Goal: Task Accomplishment & Management: Manage account settings

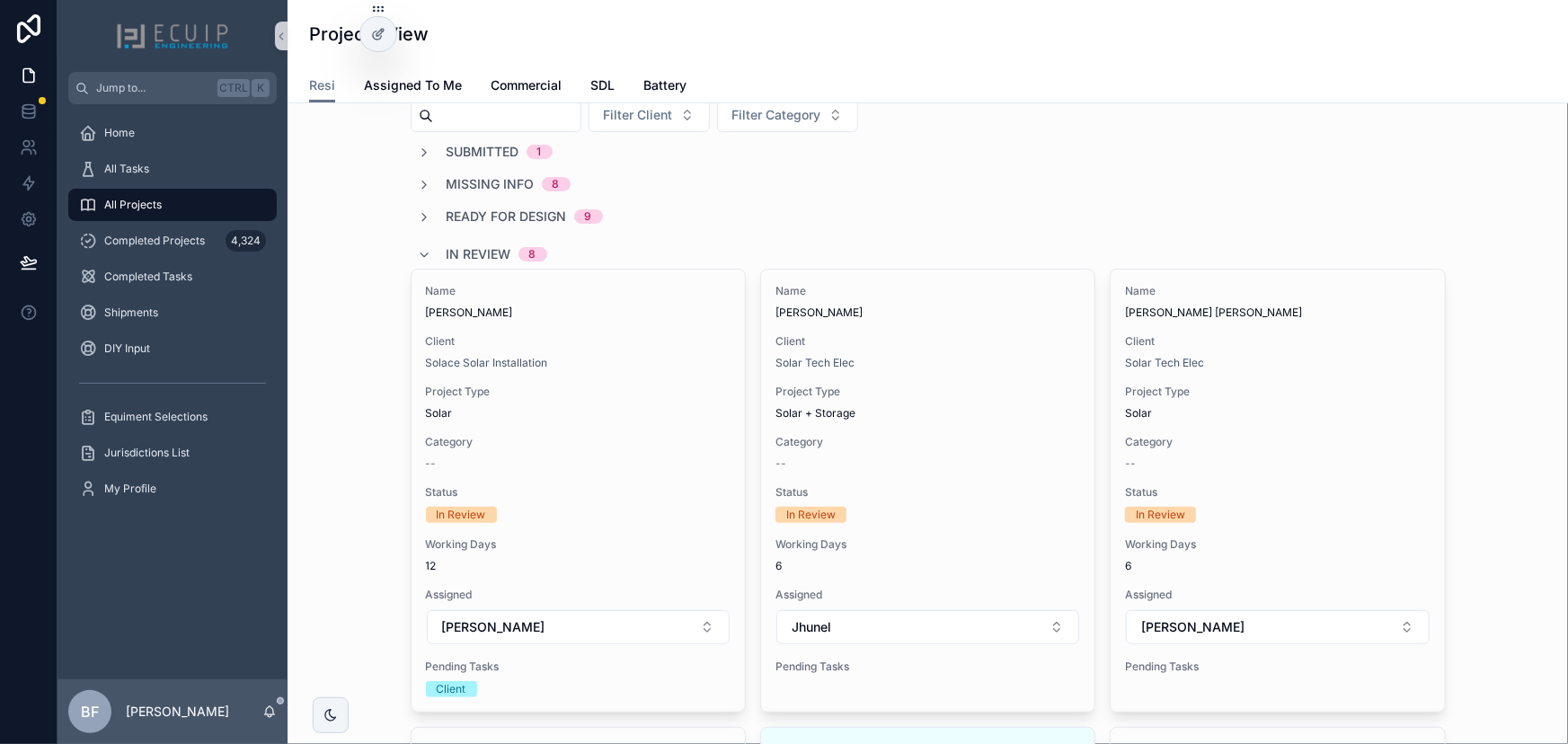
scroll to position [81, 0]
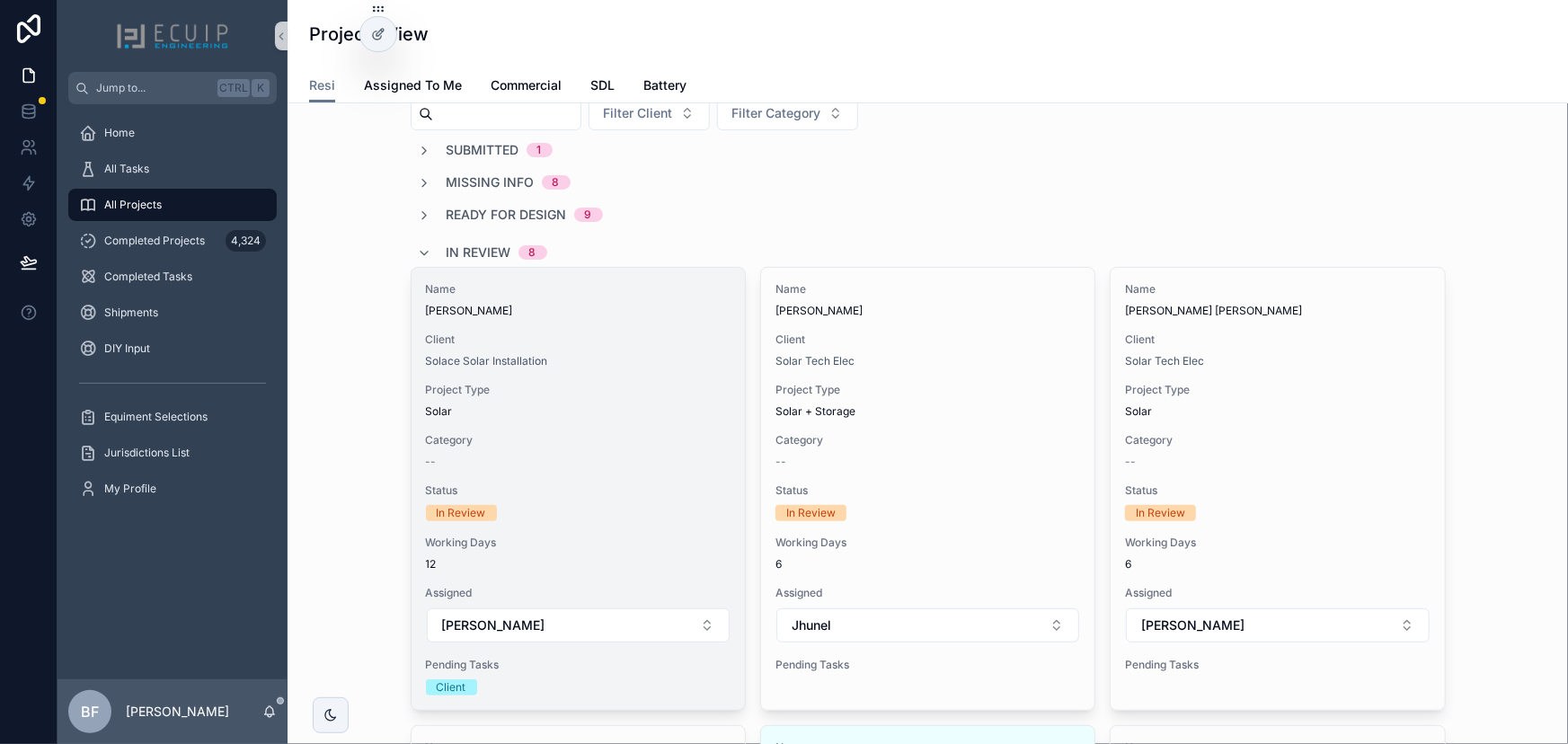
click at [626, 354] on div "Solace Solar Installation" at bounding box center [578, 361] width 304 height 14
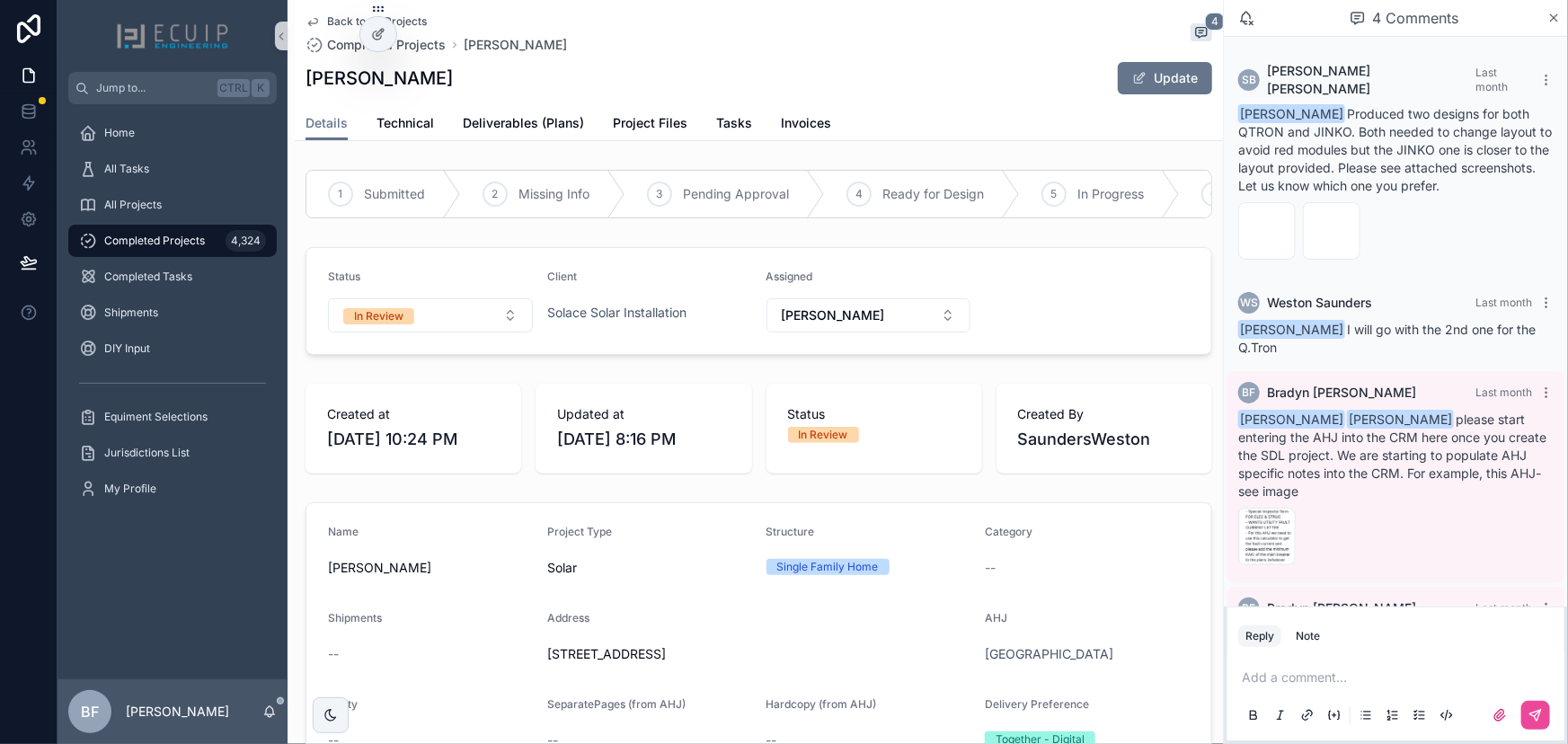
scroll to position [84, 0]
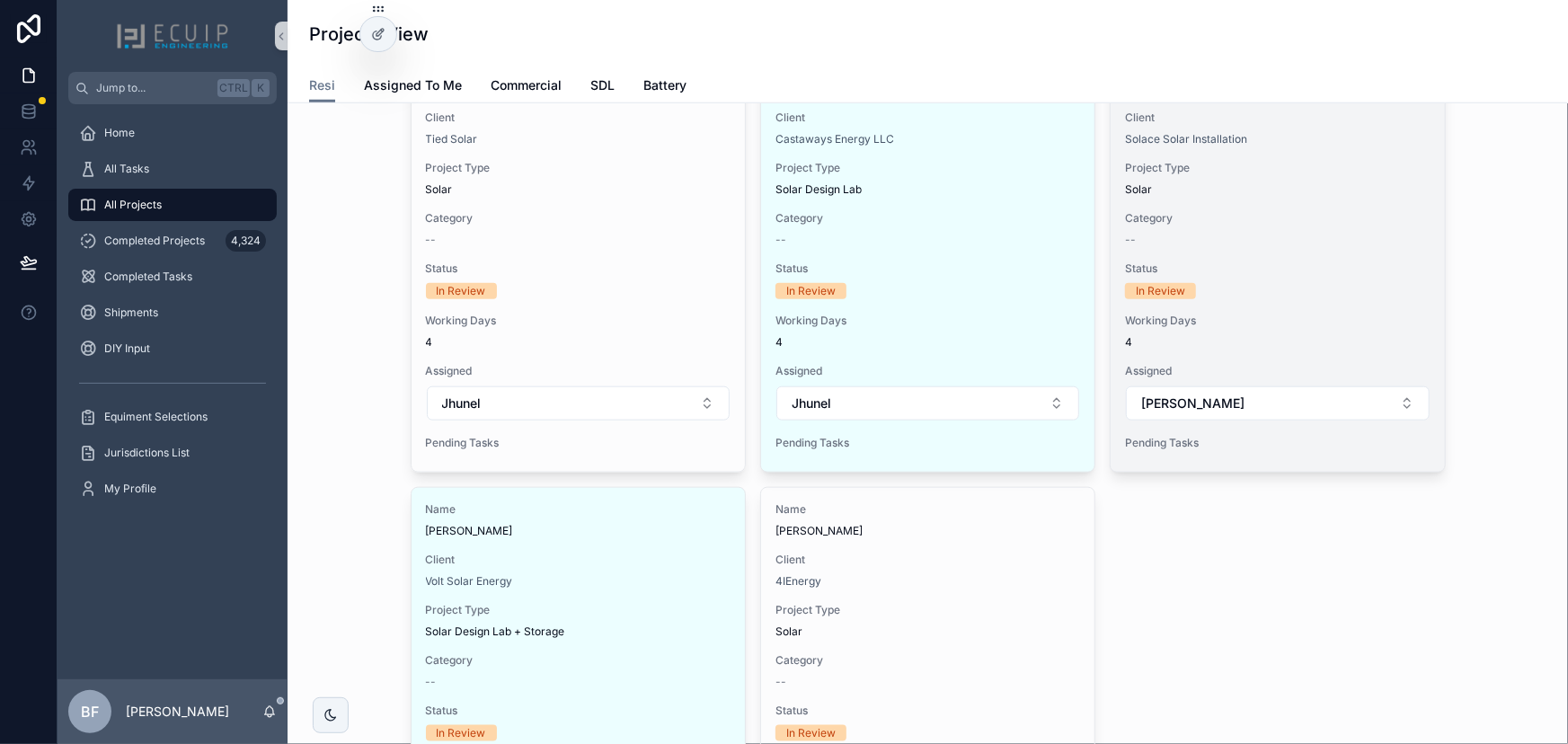
scroll to position [898, 0]
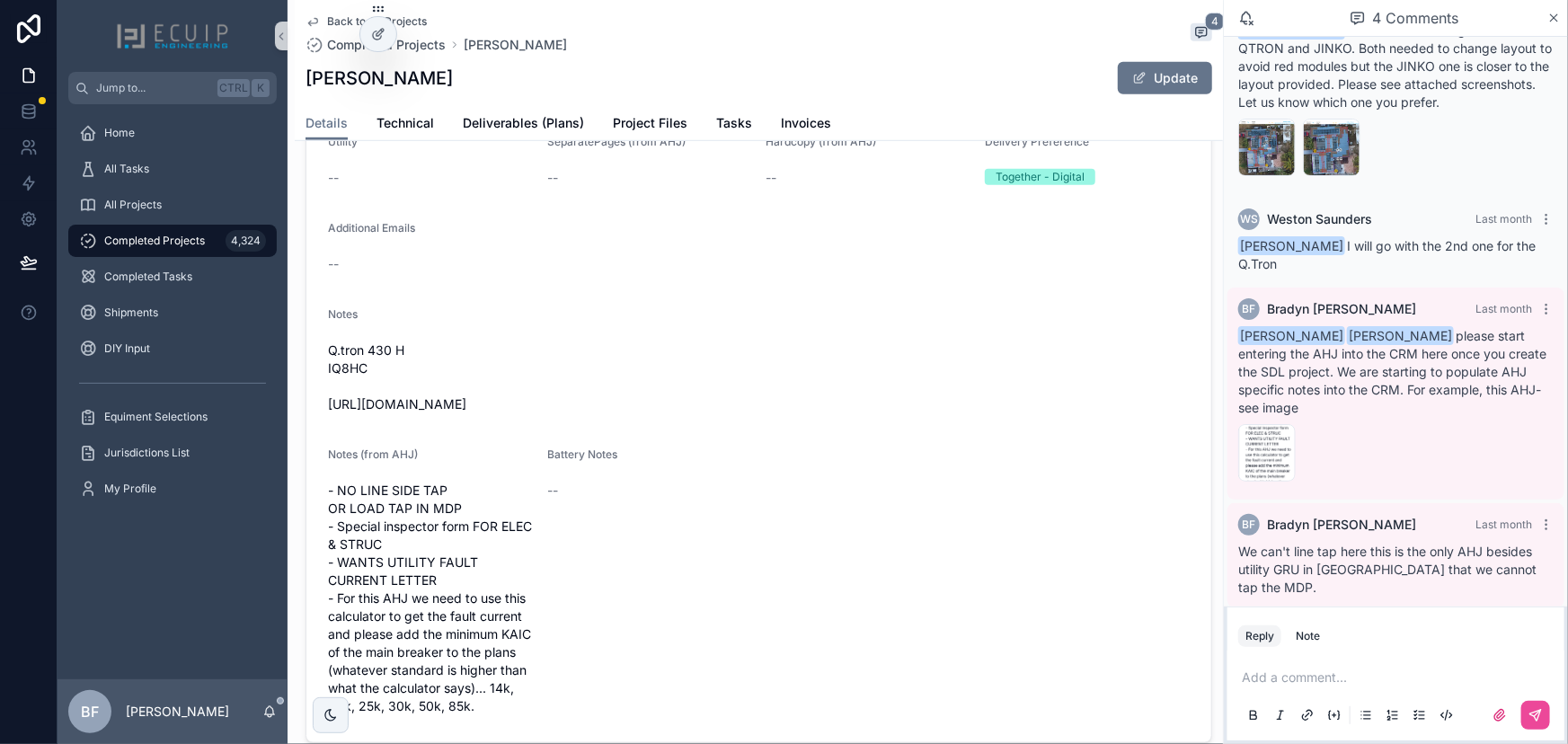
scroll to position [571, 0]
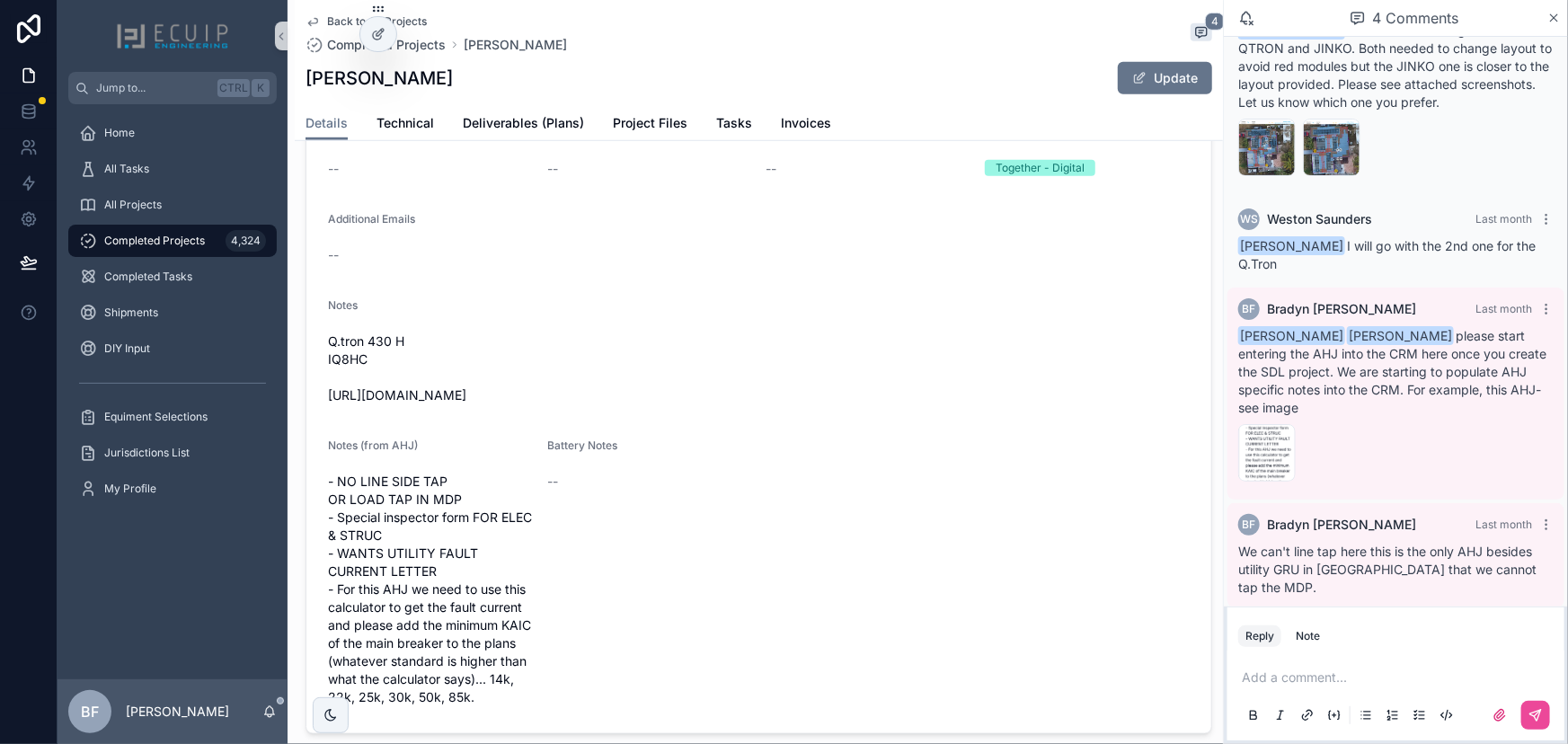
drag, startPoint x: 636, startPoint y: 404, endPoint x: 309, endPoint y: 420, distance: 327.4
click at [309, 420] on form "Name Kathleen Clement Project Type Solar Structure Single Family Home Category …" at bounding box center [759, 332] width 905 height 802
copy span "https://photos.app.goo.gl/2GjaiRMSH9daYExK6"
drag, startPoint x: 656, startPoint y: 308, endPoint x: 737, endPoint y: 200, distance: 135.0
click at [656, 309] on div "Notes" at bounding box center [759, 309] width 862 height 22
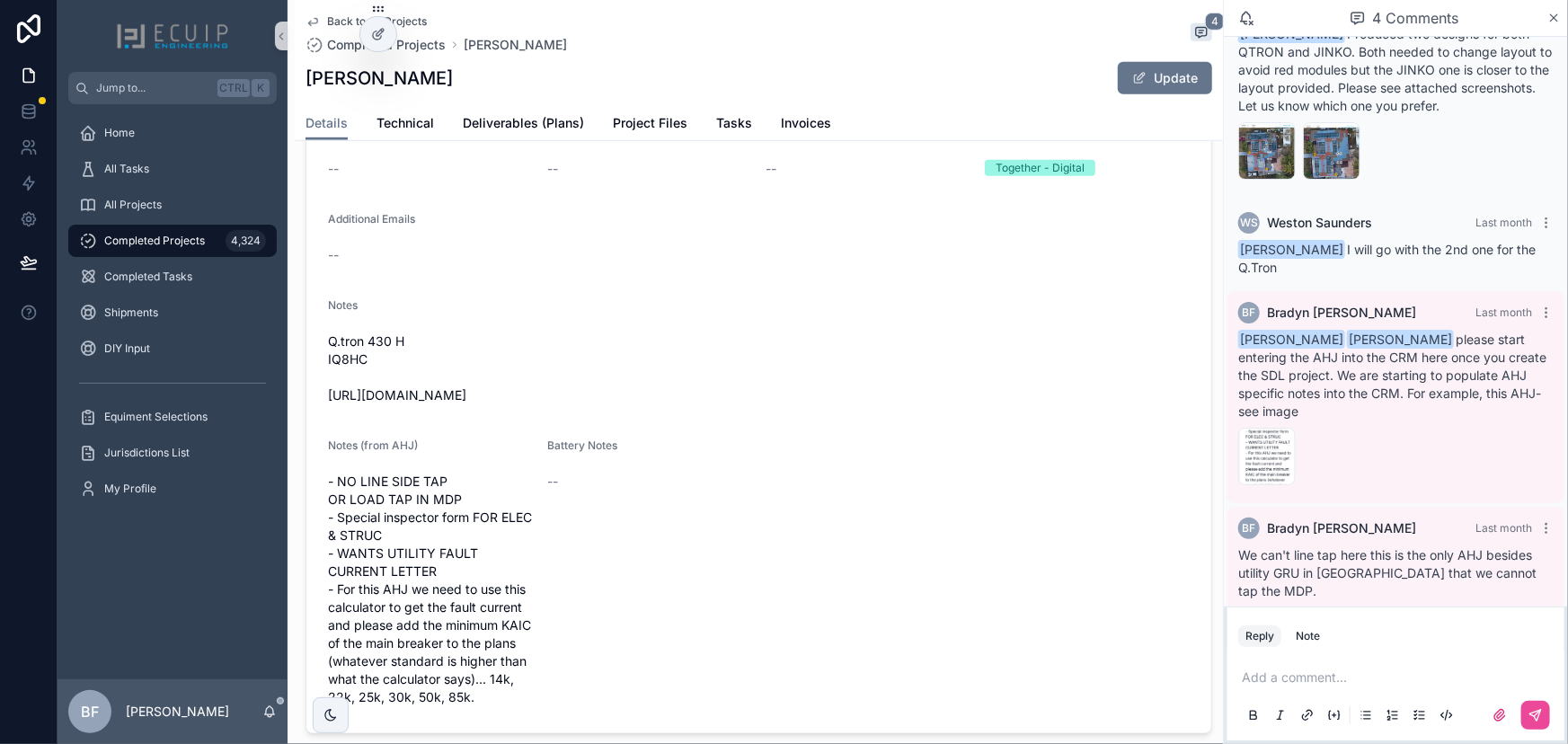
scroll to position [84, 0]
click at [735, 125] on span "Tasks" at bounding box center [734, 123] width 36 height 18
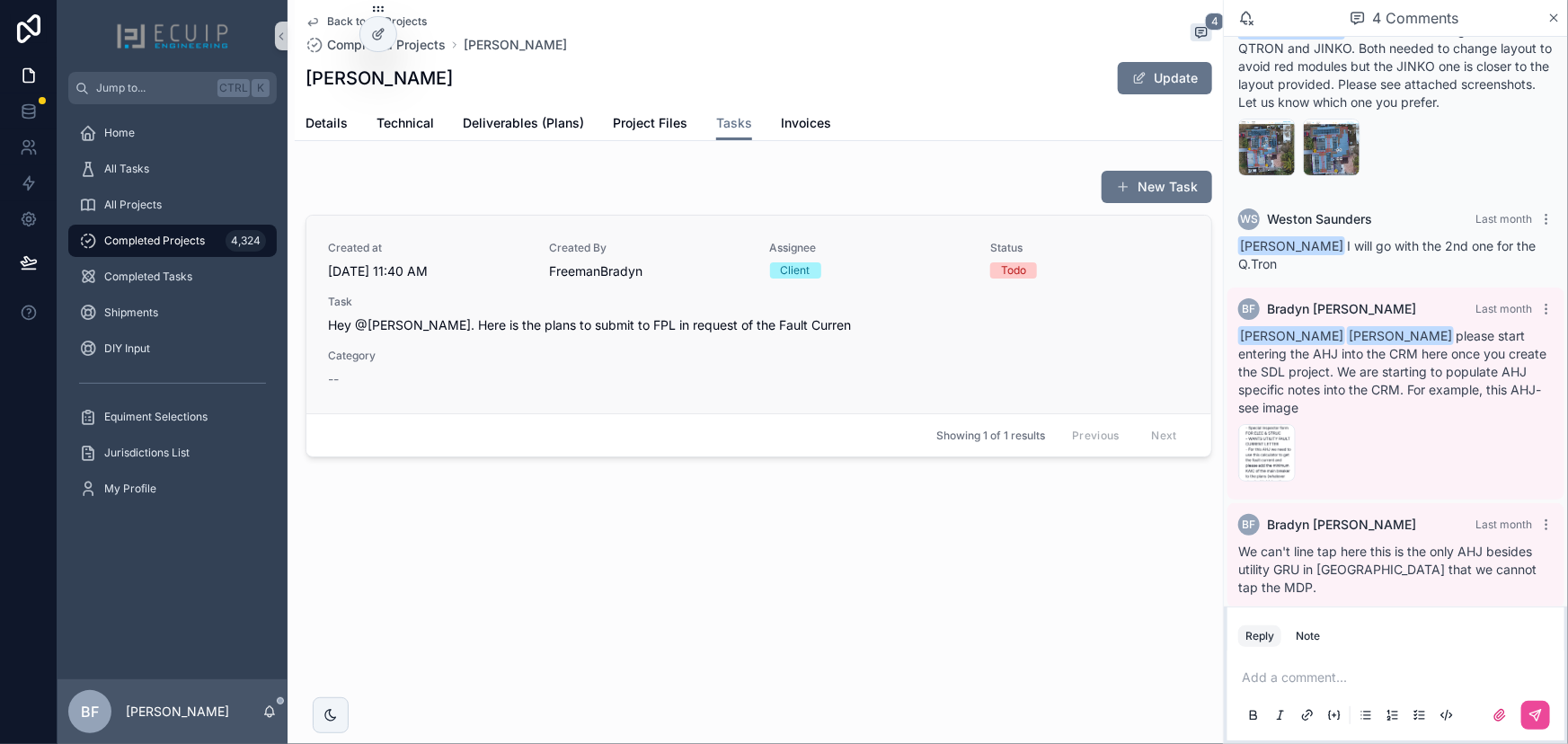
click at [789, 376] on div "Created at 8/29/2025 11:40 AM Created By FreemanBradyn Assignee Client Status T…" at bounding box center [759, 314] width 862 height 147
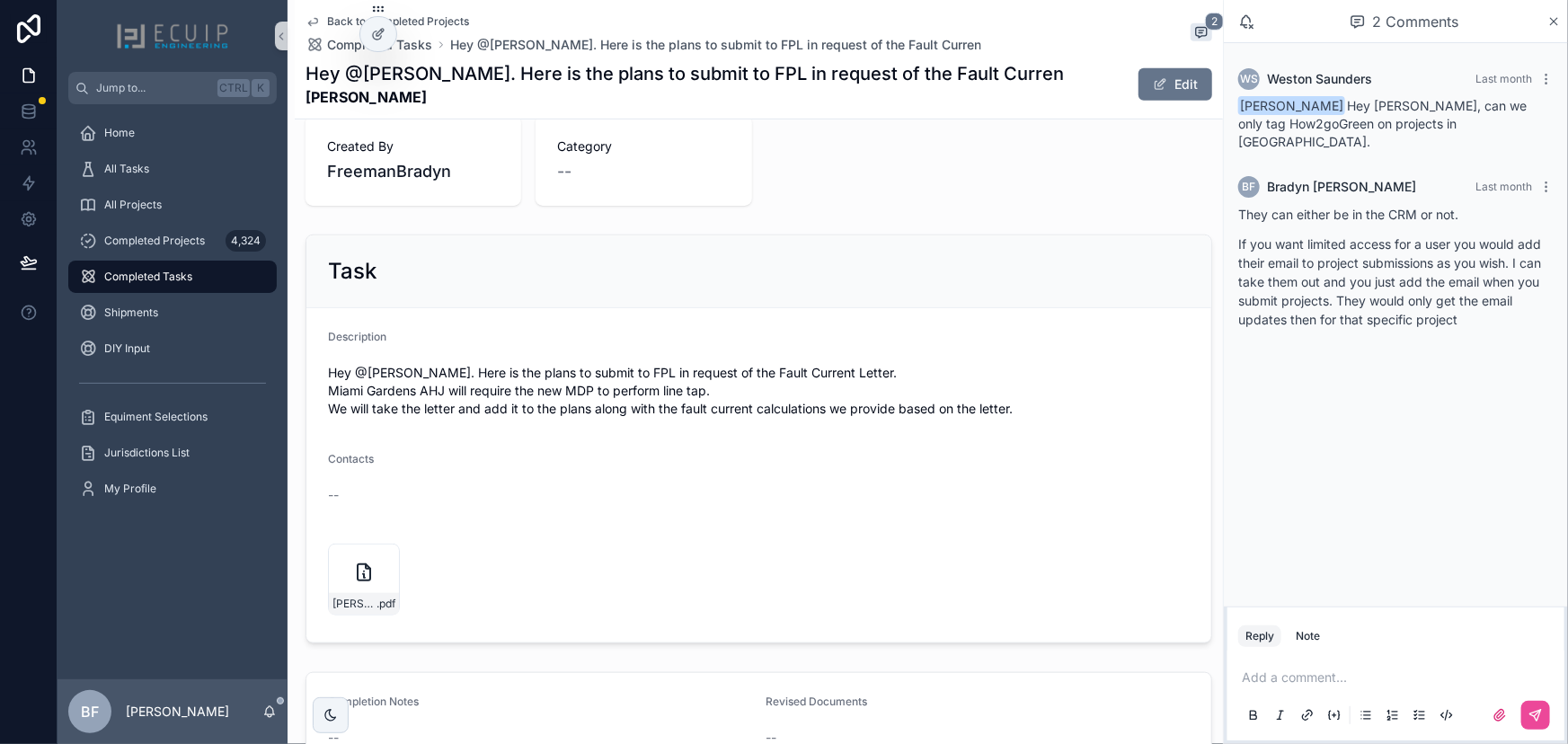
scroll to position [670, 0]
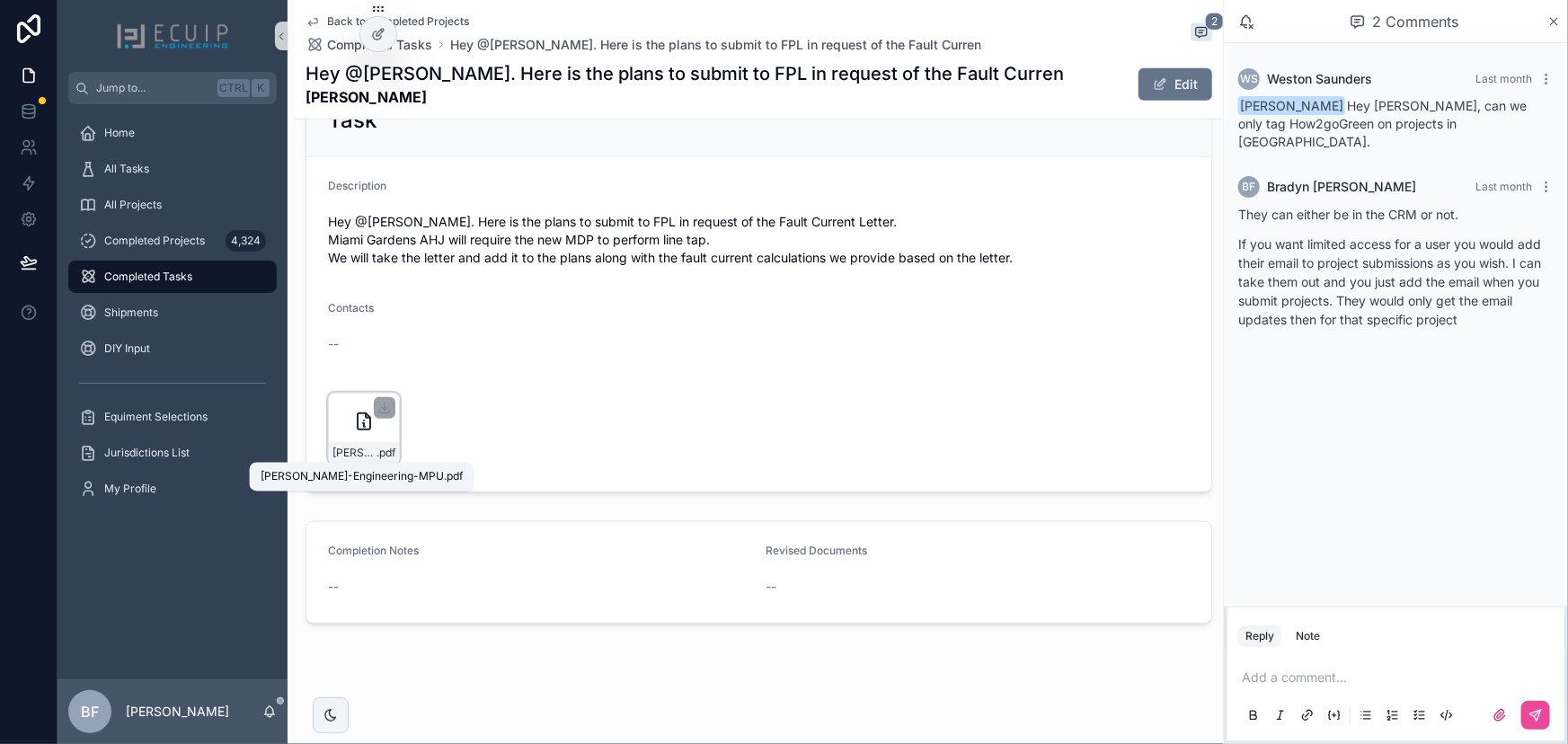
click at [354, 451] on span "Kathleen-Clement-Engineering-MPU" at bounding box center [354, 453] width 44 height 14
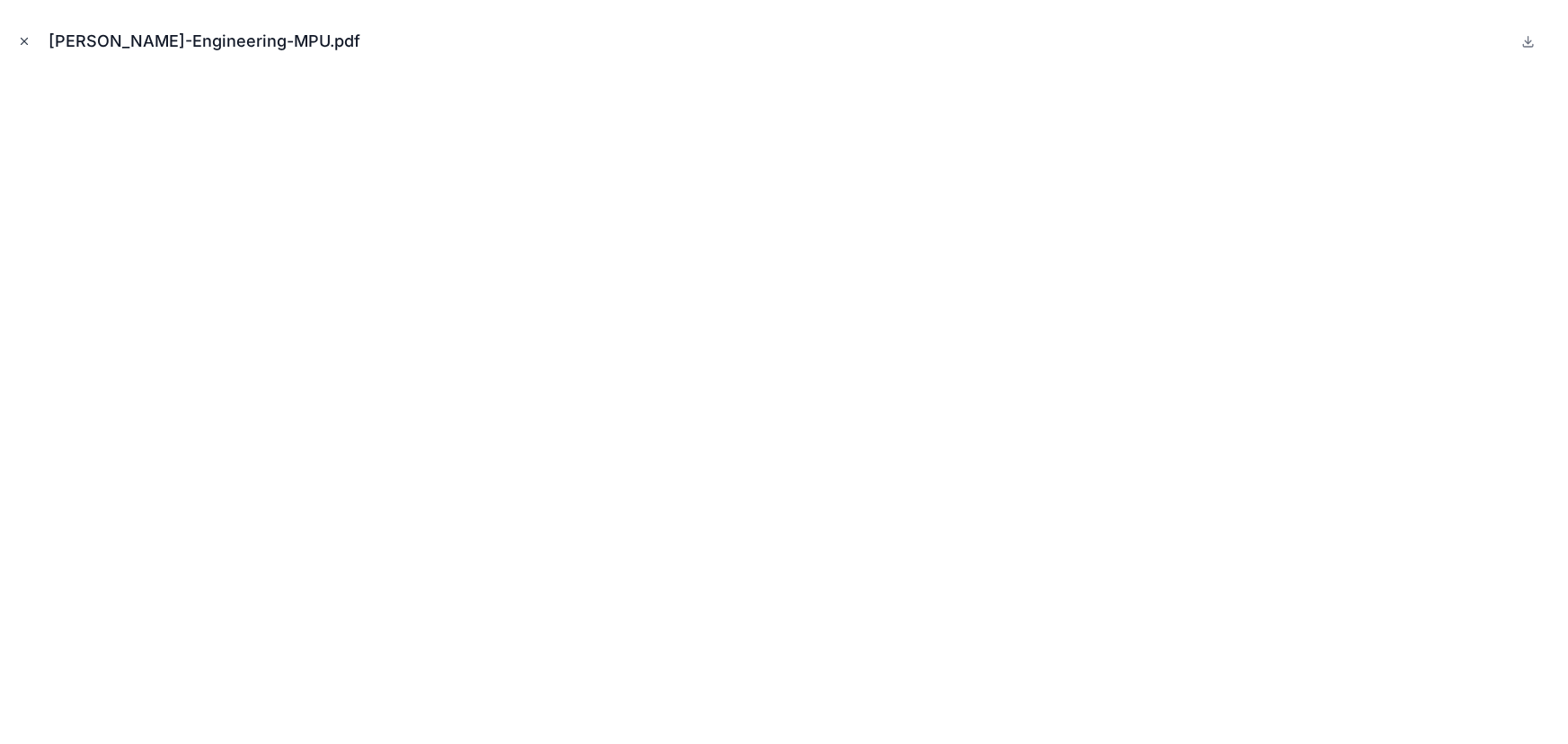
click at [23, 39] on icon "Close modal" at bounding box center [25, 42] width 6 height 6
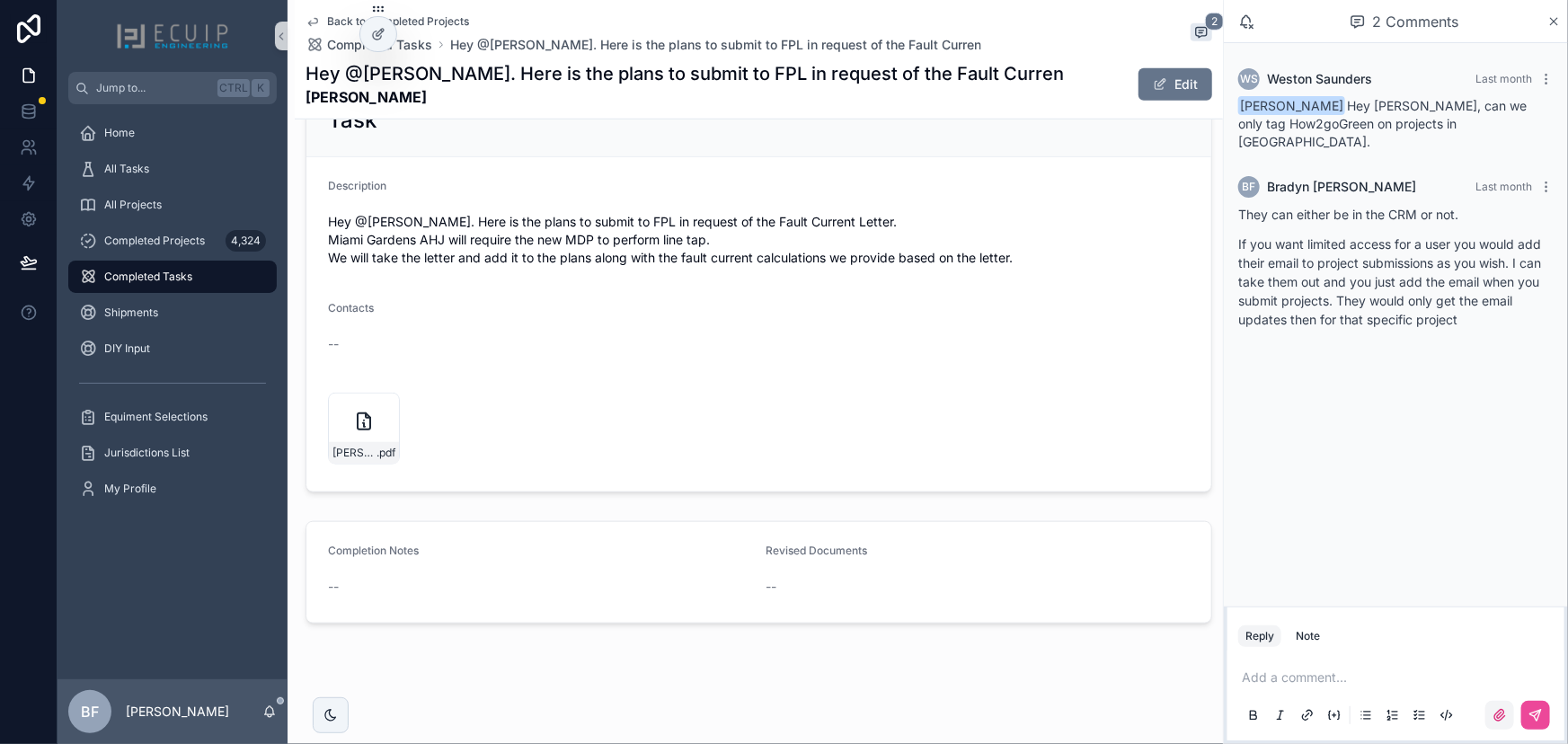
click at [1491, 717] on label "scrollable content" at bounding box center [1499, 715] width 29 height 29
click at [0, 0] on input "scrollable content" at bounding box center [0, 0] width 0 height 0
click at [1279, 627] on p "scrollable content" at bounding box center [1399, 627] width 315 height 18
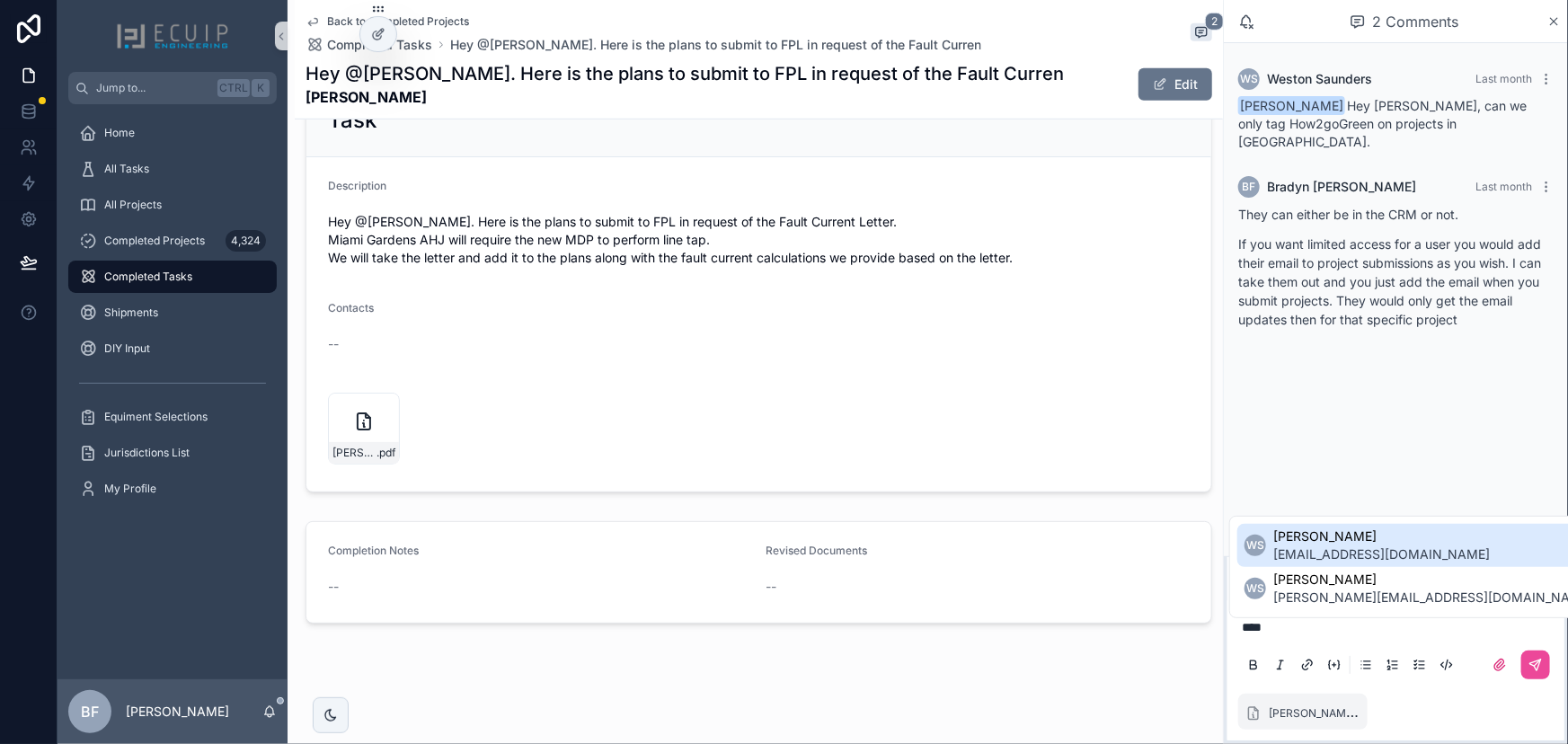
click at [1340, 561] on span "permit@solacesolarinstallation.com" at bounding box center [1382, 554] width 217 height 18
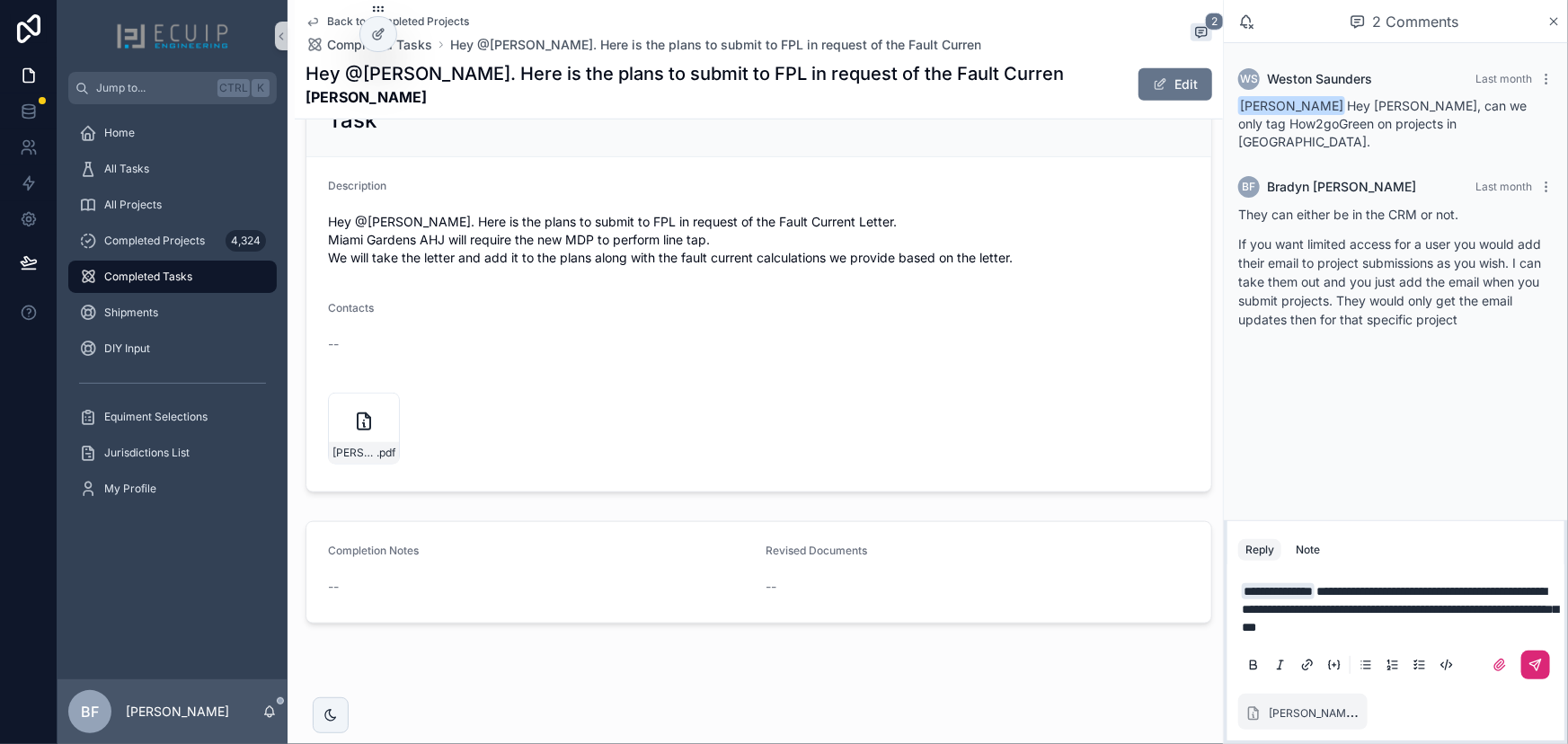
click at [1540, 654] on button "scrollable content" at bounding box center [1535, 664] width 29 height 29
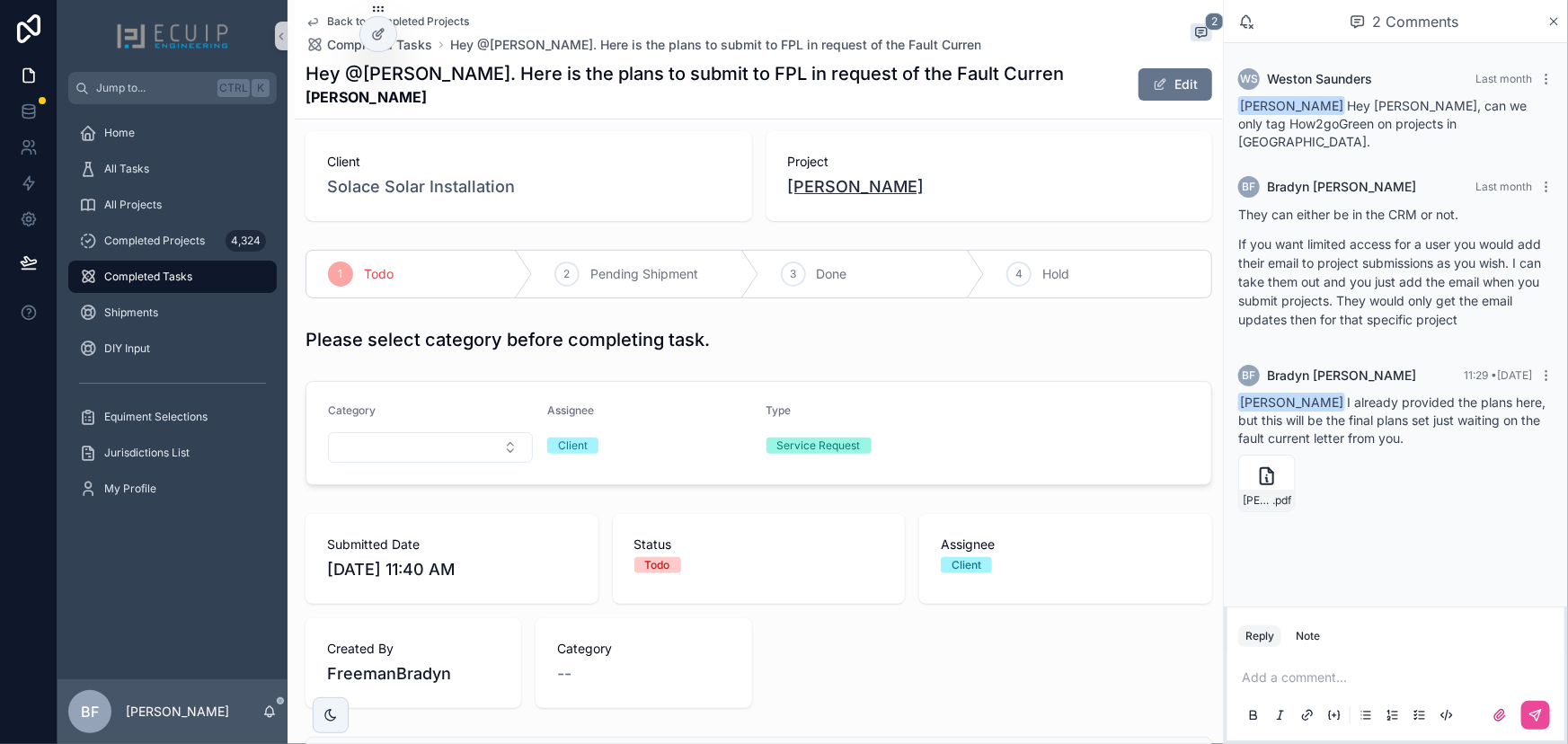
click at [862, 189] on span "Kathleen Clement" at bounding box center [856, 186] width 136 height 25
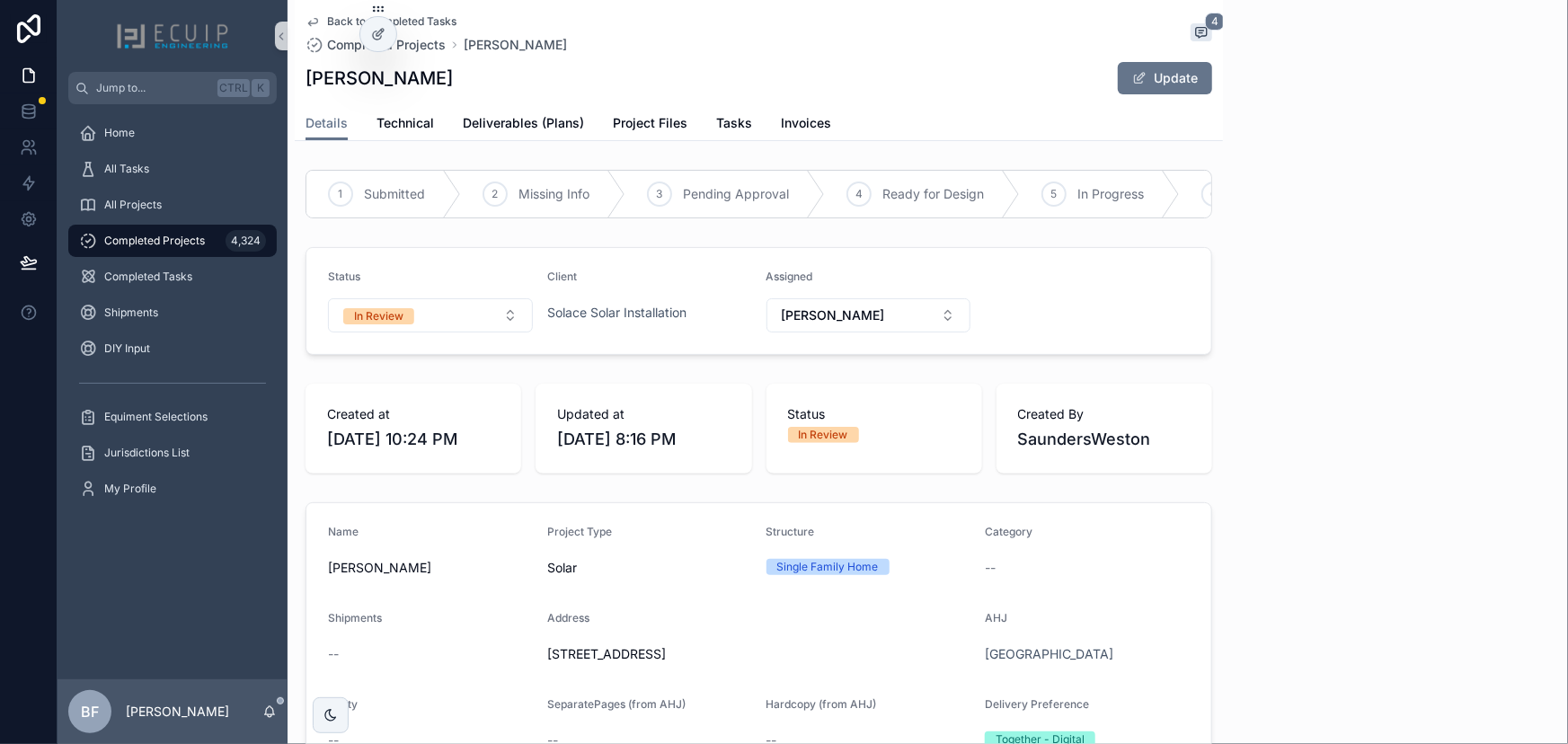
scroll to position [84, 0]
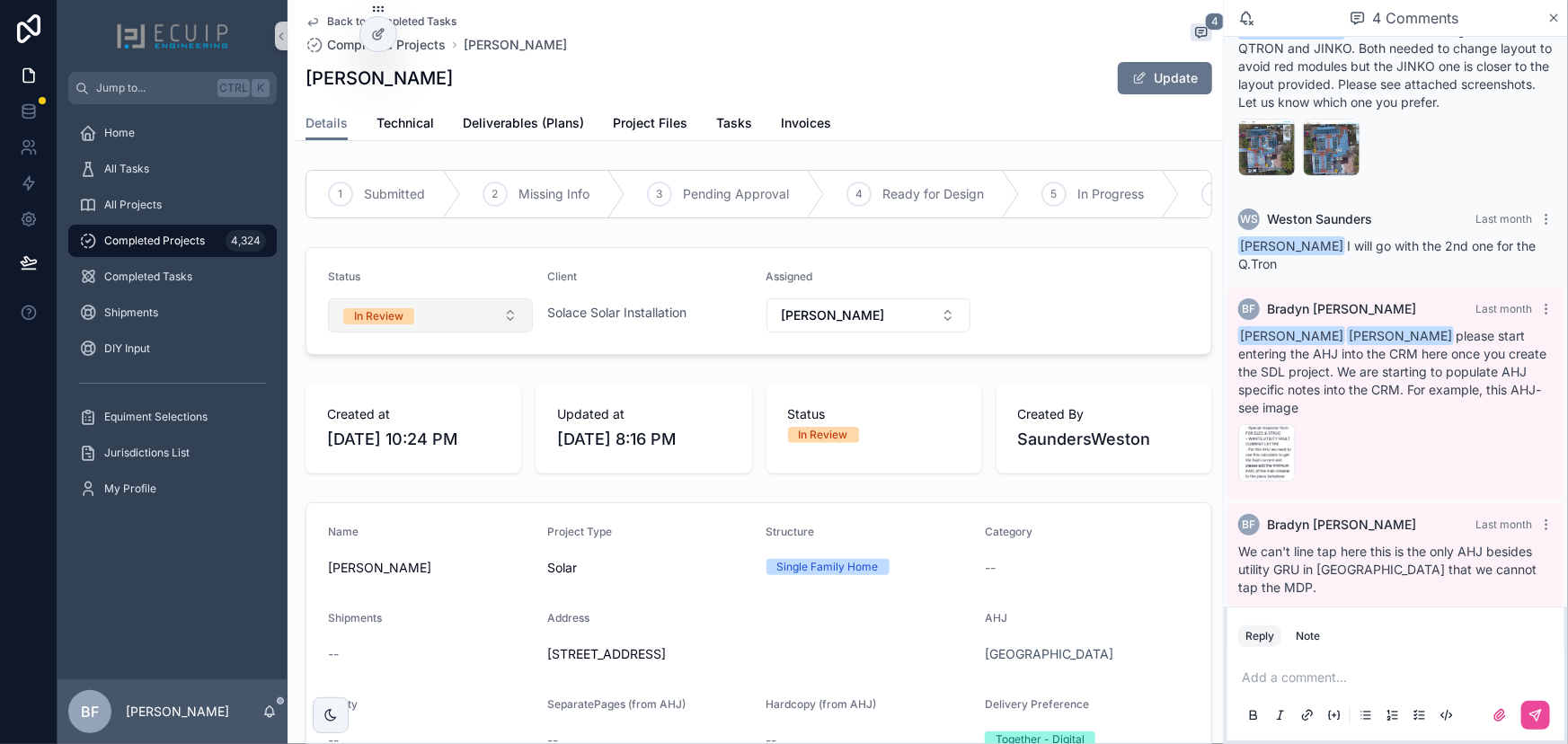
click at [411, 324] on span "In Review" at bounding box center [378, 316] width 71 height 16
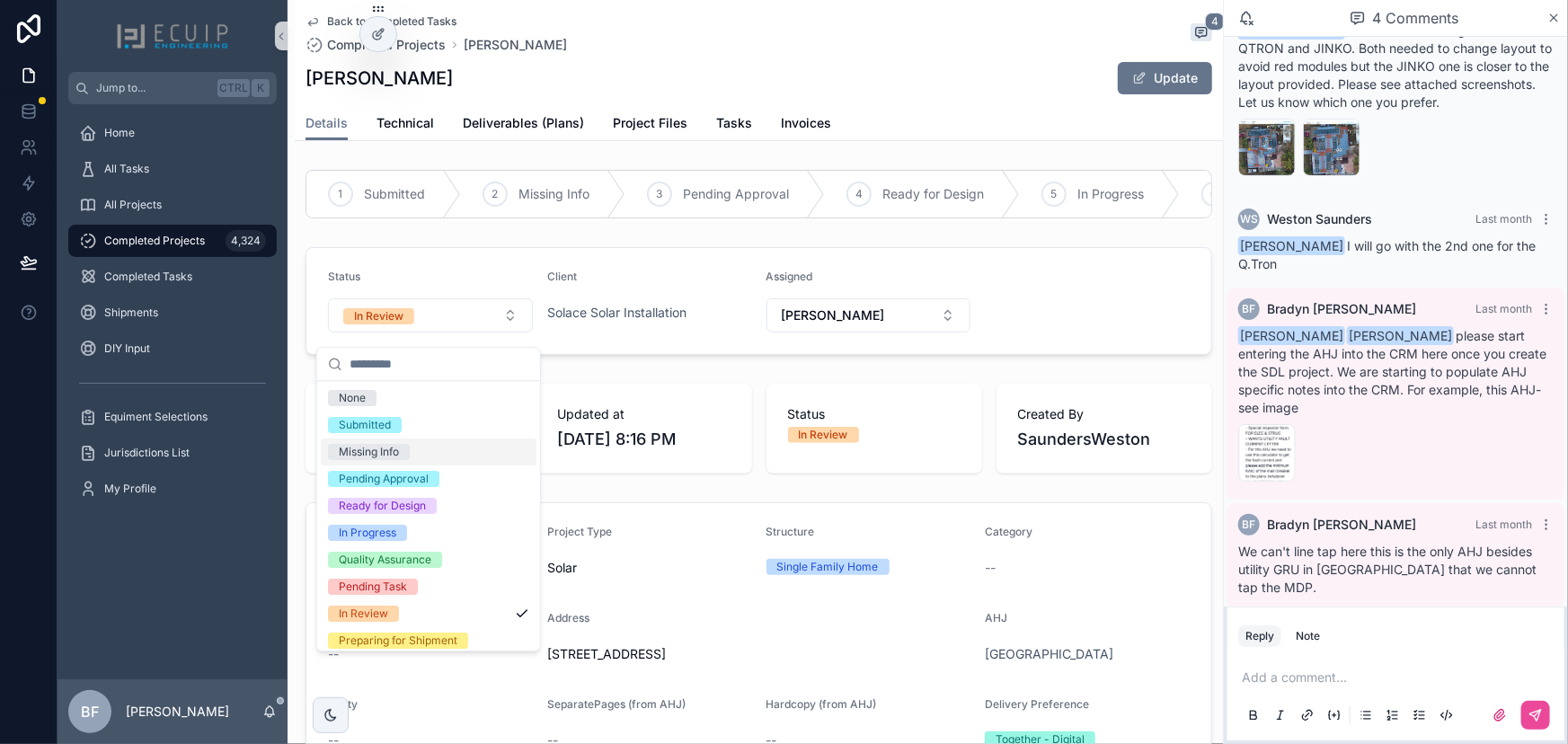
click at [389, 453] on div "Missing Info" at bounding box center [369, 452] width 61 height 16
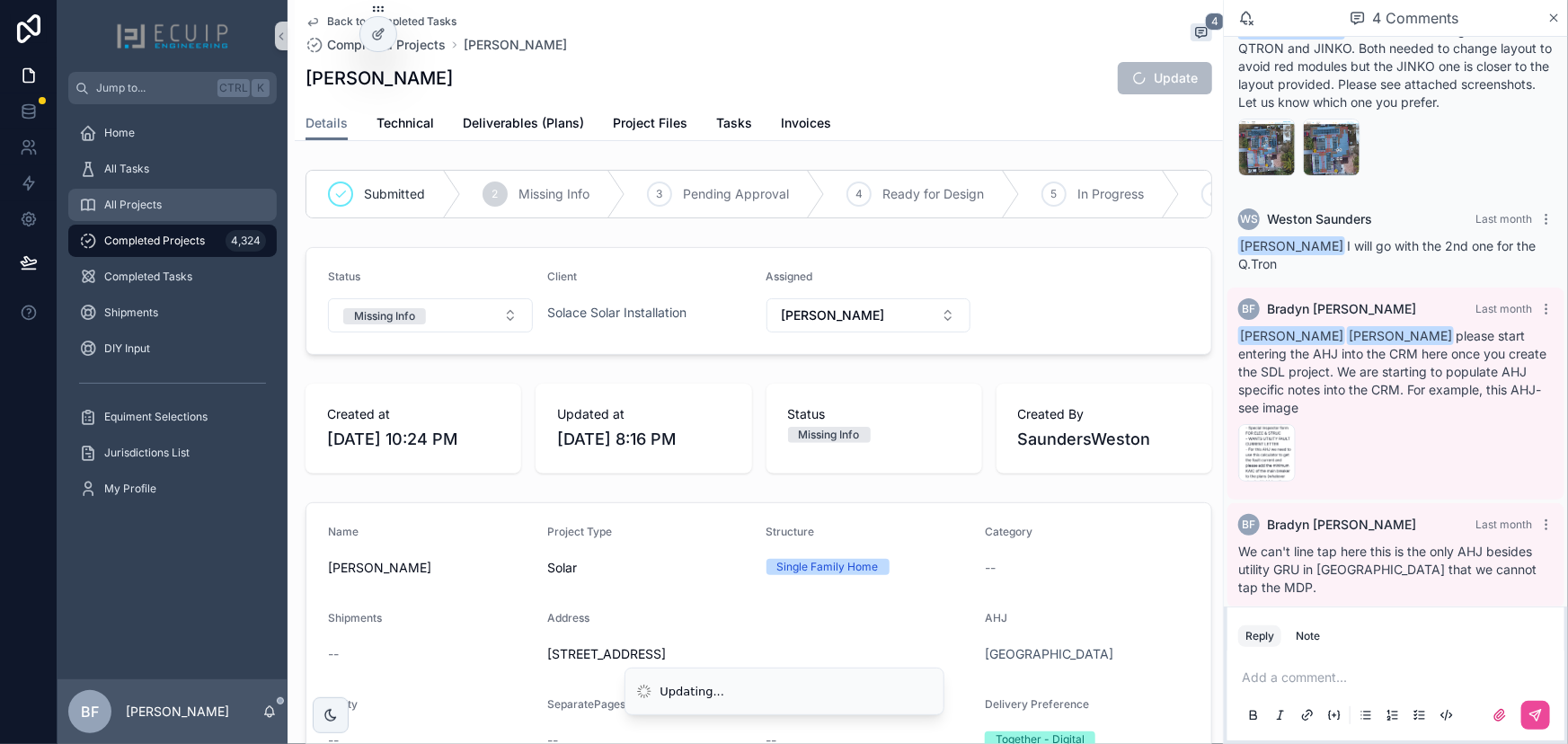
click at [185, 199] on div "All Projects" at bounding box center [172, 204] width 187 height 29
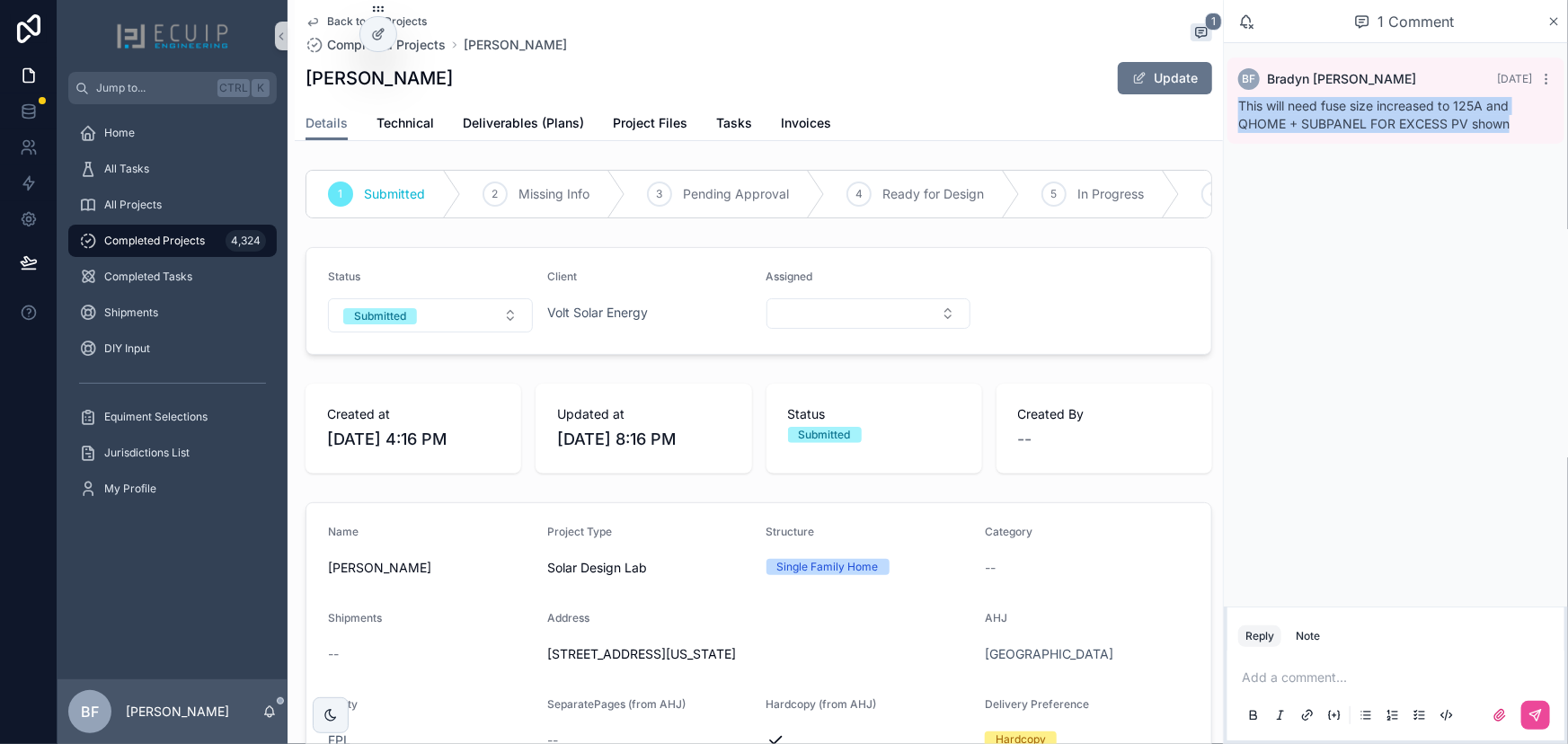
drag, startPoint x: 1520, startPoint y: 130, endPoint x: 1239, endPoint y: 105, distance: 282.1
click at [1239, 105] on div "This will need fuse size increased to 125A and QHOME + SUBPANEL FOR EXCESS PV s…" at bounding box center [1396, 115] width 315 height 36
copy span "This will need fuse size increased to 125A and QHOME + SUBPANEL FOR EXCESS PV s…"
click at [1548, 79] on icon "scrollable content" at bounding box center [1546, 79] width 14 height 14
click at [1515, 42] on span "Delete comment" at bounding box center [1512, 47] width 85 height 14
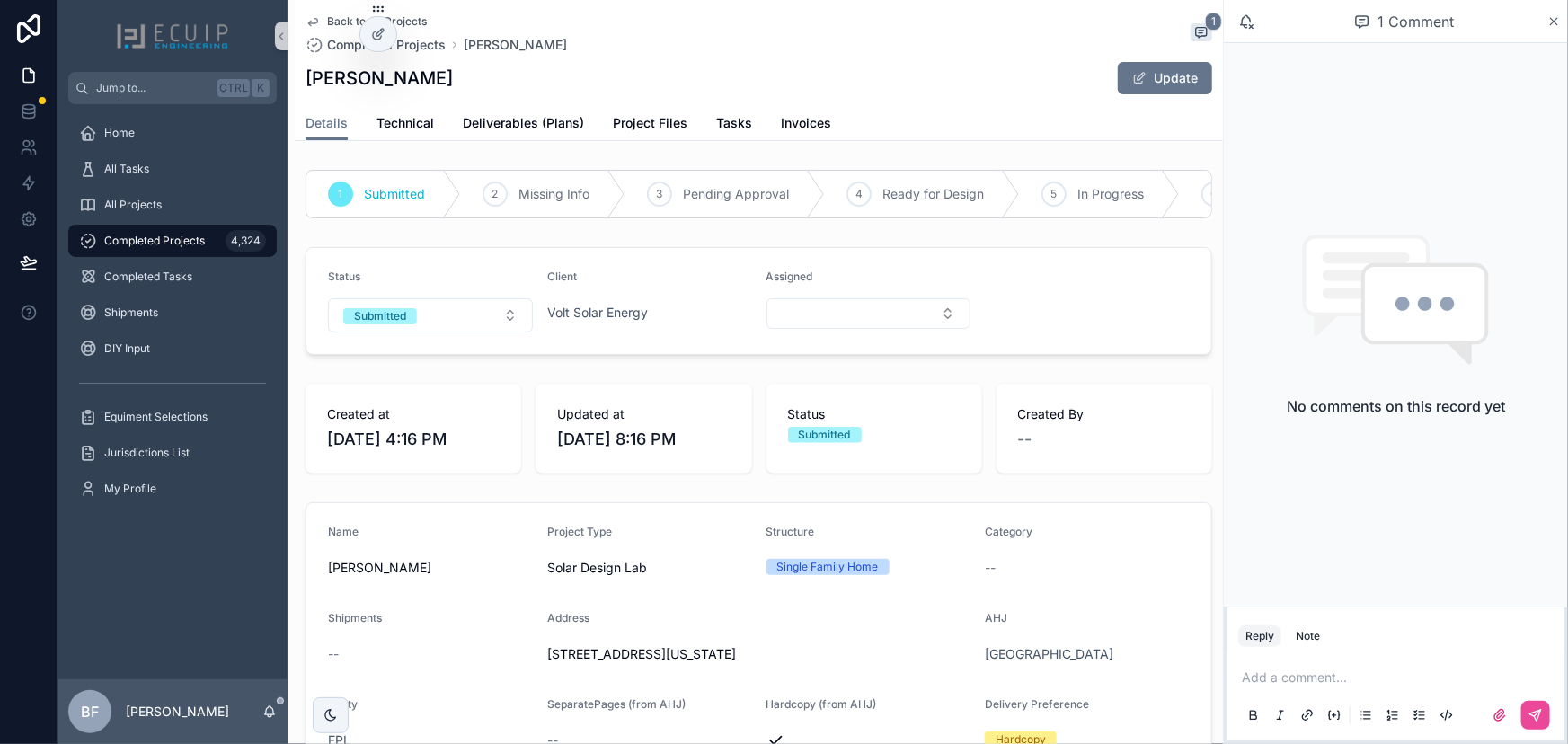
click at [1377, 678] on p "scrollable content" at bounding box center [1399, 677] width 315 height 18
click at [1366, 637] on span "Jhunel Bernales" at bounding box center [1382, 630] width 217 height 18
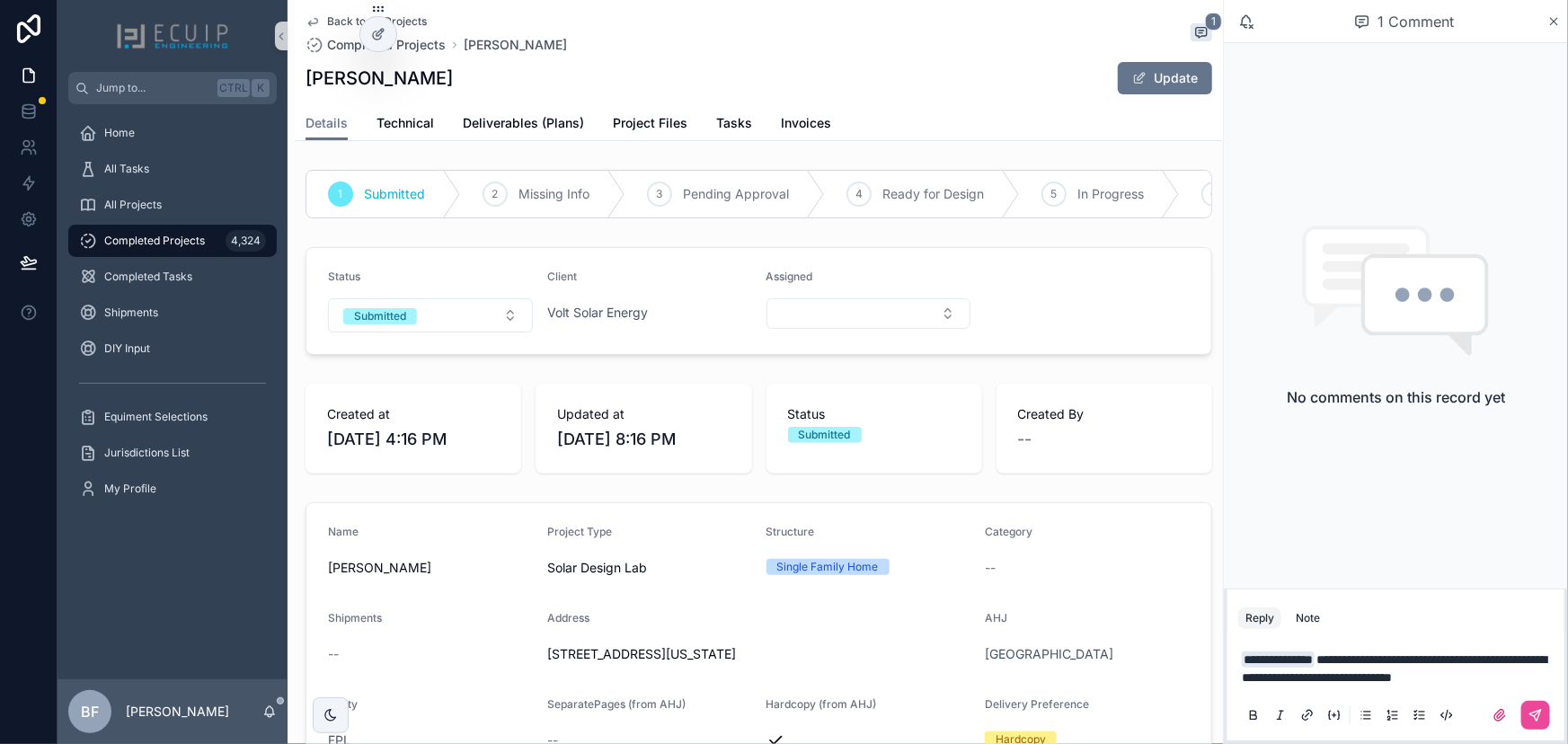
click at [1315, 654] on span "**********" at bounding box center [1394, 668] width 304 height 31
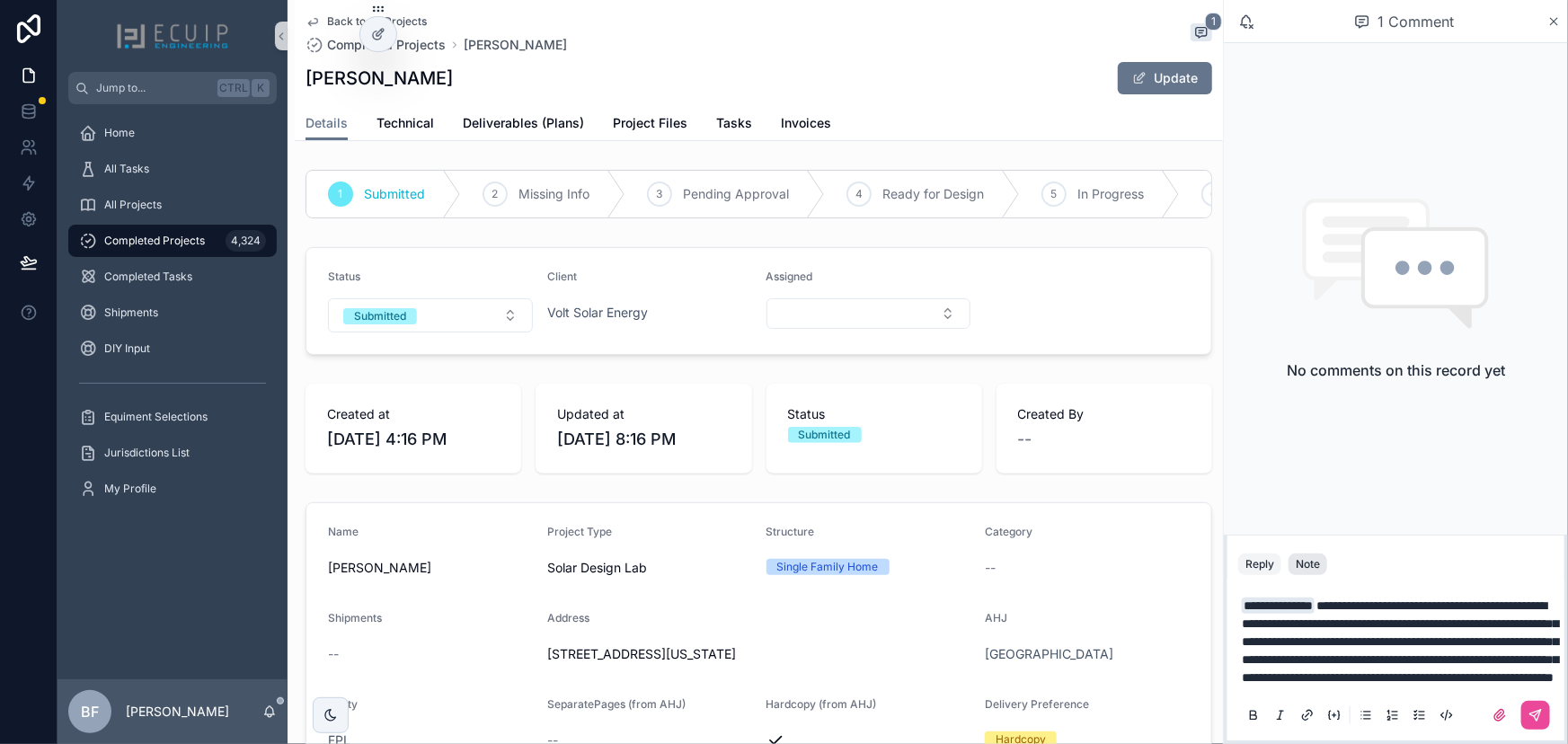
click at [1315, 557] on div "Note" at bounding box center [1307, 564] width 24 height 14
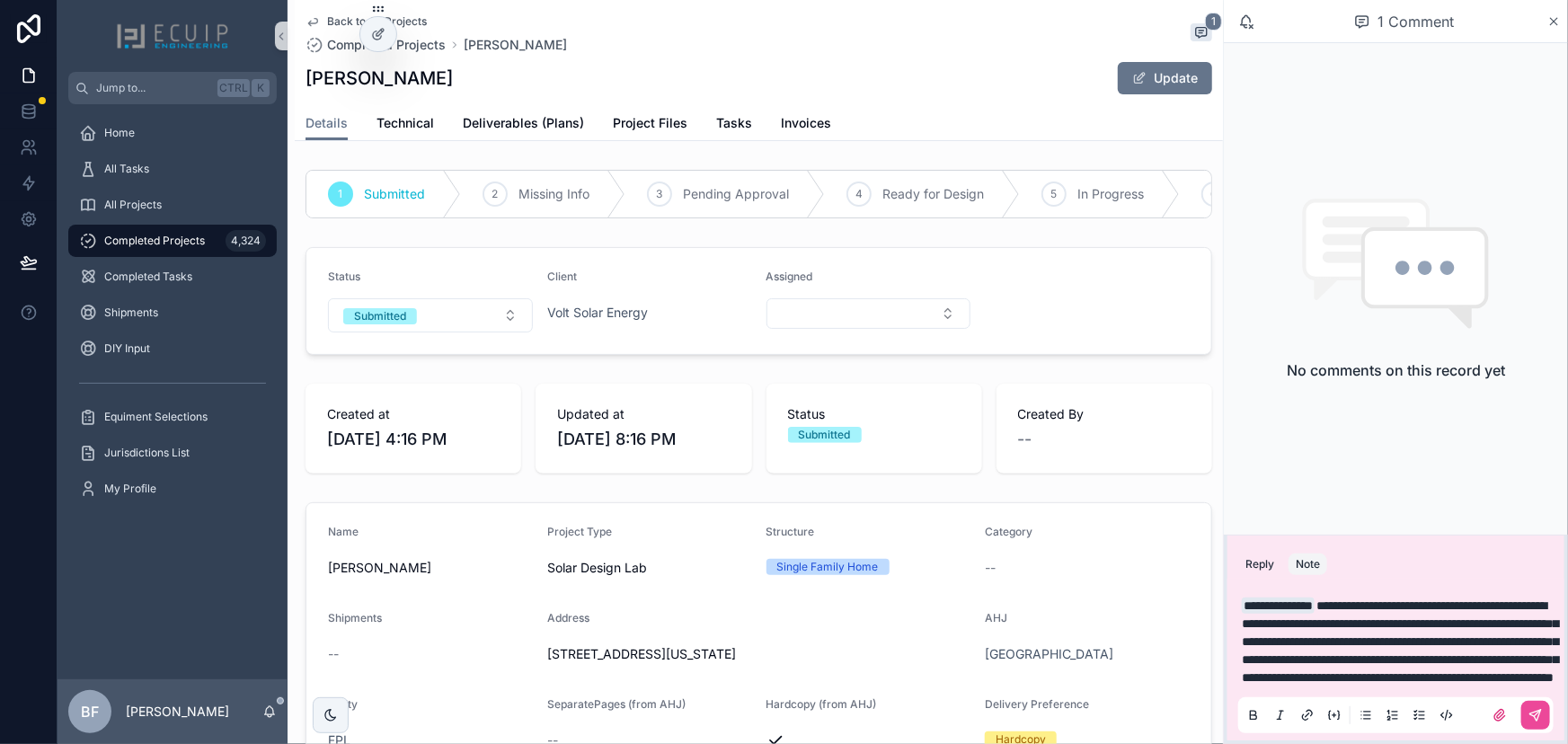
click at [1438, 597] on p "**********" at bounding box center [1399, 642] width 315 height 90
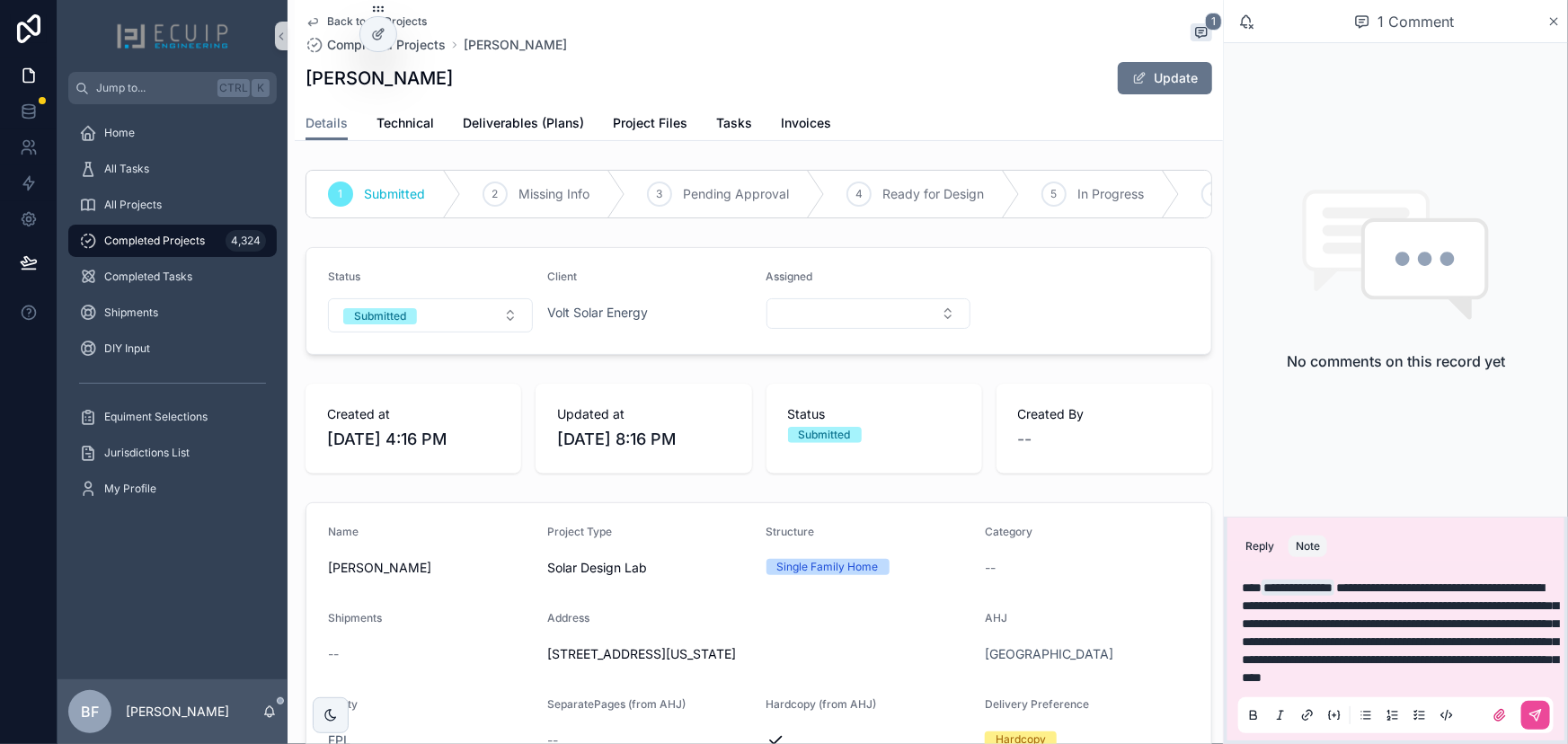
click at [1402, 581] on span "**********" at bounding box center [1400, 632] width 316 height 102
click at [1404, 581] on span "**********" at bounding box center [1400, 632] width 316 height 102
drag, startPoint x: 1425, startPoint y: 582, endPoint x: 1440, endPoint y: 628, distance: 48.4
click at [1425, 583] on span "**********" at bounding box center [1400, 632] width 316 height 102
click at [1414, 627] on span "**********" at bounding box center [1400, 632] width 316 height 102
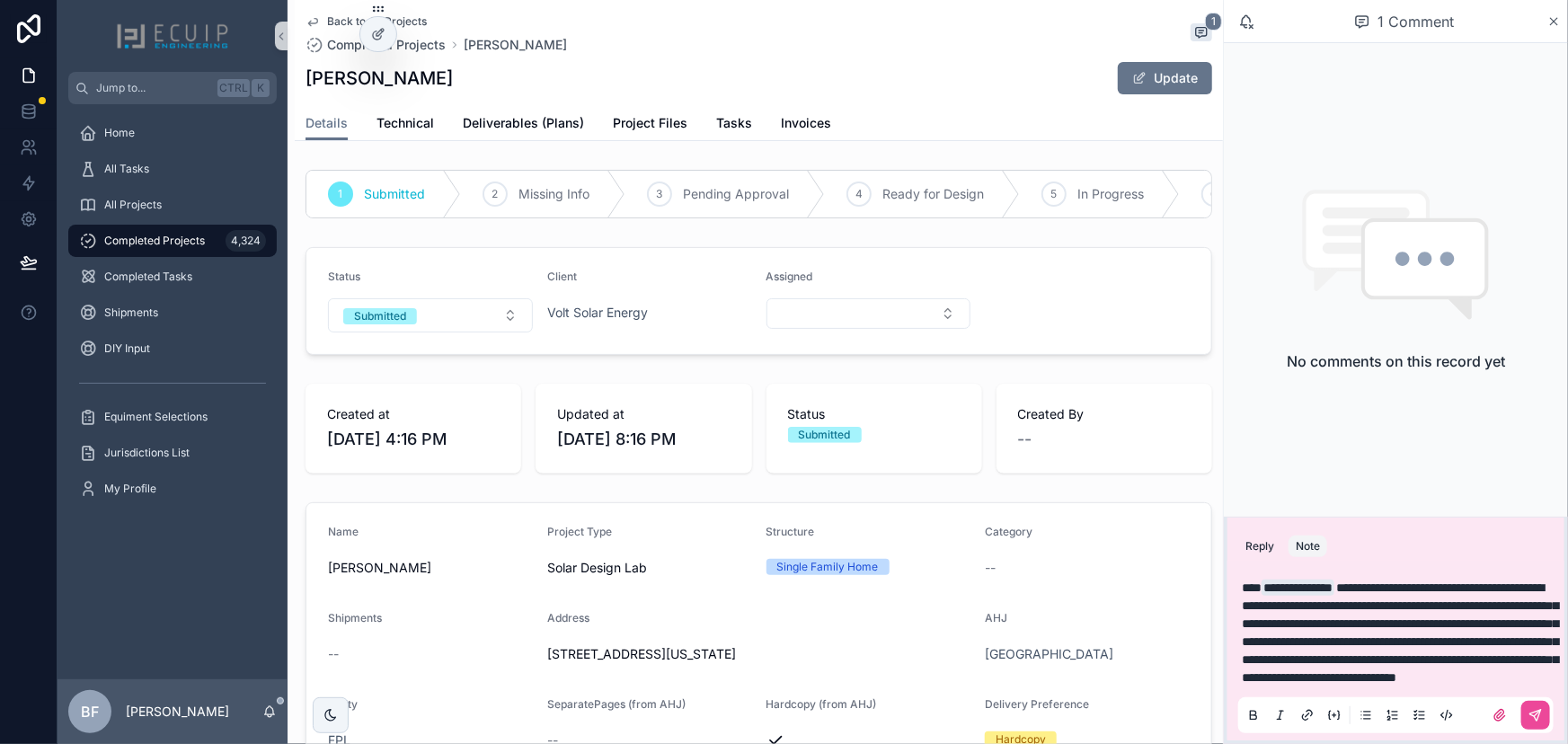
click at [1399, 622] on span "**********" at bounding box center [1400, 632] width 316 height 102
click at [1435, 639] on span "**********" at bounding box center [1400, 632] width 316 height 102
click at [1527, 704] on button "scrollable content" at bounding box center [1535, 715] width 29 height 29
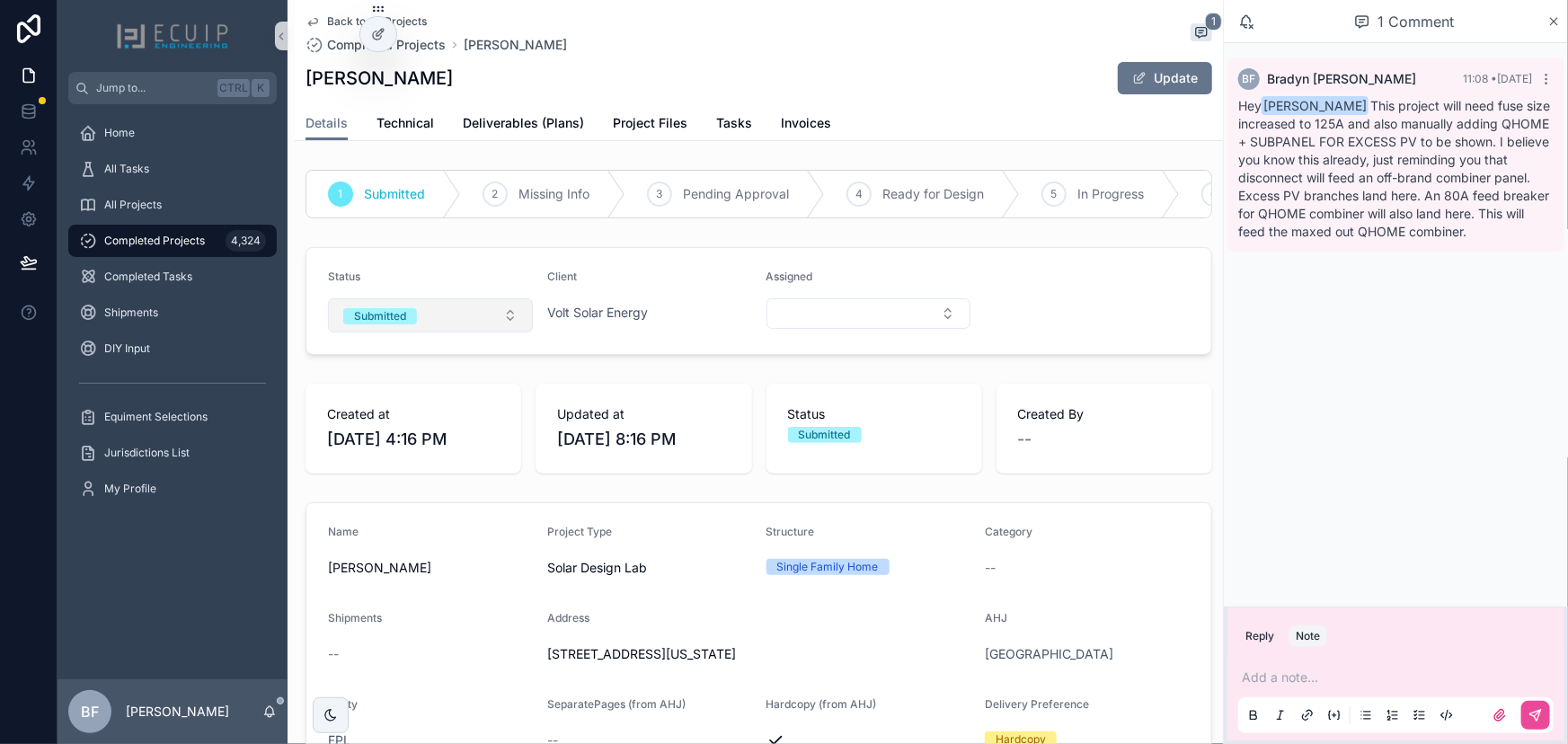
click at [448, 332] on button "Submitted" at bounding box center [431, 315] width 205 height 34
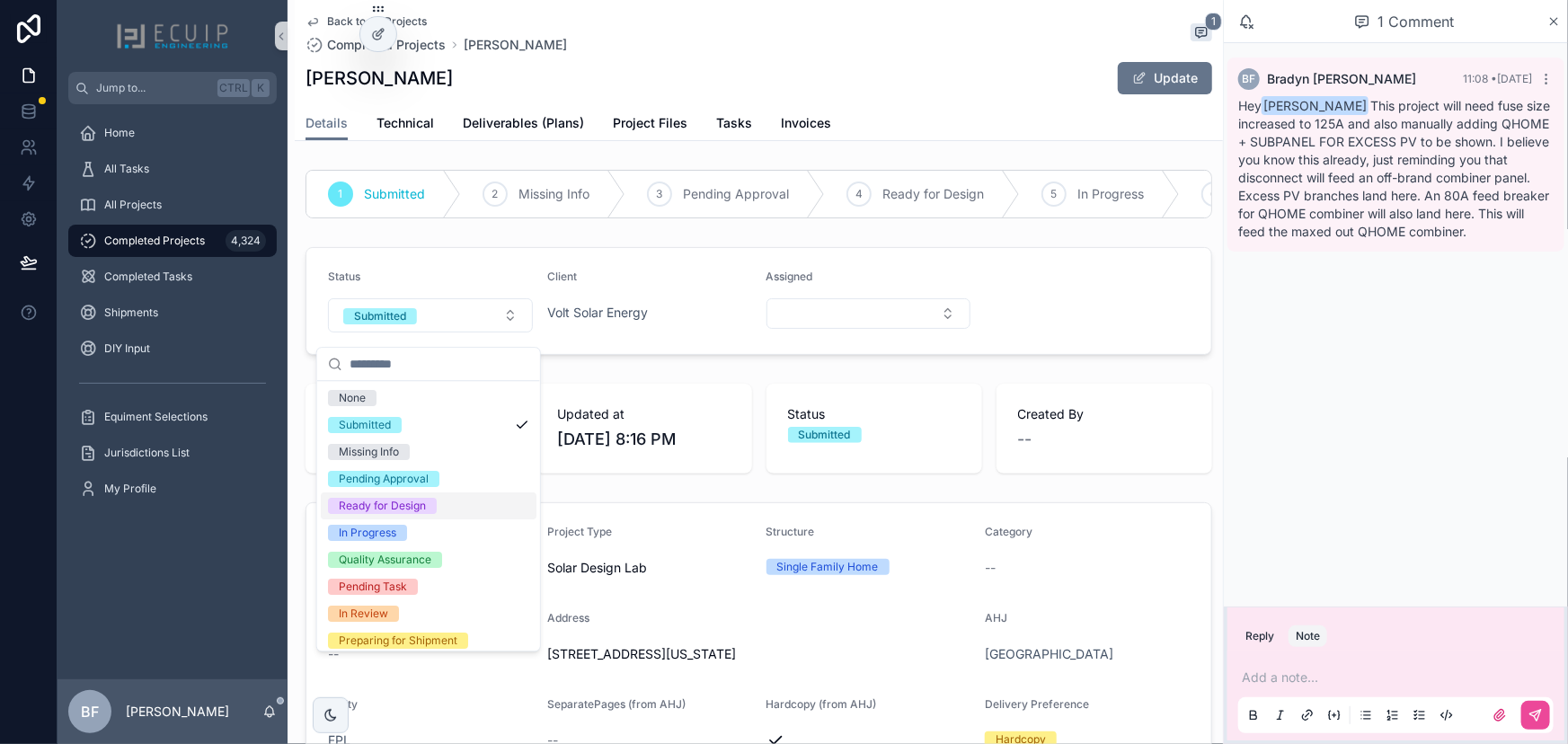
click at [415, 505] on div "Ready for Design" at bounding box center [383, 505] width 88 height 16
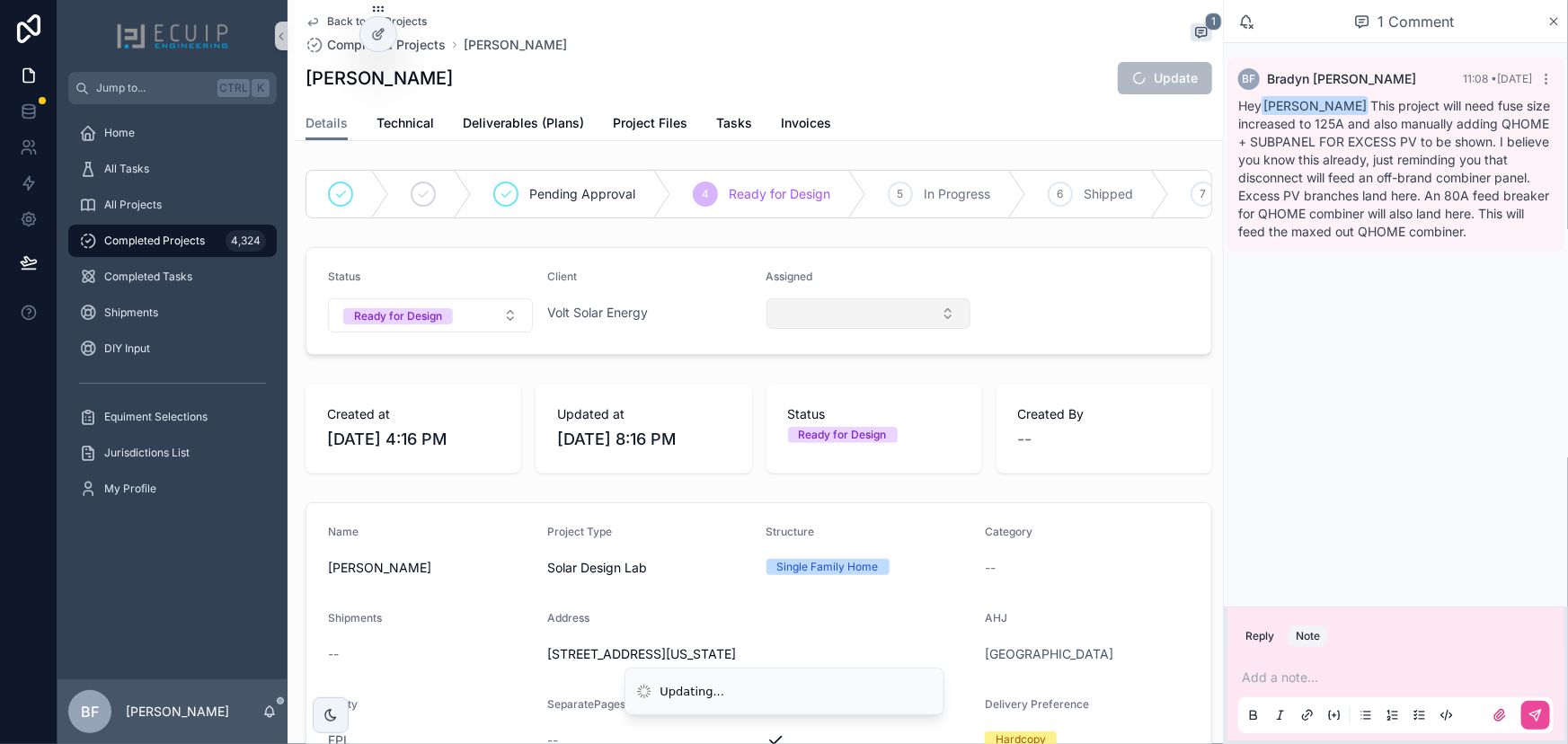
click at [803, 329] on button "Select Button" at bounding box center [869, 313] width 205 height 31
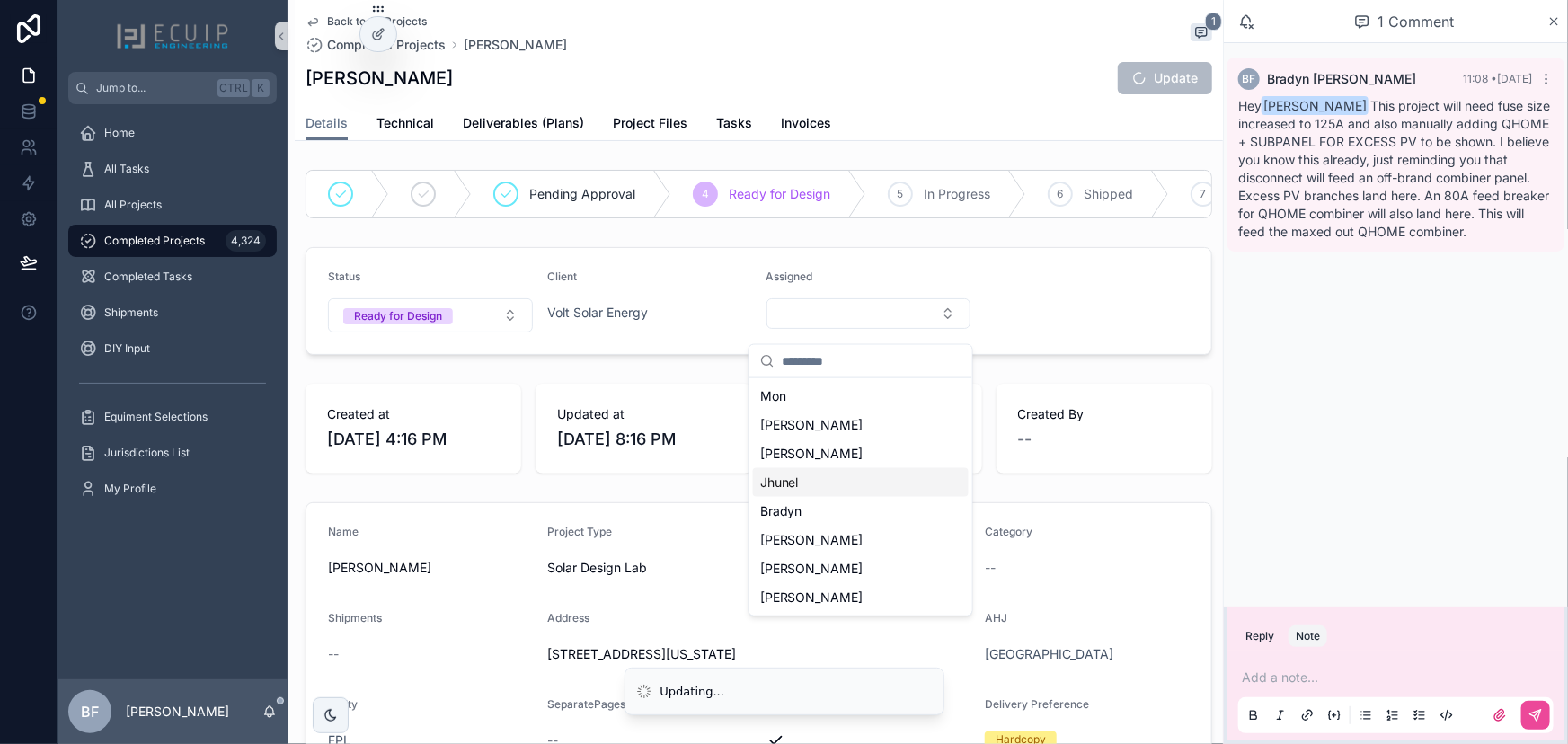
click at [789, 476] on span "Jhunel" at bounding box center [779, 482] width 39 height 18
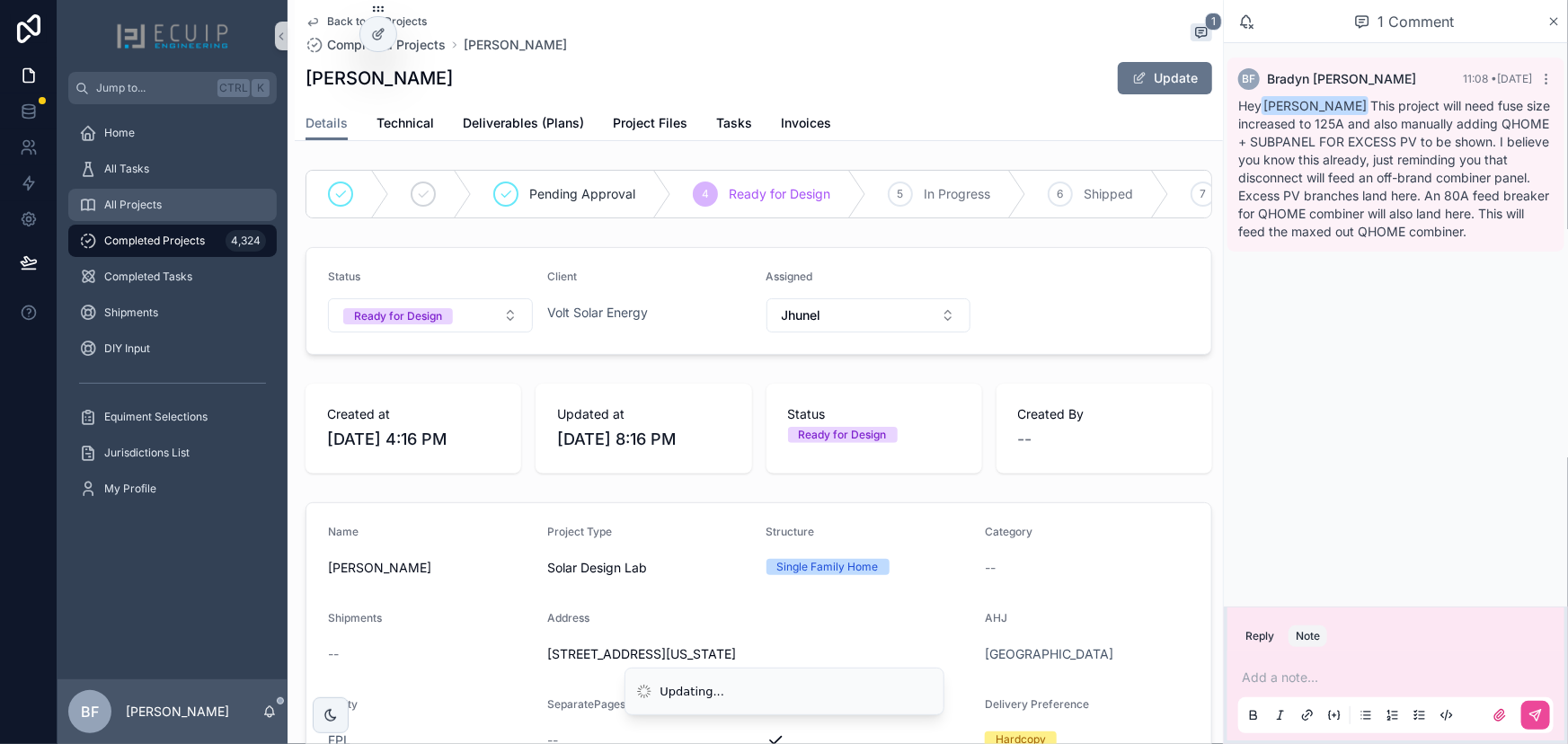
click at [148, 209] on span "All Projects" at bounding box center [133, 205] width 58 height 14
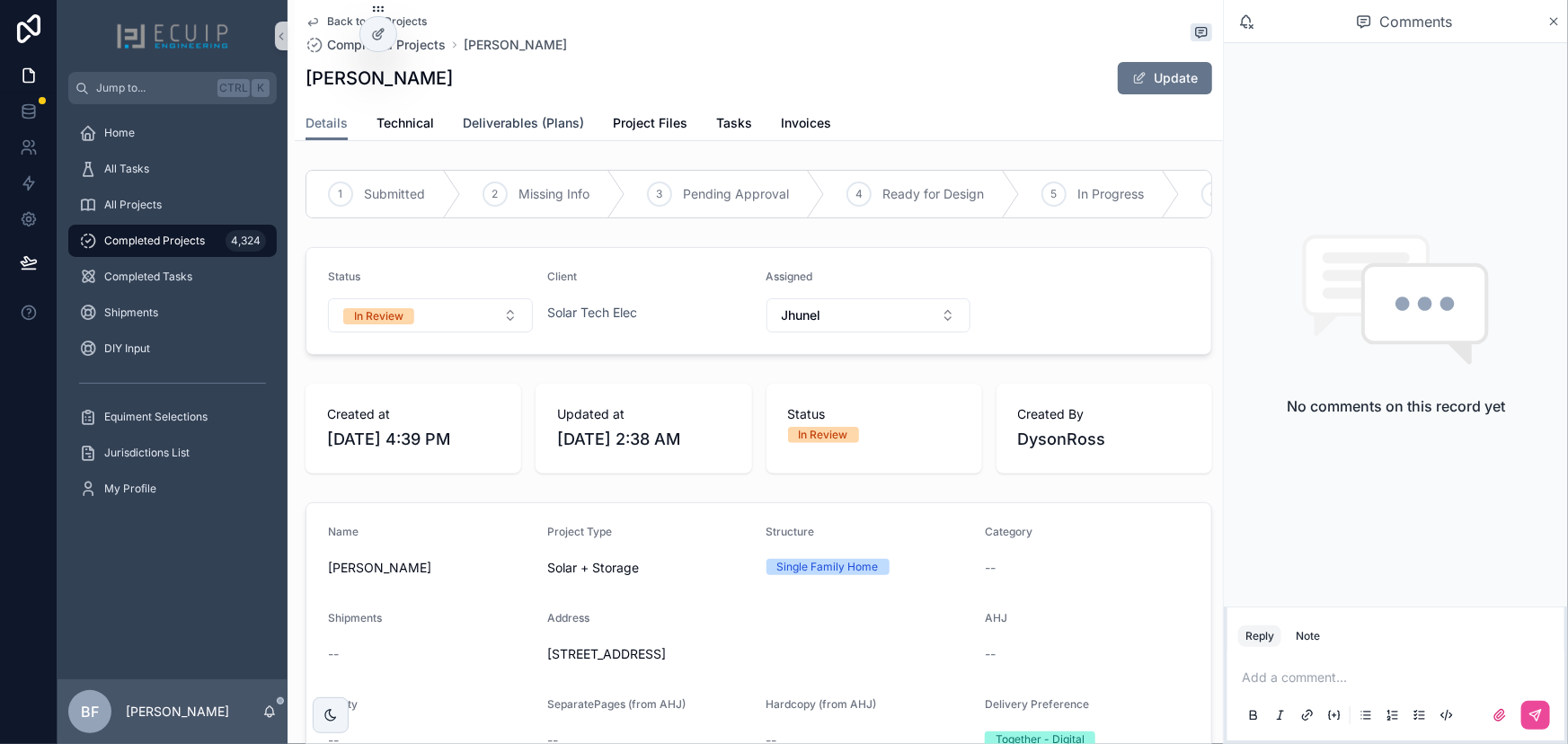
click at [548, 127] on span "Deliverables (Plans)" at bounding box center [523, 123] width 121 height 18
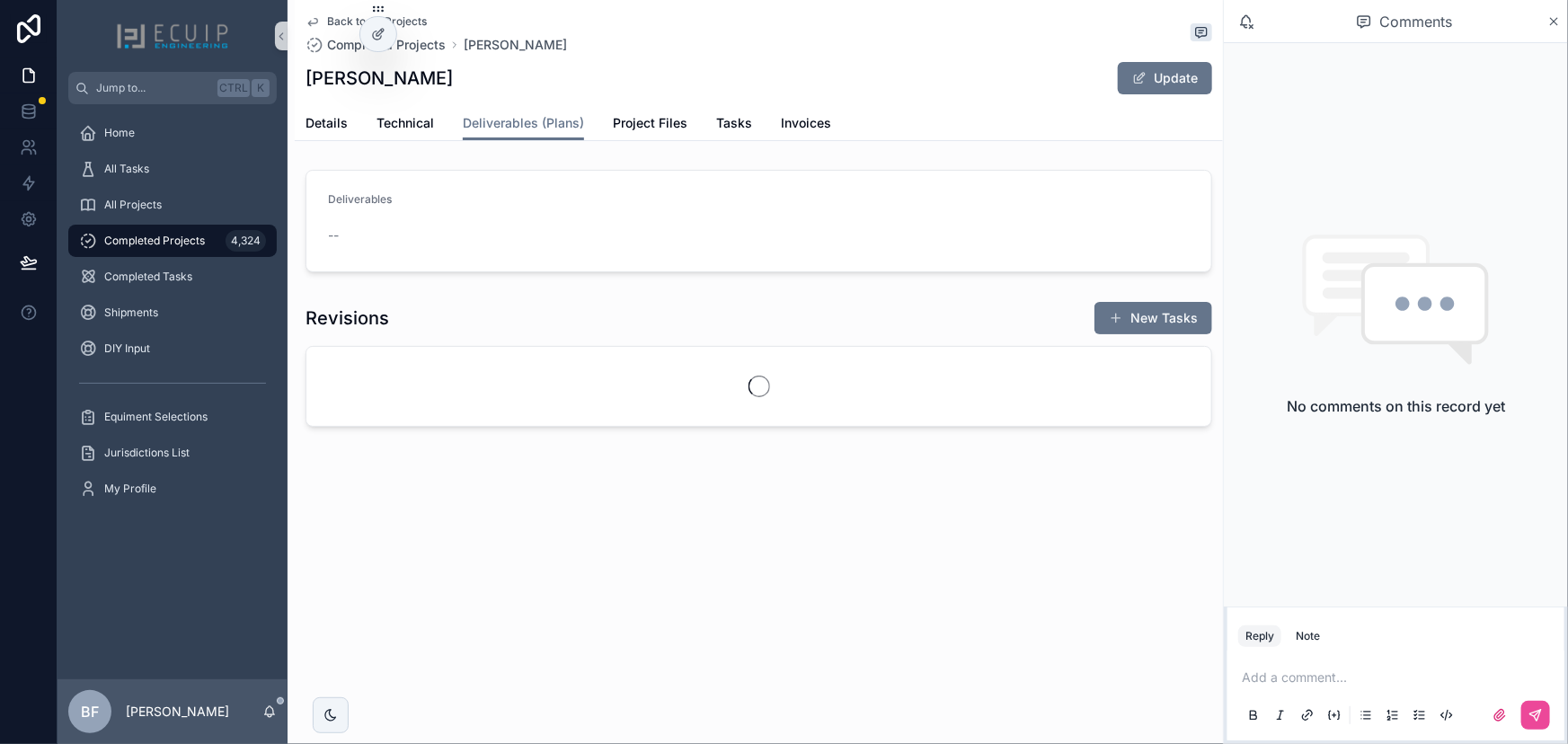
drag, startPoint x: 1195, startPoint y: 70, endPoint x: 1221, endPoint y: 93, distance: 34.7
click at [1195, 70] on button "Update" at bounding box center [1165, 78] width 95 height 33
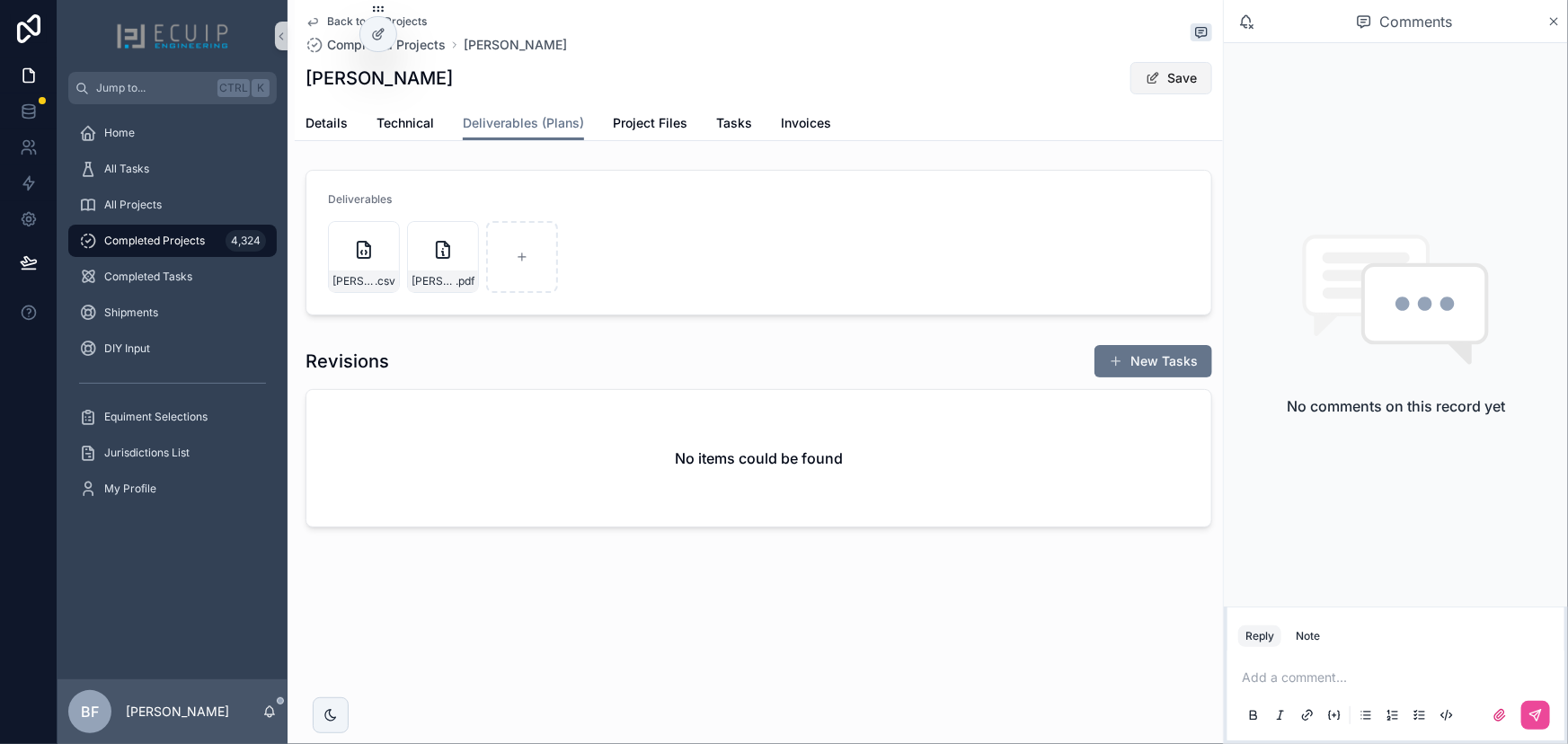
click at [1162, 73] on button "Save" at bounding box center [1171, 78] width 82 height 33
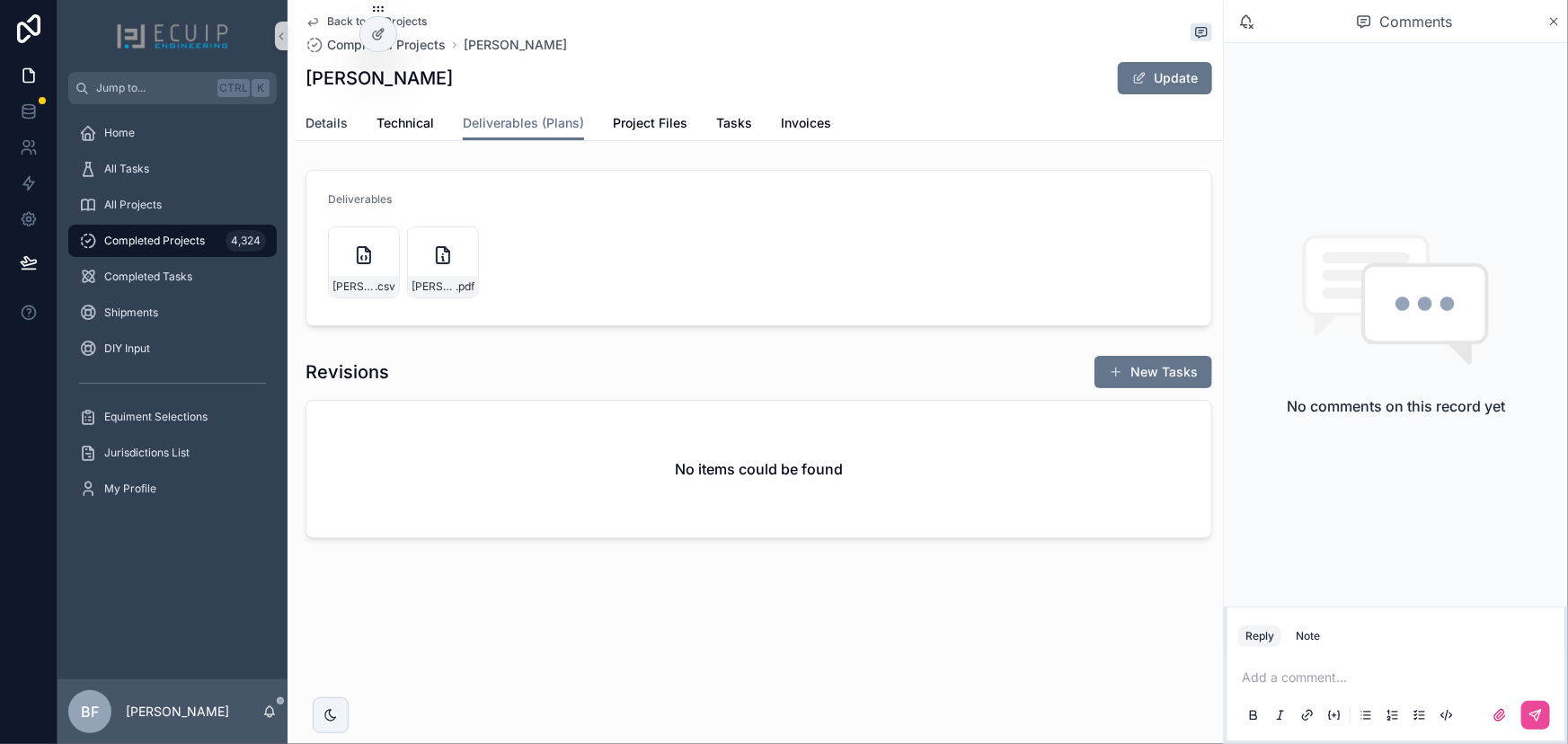
click at [324, 126] on span "Details" at bounding box center [326, 123] width 42 height 18
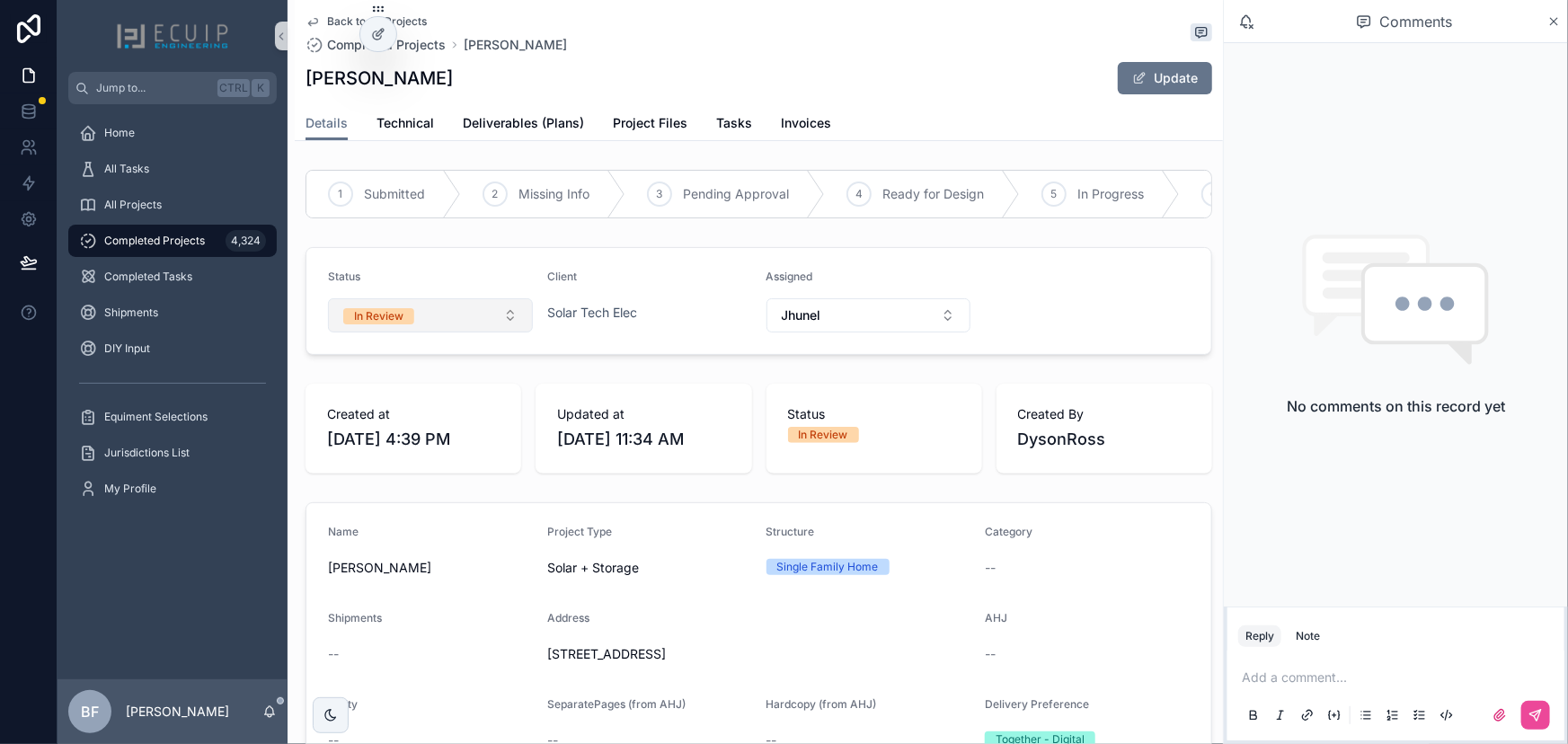
click at [419, 322] on button "In Review" at bounding box center [431, 315] width 205 height 34
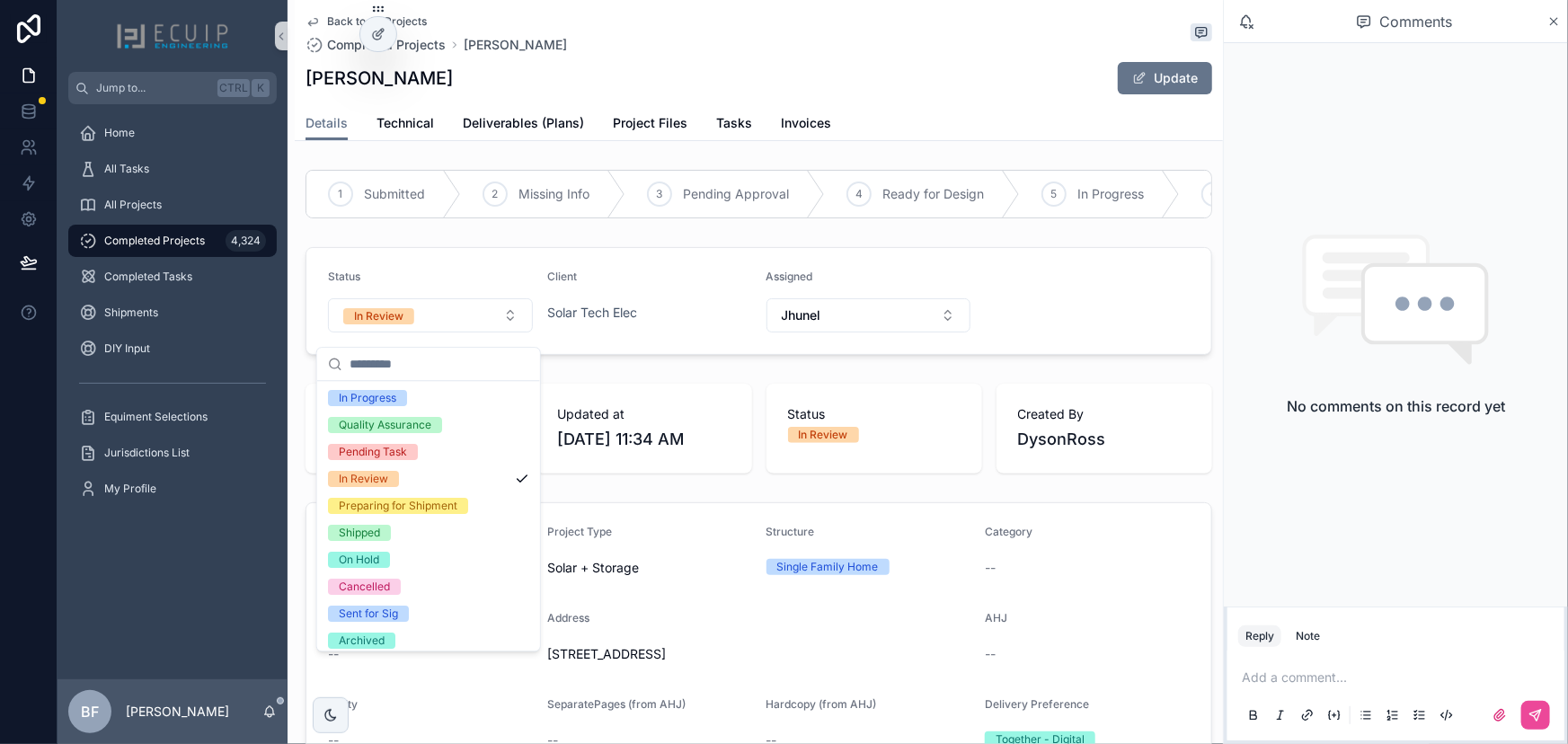
scroll to position [141, 0]
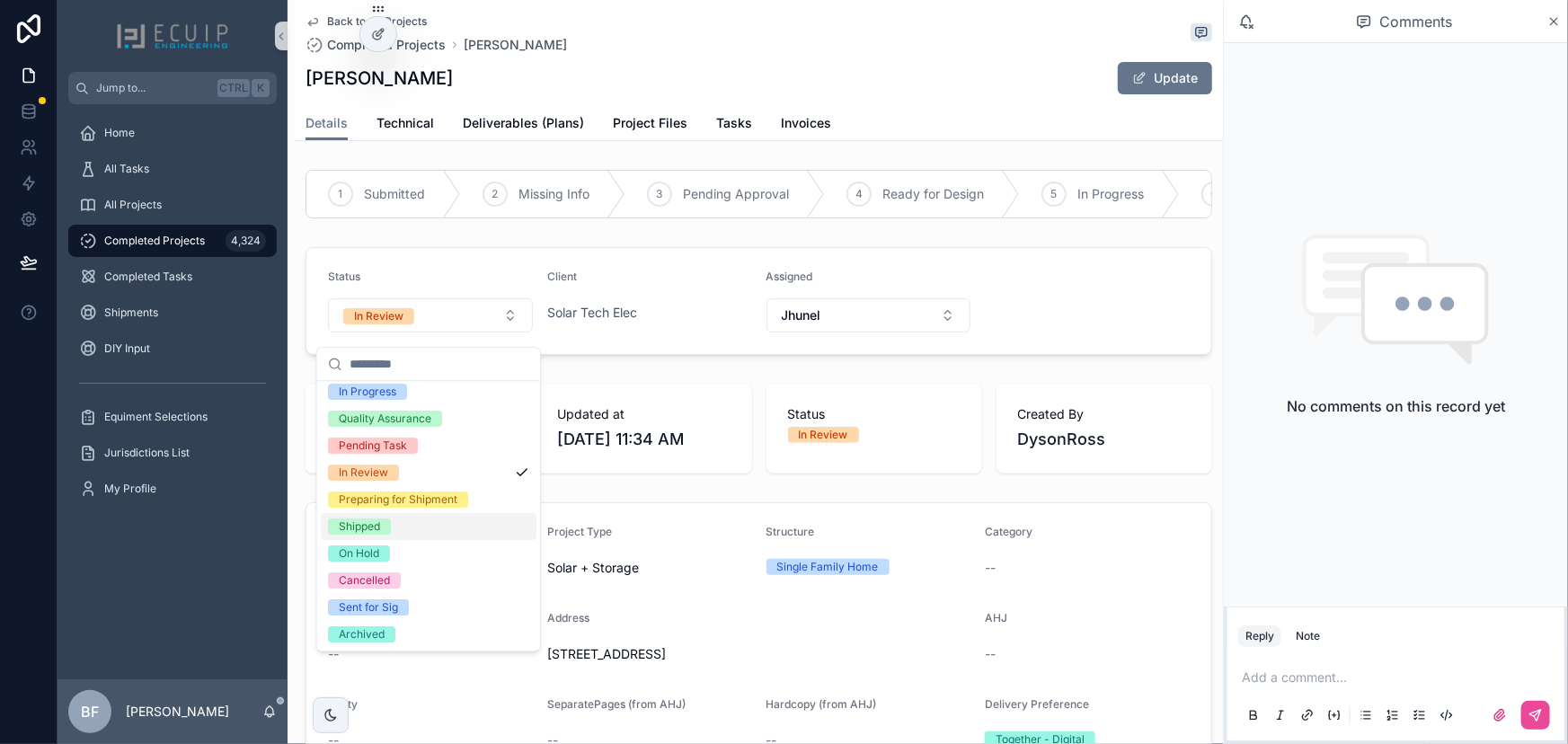
click at [361, 521] on div "Shipped" at bounding box center [360, 526] width 42 height 16
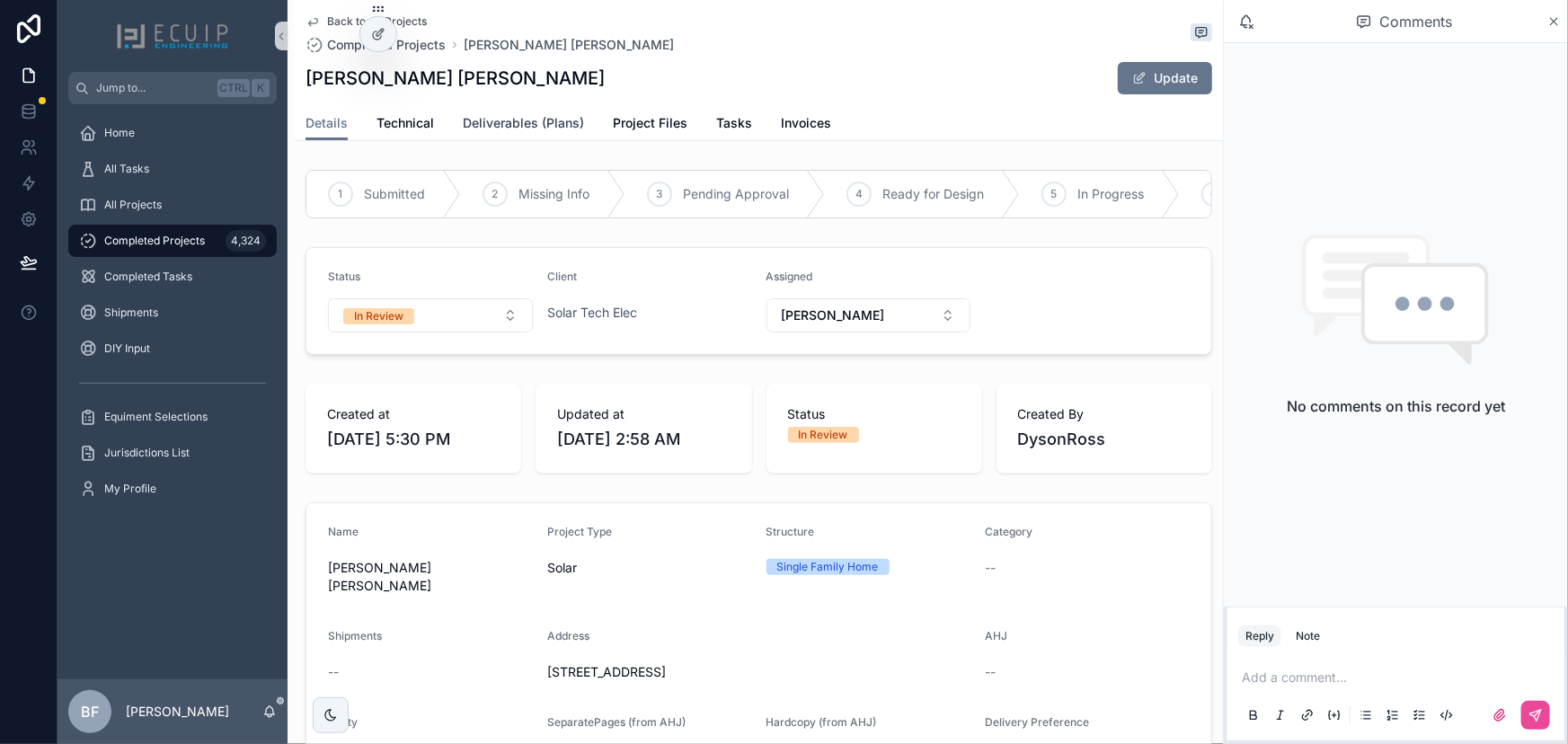
drag, startPoint x: 498, startPoint y: 118, endPoint x: 522, endPoint y: 135, distance: 29.4
click at [498, 118] on span "Deliverables (Plans)" at bounding box center [523, 123] width 121 height 18
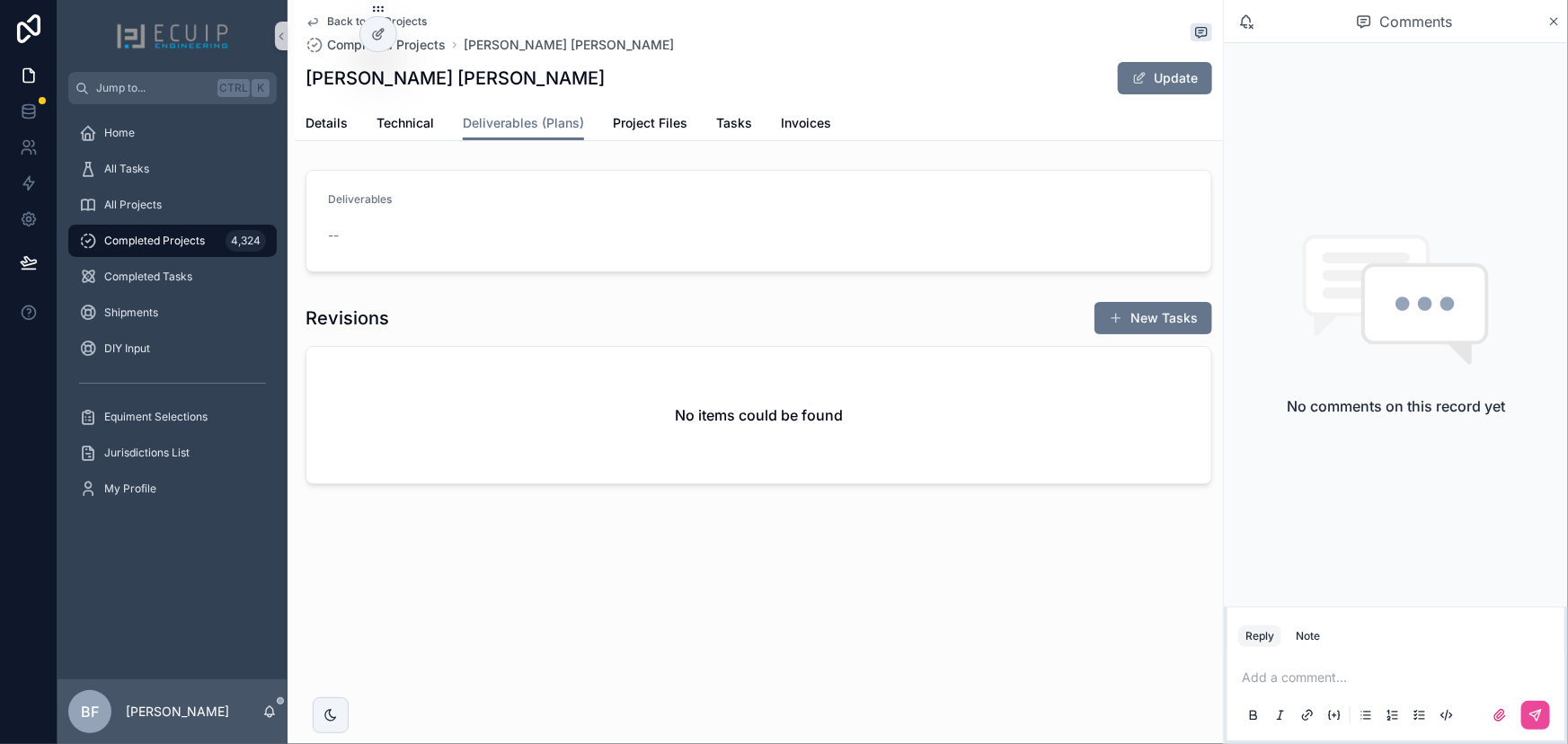
click at [1355, 209] on div "No comments on this record yet" at bounding box center [1396, 324] width 344 height 563
click at [1321, 638] on button "Note" at bounding box center [1307, 637] width 39 height 22
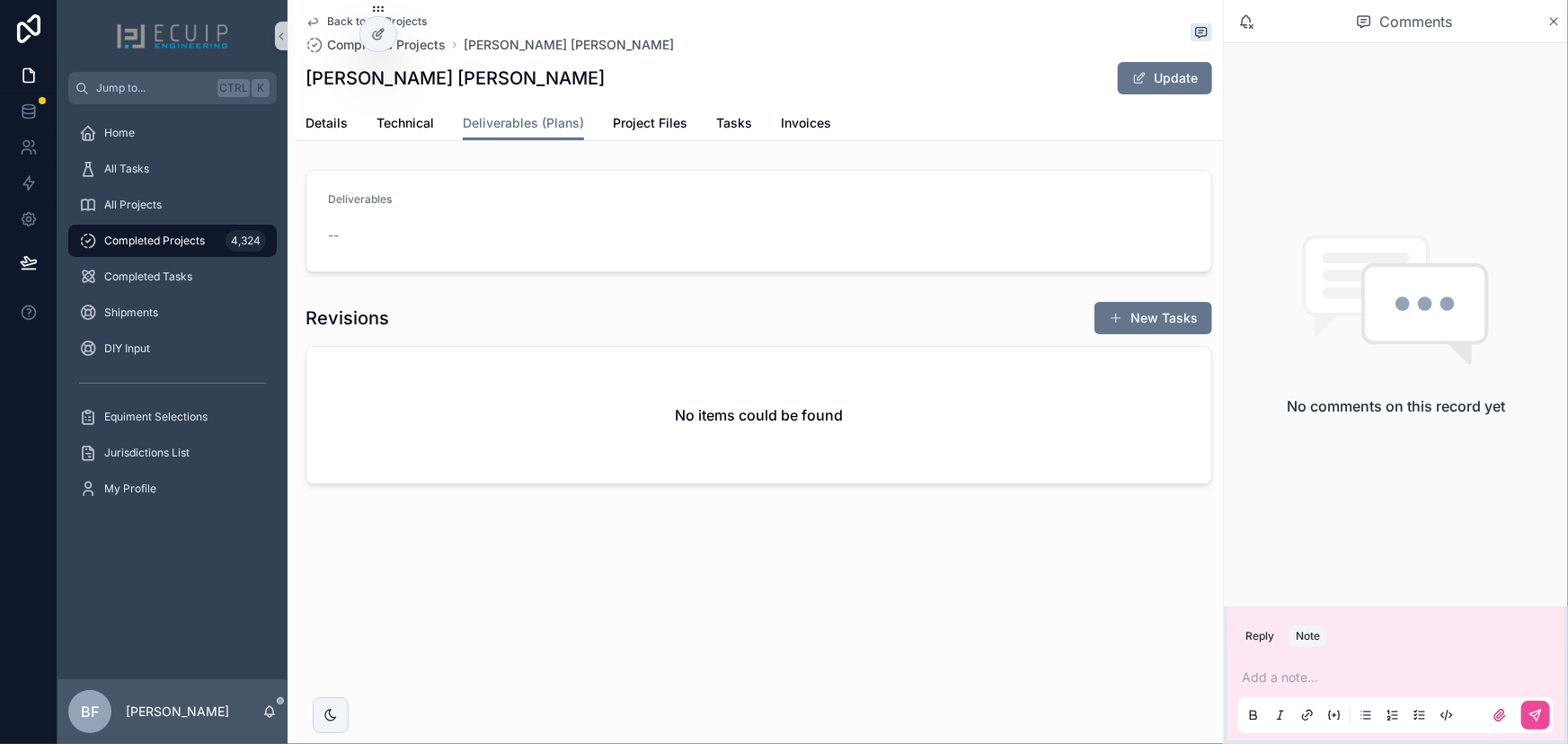
click at [1318, 682] on p "scrollable content" at bounding box center [1399, 677] width 315 height 18
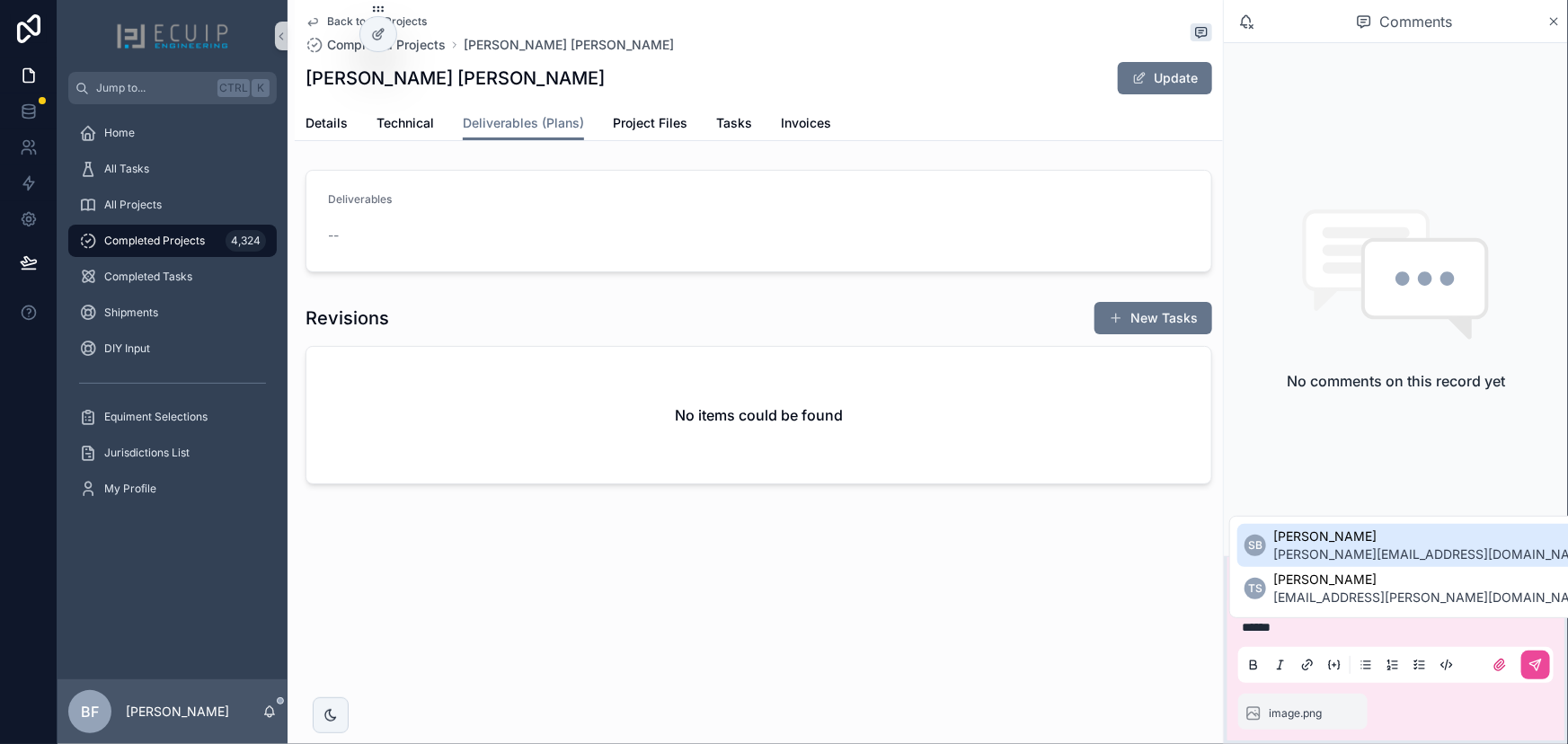
click at [1303, 557] on span "[PERSON_NAME][EMAIL_ADDRESS][DOMAIN_NAME]" at bounding box center [1434, 554] width 320 height 18
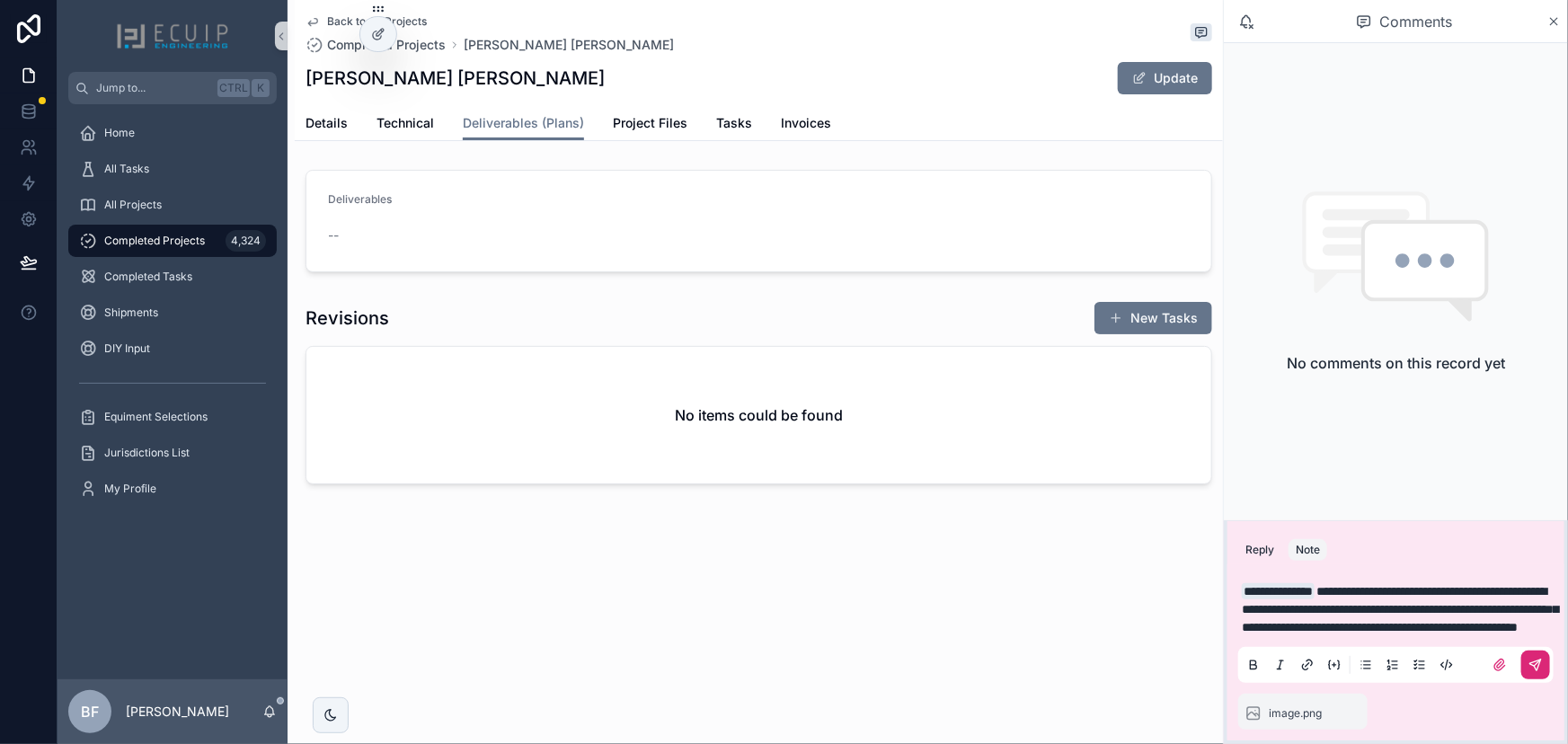
click at [1544, 664] on button "scrollable content" at bounding box center [1535, 664] width 29 height 29
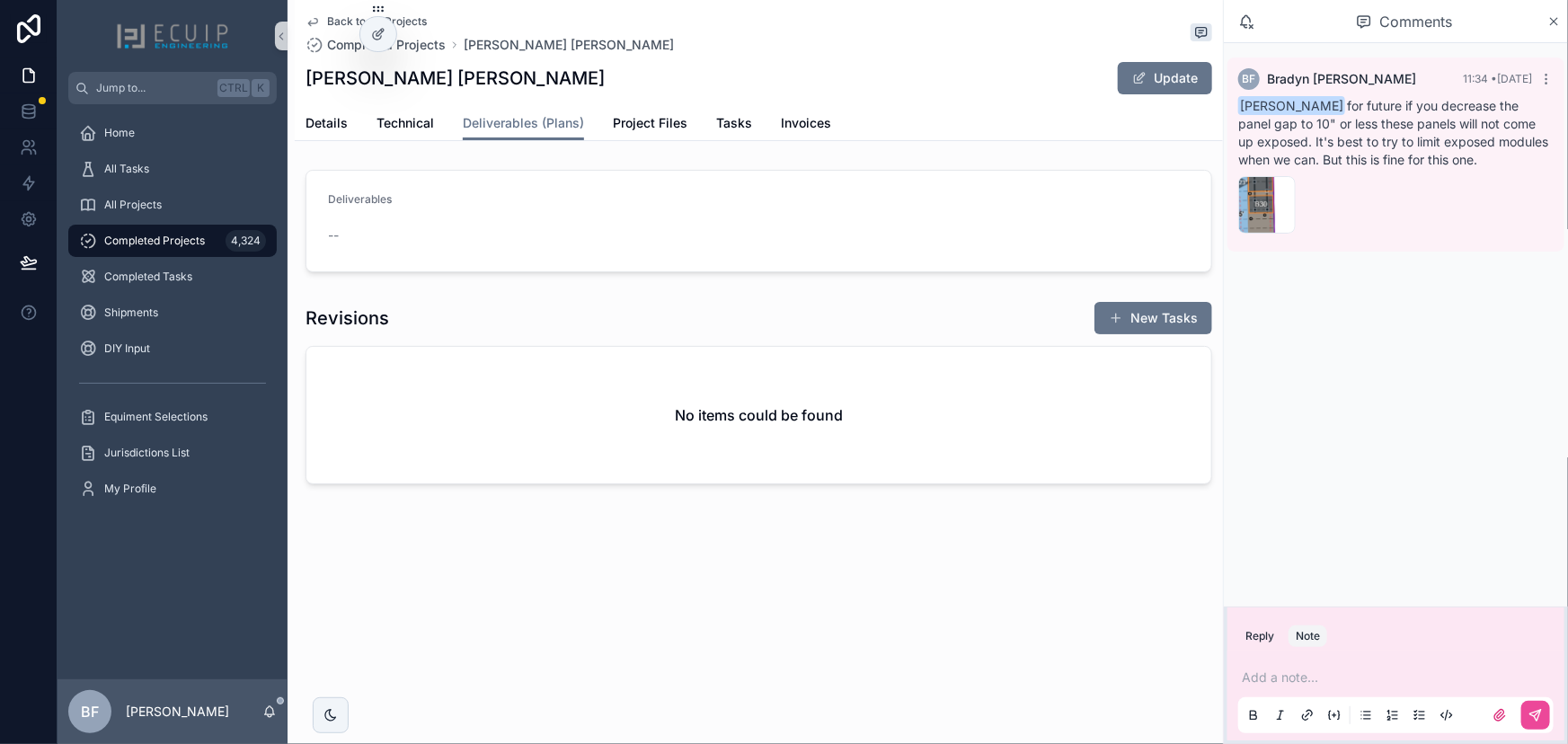
click at [1179, 94] on div "Update" at bounding box center [1144, 78] width 134 height 34
click at [1174, 79] on button "Update" at bounding box center [1165, 78] width 95 height 33
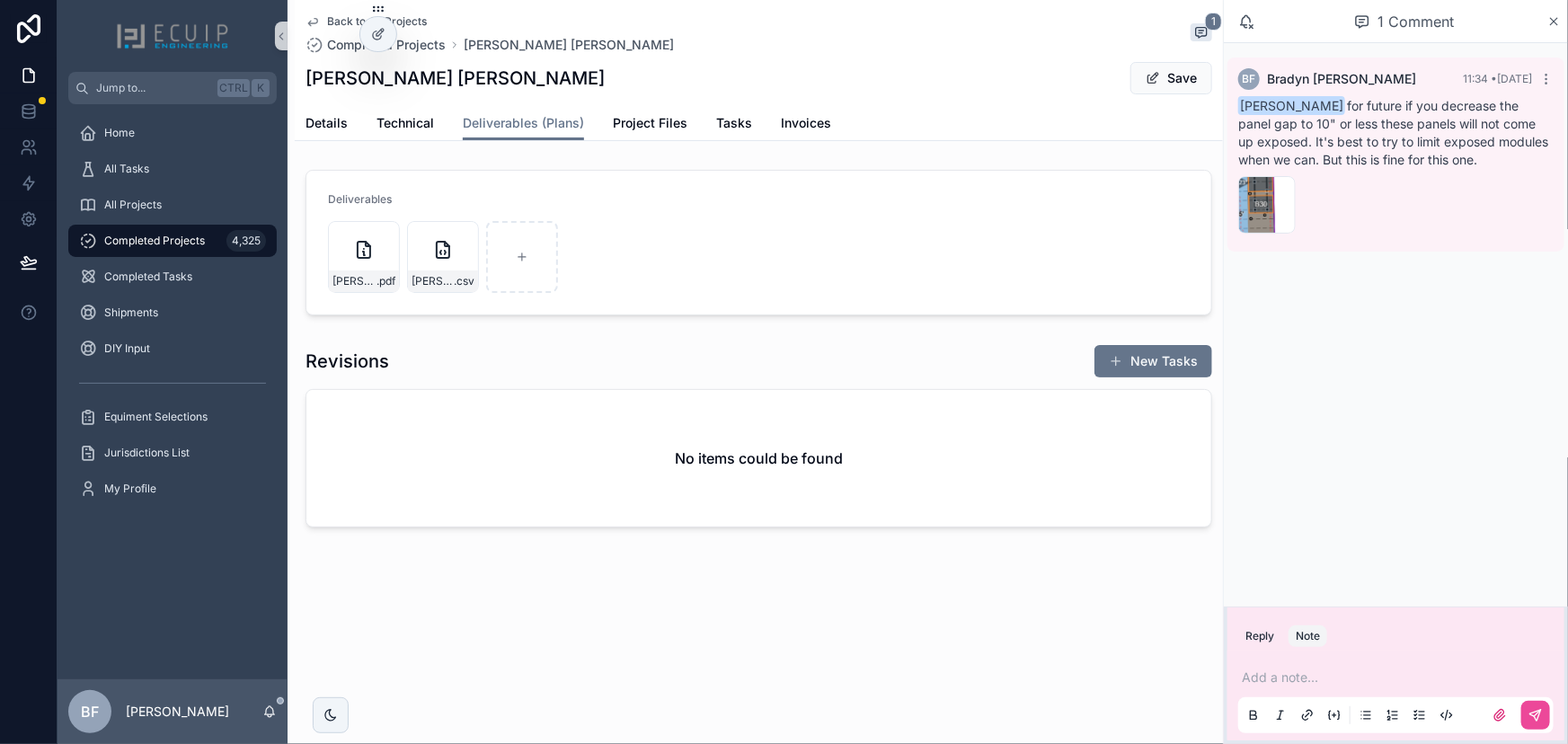
click at [1203, 43] on button "1" at bounding box center [1202, 34] width 22 height 22
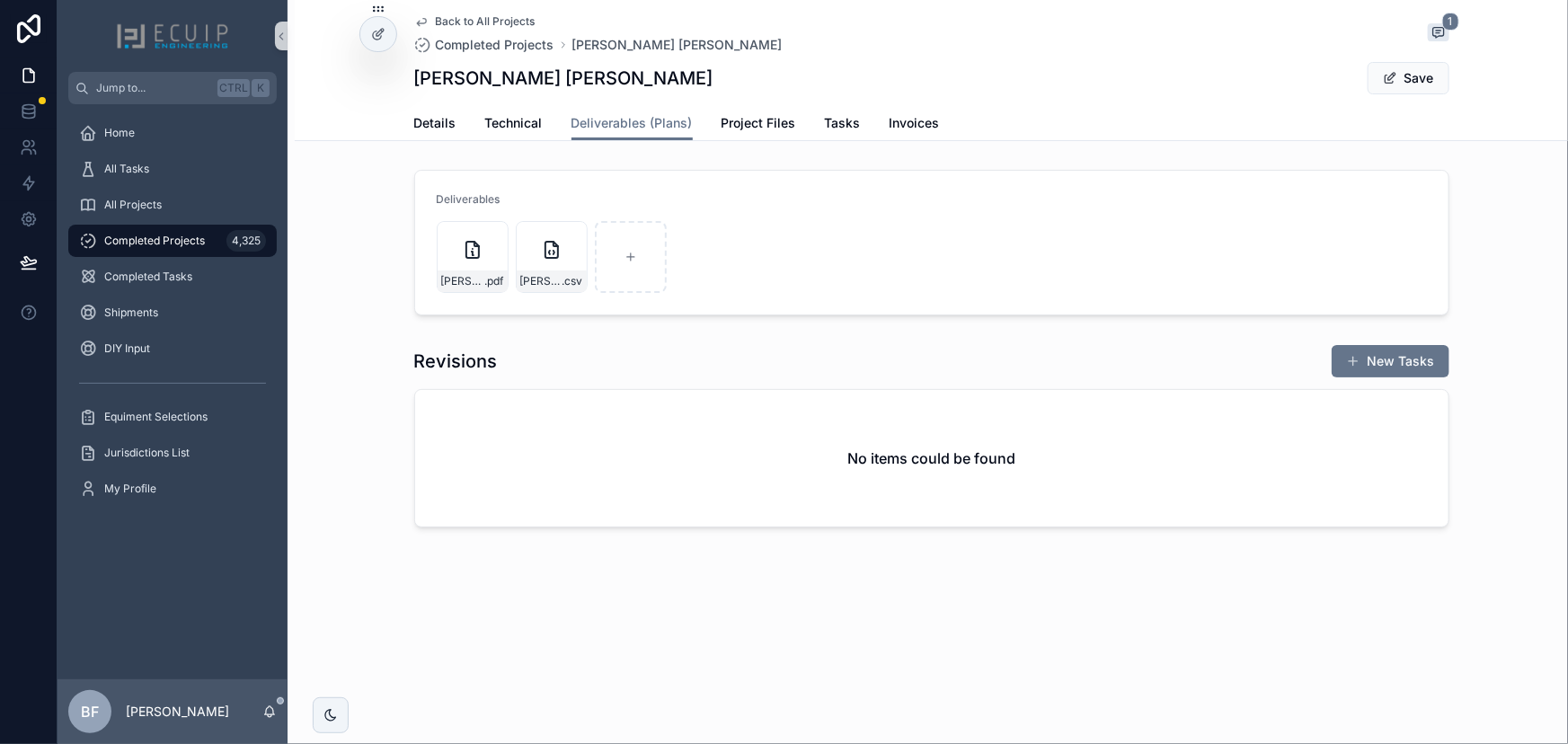
click at [1432, 31] on icon "scrollable content" at bounding box center [1439, 32] width 14 height 14
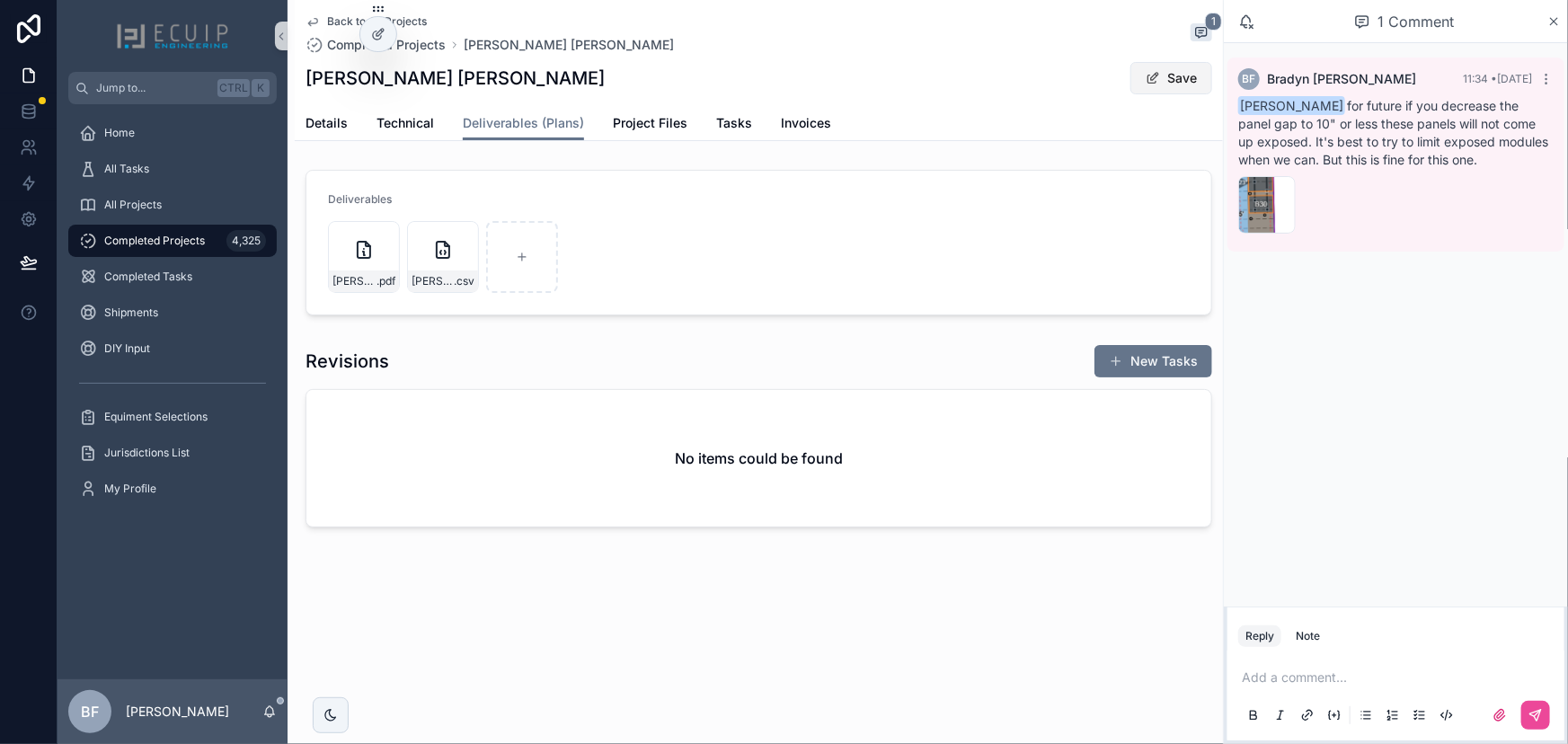
click at [1186, 66] on button "Save" at bounding box center [1171, 78] width 82 height 33
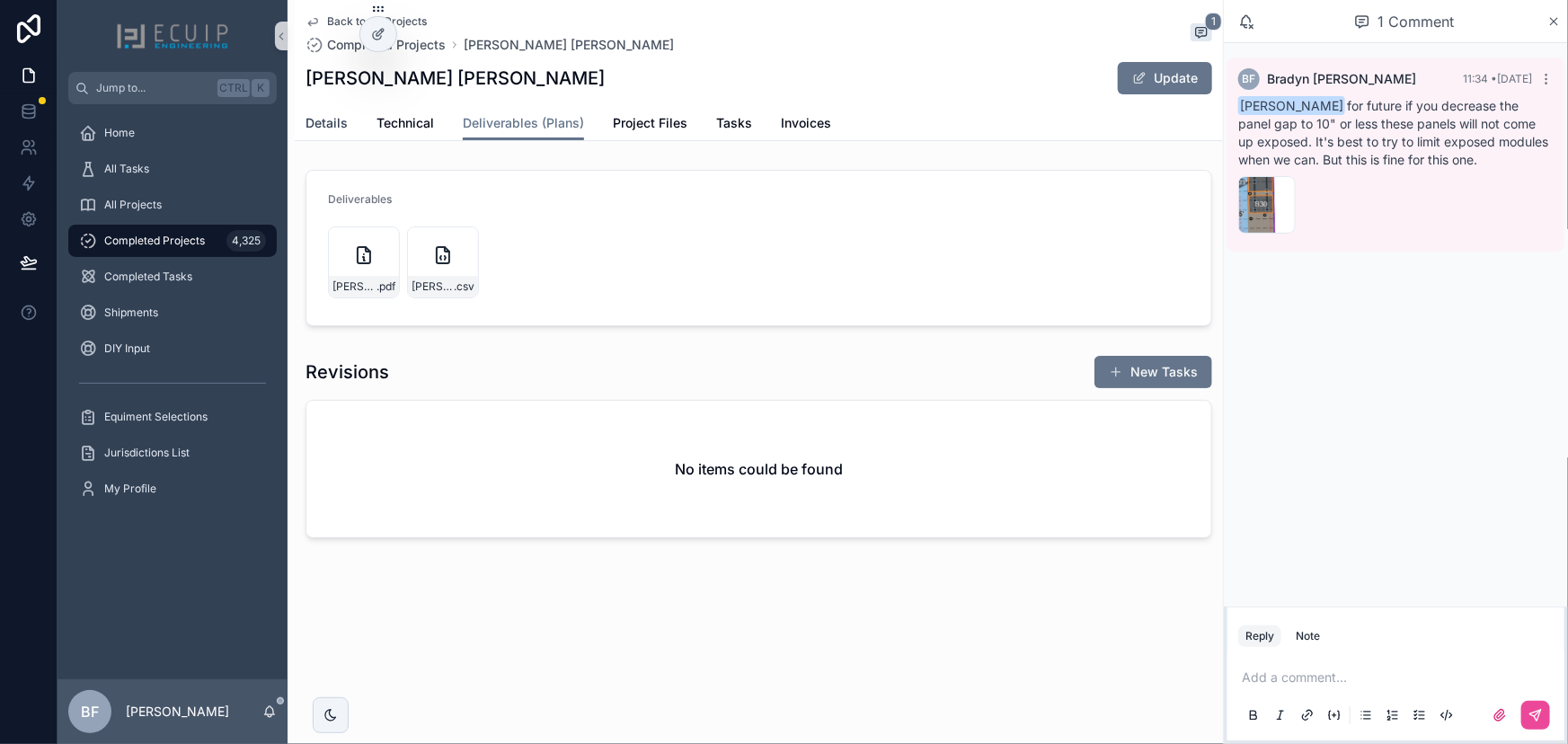
click at [323, 125] on span "Details" at bounding box center [326, 123] width 42 height 18
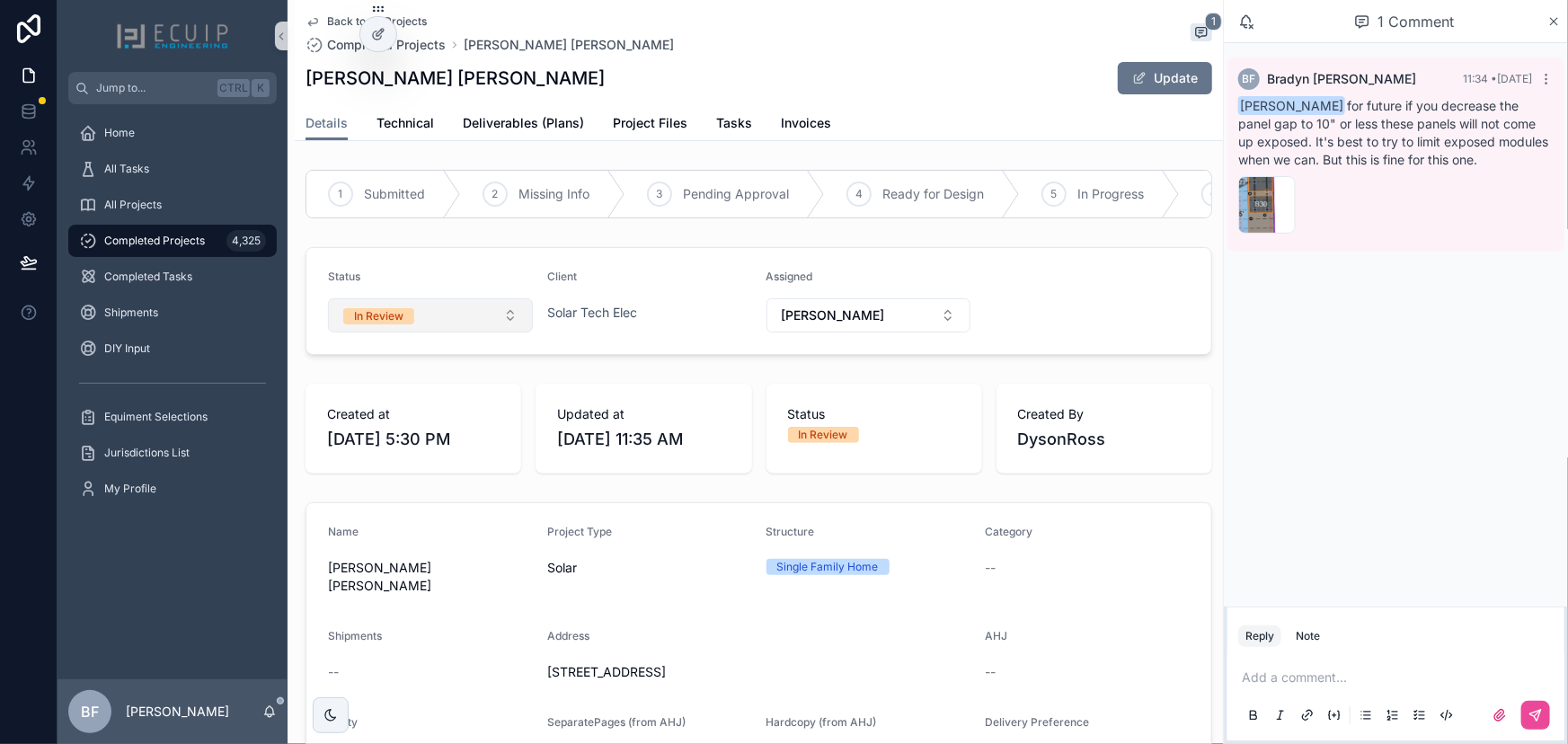
click at [441, 332] on button "In Review" at bounding box center [431, 315] width 205 height 34
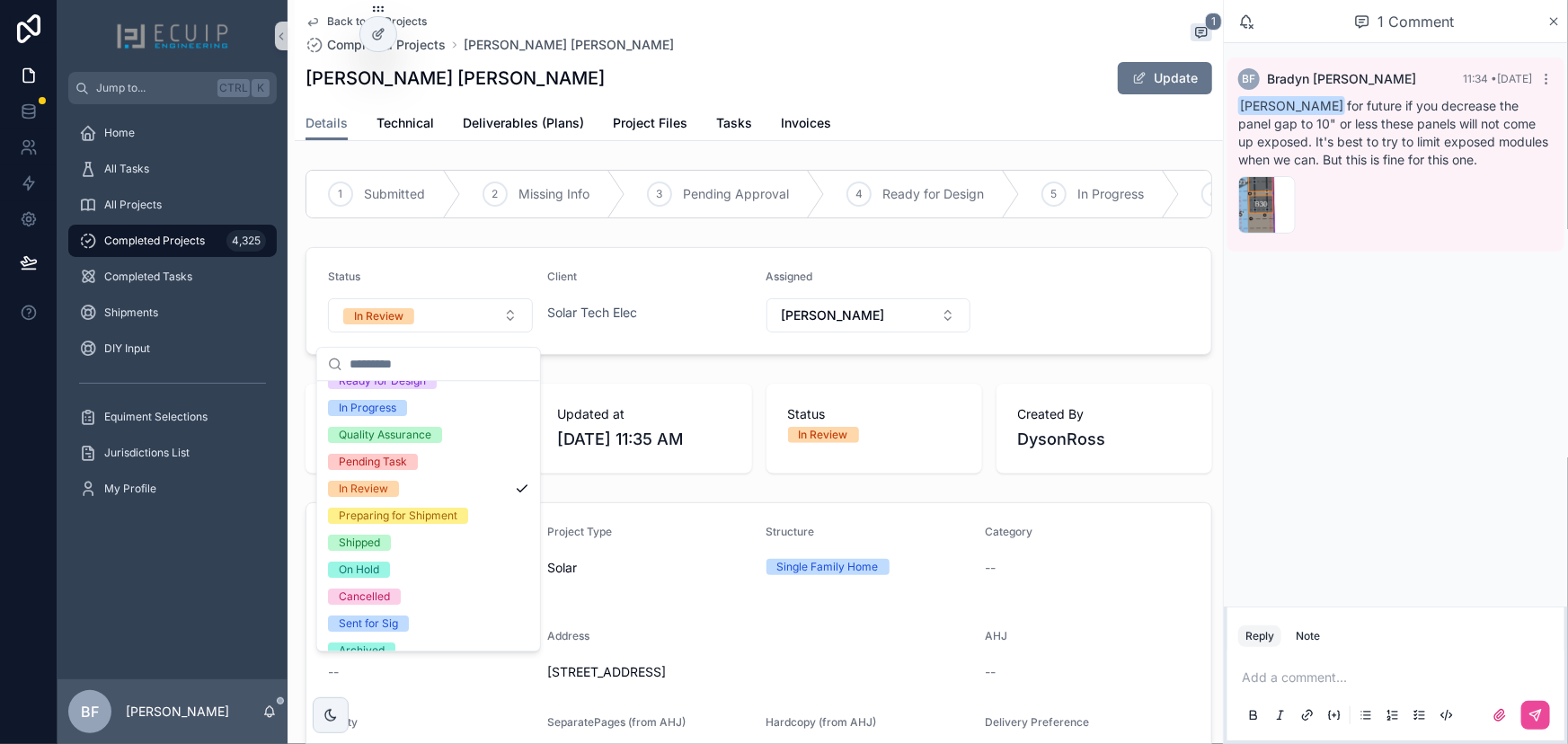
scroll to position [141, 0]
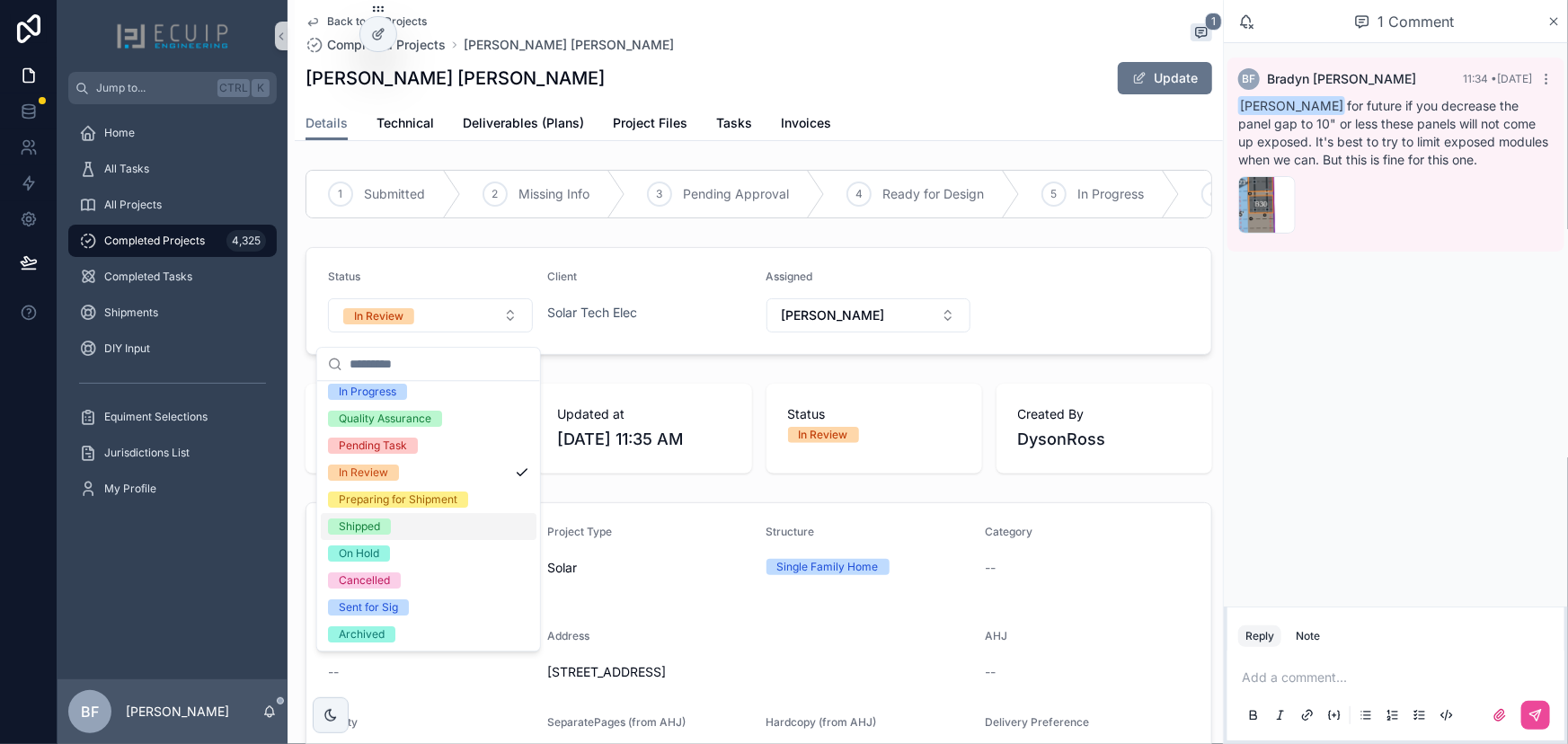
click at [367, 528] on div "Shipped" at bounding box center [360, 526] width 42 height 16
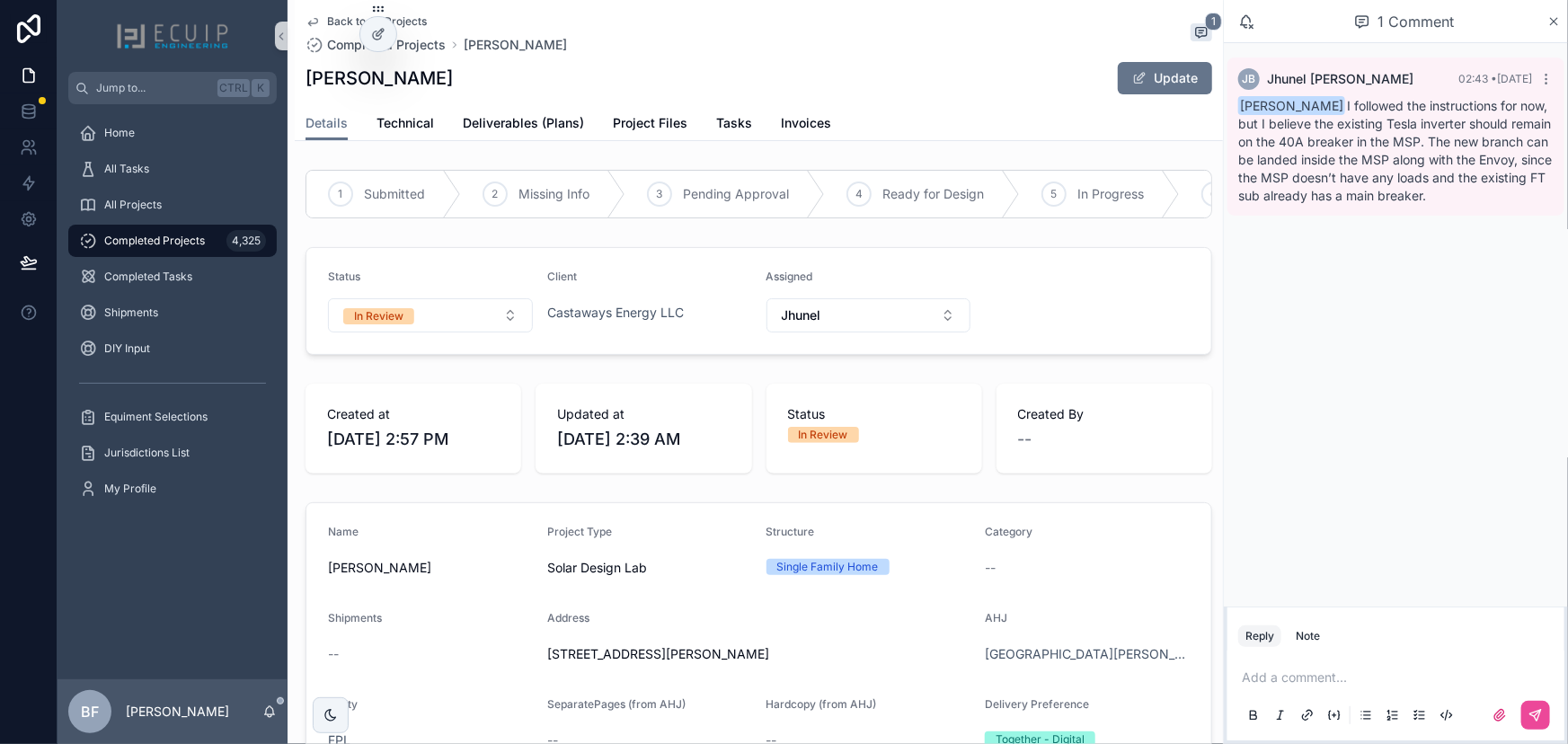
scroll to position [653, 0]
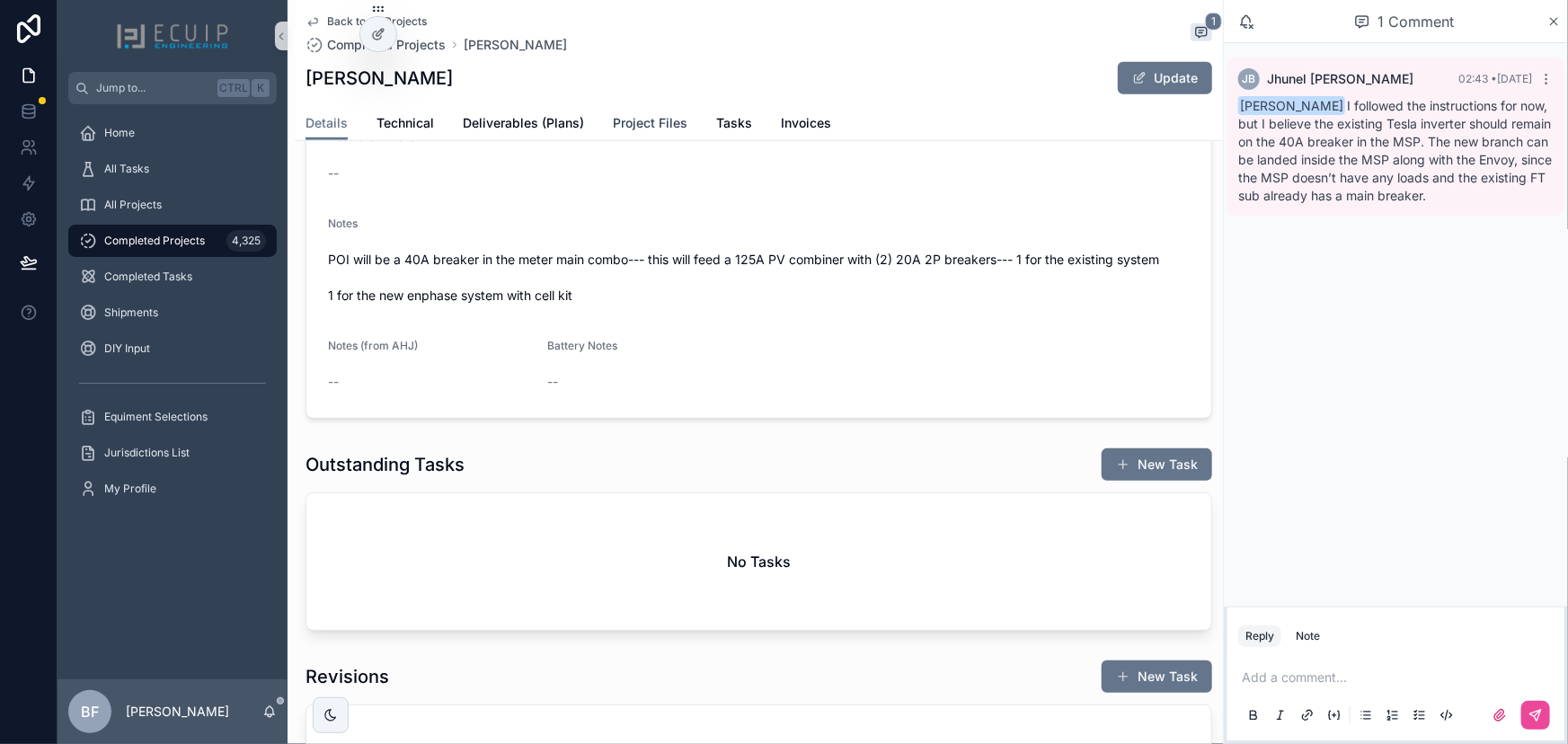
click at [656, 116] on span "Project Files" at bounding box center [650, 123] width 75 height 18
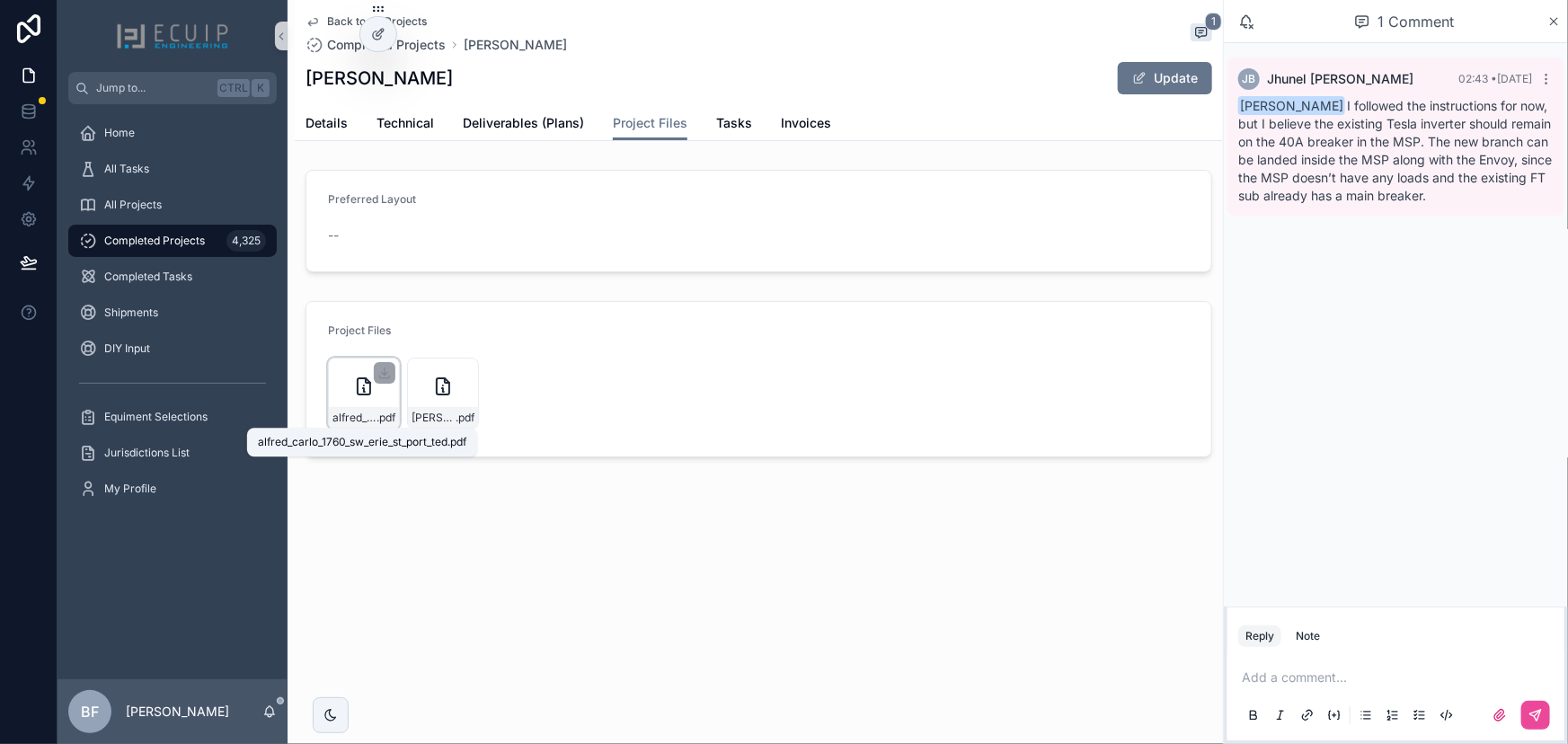
click at [357, 413] on span "alfred_carlo_1760_sw_erie_st_port_ted" at bounding box center [354, 418] width 44 height 14
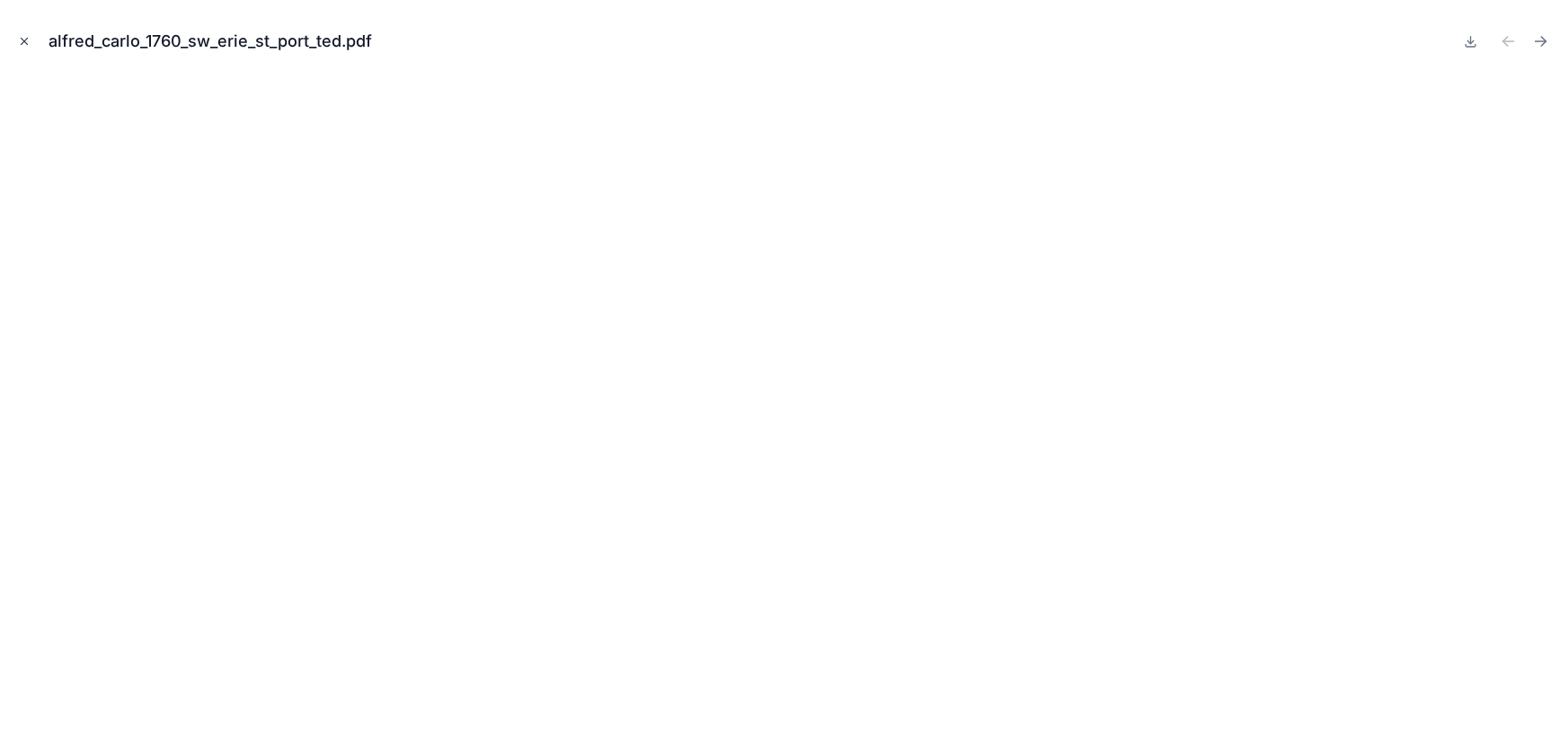
click at [22, 35] on icon "Close modal" at bounding box center [24, 41] width 13 height 13
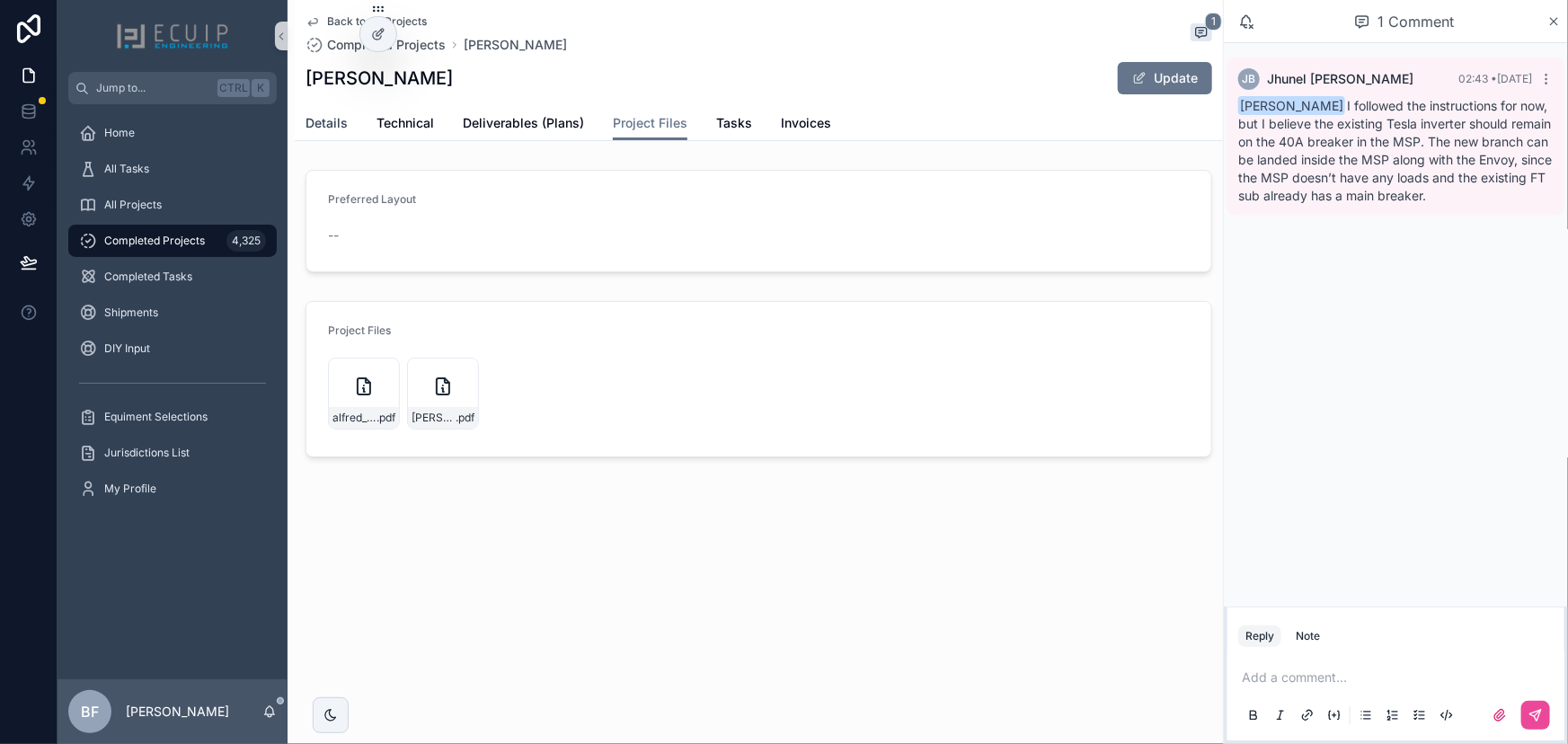
click at [336, 126] on span "Details" at bounding box center [326, 123] width 42 height 18
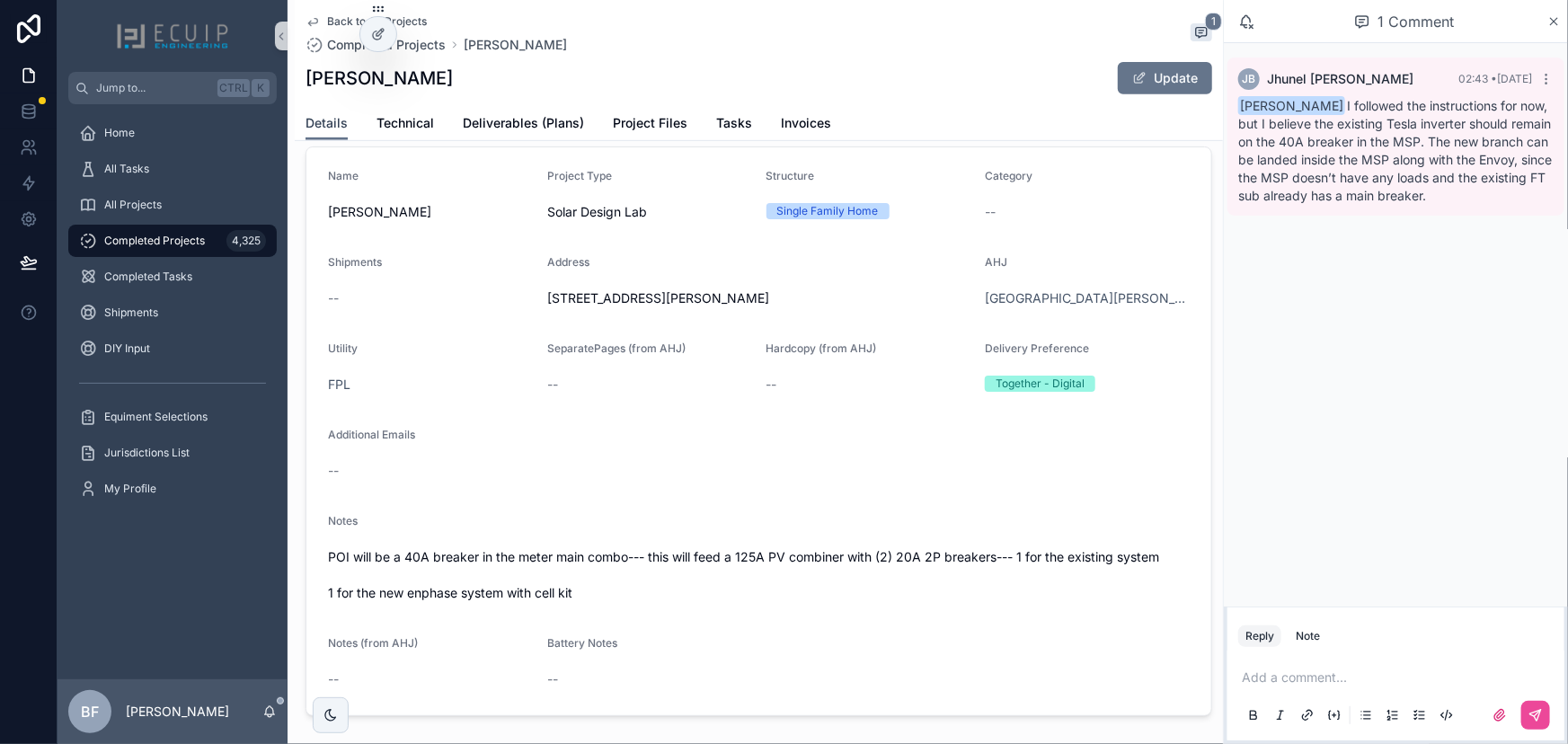
scroll to position [571, 0]
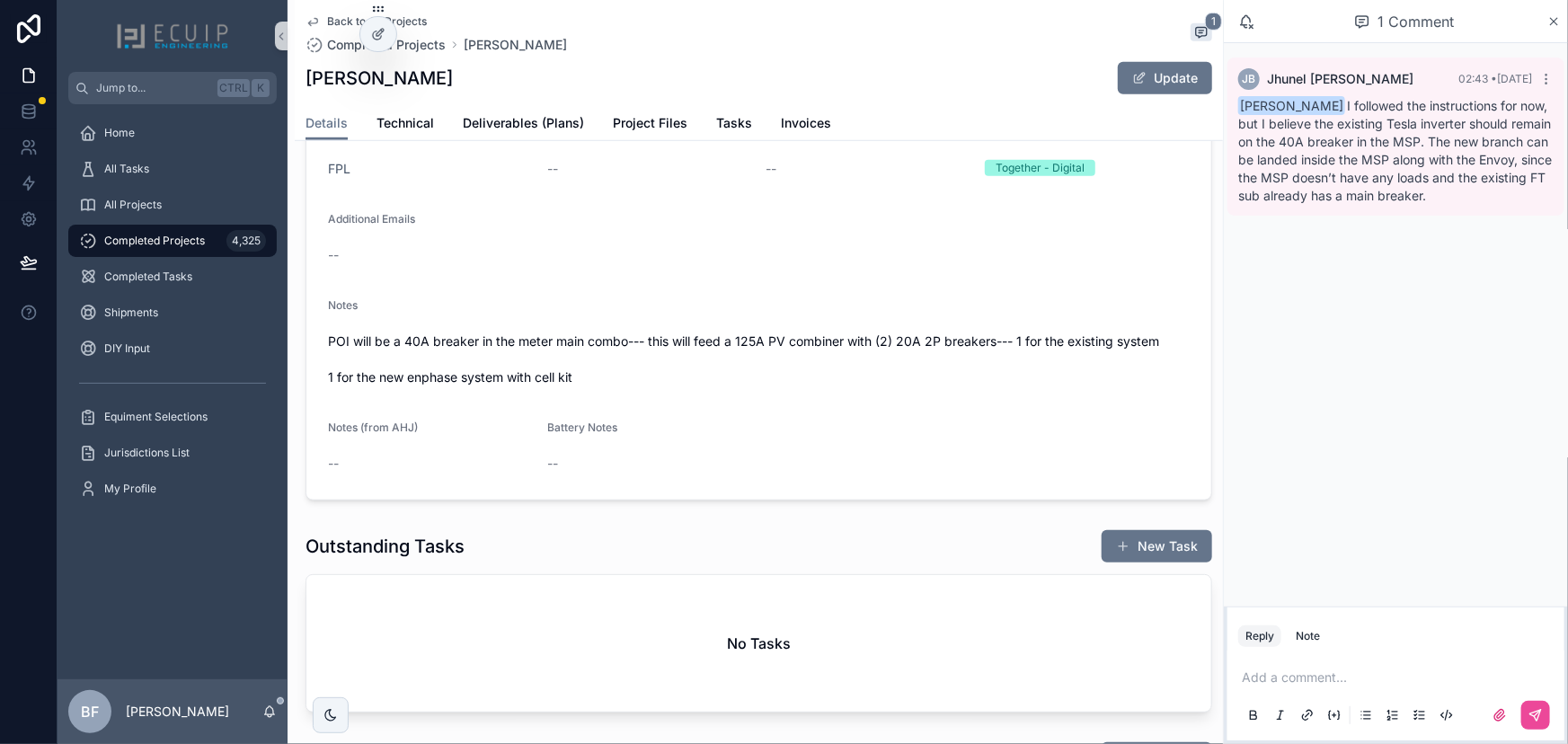
drag, startPoint x: 602, startPoint y: 386, endPoint x: 300, endPoint y: 352, distance: 303.9
click at [300, 352] on div "Name Karmen Y Bosley Project Type Solar Design Lab Structure Single Family Home…" at bounding box center [758, 215] width 928 height 584
copy span "POI will be a 40A breaker in the meter main combo--- this will feed a 125A PV c…"
click at [724, 111] on link "Tasks" at bounding box center [734, 124] width 36 height 36
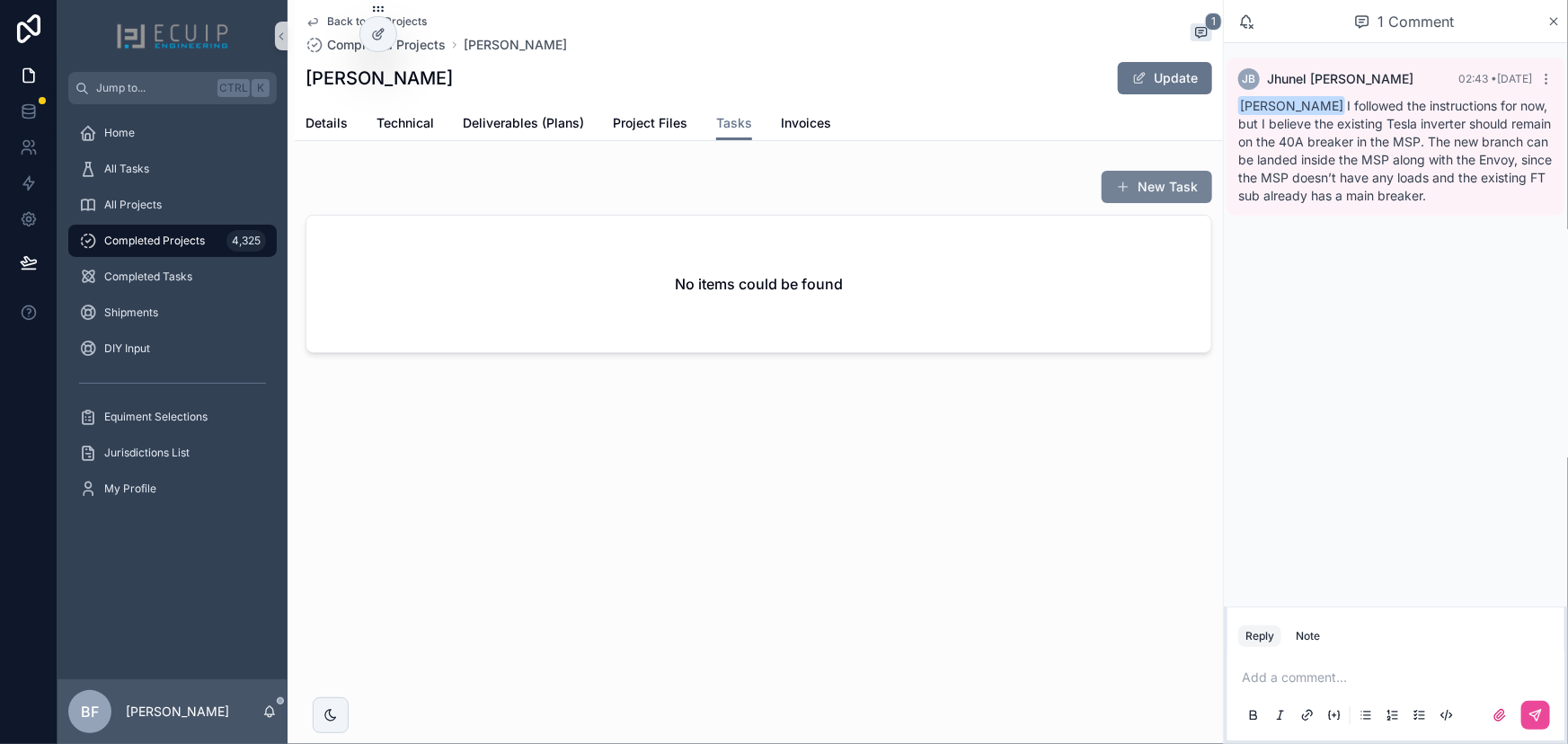
click at [1160, 189] on button "New Task" at bounding box center [1156, 187] width 110 height 33
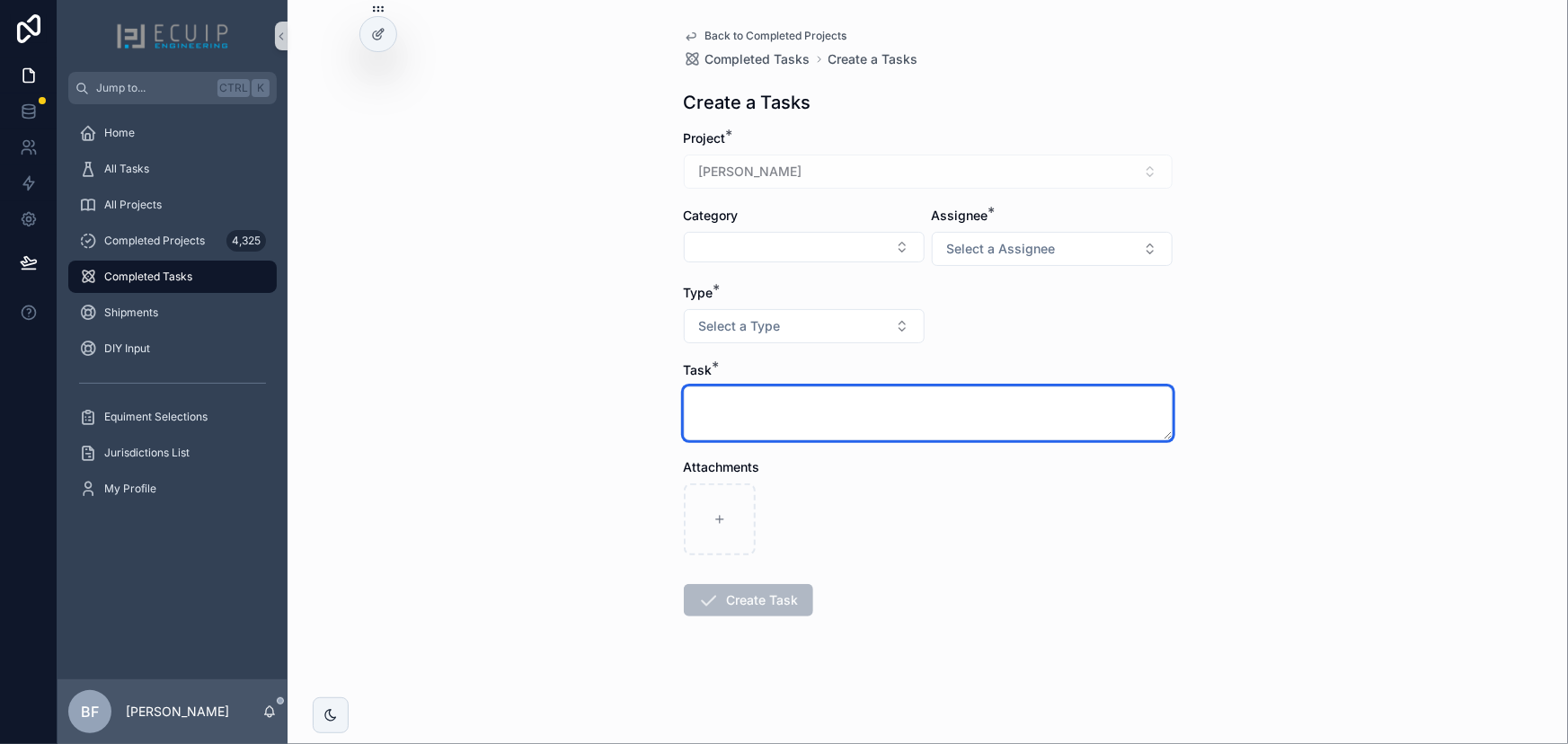
click at [1020, 411] on textarea "scrollable content" at bounding box center [927, 413] width 489 height 54
paste textarea "**********"
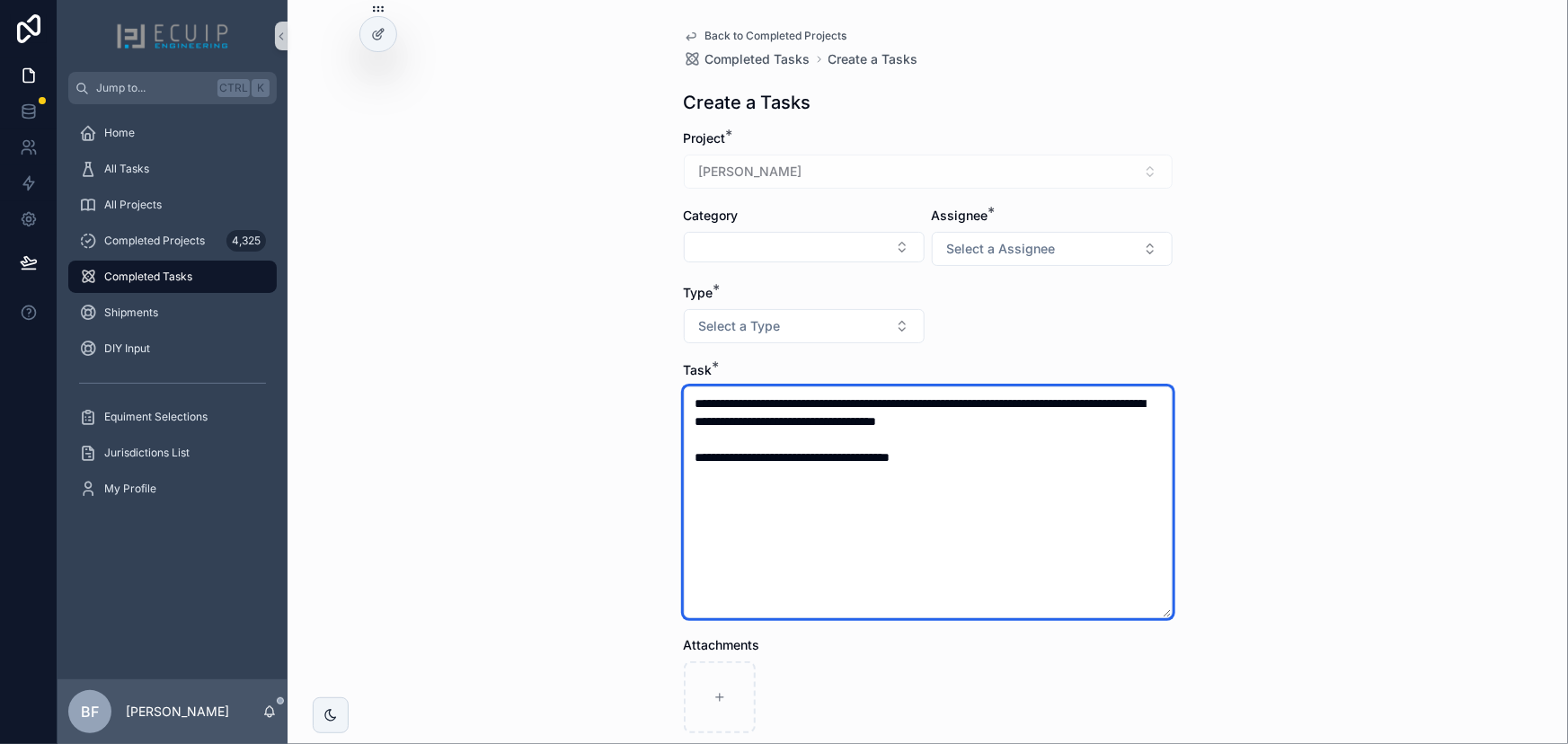
click at [1020, 411] on textarea "**********" at bounding box center [927, 501] width 489 height 232
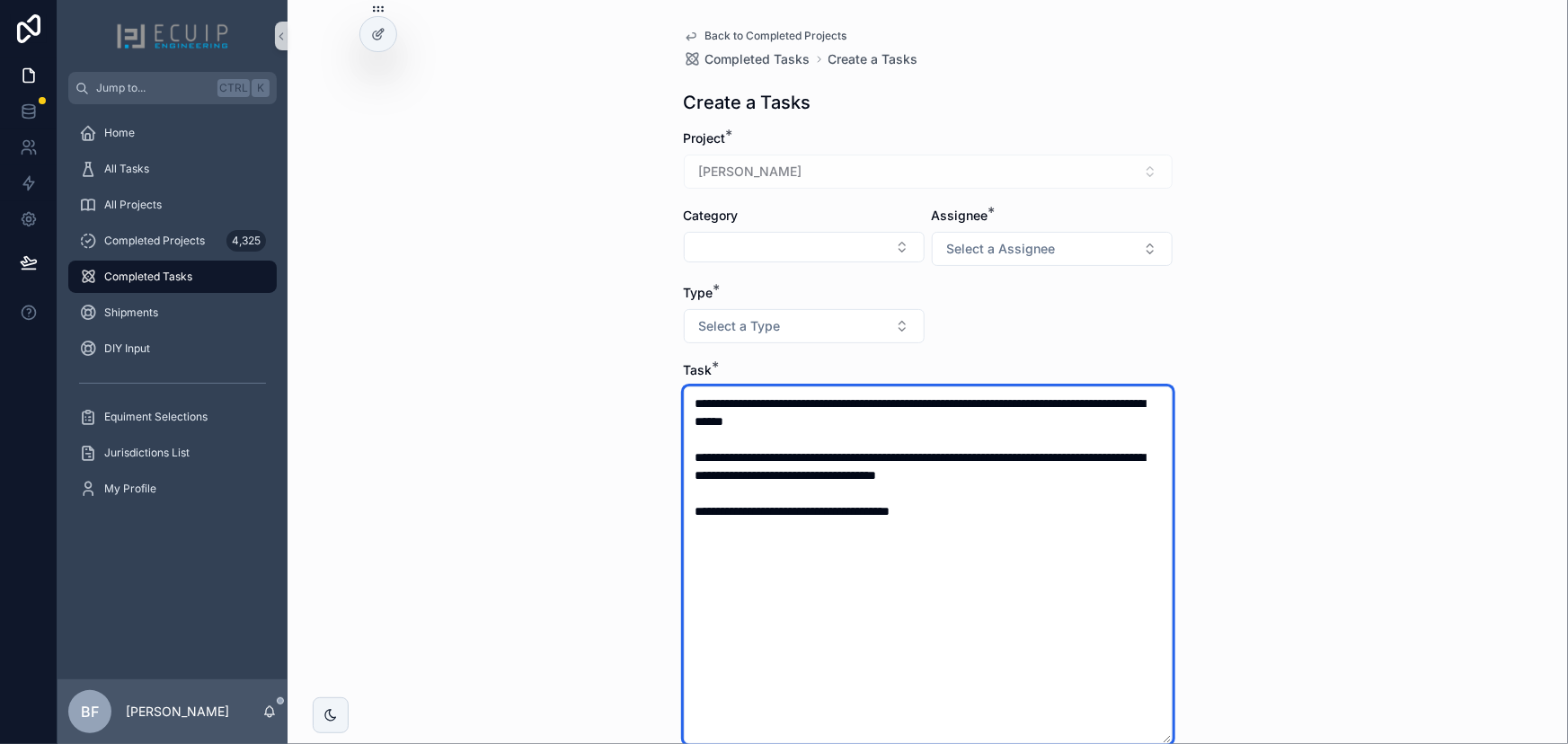
click at [1019, 477] on textarea "**********" at bounding box center [927, 564] width 489 height 357
click at [970, 440] on textarea "**********" at bounding box center [927, 564] width 489 height 357
click at [1003, 467] on textarea "**********" at bounding box center [927, 564] width 489 height 357
click at [958, 409] on textarea "**********" at bounding box center [927, 564] width 489 height 357
click at [951, 414] on textarea "**********" at bounding box center [927, 564] width 489 height 357
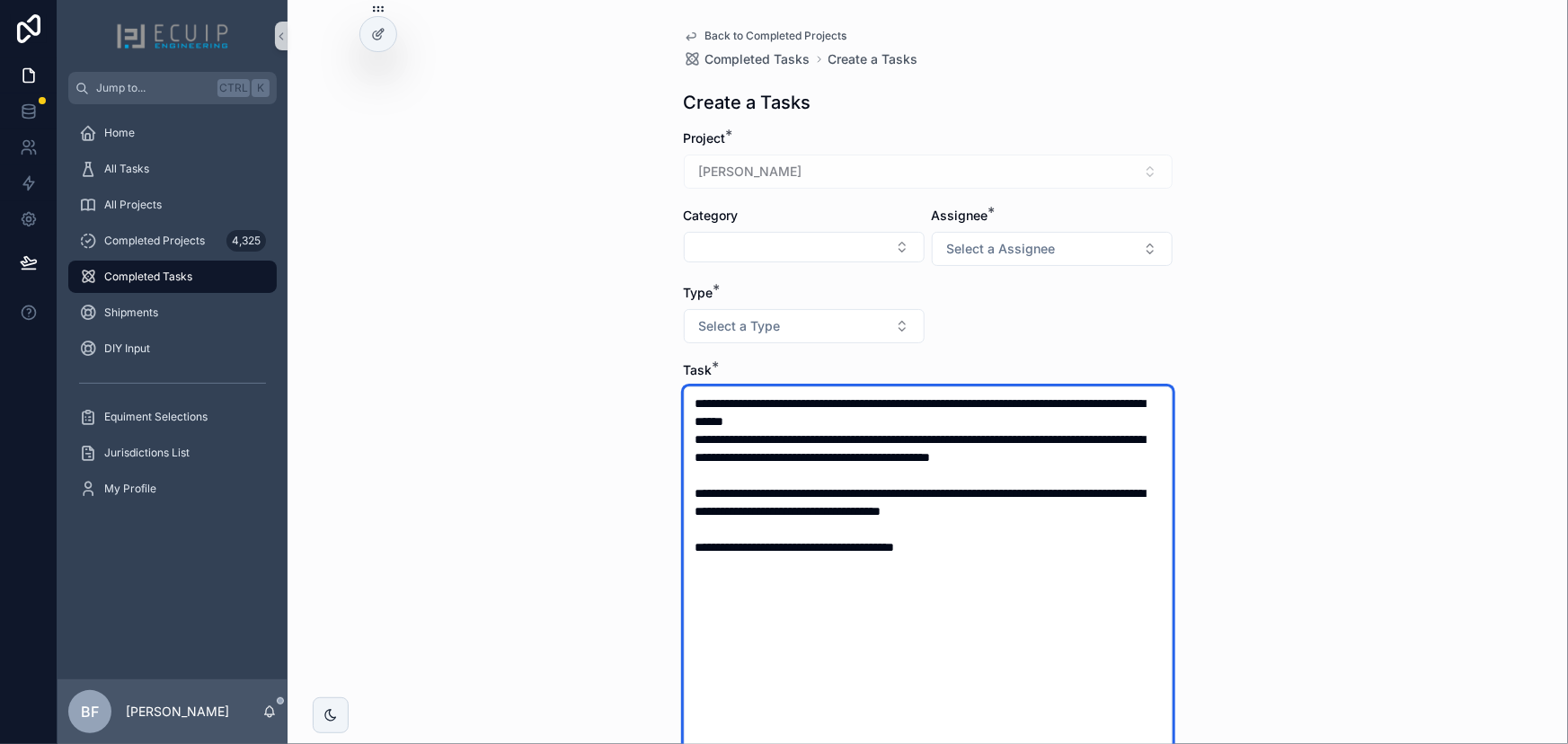
click at [1143, 436] on textarea "**********" at bounding box center [927, 637] width 489 height 501
click at [1049, 456] on textarea "**********" at bounding box center [927, 637] width 489 height 501
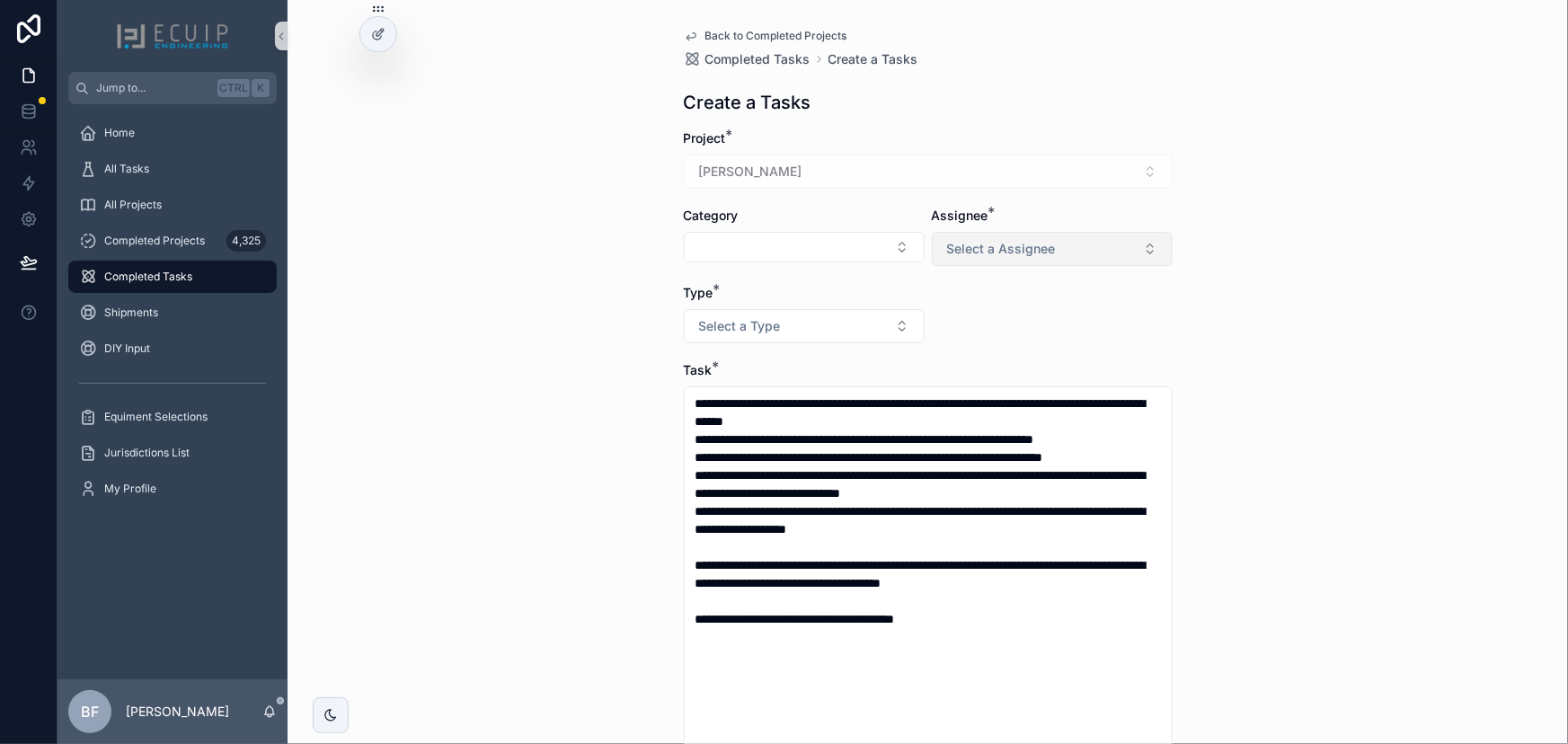
click at [974, 259] on button "Select a Assignee" at bounding box center [1053, 249] width 241 height 34
click at [970, 344] on div "Client" at bounding box center [963, 347] width 30 height 16
click at [822, 320] on button "Select a Type" at bounding box center [804, 326] width 241 height 34
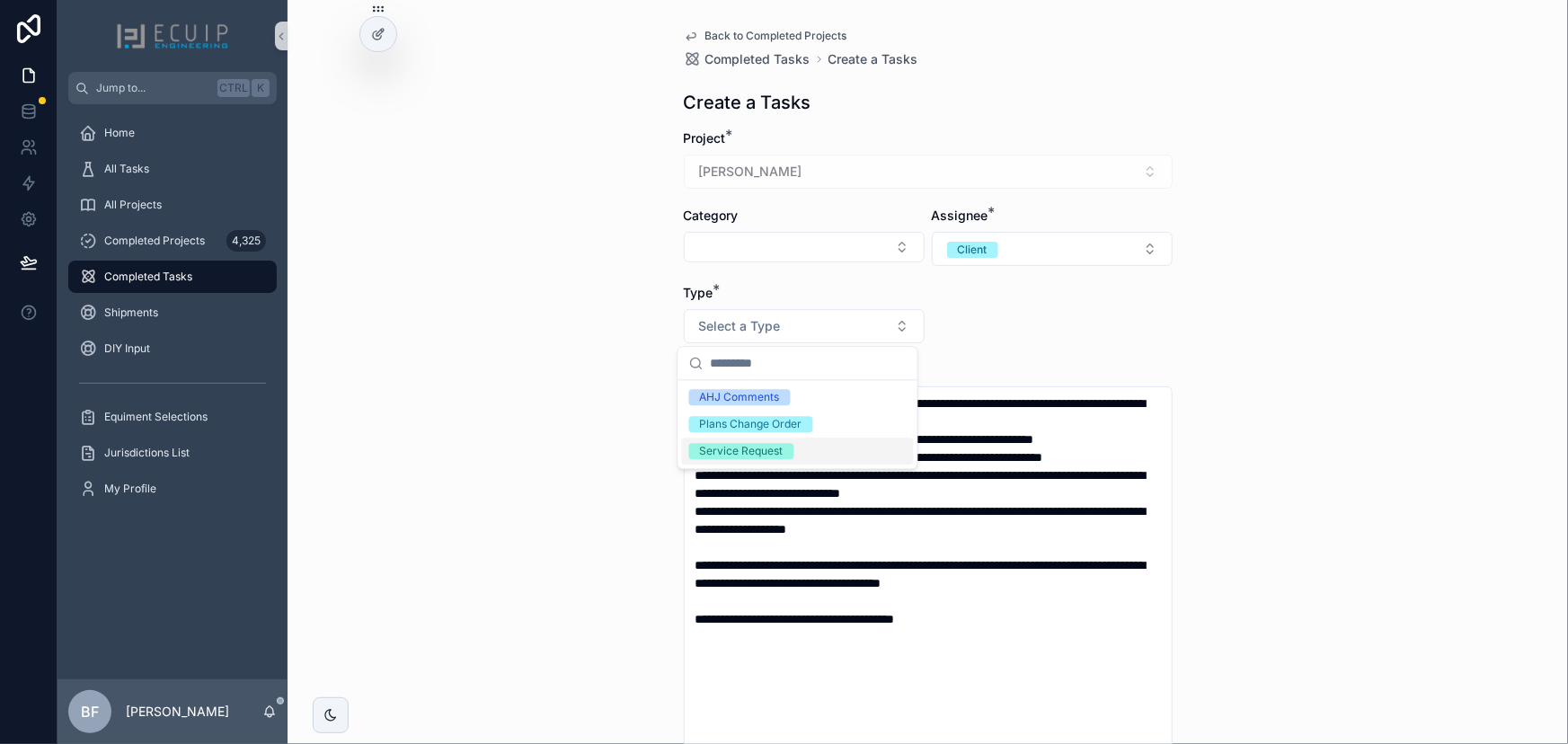
click at [765, 456] on div "Service Request" at bounding box center [742, 451] width 84 height 16
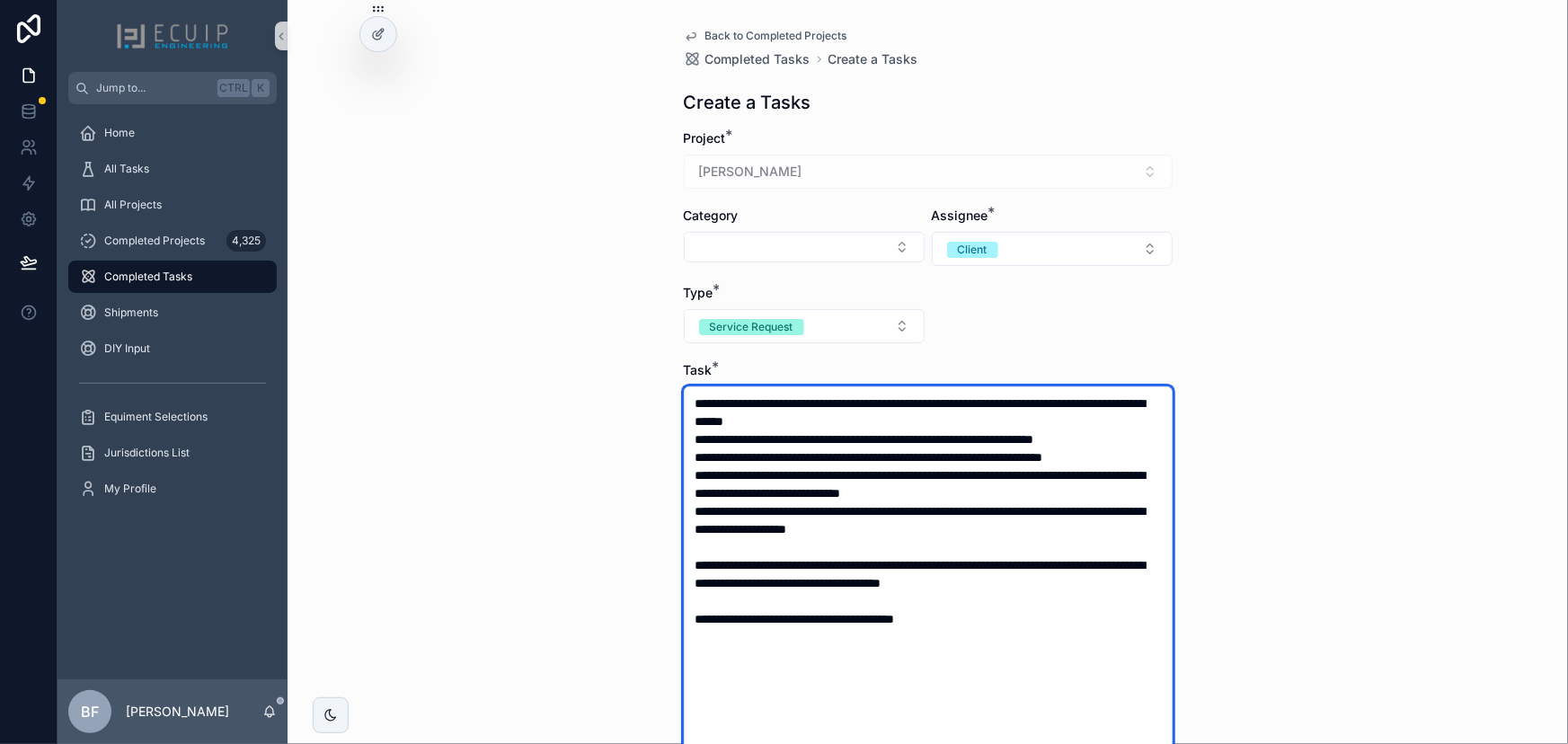
click at [903, 407] on textarea "**********" at bounding box center [927, 663] width 489 height 555
click at [799, 418] on textarea "**********" at bounding box center [927, 663] width 489 height 555
click at [1070, 438] on textarea "**********" at bounding box center [927, 663] width 489 height 555
click at [710, 453] on textarea "**********" at bounding box center [927, 663] width 489 height 555
click at [917, 472] on textarea "**********" at bounding box center [927, 663] width 489 height 555
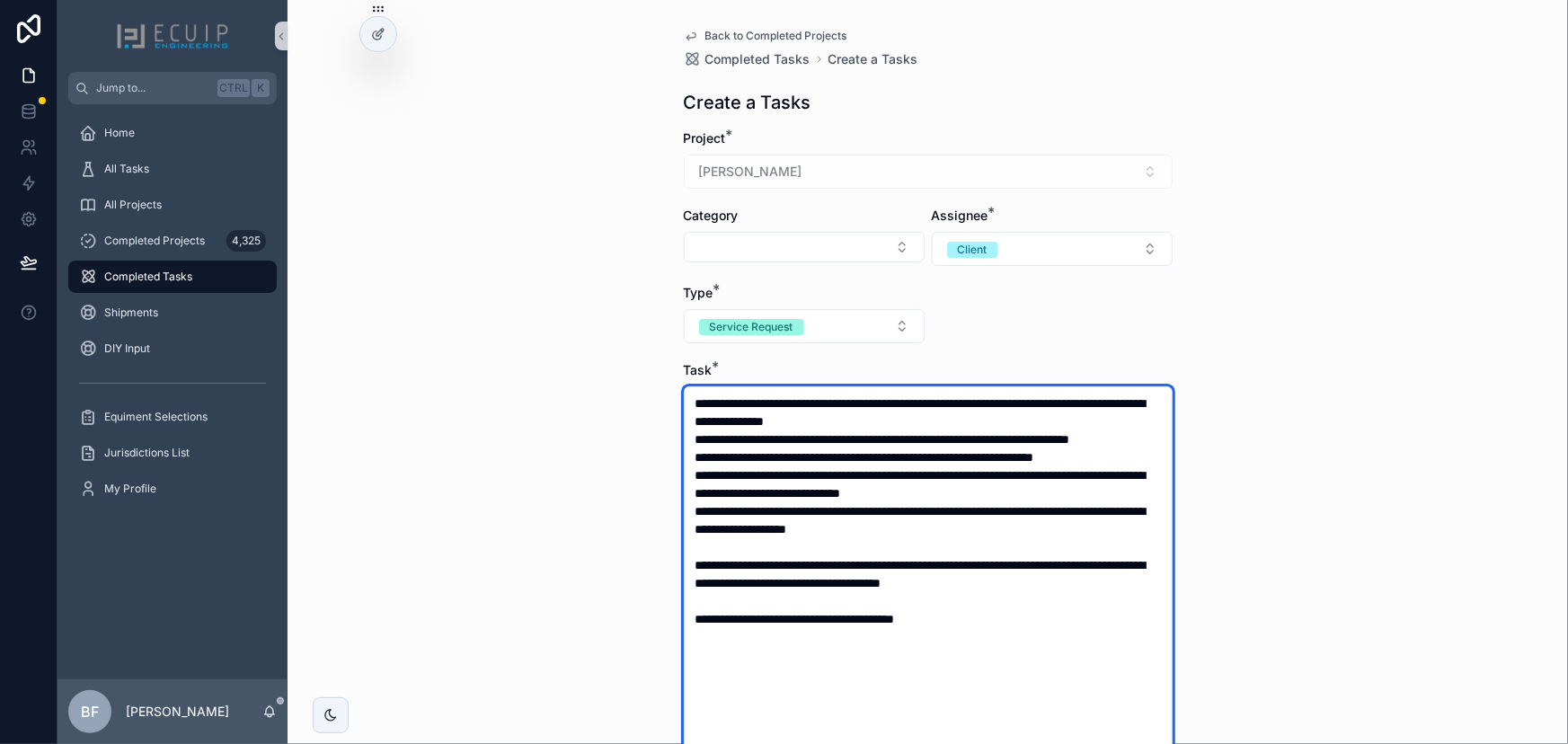
click at [843, 474] on textarea "**********" at bounding box center [927, 663] width 489 height 555
click at [1065, 506] on textarea "**********" at bounding box center [927, 663] width 489 height 555
click at [1054, 531] on textarea "**********" at bounding box center [927, 663] width 489 height 555
click at [818, 523] on textarea "**********" at bounding box center [927, 663] width 489 height 555
click at [968, 543] on textarea "**********" at bounding box center [927, 663] width 489 height 555
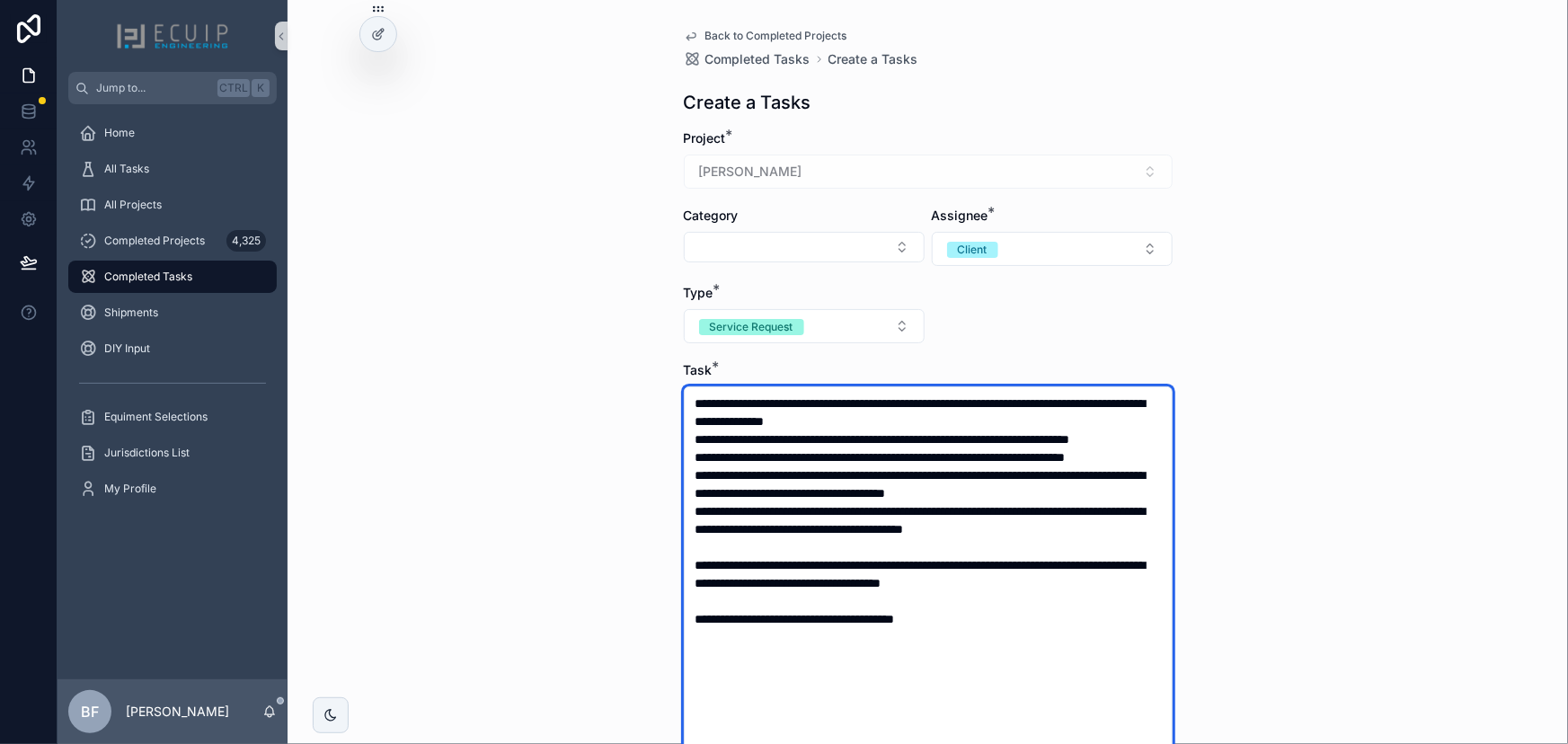
scroll to position [487, 0]
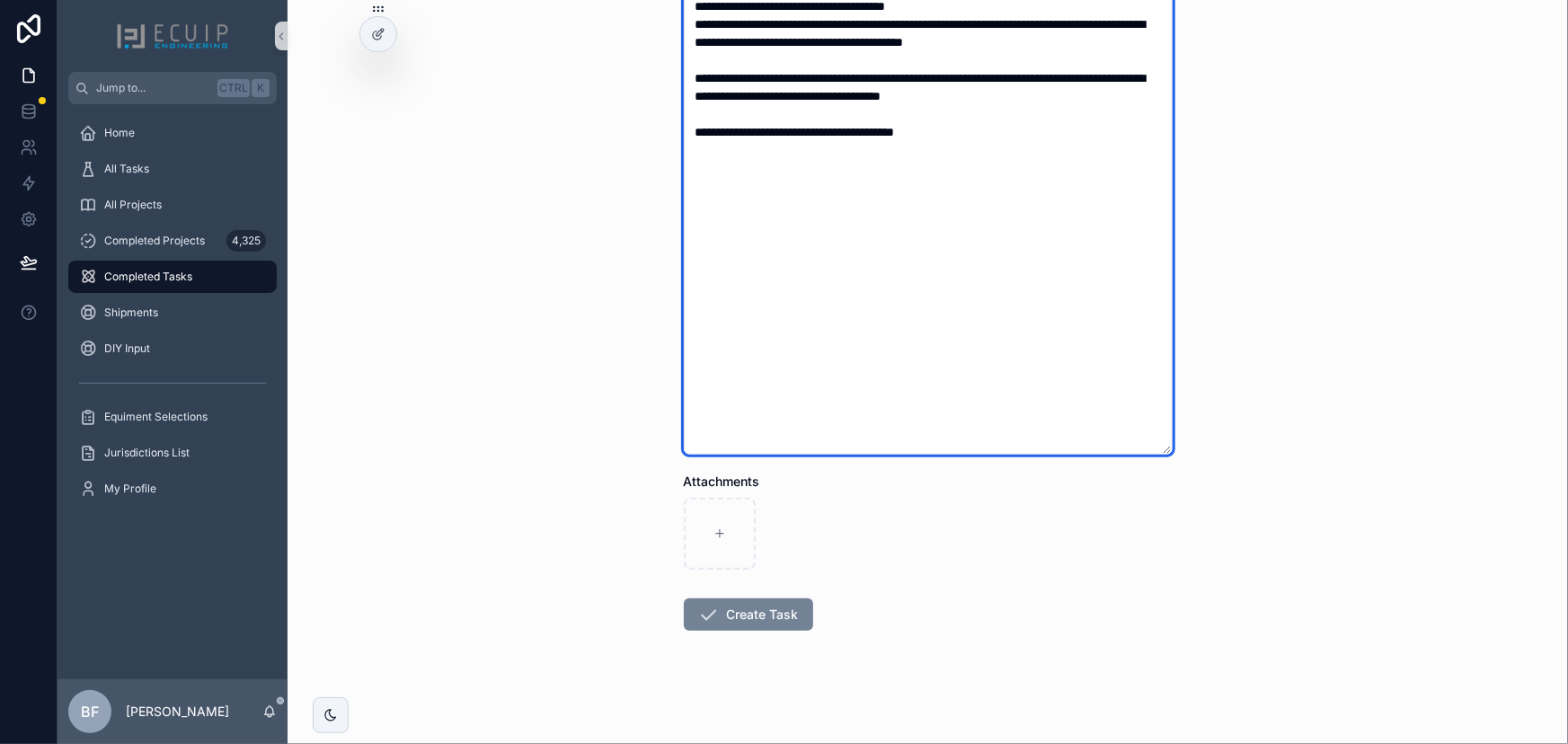
type textarea "**********"
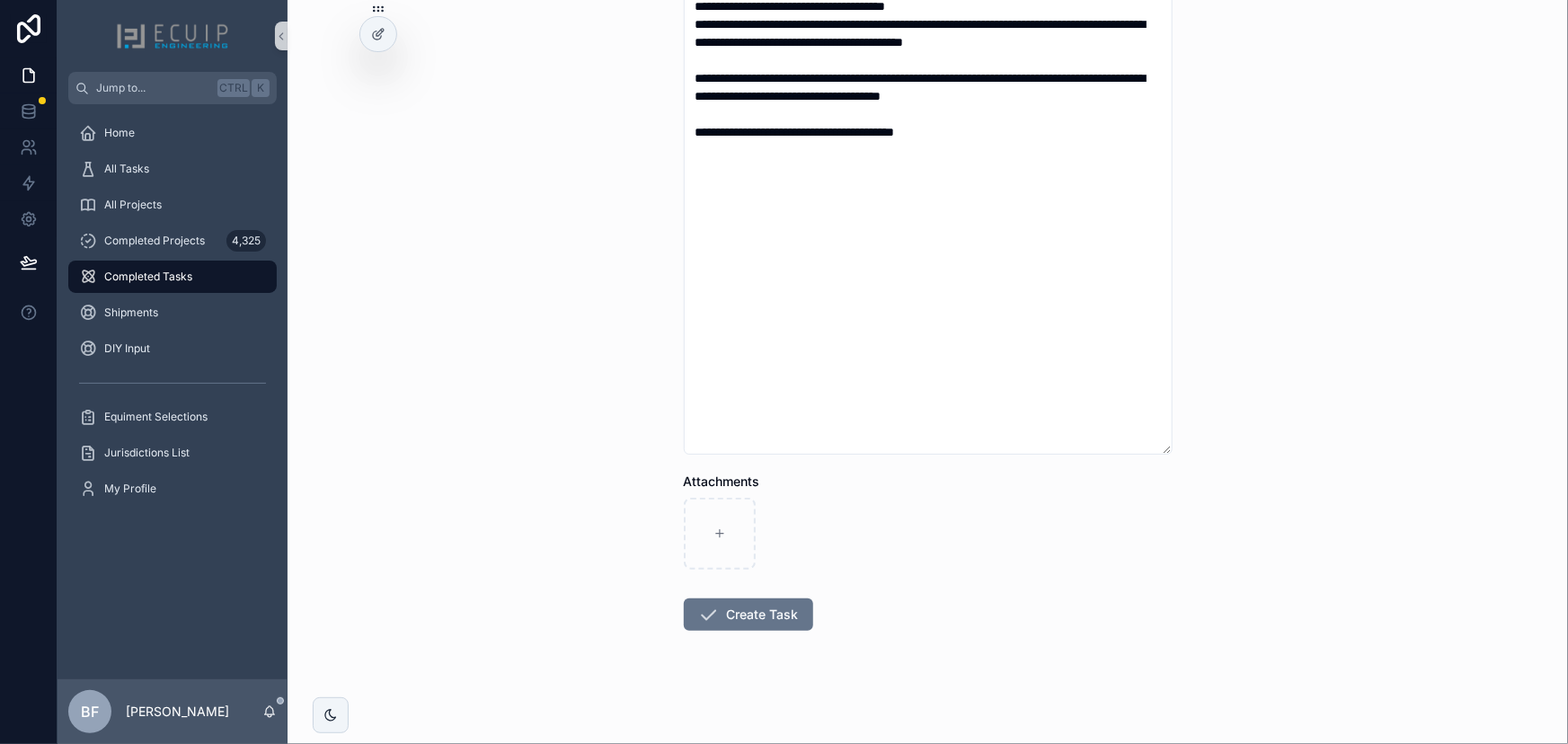
drag, startPoint x: 780, startPoint y: 610, endPoint x: 853, endPoint y: 628, distance: 75.2
click at [780, 610] on button "Create Task" at bounding box center [748, 615] width 129 height 33
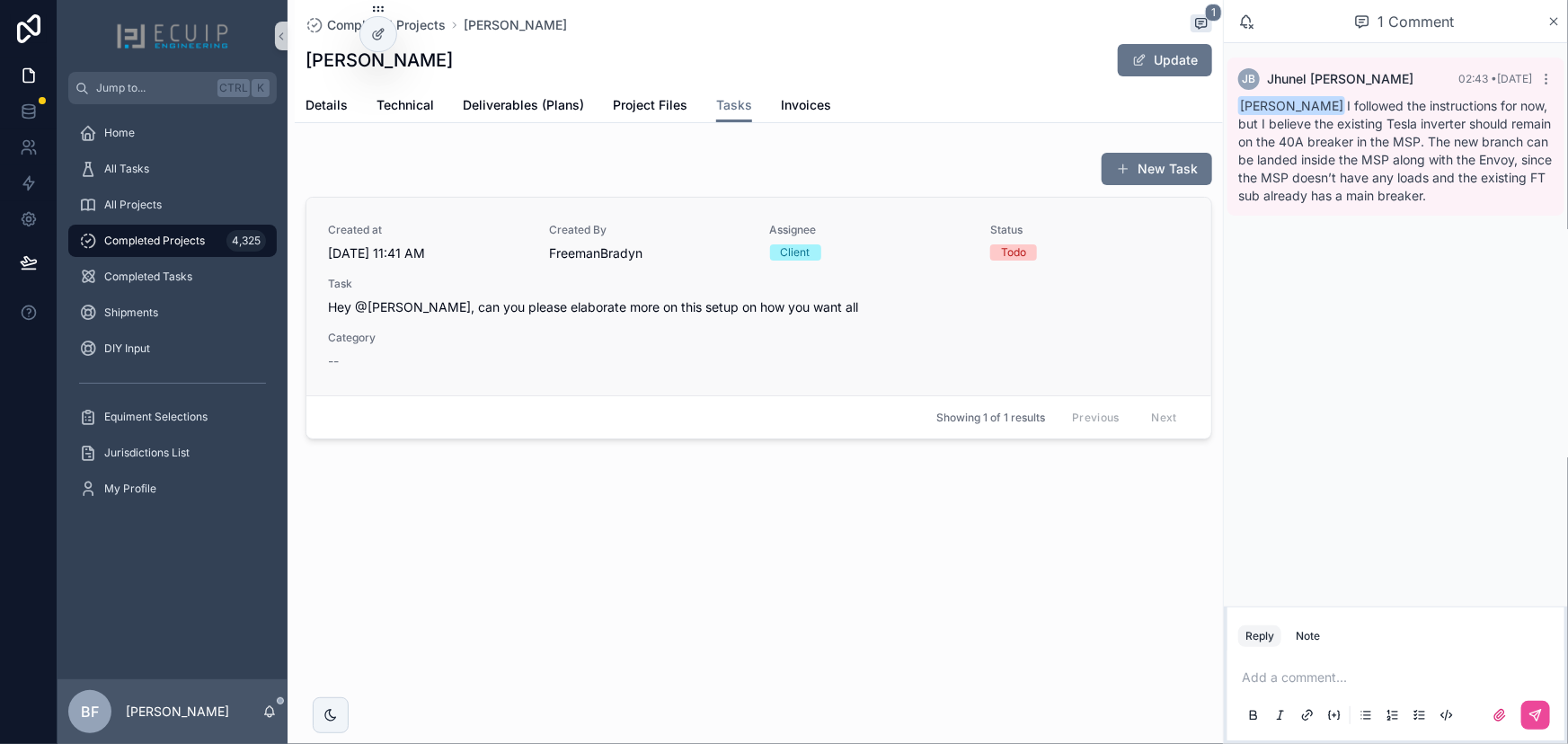
click at [896, 308] on span "Hey @Nick, can you please elaborate more on this setup on how you want all" at bounding box center [759, 307] width 862 height 18
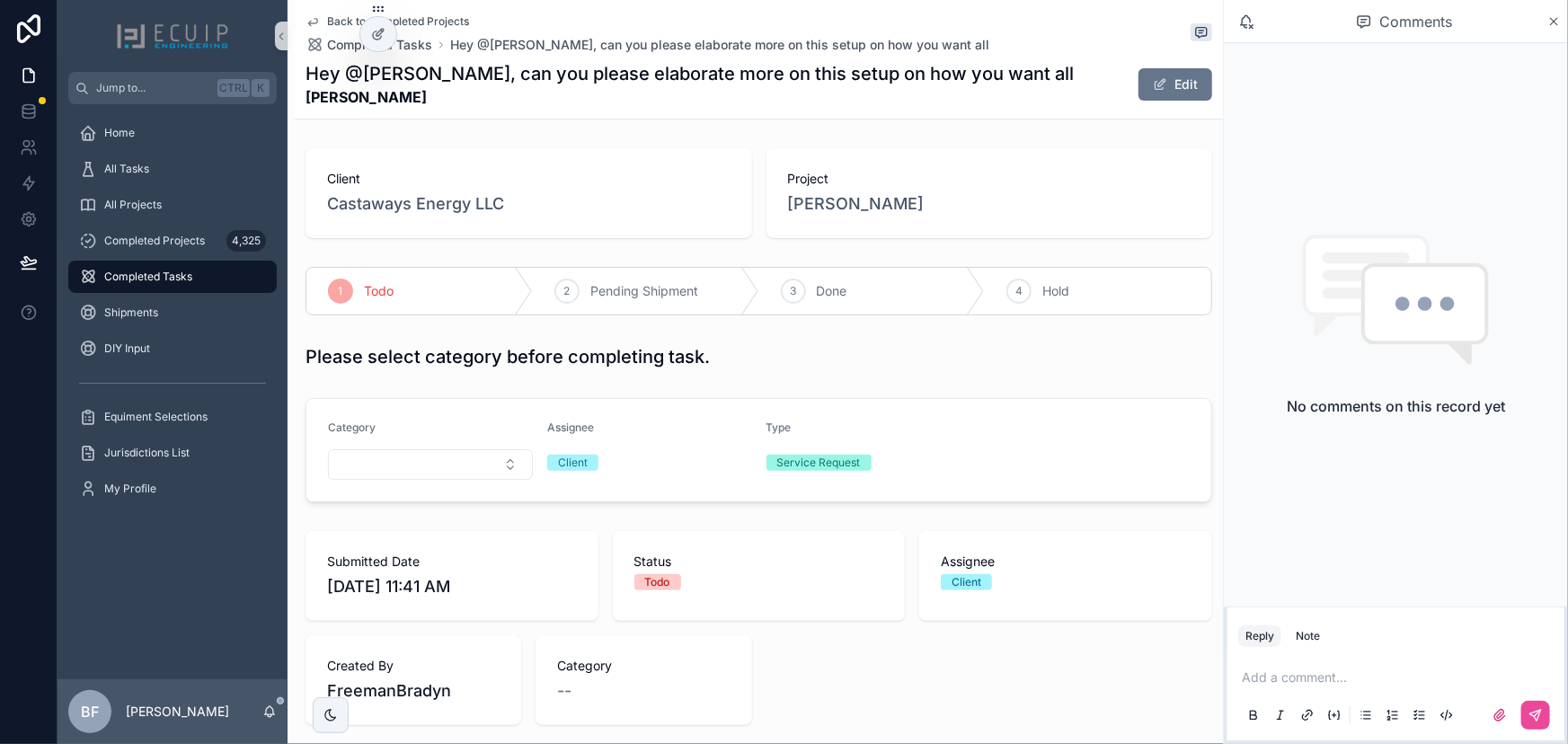
click at [1344, 673] on p "scrollable content" at bounding box center [1399, 677] width 315 height 18
click at [1346, 643] on span "jhunelb@gmail.com" at bounding box center [1382, 648] width 217 height 18
click at [1537, 711] on icon "scrollable content" at bounding box center [1535, 715] width 14 height 14
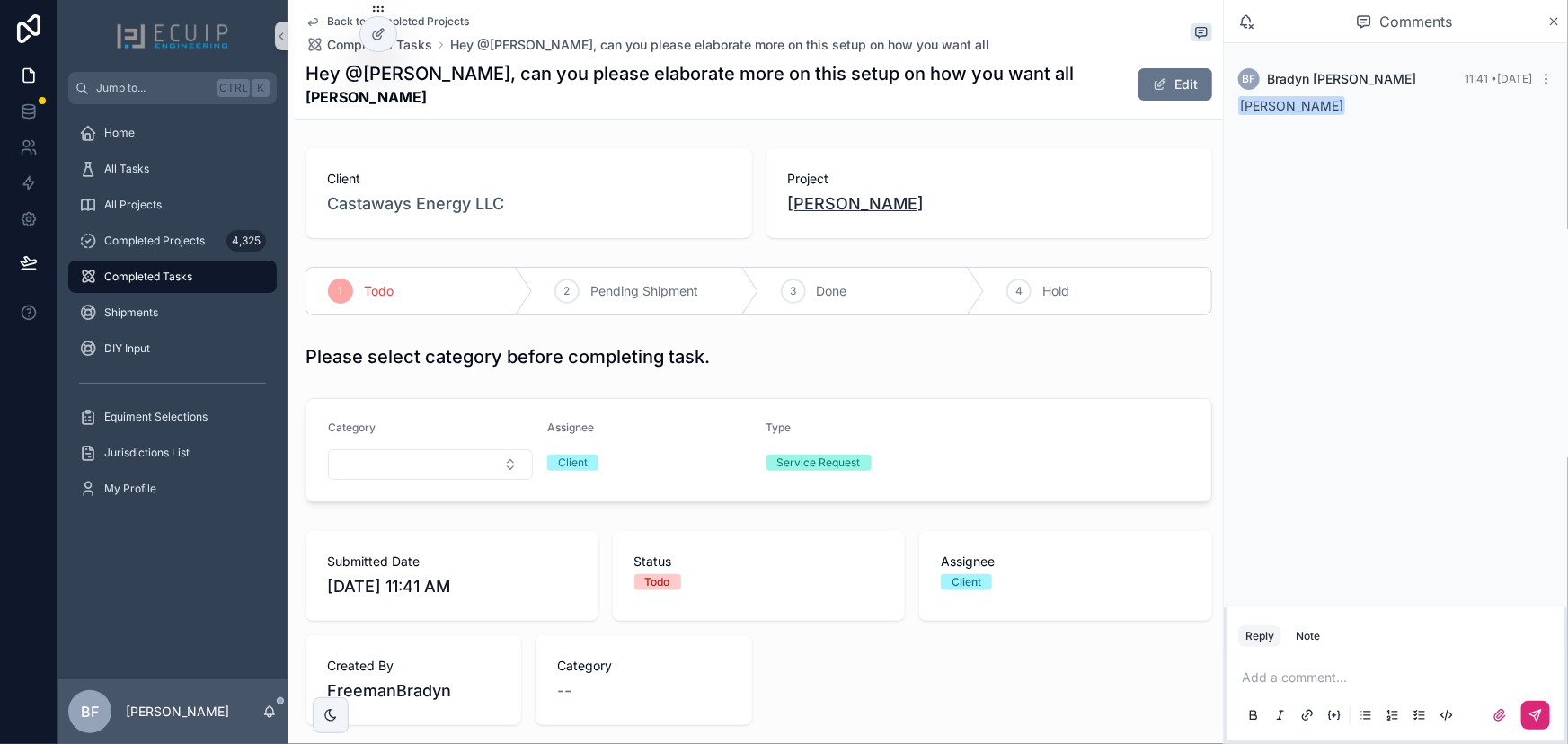
click at [905, 214] on span "Karmen Y Bosley" at bounding box center [856, 203] width 136 height 25
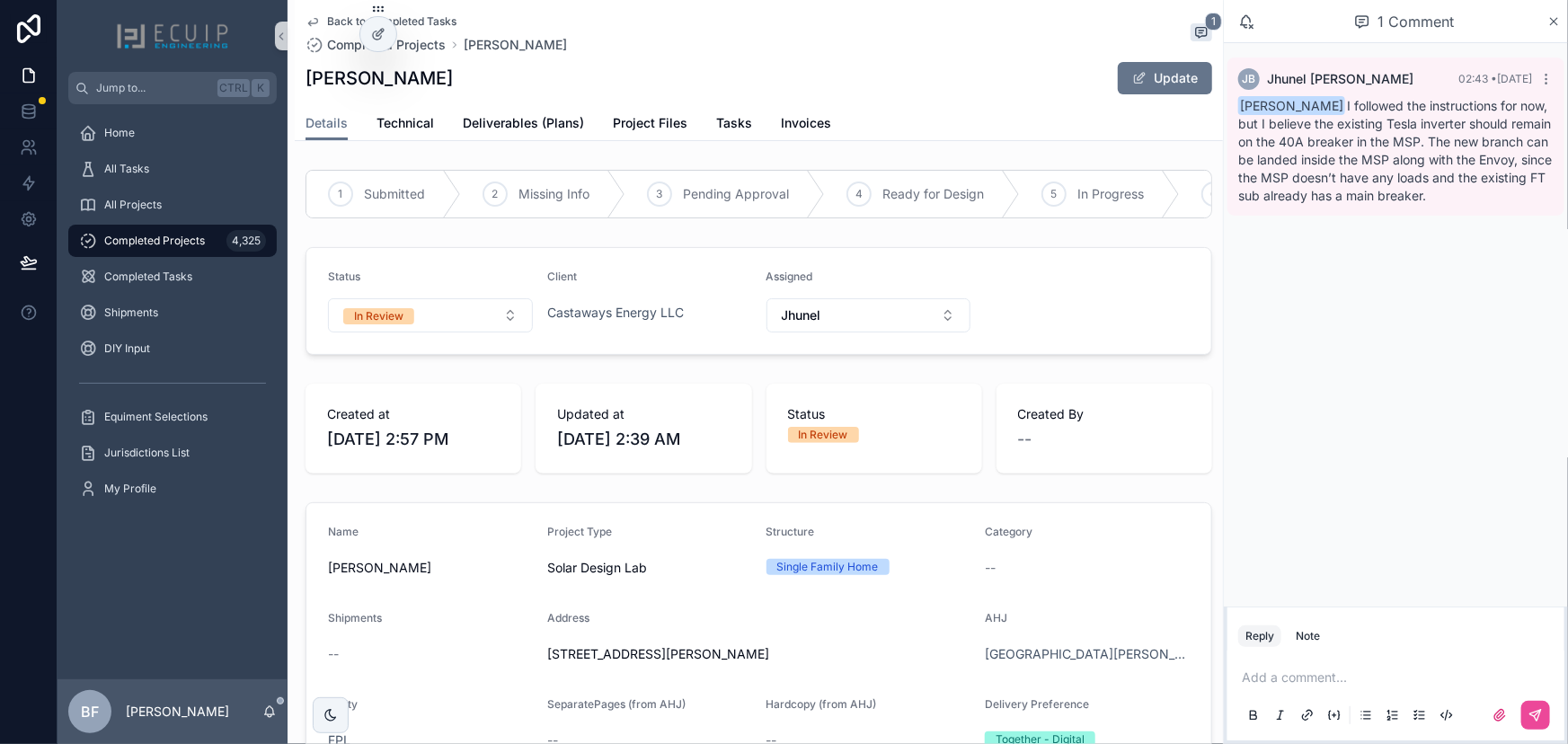
click at [470, 291] on div "Status" at bounding box center [431, 280] width 205 height 22
click at [442, 332] on button "In Review" at bounding box center [431, 315] width 205 height 34
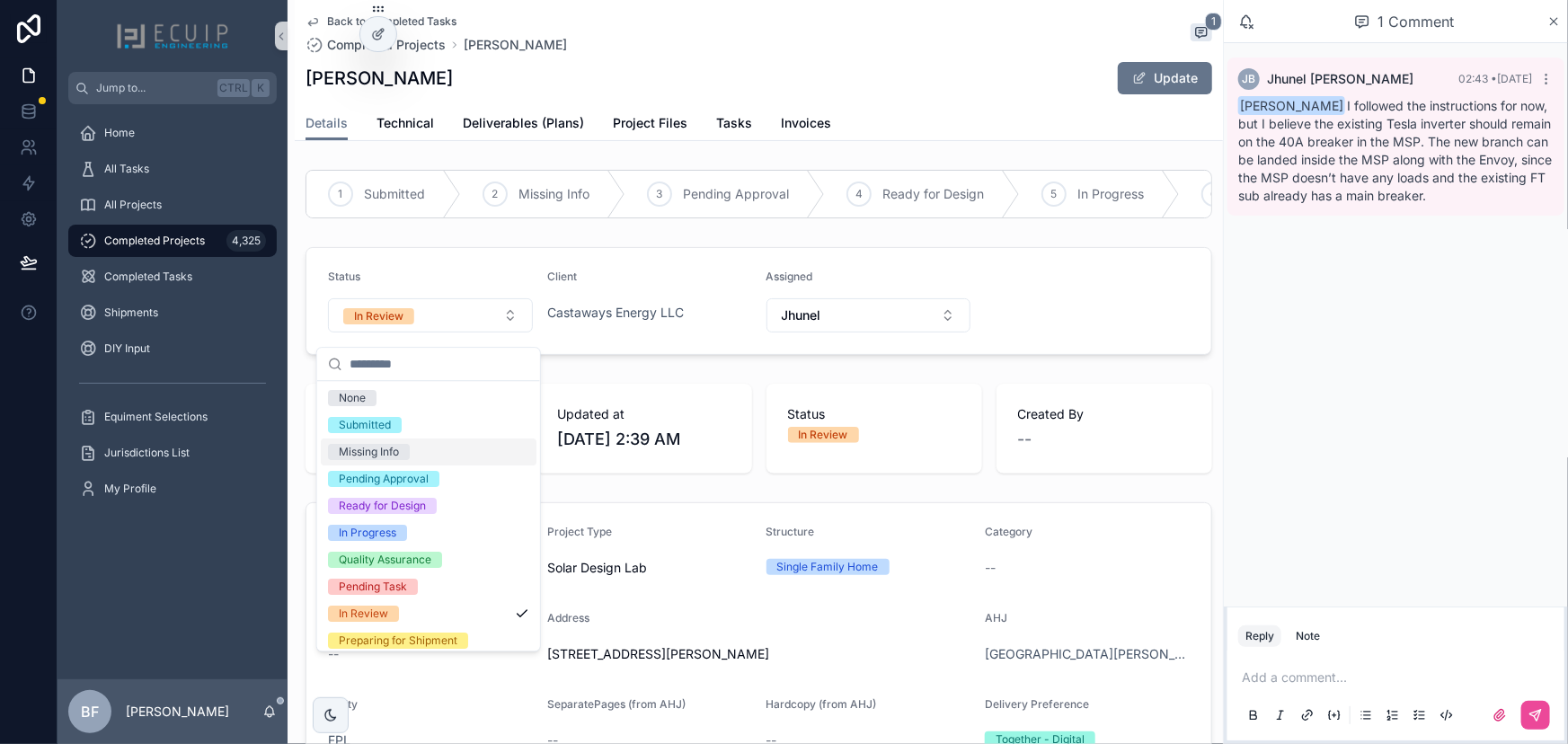
click at [385, 454] on div "Missing Info" at bounding box center [369, 452] width 61 height 16
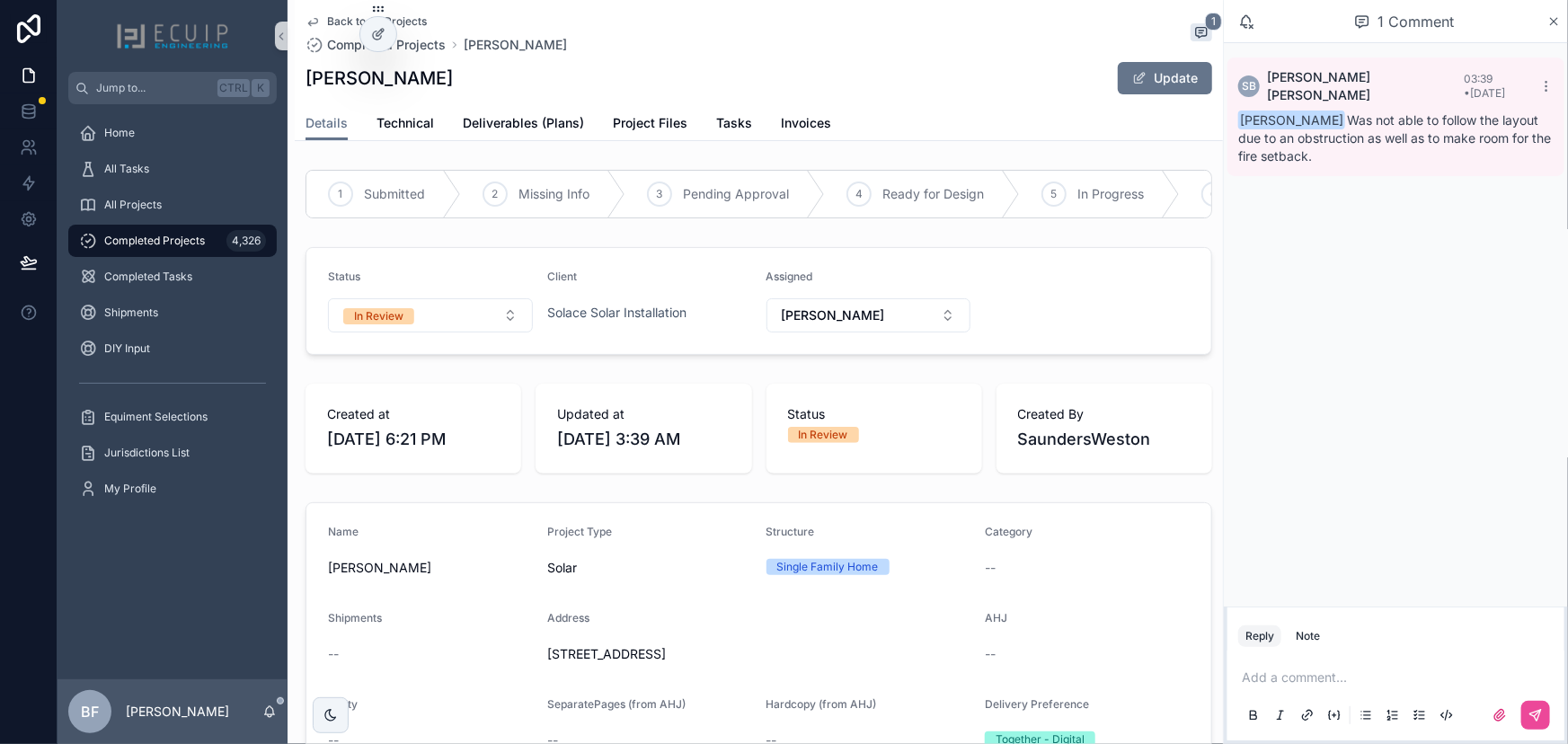
scroll to position [326, 0]
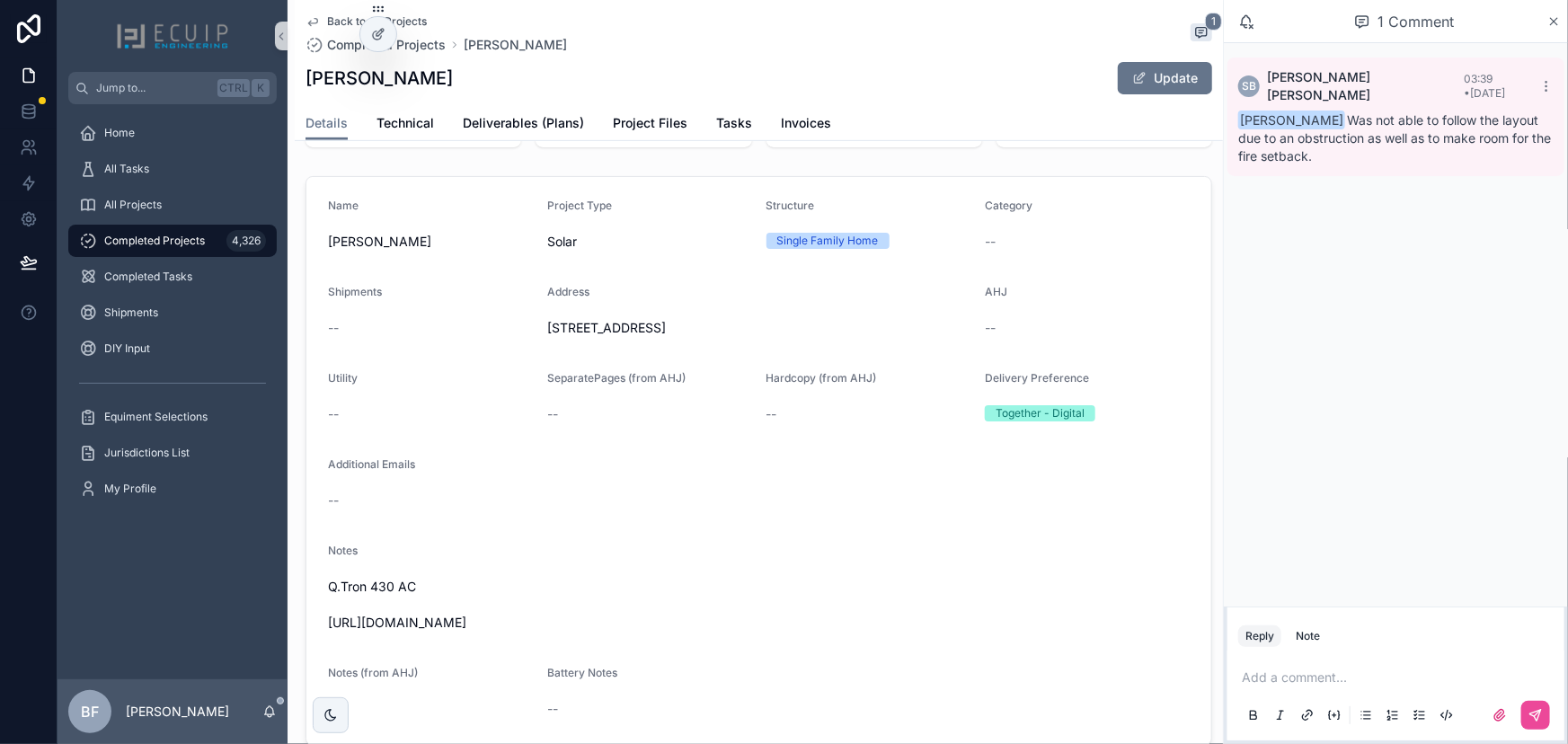
drag, startPoint x: 709, startPoint y: 631, endPoint x: 332, endPoint y: 629, distance: 377.0
click at [332, 629] on span "Q.Tron 430 AC [URL][DOMAIN_NAME]" at bounding box center [759, 605] width 862 height 54
drag, startPoint x: 328, startPoint y: 629, endPoint x: 656, endPoint y: 629, distance: 328.0
click at [656, 629] on span "Q.Tron 430 AC [URL][DOMAIN_NAME]" at bounding box center [759, 605] width 862 height 54
copy span "[URL][DOMAIN_NAME]"
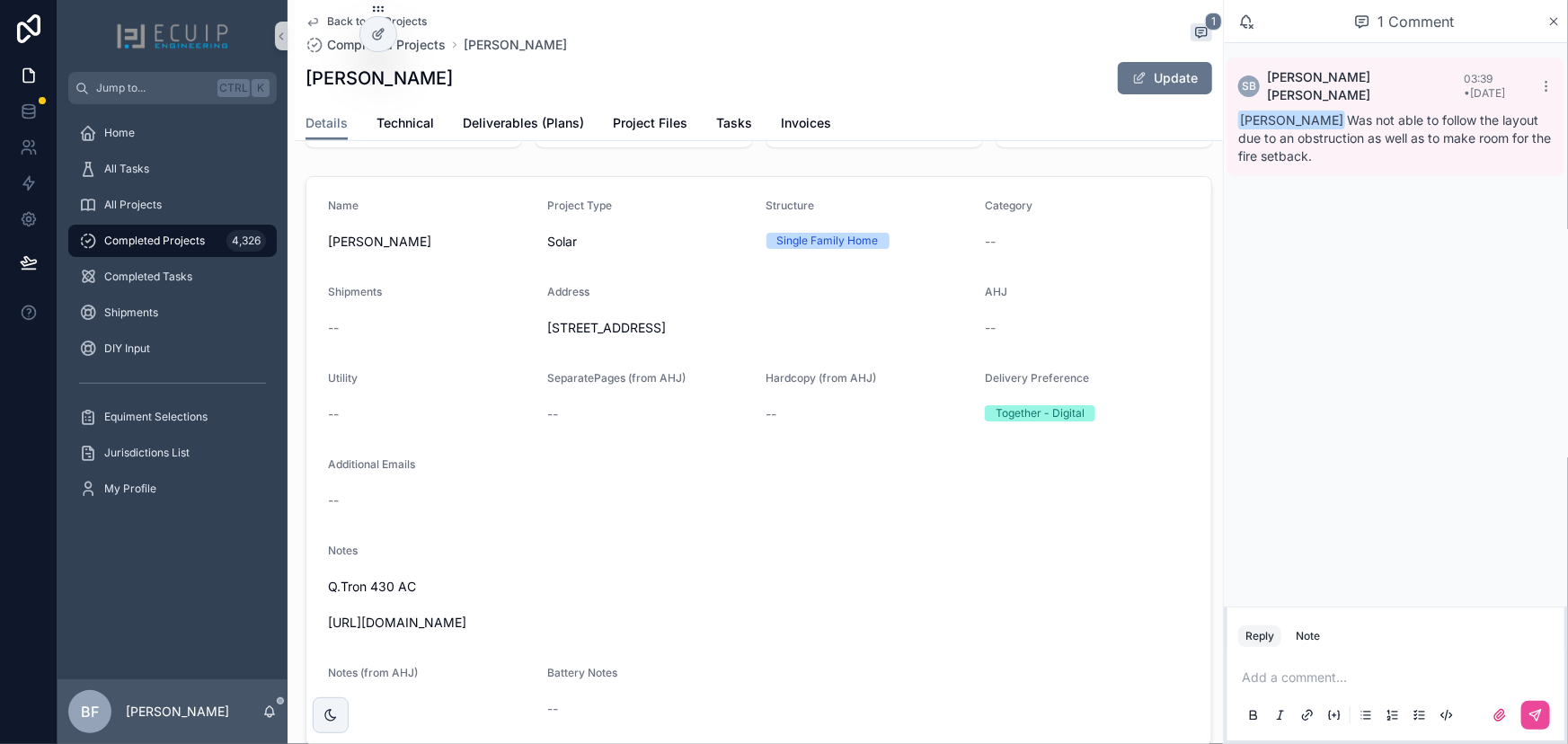
click at [625, 106] on div "Details Technical Deliverables (Plans) Project Files Tasks Invoices" at bounding box center [758, 123] width 906 height 34
click at [630, 114] on span "Project Files" at bounding box center [650, 123] width 75 height 18
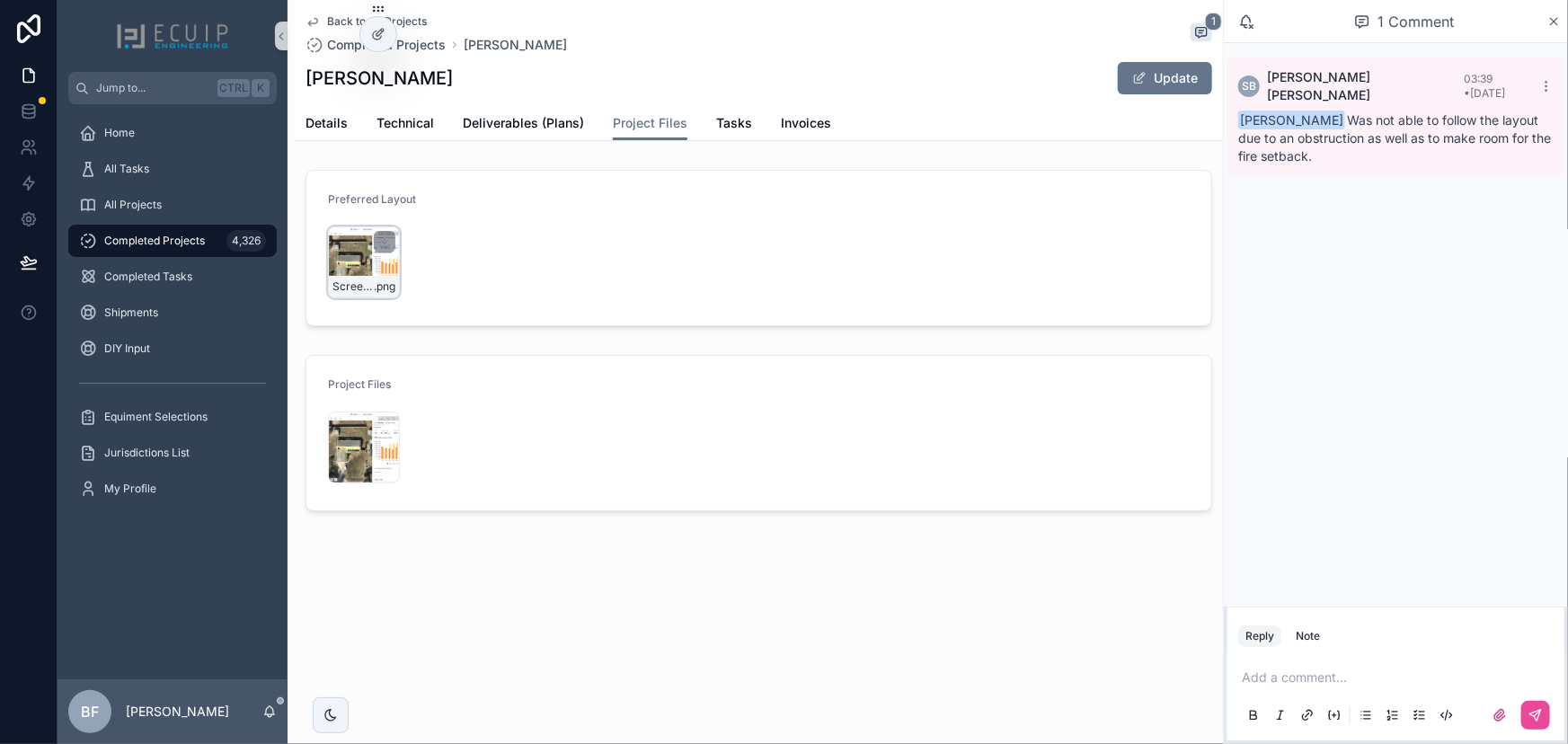
click at [340, 271] on div "Screenshot-2025-09-02-at-6.11.49-PM .png" at bounding box center [364, 263] width 72 height 72
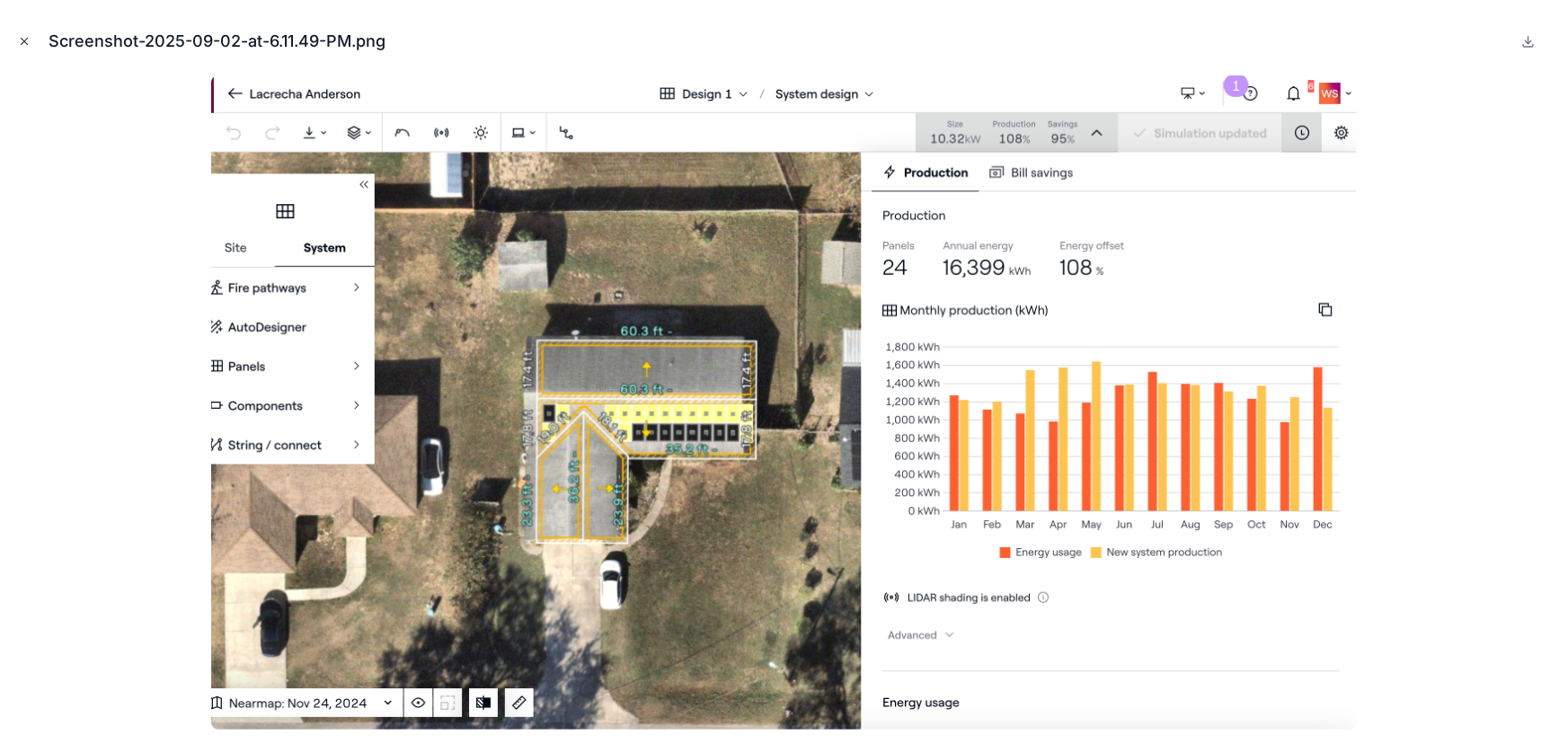
click at [25, 42] on icon "Close modal" at bounding box center [25, 42] width 6 height 6
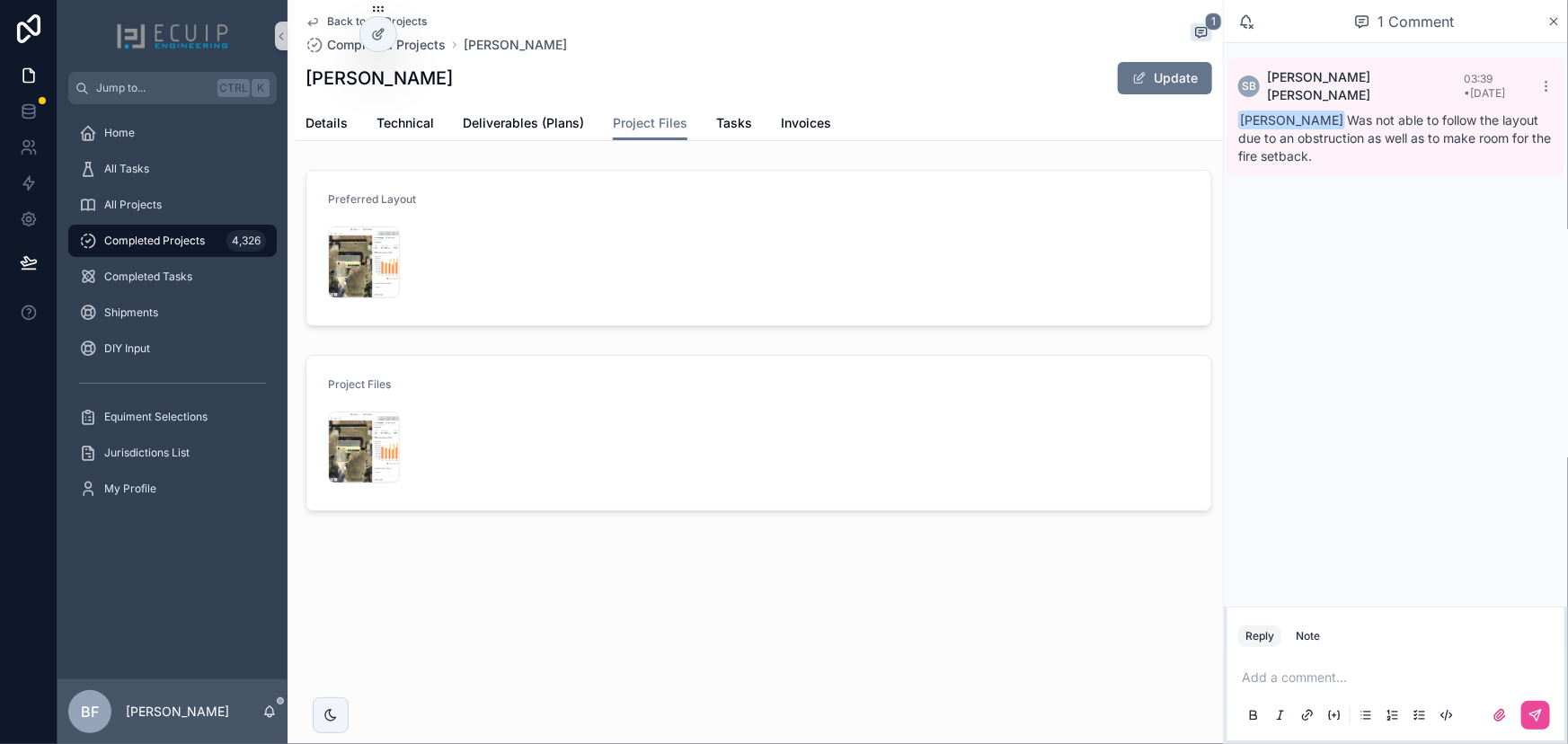
drag, startPoint x: 1304, startPoint y: 629, endPoint x: 1314, endPoint y: 655, distance: 27.9
click at [1304, 629] on div "Note" at bounding box center [1307, 636] width 24 height 14
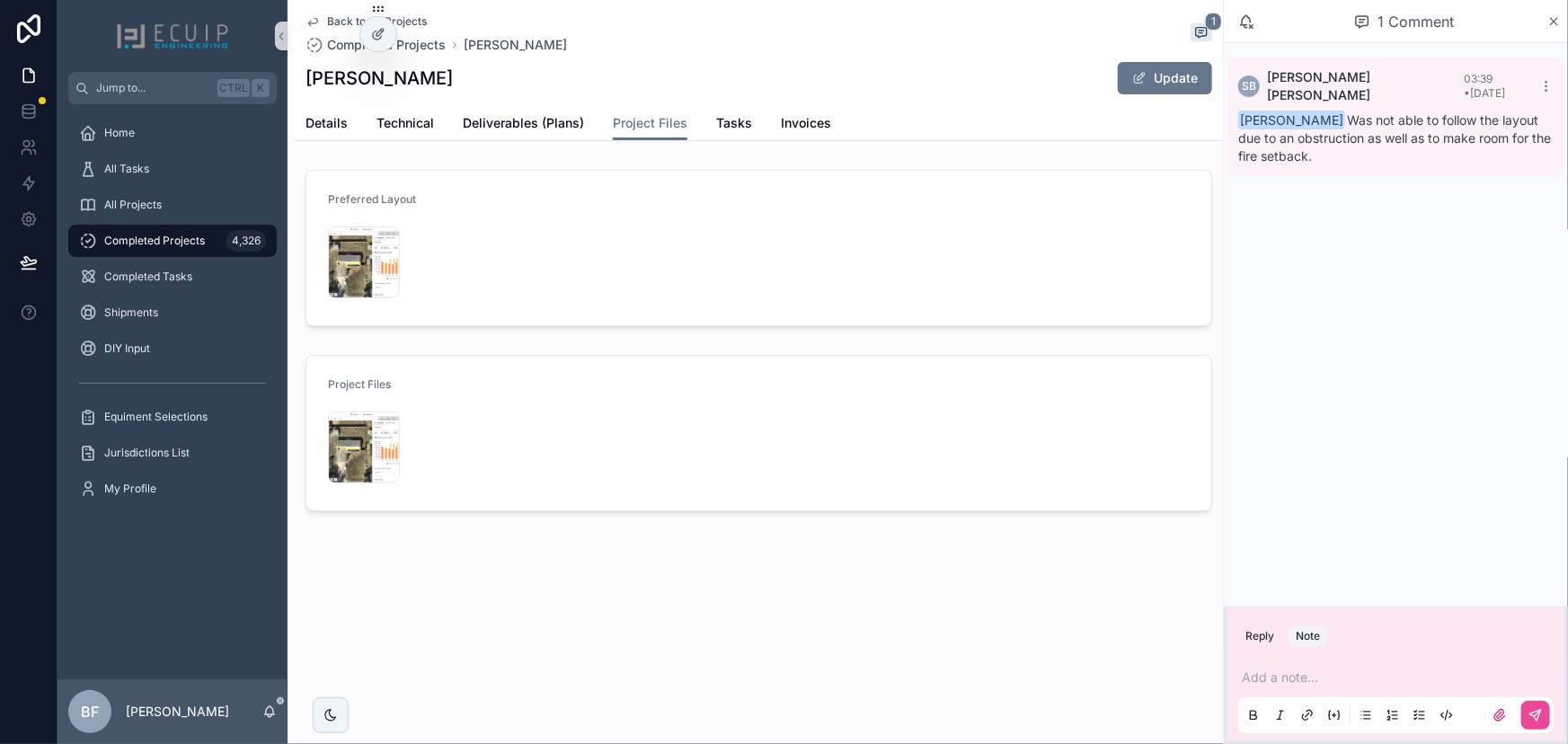
click at [1315, 663] on div "Add a note..." at bounding box center [1396, 695] width 315 height 76
click at [1339, 678] on p "scrollable content" at bounding box center [1399, 677] width 315 height 18
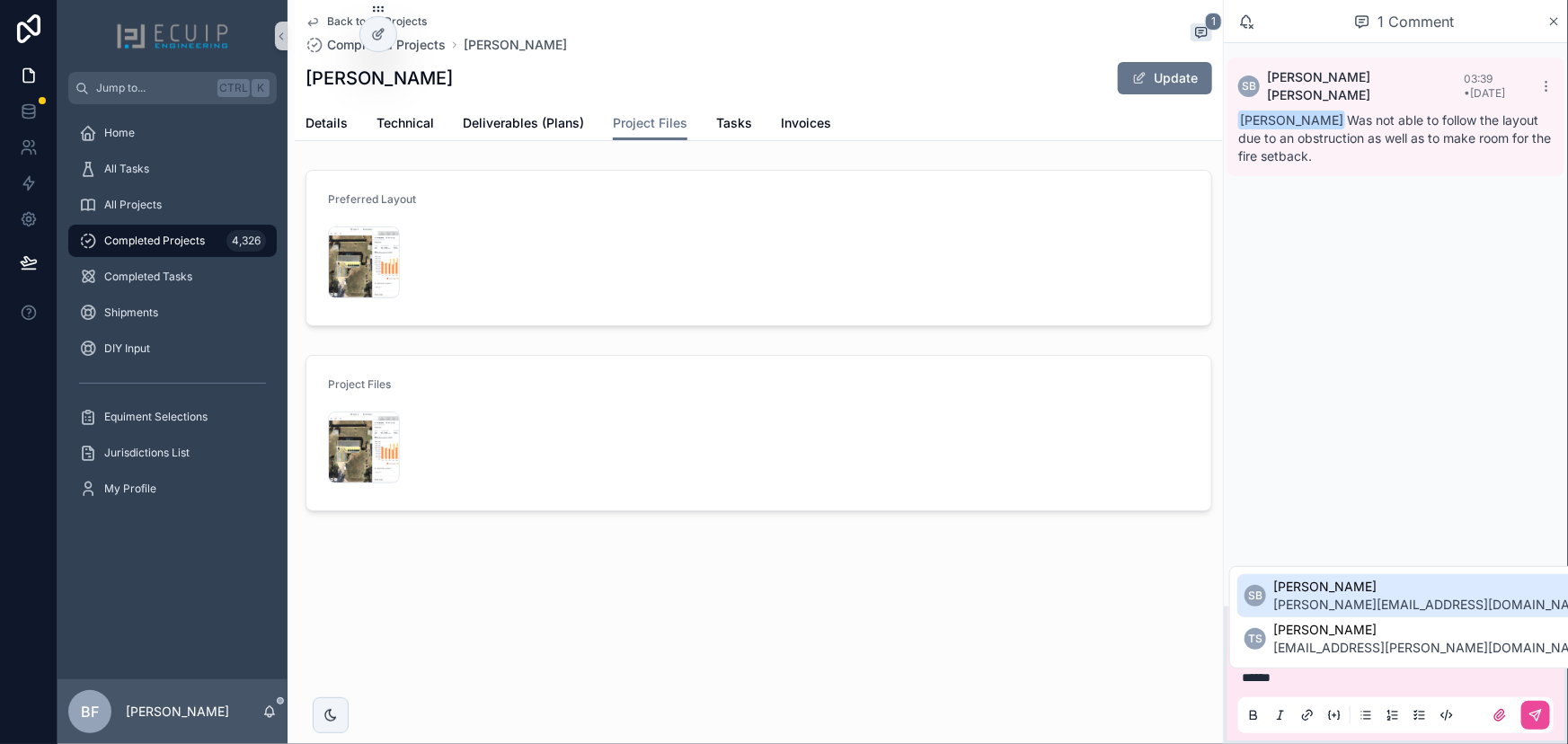
drag, startPoint x: 1324, startPoint y: 589, endPoint x: 1380, endPoint y: 623, distance: 65.5
click at [1325, 589] on span "[PERSON_NAME]" at bounding box center [1434, 587] width 320 height 18
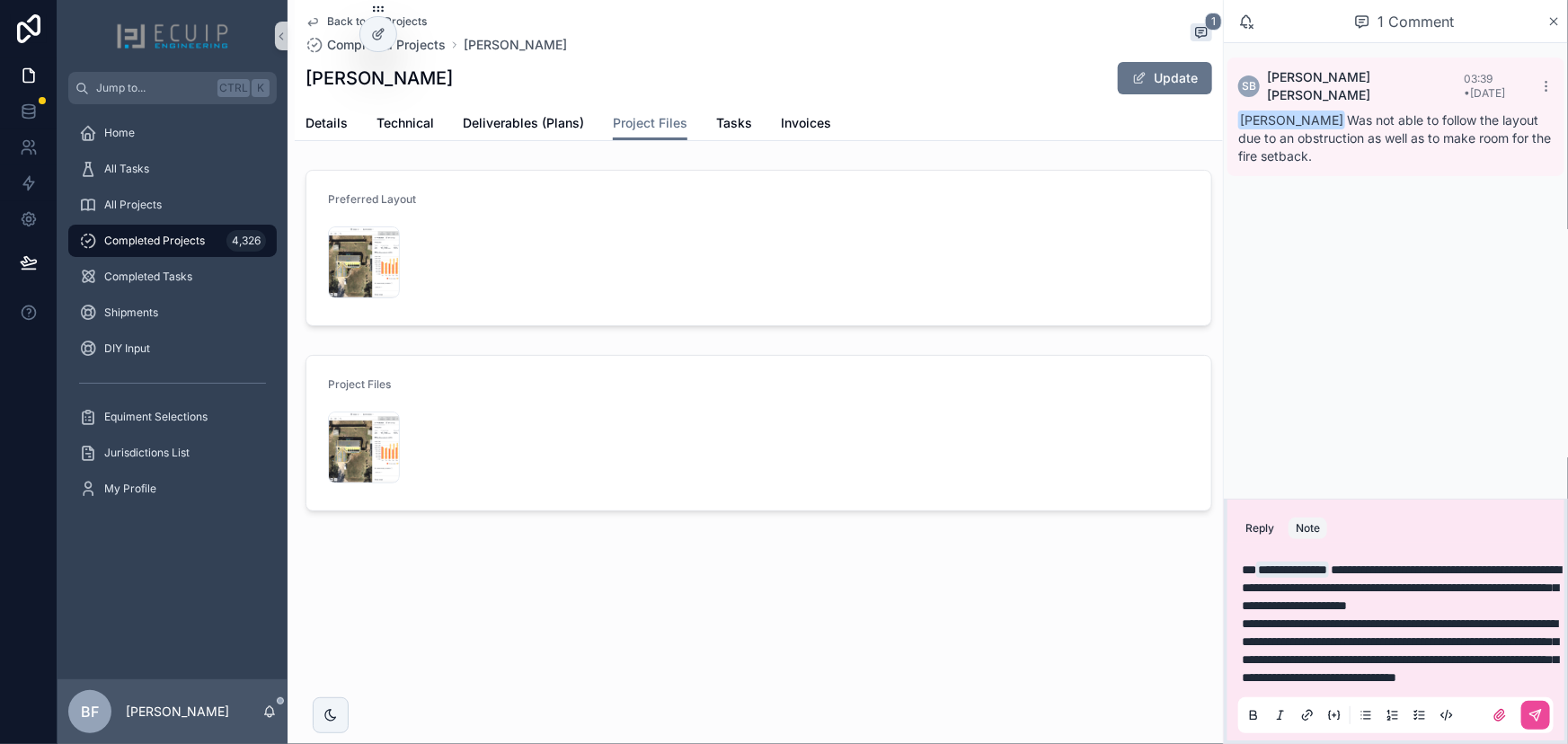
click at [1357, 563] on span "**********" at bounding box center [1401, 587] width 319 height 49
click at [1439, 671] on p "**********" at bounding box center [1399, 651] width 315 height 72
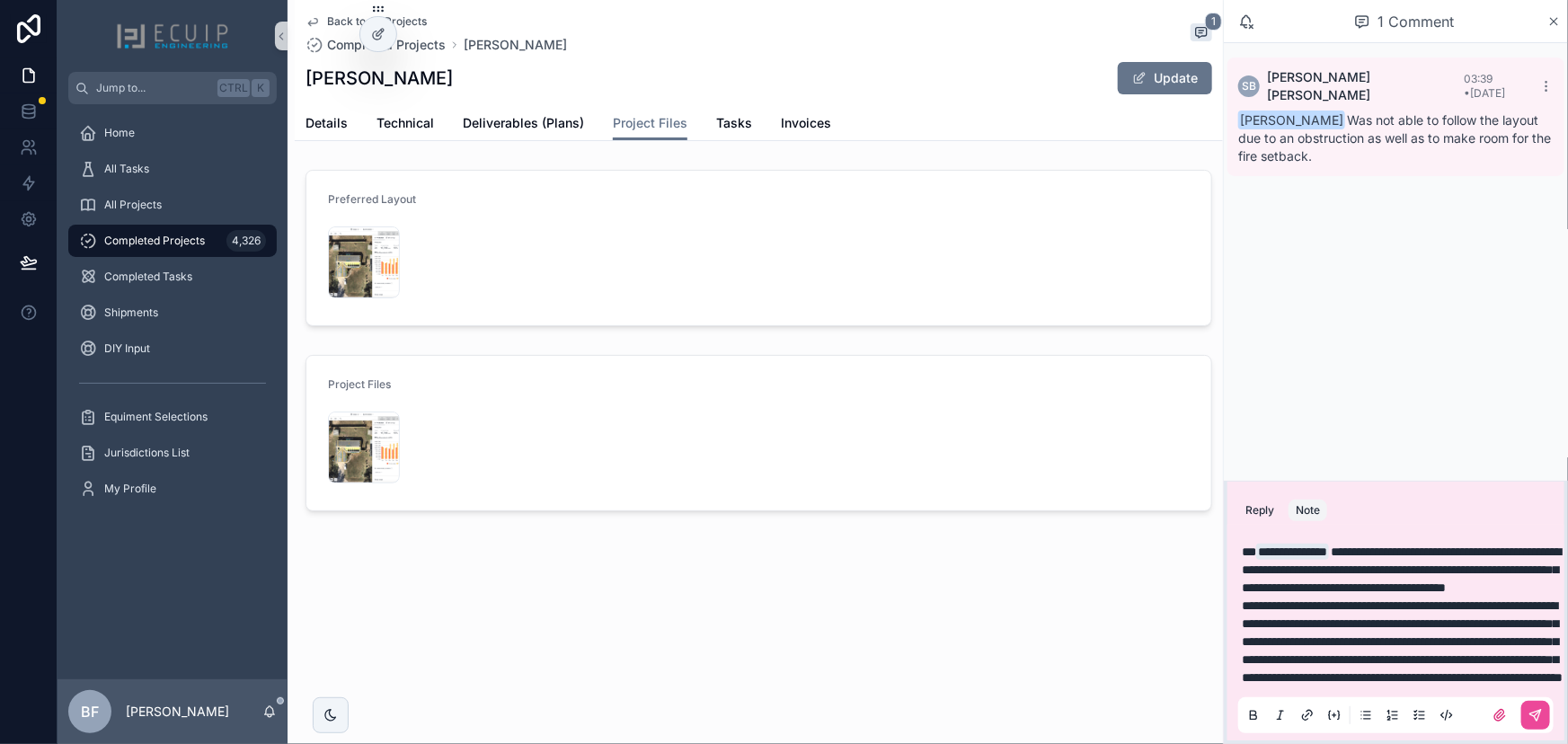
click at [1473, 685] on p "**********" at bounding box center [1399, 642] width 315 height 90
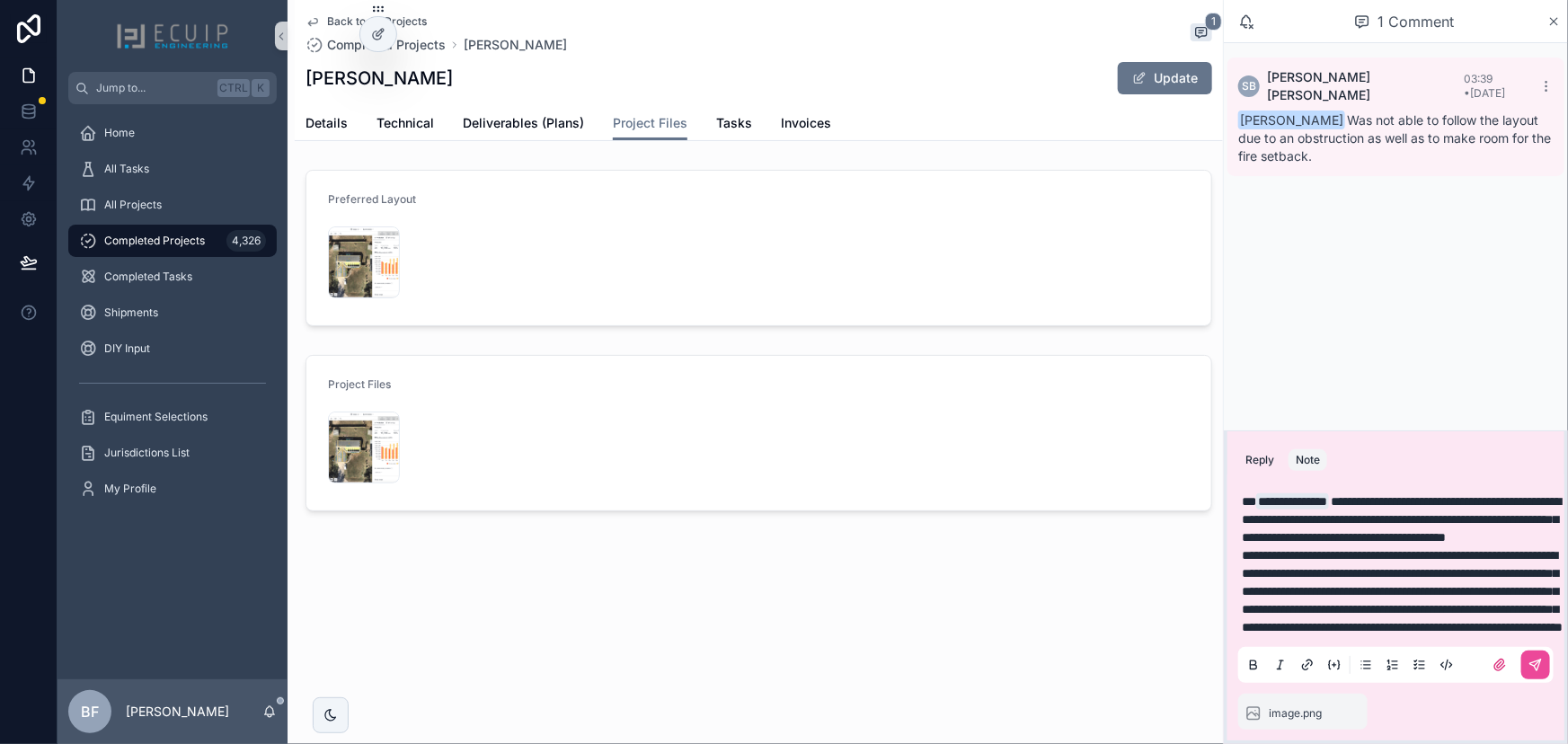
click at [1481, 628] on p "**********" at bounding box center [1399, 591] width 315 height 90
click at [1543, 657] on icon "scrollable content" at bounding box center [1535, 664] width 14 height 14
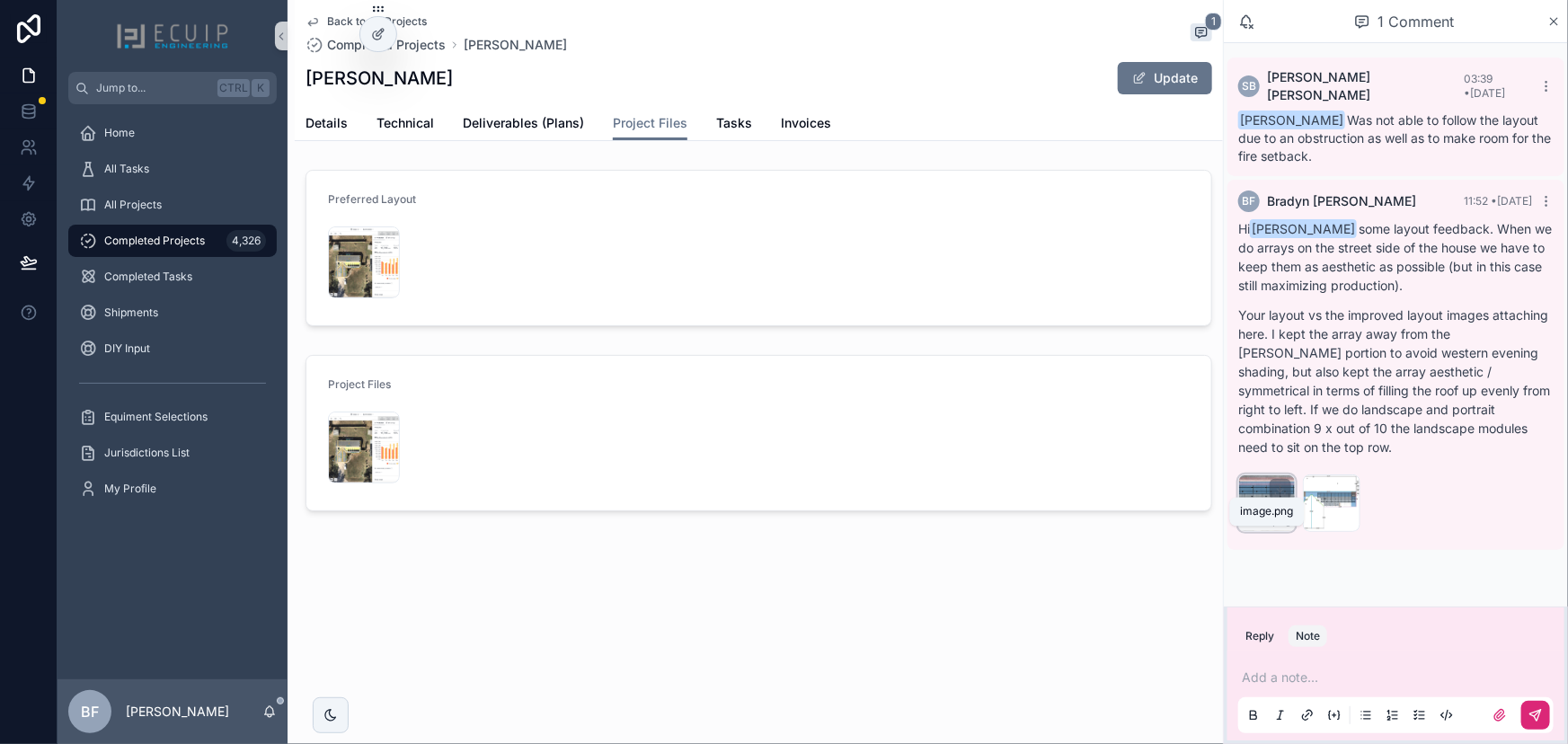
click at [1260, 474] on div "image .png" at bounding box center [1268, 503] width 58 height 58
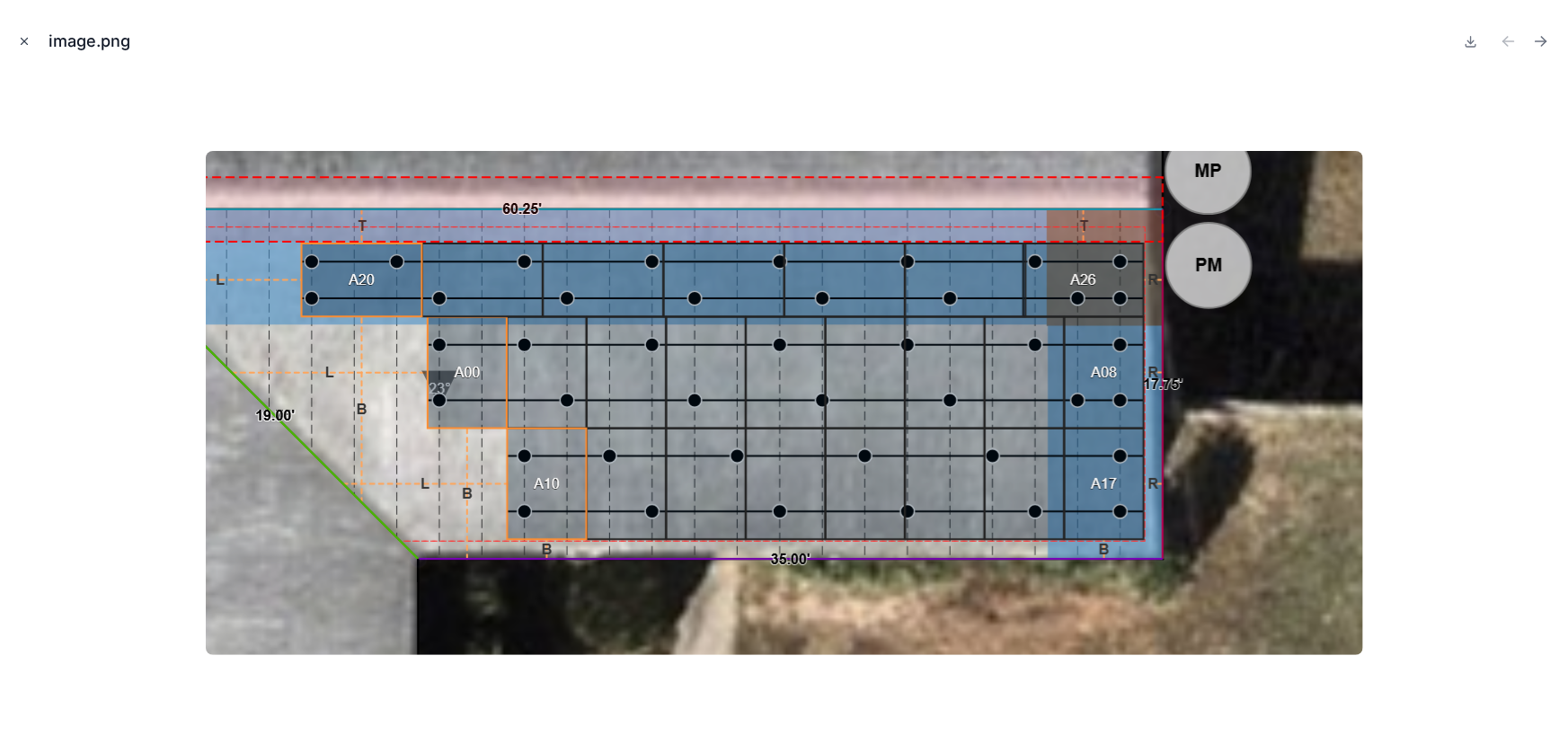
click at [19, 37] on icon "Close modal" at bounding box center [24, 41] width 13 height 13
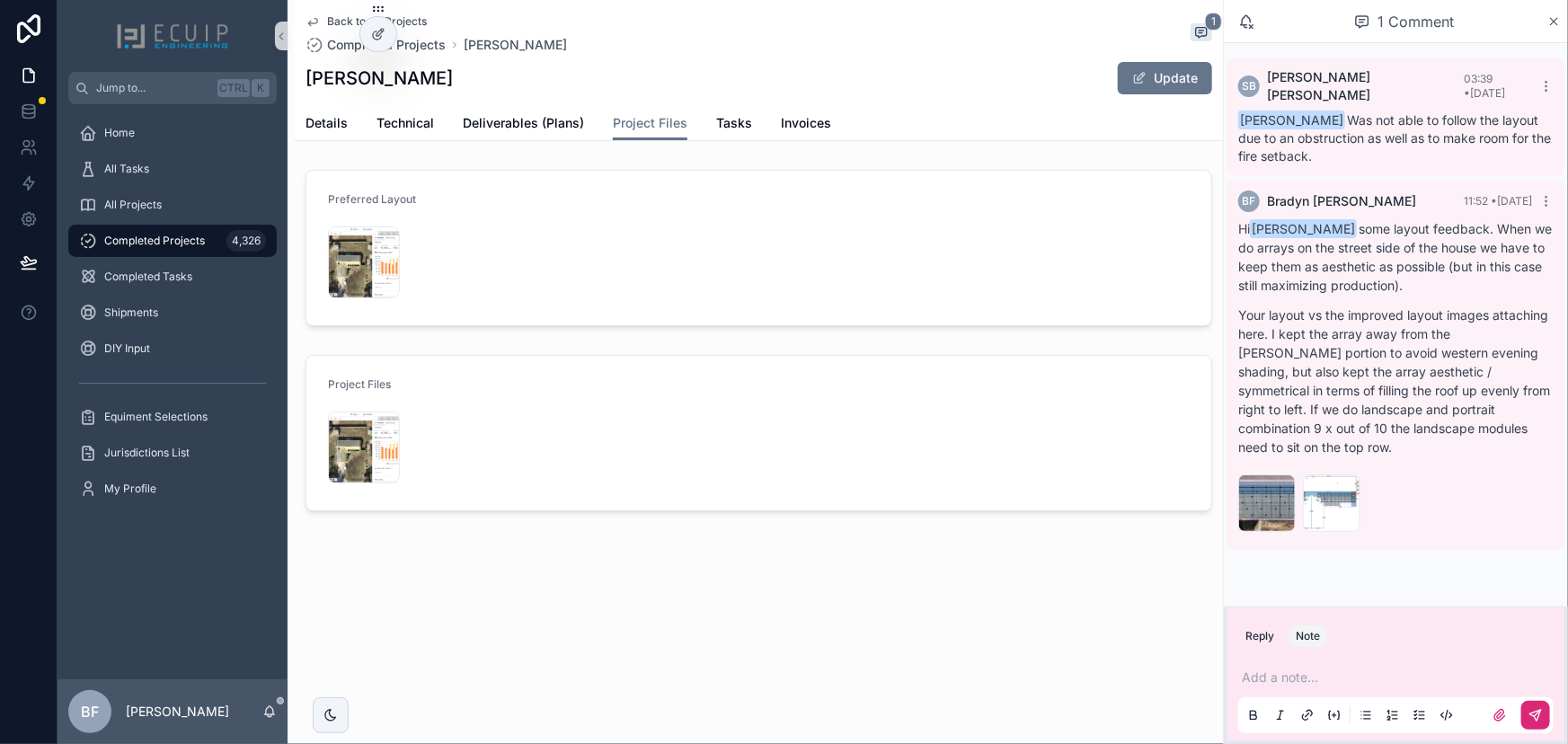
click at [1348, 682] on p "scrollable content" at bounding box center [1399, 677] width 315 height 18
click at [1259, 513] on span "image" at bounding box center [1256, 520] width 27 height 14
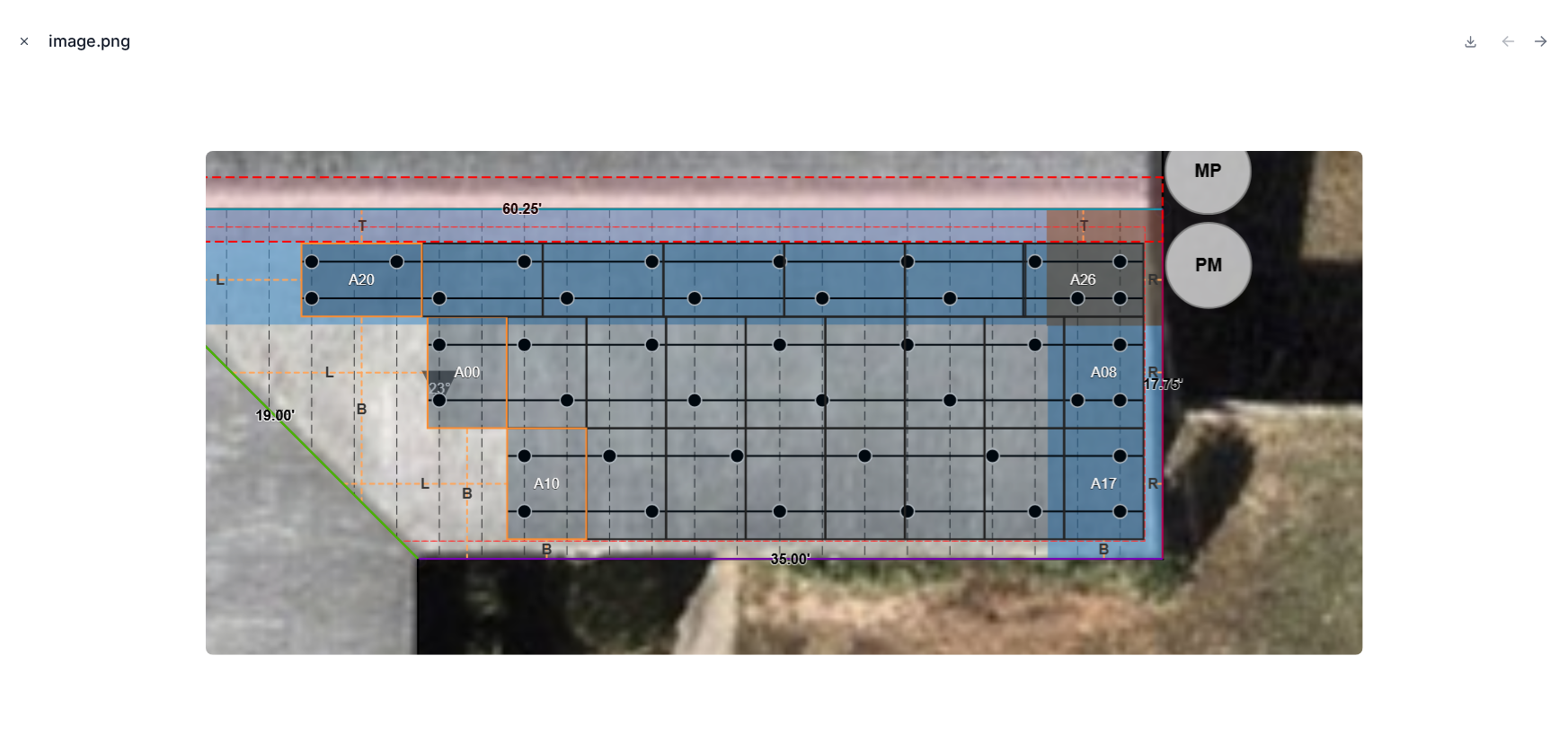
click at [18, 49] on button "Close modal" at bounding box center [24, 42] width 20 height 20
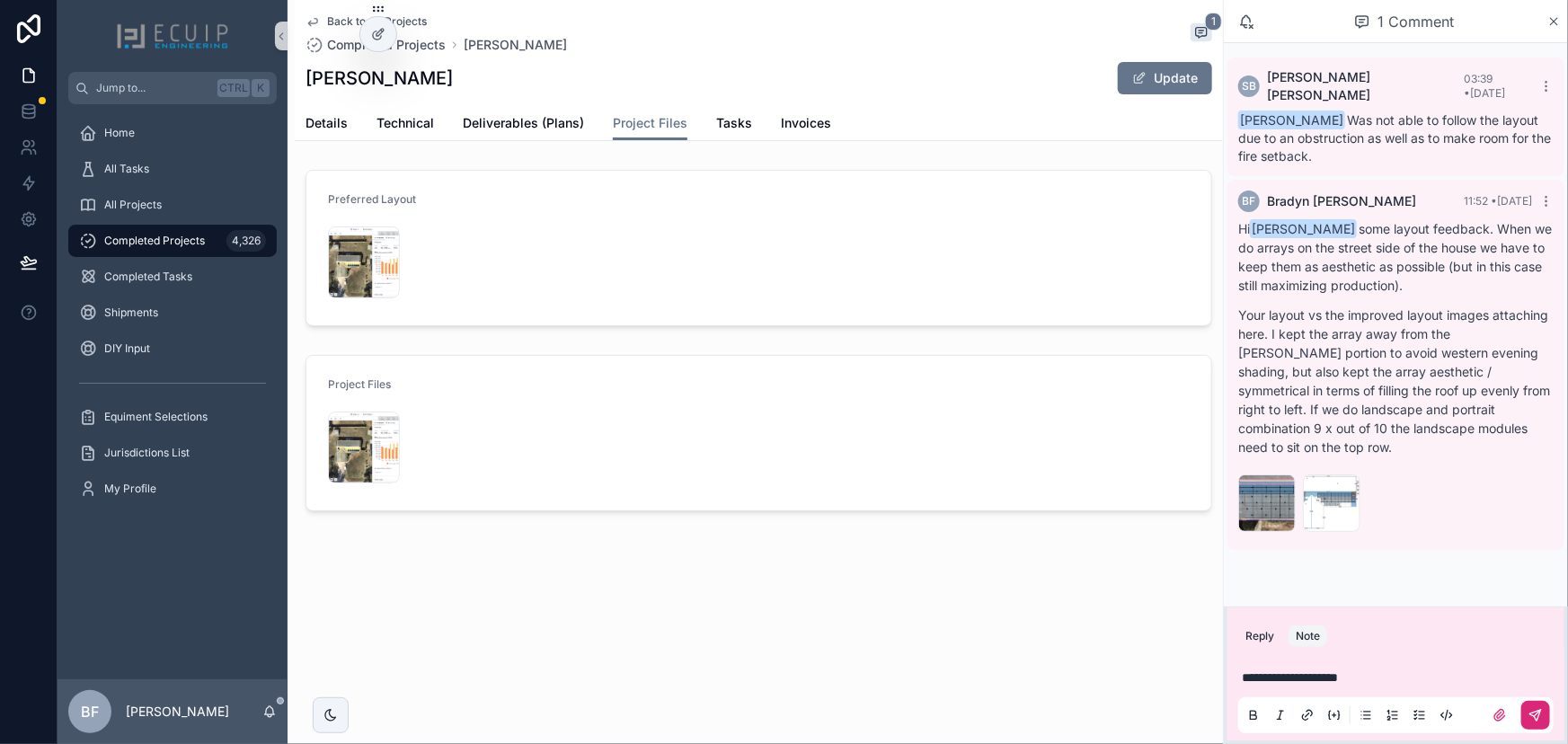
click at [1410, 673] on p "**********" at bounding box center [1399, 677] width 315 height 18
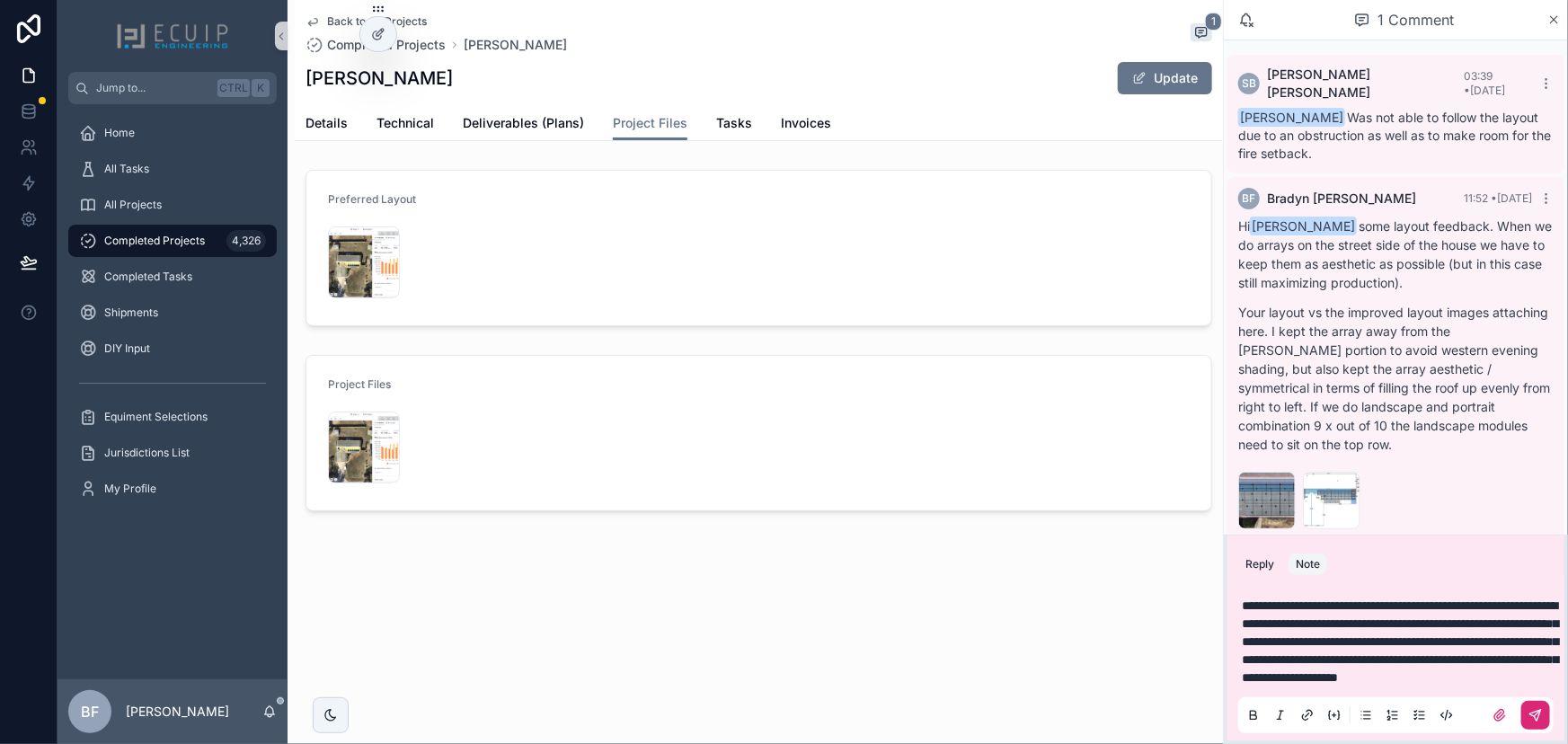
click at [1539, 716] on icon "scrollable content" at bounding box center [1535, 715] width 11 height 11
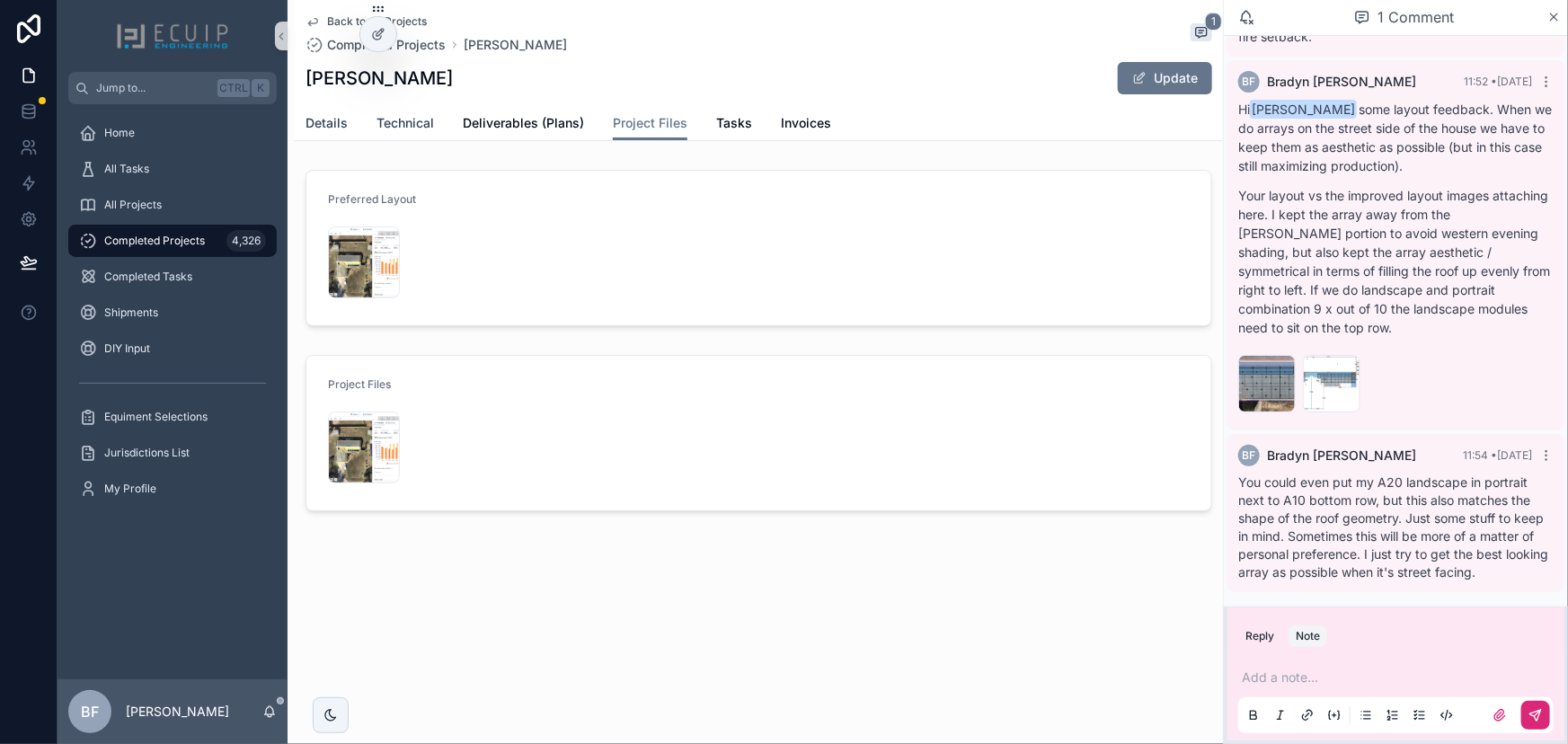
drag, startPoint x: 307, startPoint y: 120, endPoint x: 390, endPoint y: 132, distance: 83.9
click at [307, 120] on span "Details" at bounding box center [326, 123] width 42 height 18
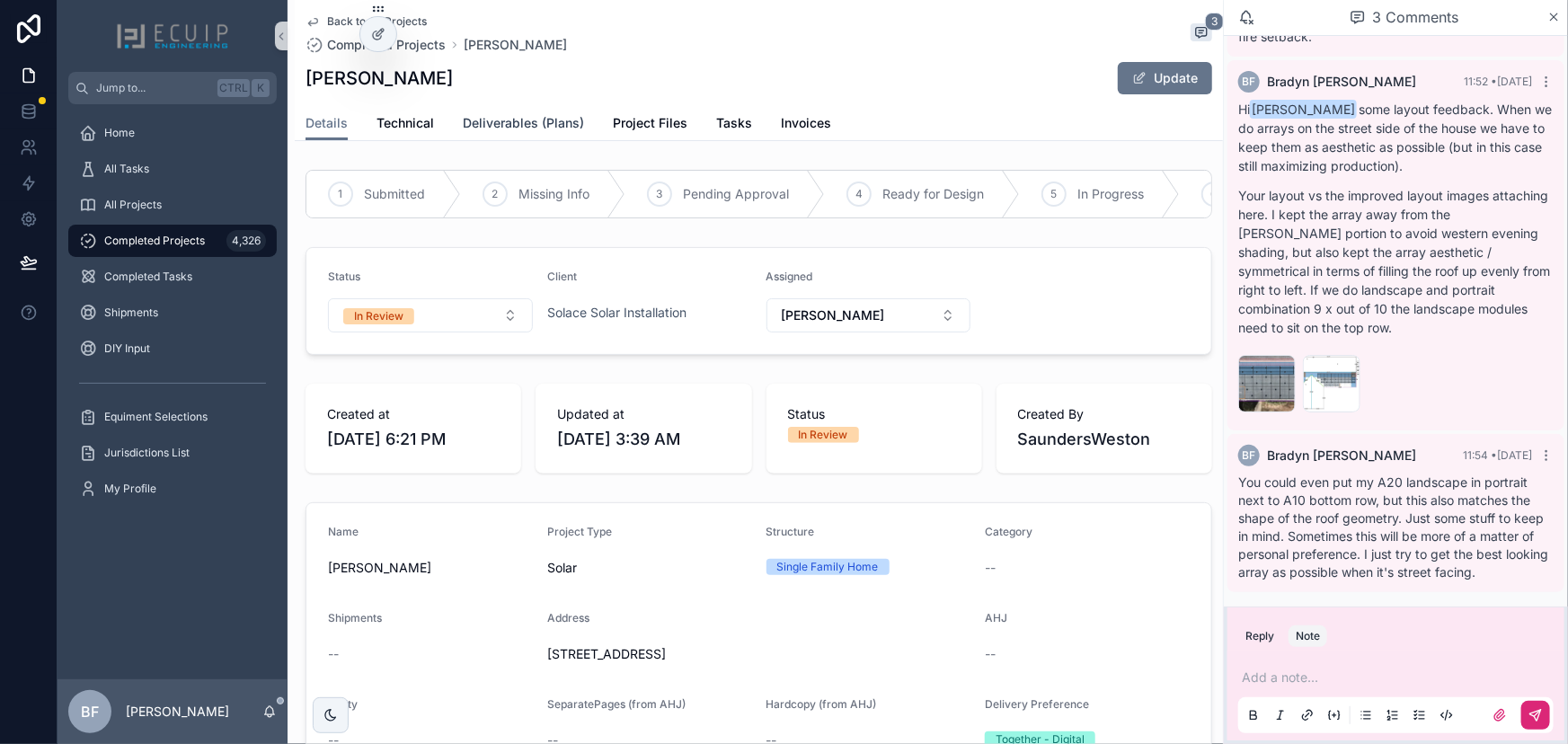
click at [502, 109] on link "Deliverables (Plans)" at bounding box center [523, 124] width 121 height 36
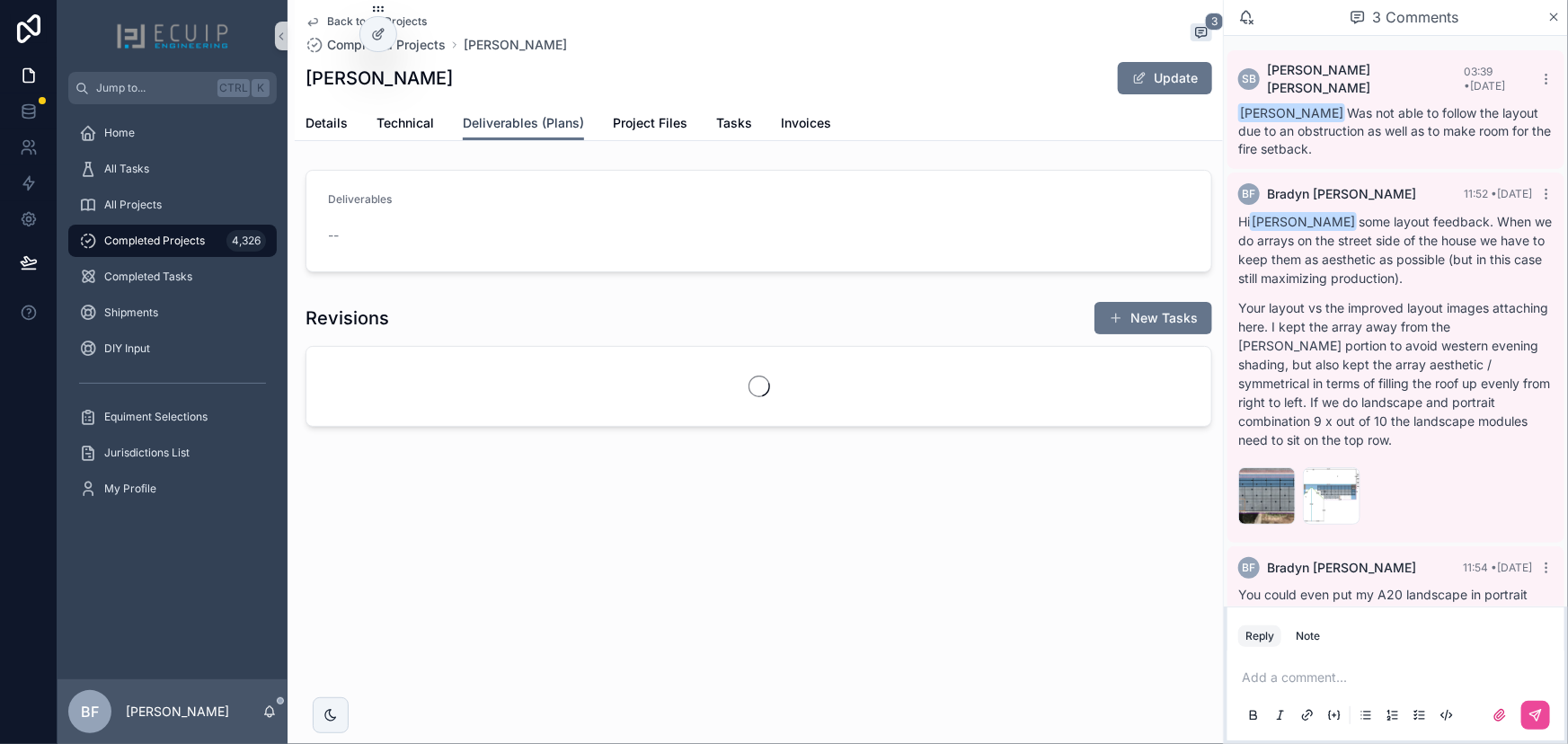
scroll to position [116, 0]
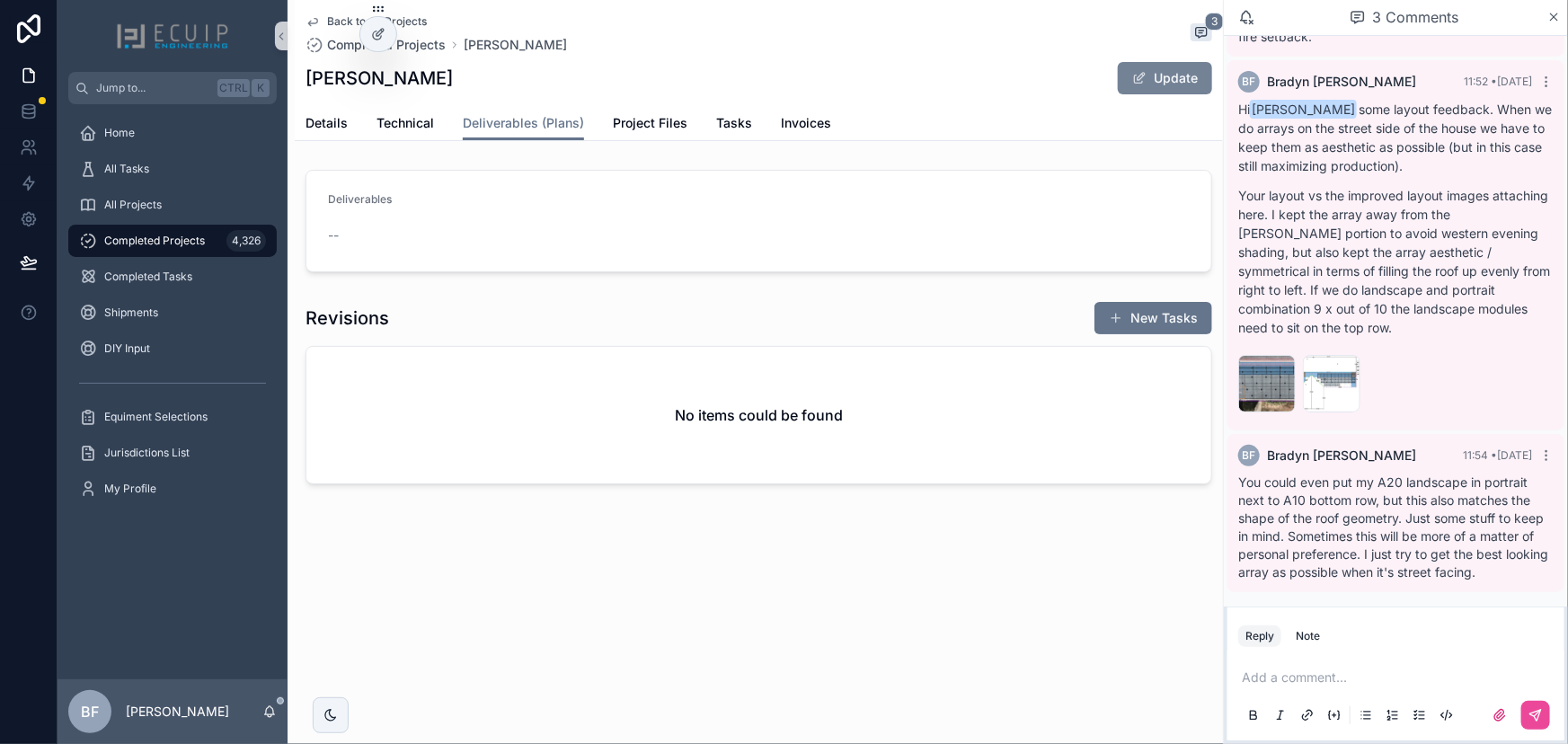
click at [1157, 90] on button "Update" at bounding box center [1165, 78] width 95 height 33
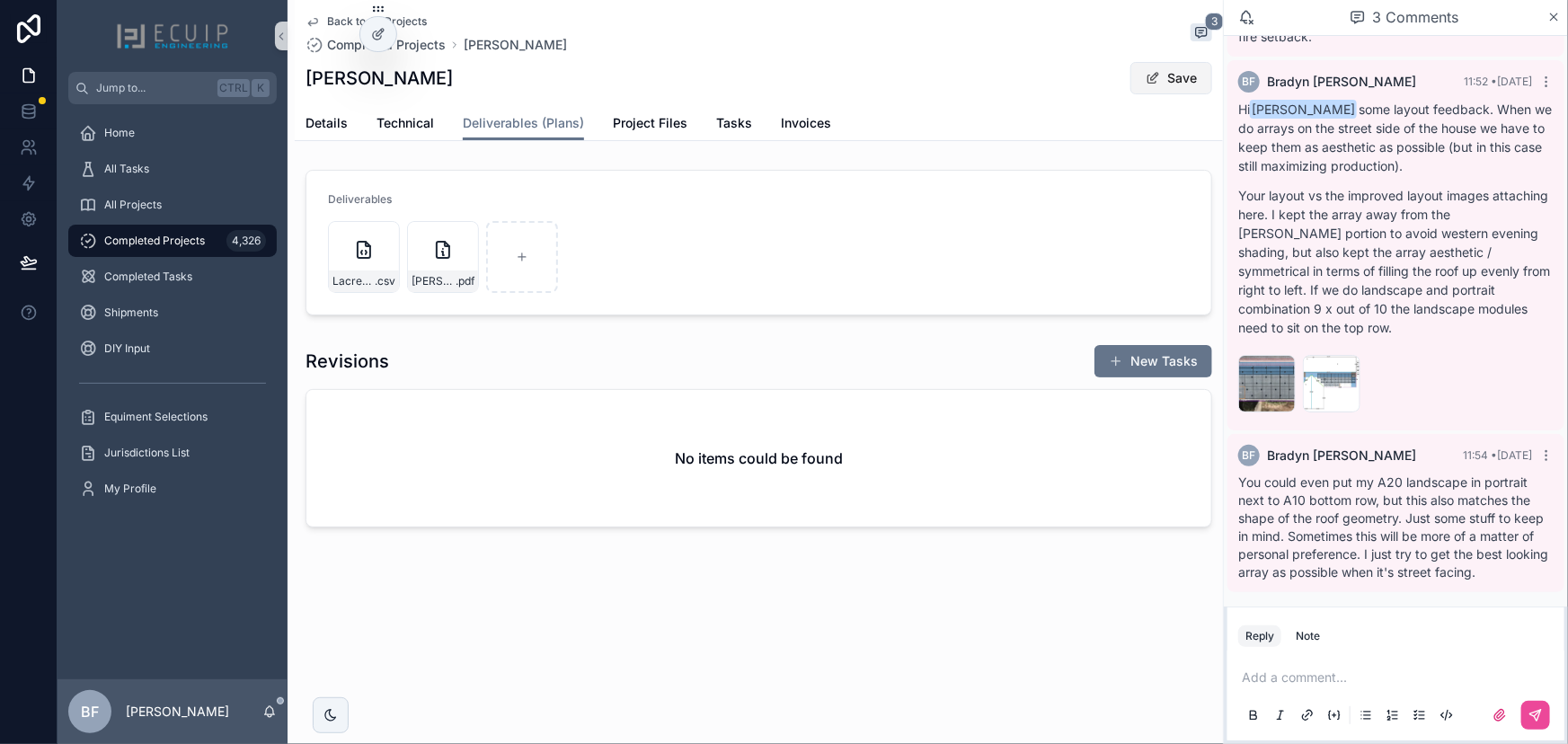
click at [1175, 86] on button "Save" at bounding box center [1171, 78] width 82 height 33
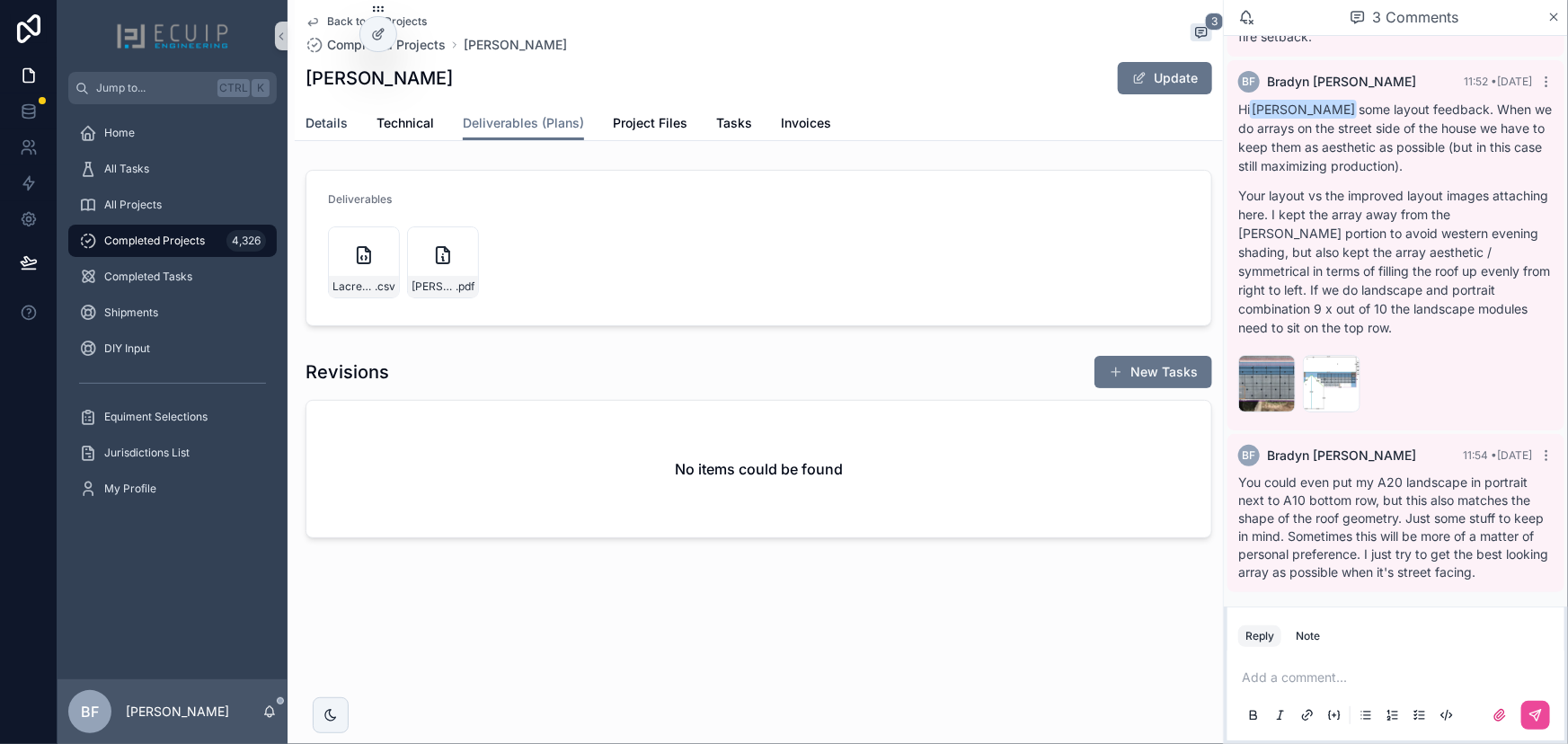
click at [329, 126] on span "Details" at bounding box center [326, 123] width 42 height 18
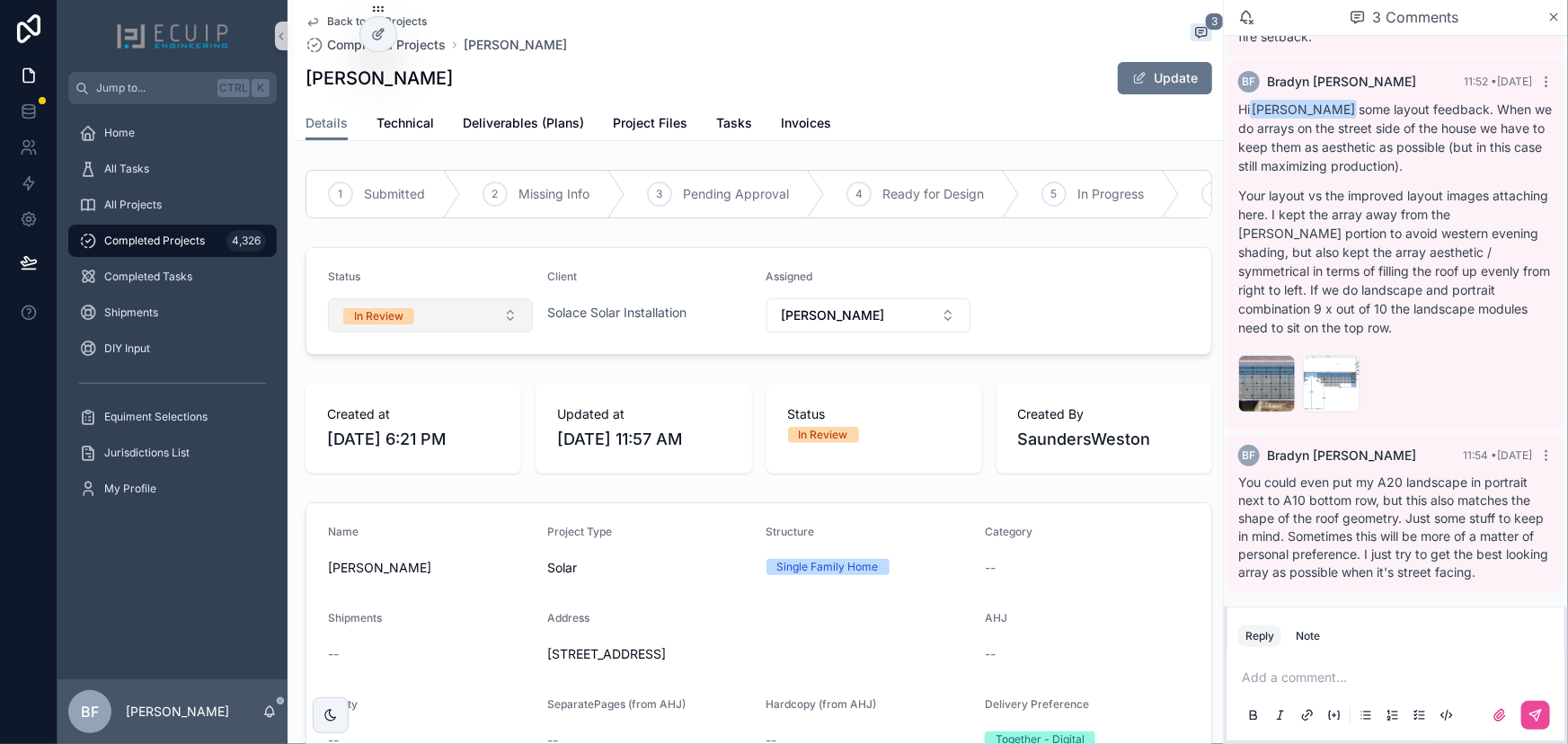
click at [381, 324] on div "In Review" at bounding box center [379, 316] width 50 height 16
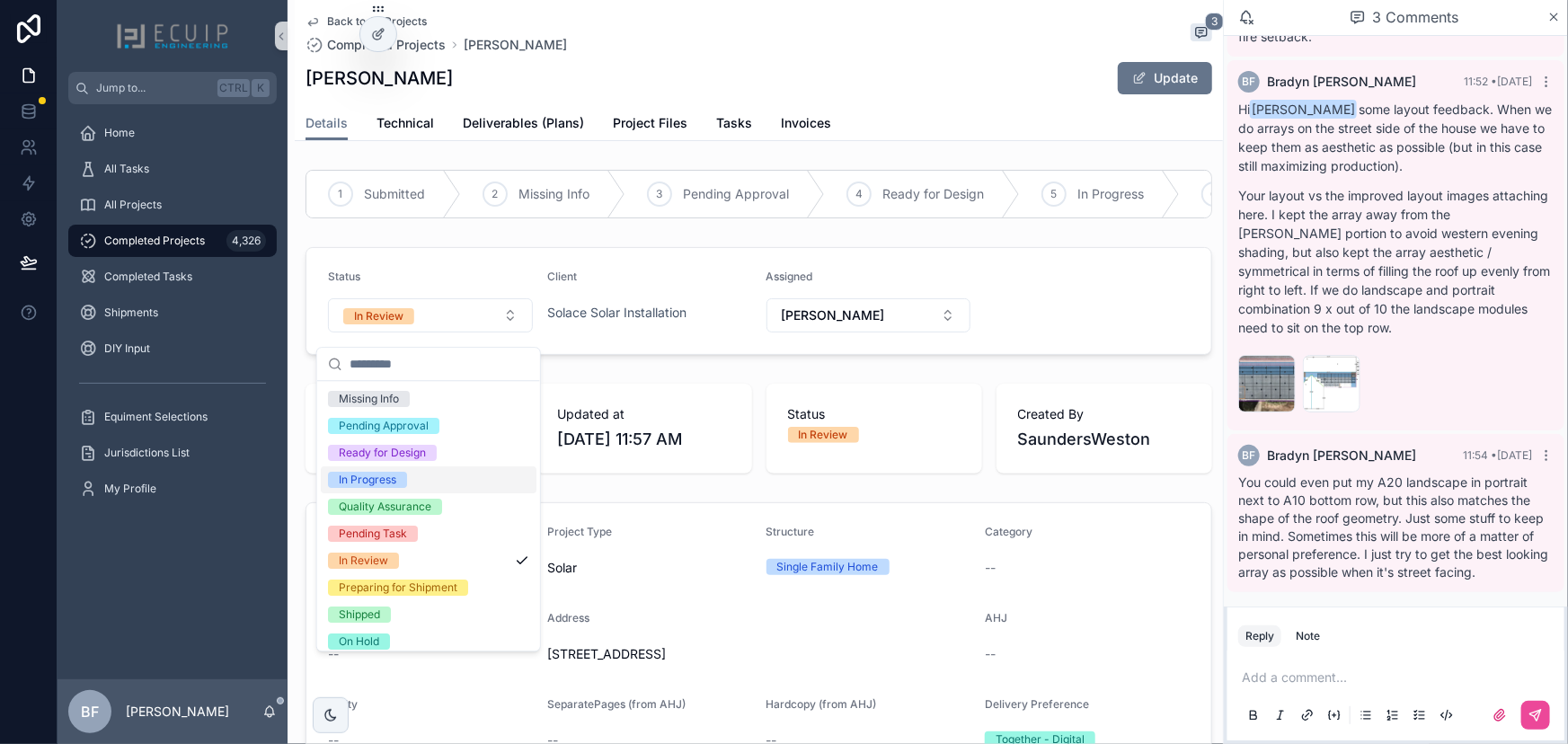
scroll to position [141, 0]
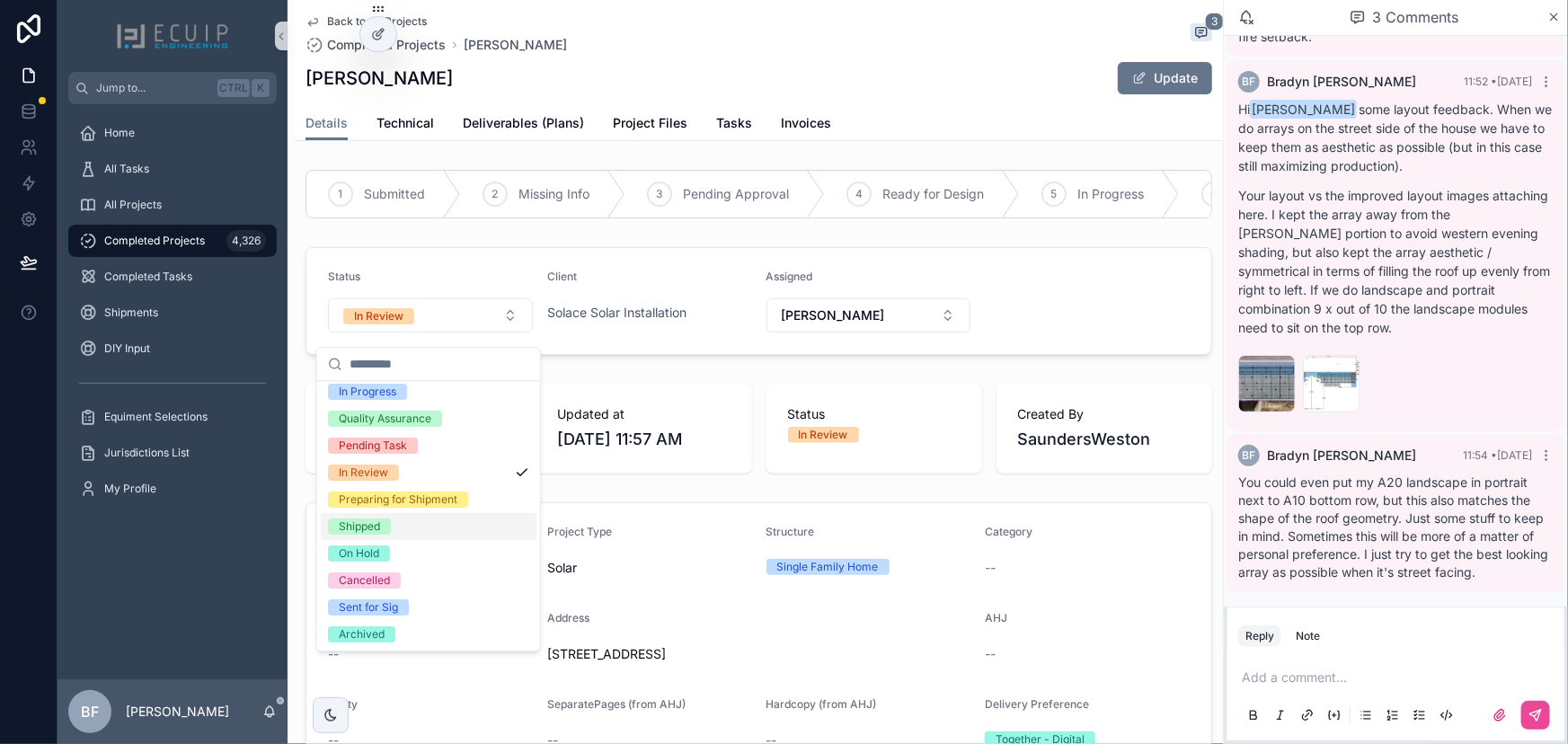
click at [366, 524] on div "Shipped" at bounding box center [360, 526] width 42 height 16
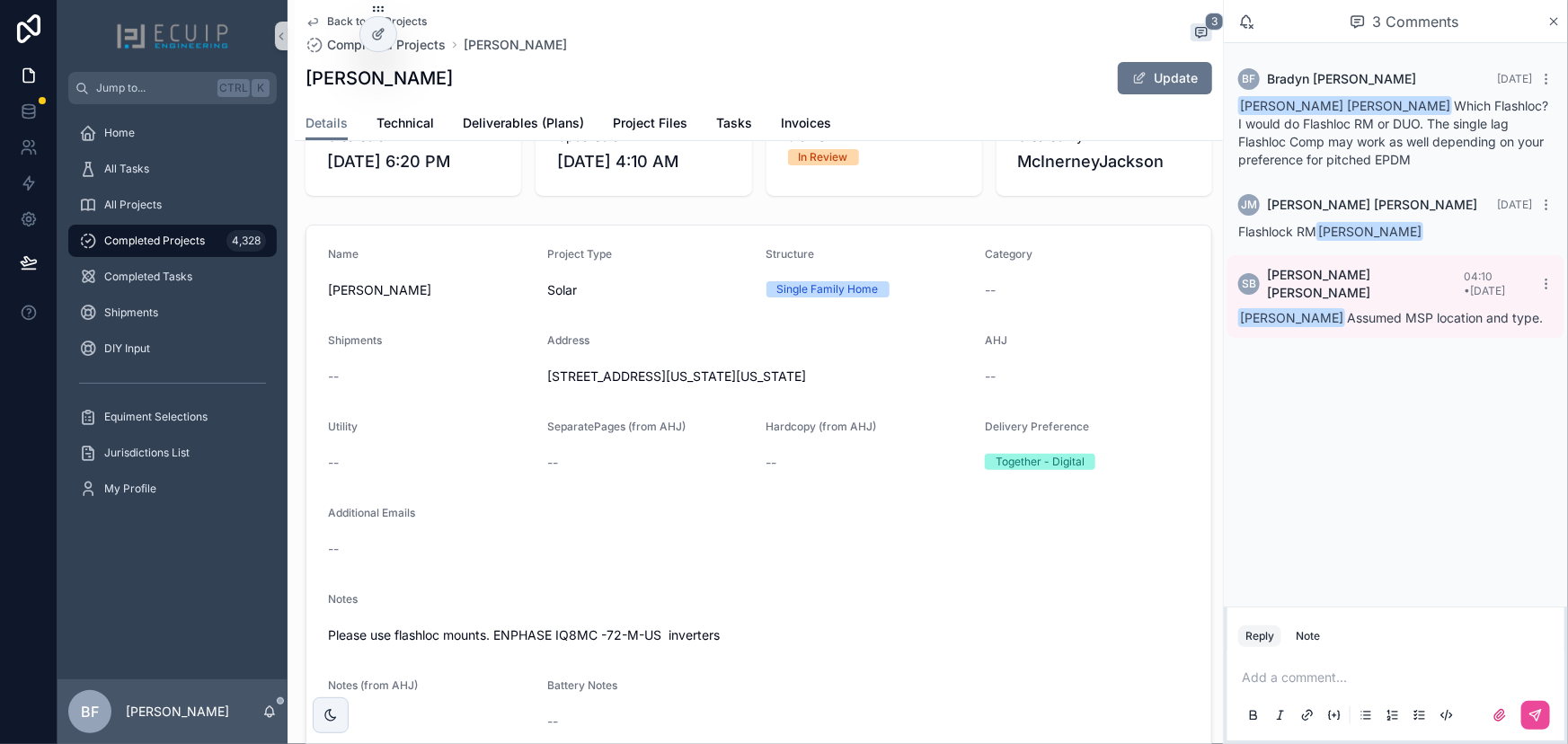
scroll to position [326, 0]
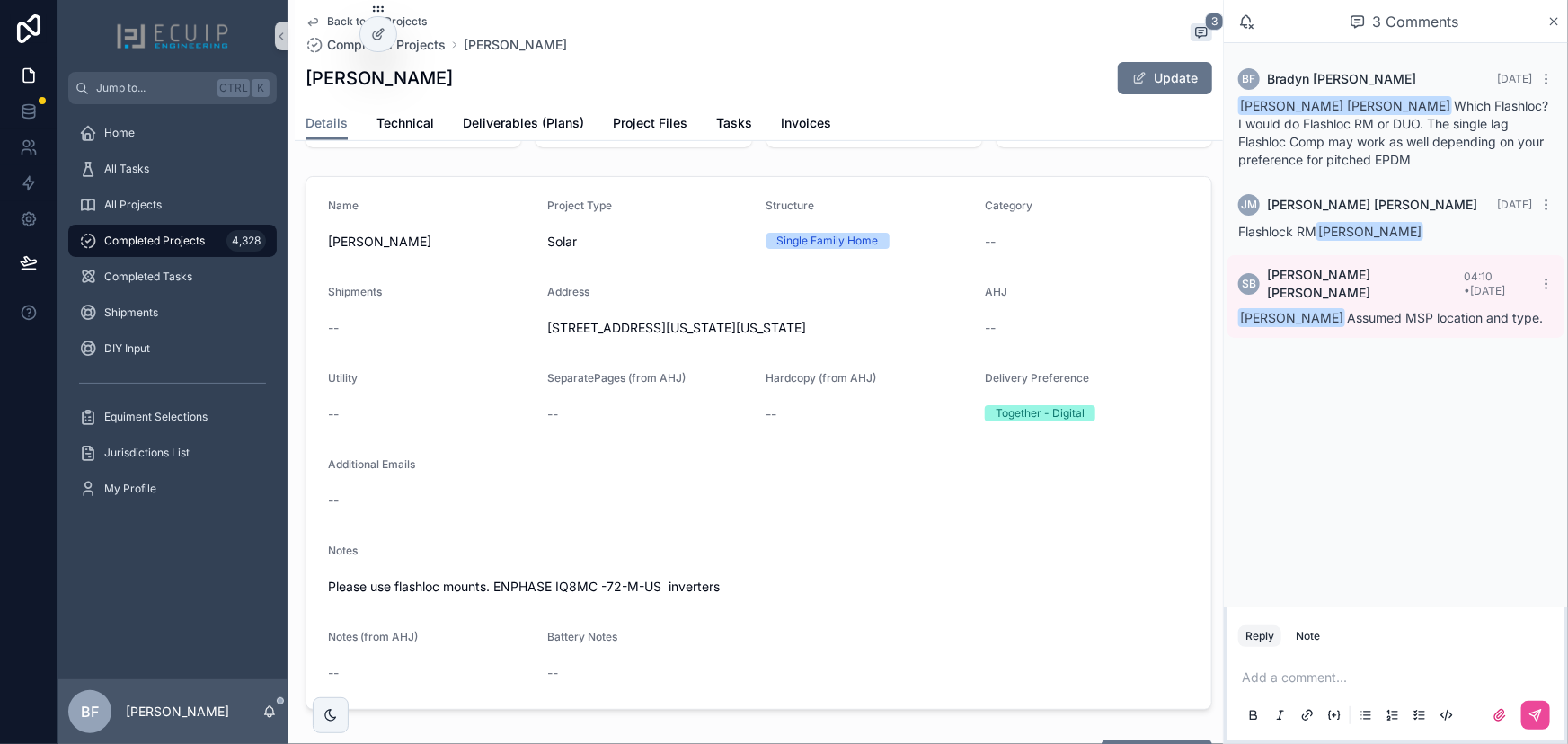
click at [929, 116] on div "Details Technical Deliverables (Plans) Project Files Tasks Invoices" at bounding box center [758, 123] width 906 height 34
drag, startPoint x: 468, startPoint y: 72, endPoint x: 299, endPoint y: 75, distance: 169.0
click at [299, 75] on div "Back to All Projects Completed Projects [PERSON_NAME] 3 [PERSON_NAME] Update De…" at bounding box center [758, 71] width 928 height 141
copy h1 "[PERSON_NAME]"
click at [650, 111] on link "Project Files" at bounding box center [650, 124] width 75 height 36
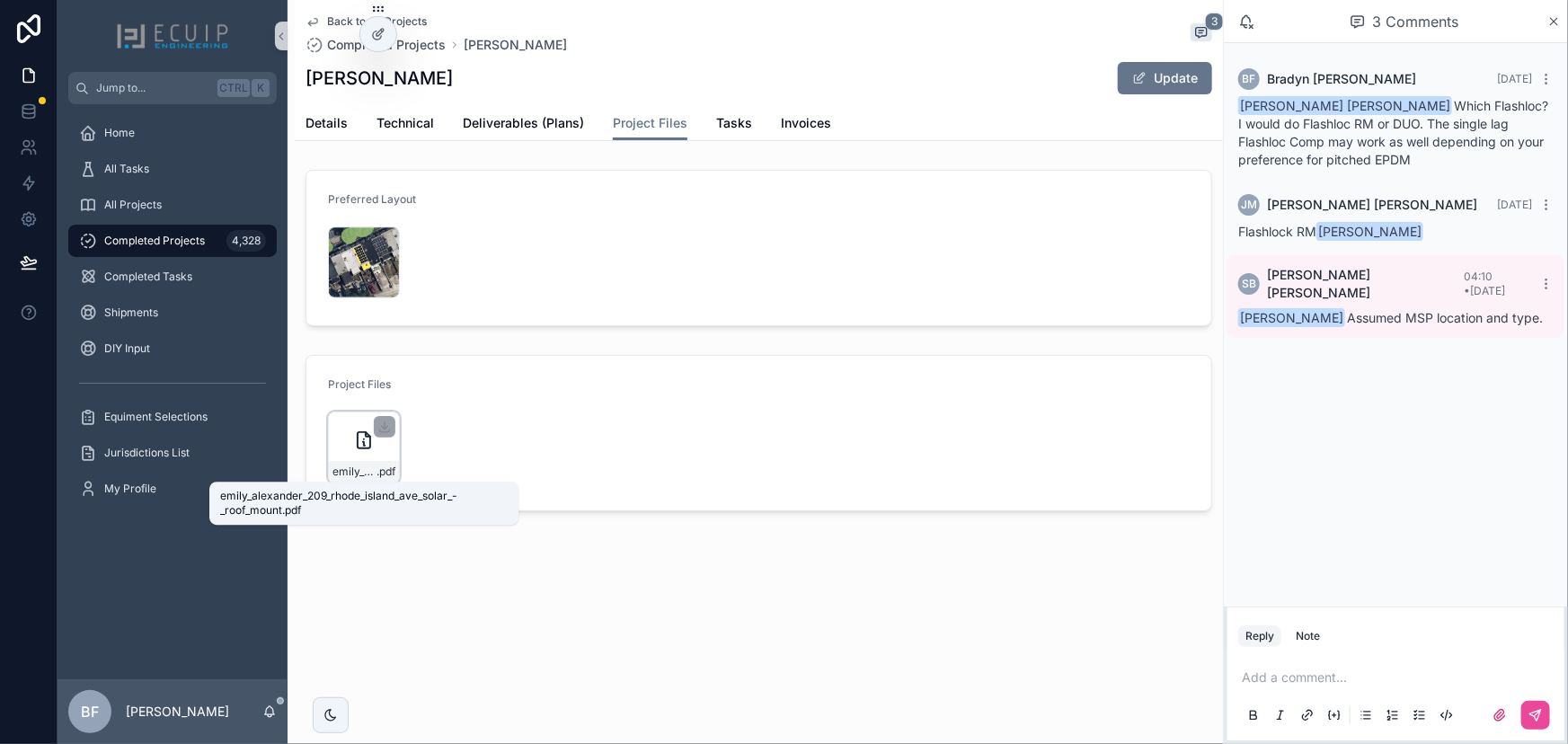
click at [378, 468] on span ".pdf" at bounding box center [385, 471] width 19 height 14
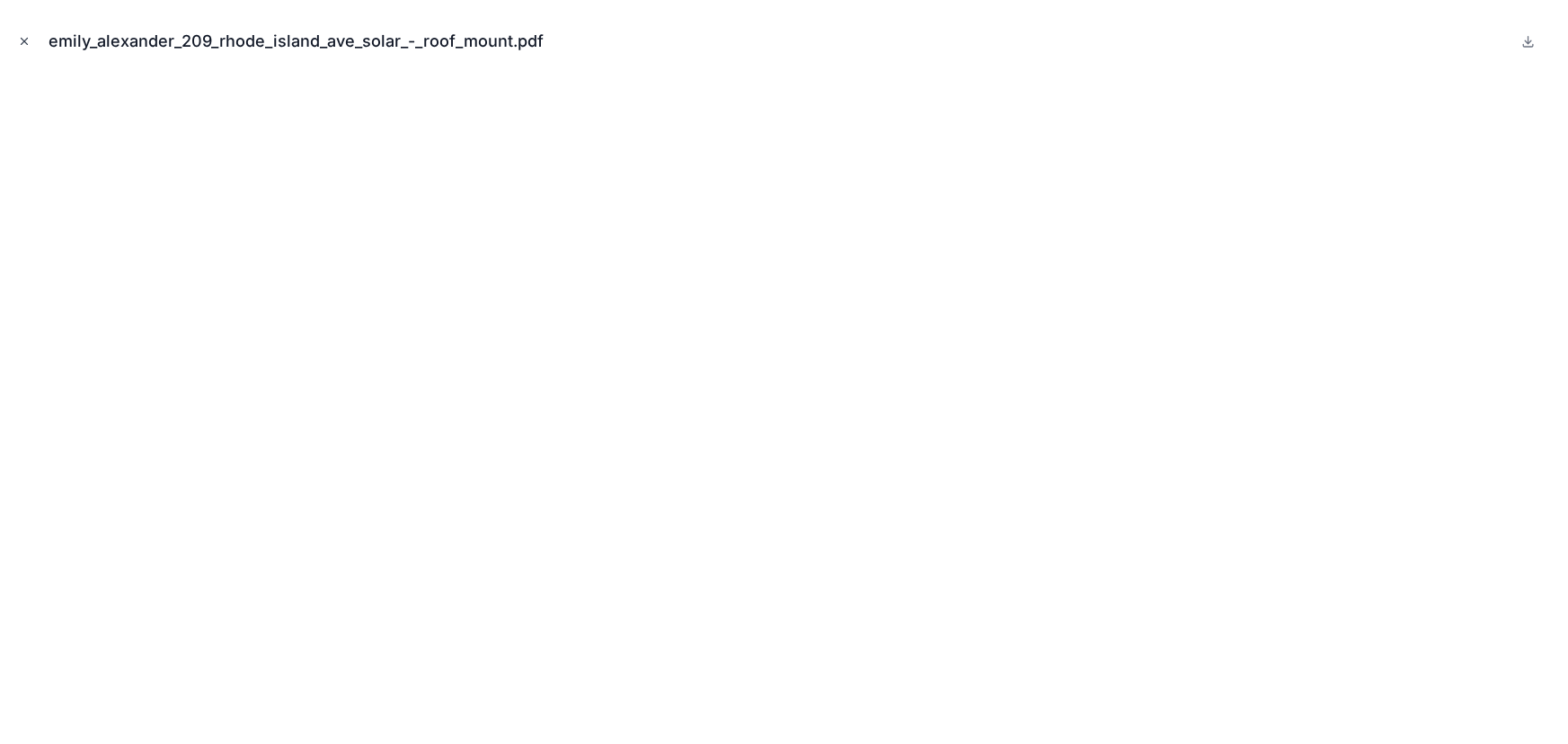
click at [15, 33] on button "Close modal" at bounding box center [24, 42] width 20 height 20
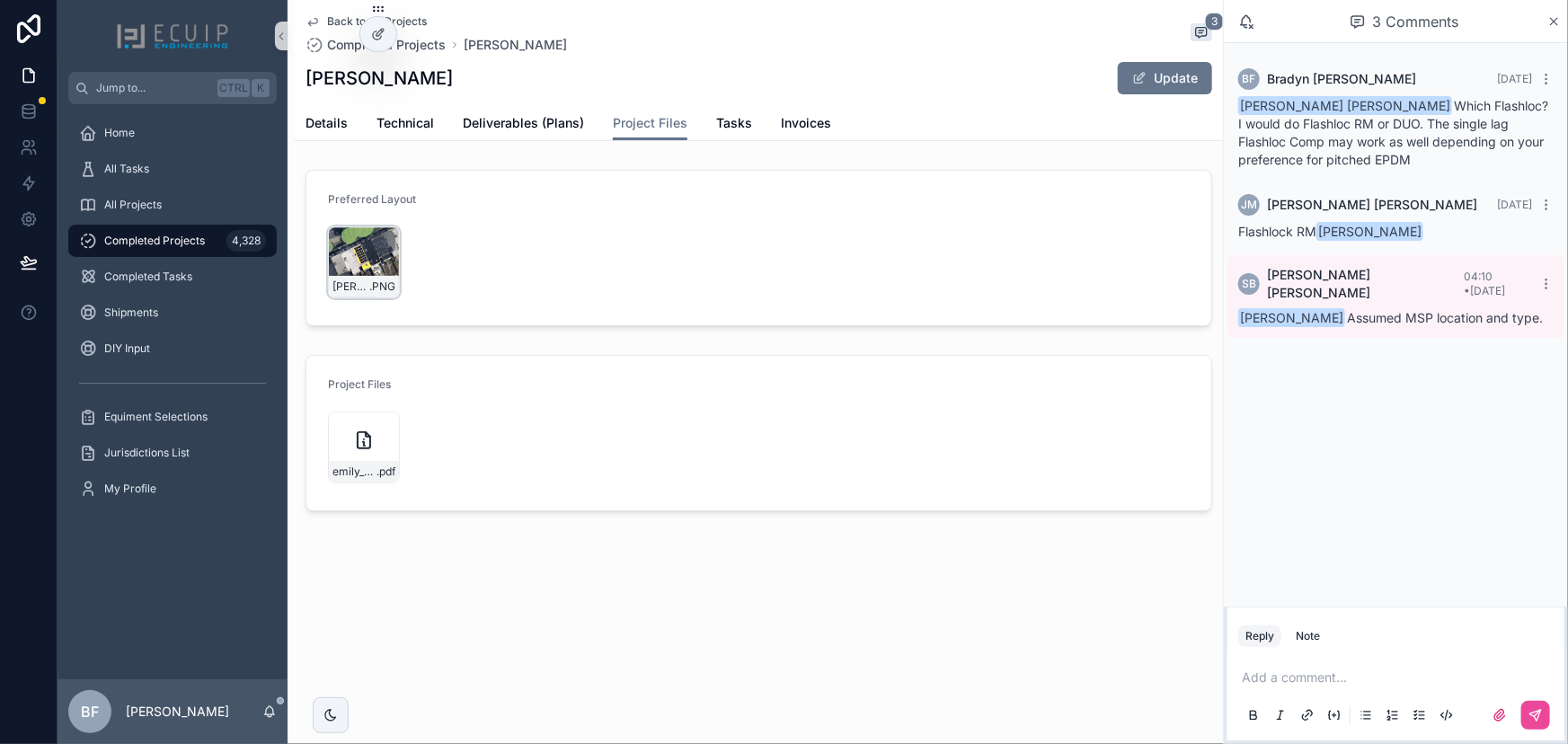
click at [350, 262] on div "[PERSON_NAME]-Design .PNG" at bounding box center [364, 263] width 72 height 72
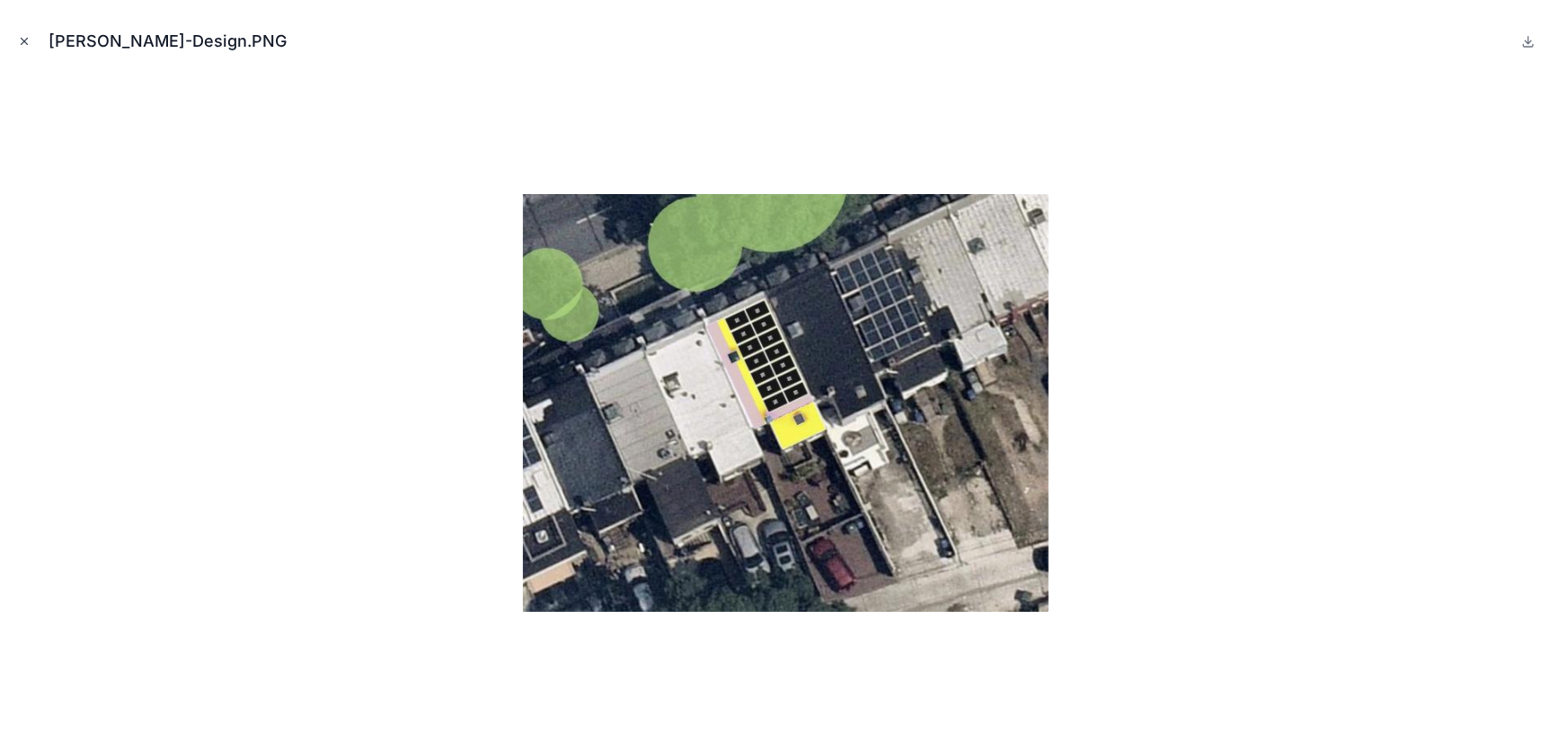
click at [23, 37] on icon "Close modal" at bounding box center [24, 41] width 13 height 13
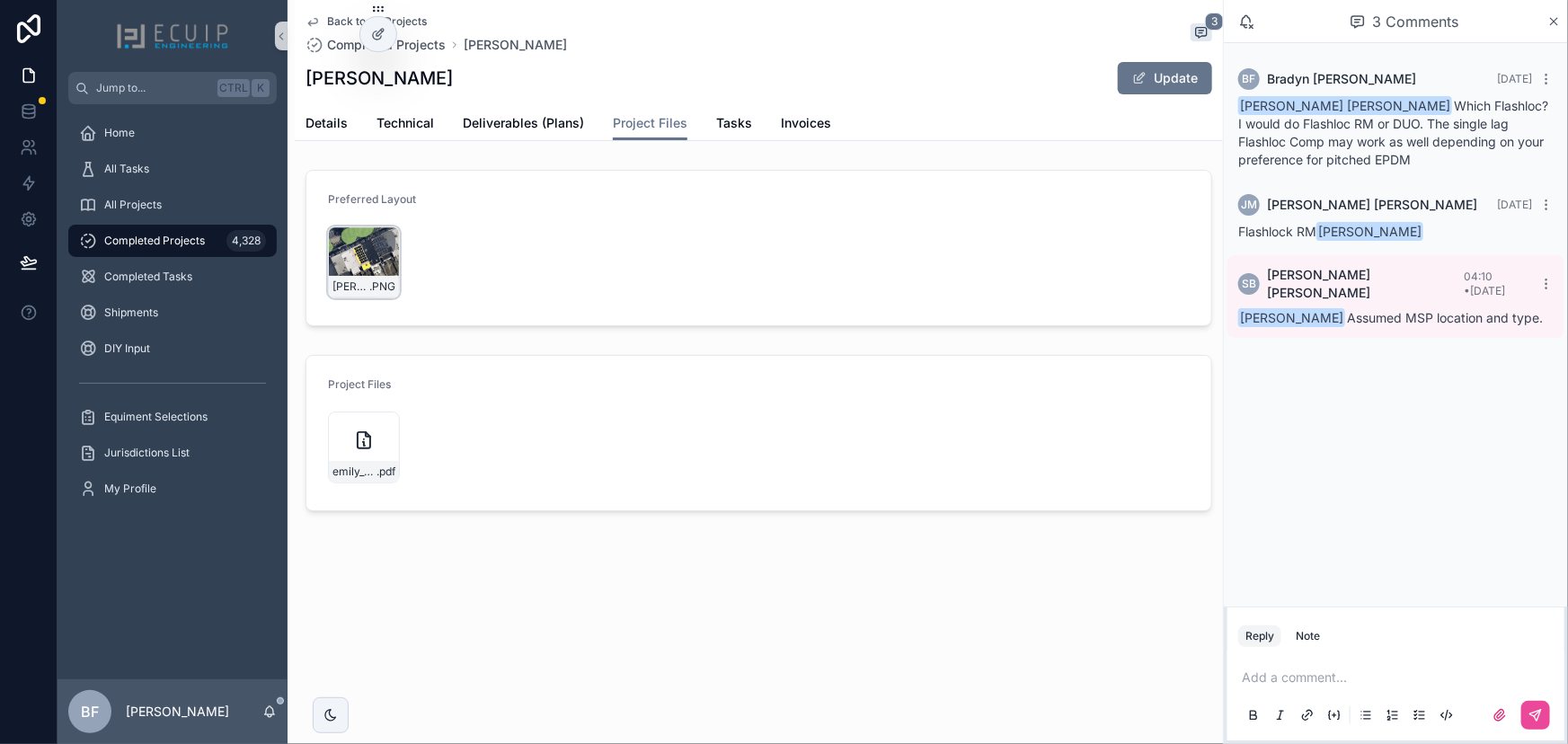
click at [359, 276] on div "Emily-Alexander-Design .PNG" at bounding box center [364, 286] width 70 height 22
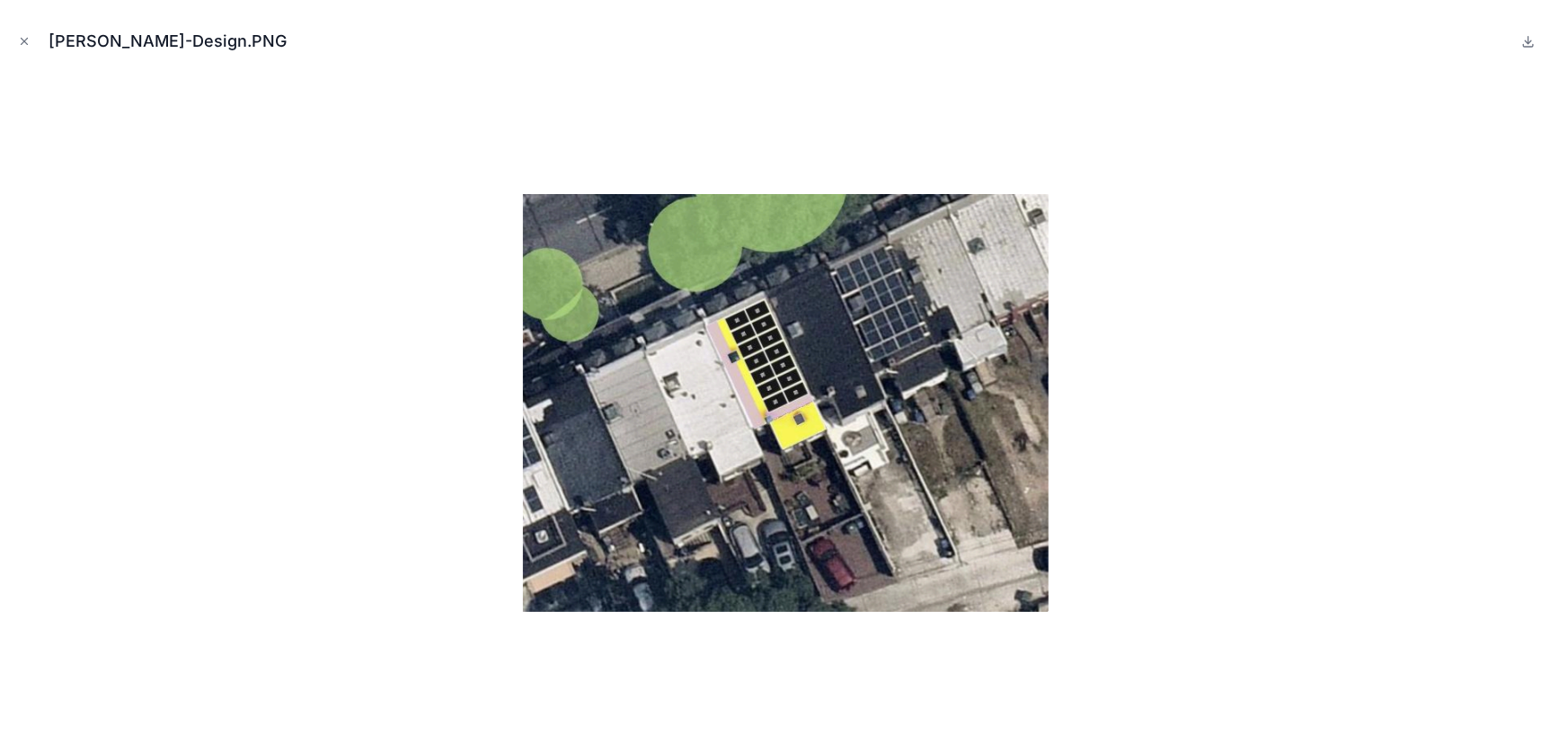
click at [359, 275] on div at bounding box center [783, 403] width 1539 height 654
click at [26, 36] on icon "Close modal" at bounding box center [24, 41] width 13 height 13
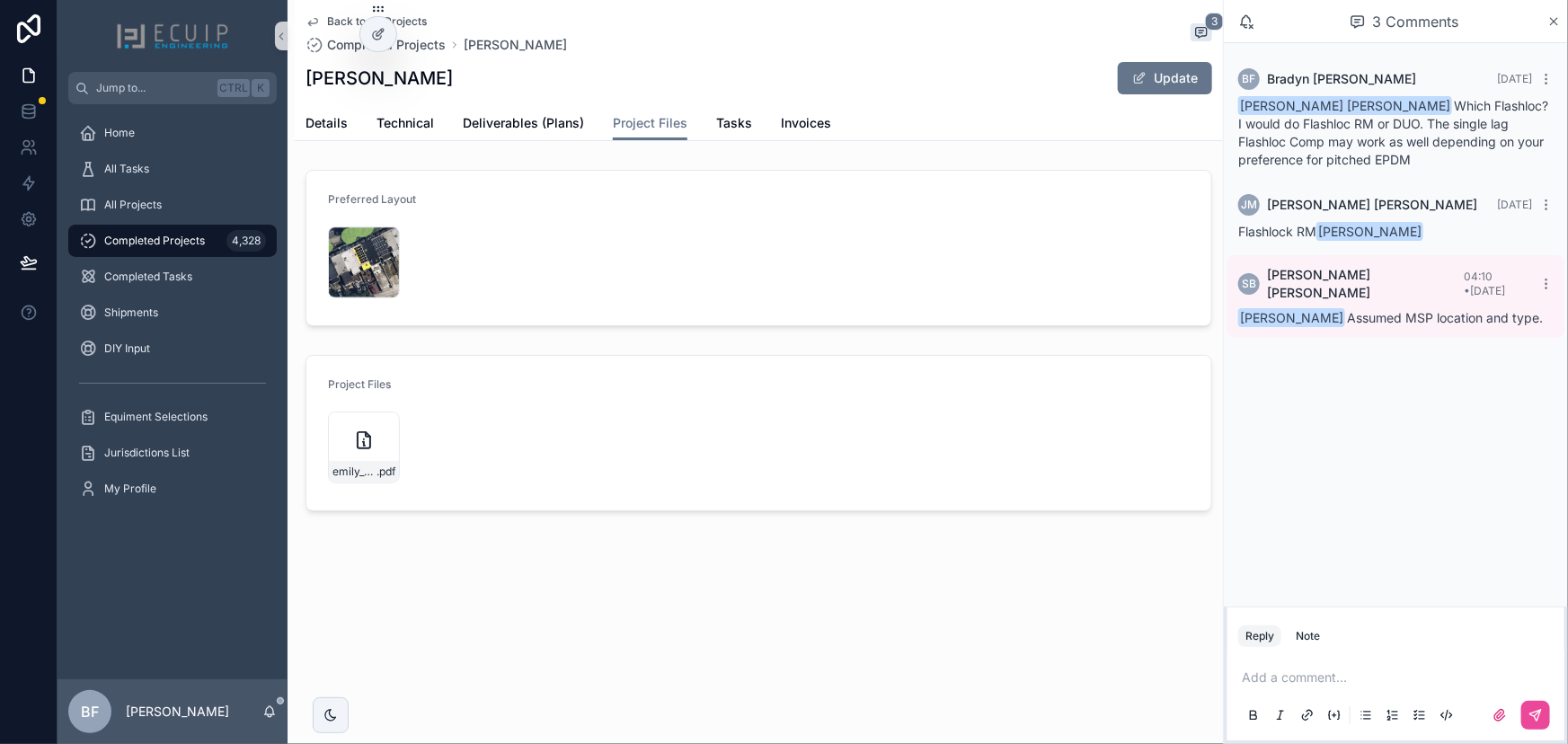
click at [354, 485] on div "emily_alexander_209_rhode_island_ave_solar_-_roof_mount .pdf" at bounding box center [759, 447] width 862 height 83
click at [365, 469] on span "emily_alexander_209_rhode_island_ave_solar_-_roof_mount" at bounding box center [354, 471] width 44 height 14
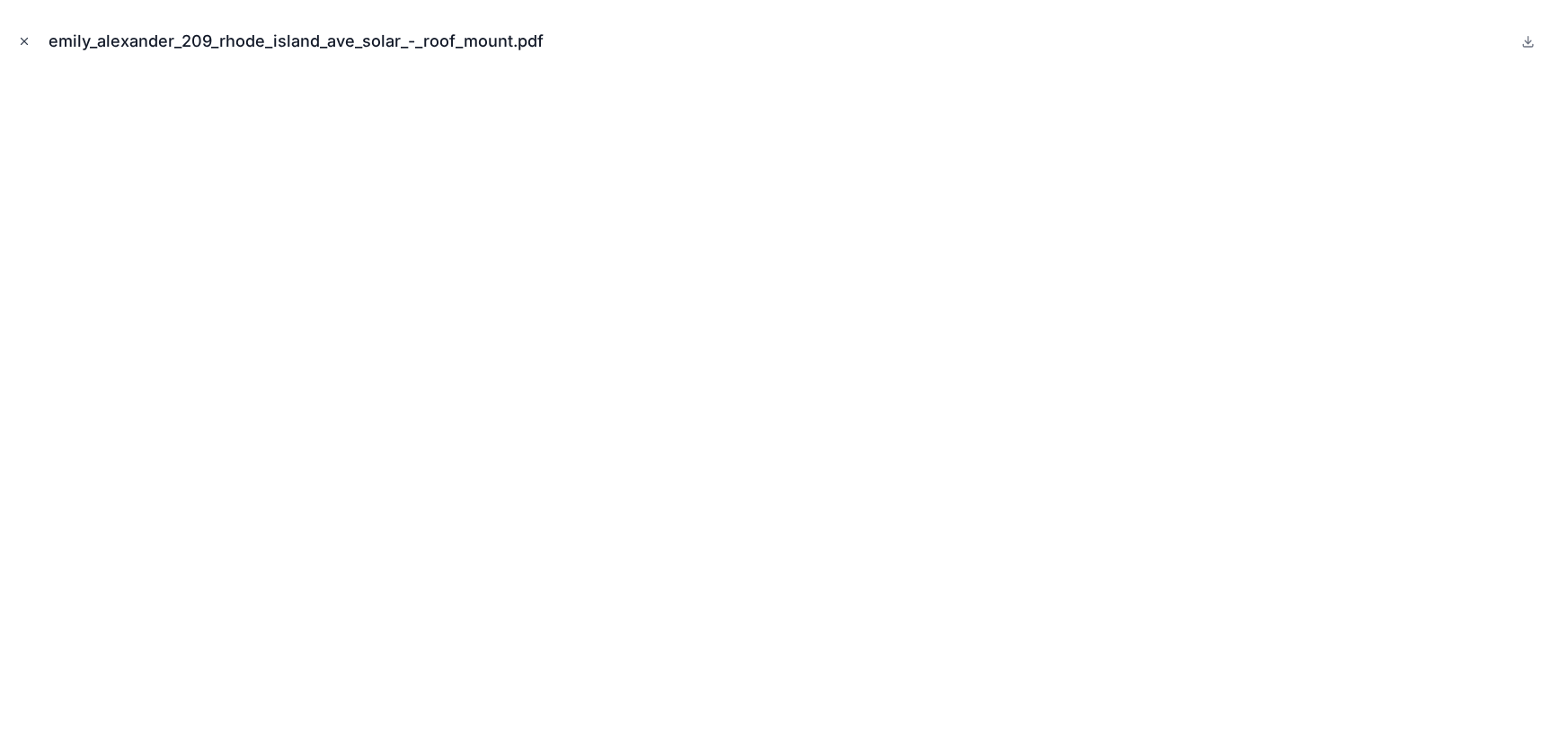
click at [30, 45] on icon "Close modal" at bounding box center [24, 41] width 13 height 13
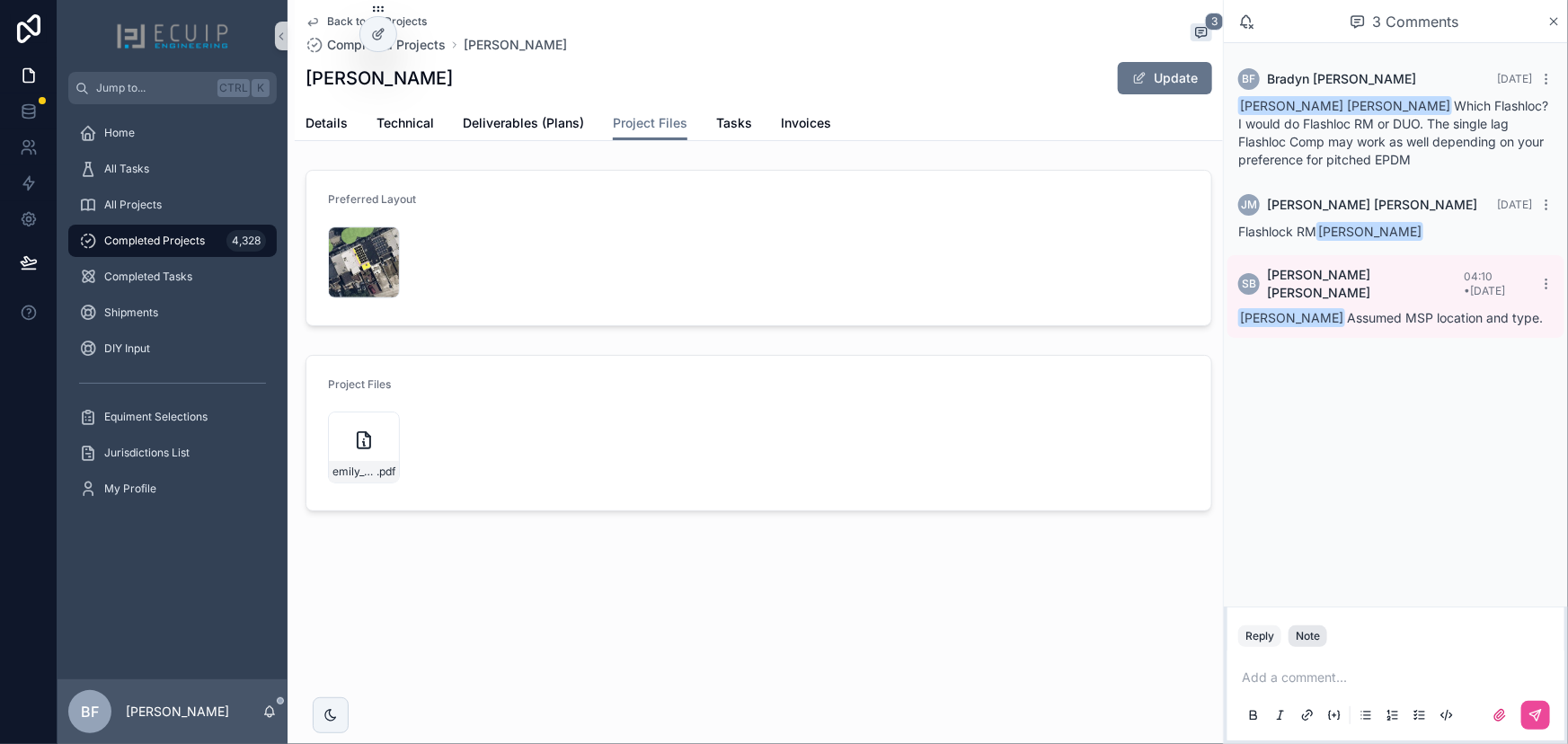
click at [1299, 641] on div "Note" at bounding box center [1307, 636] width 24 height 14
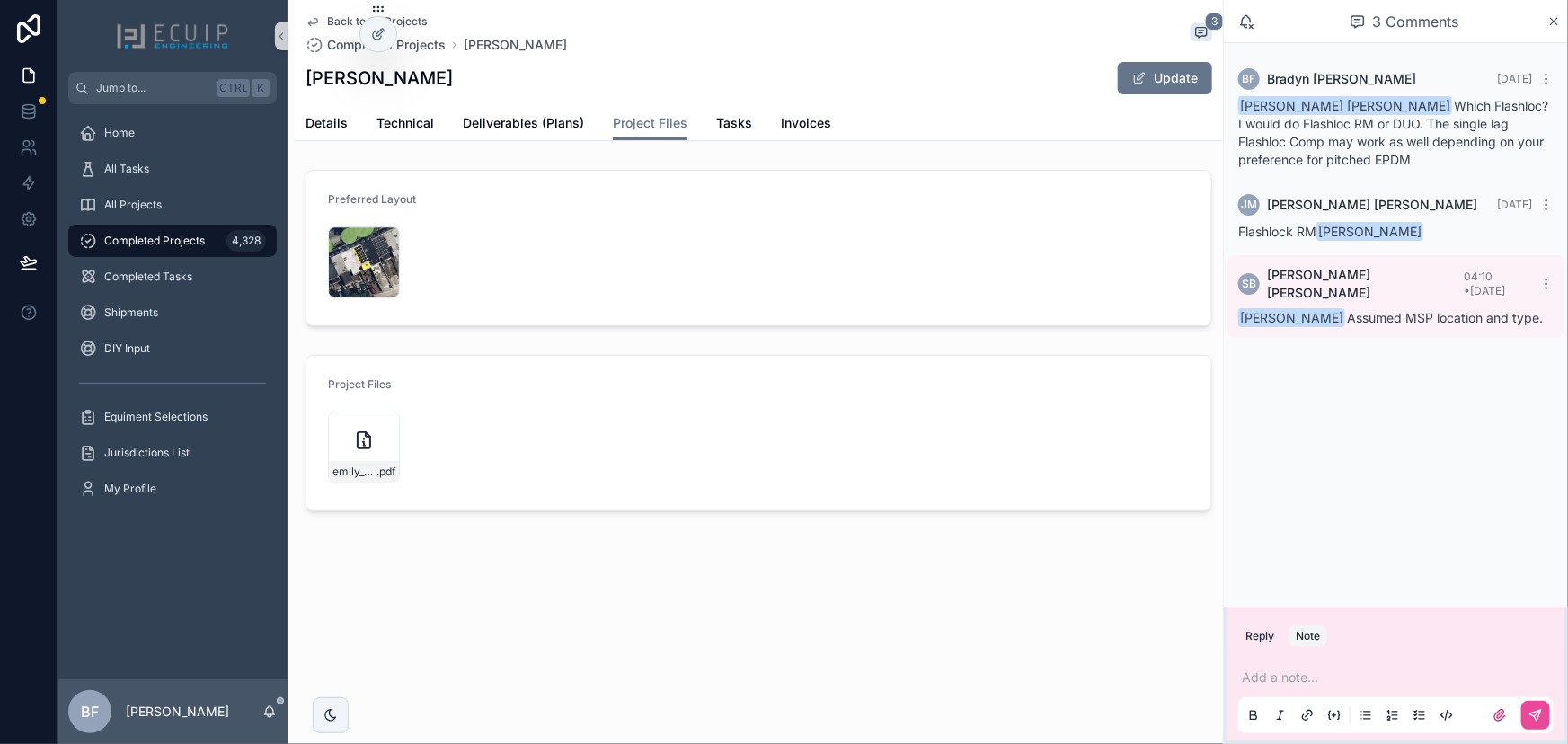
click at [1317, 659] on div "Add a note..." at bounding box center [1396, 695] width 315 height 76
click at [1325, 671] on p "scrollable content" at bounding box center [1399, 677] width 315 height 18
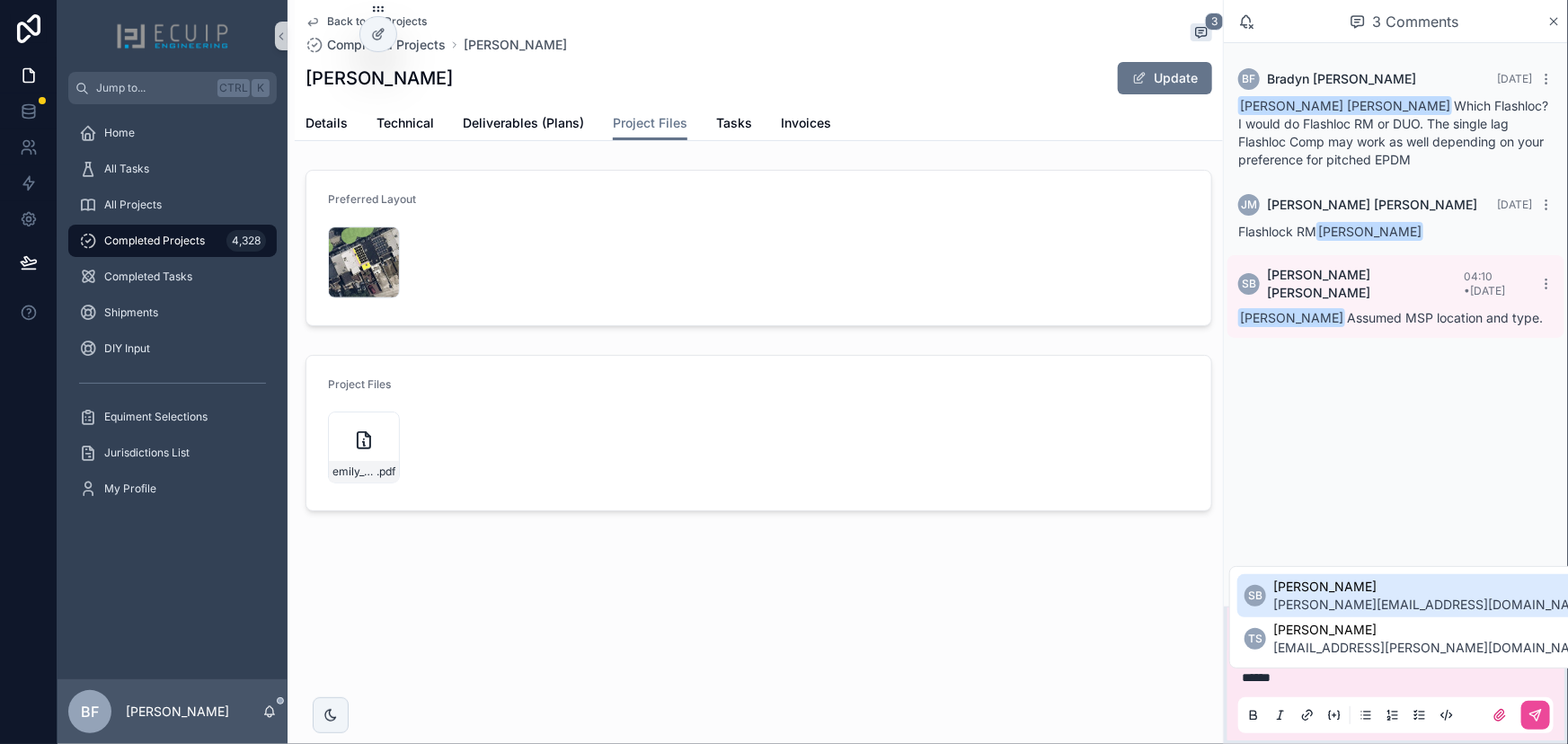
click at [1330, 594] on span "Sherri Bernales" at bounding box center [1434, 587] width 320 height 18
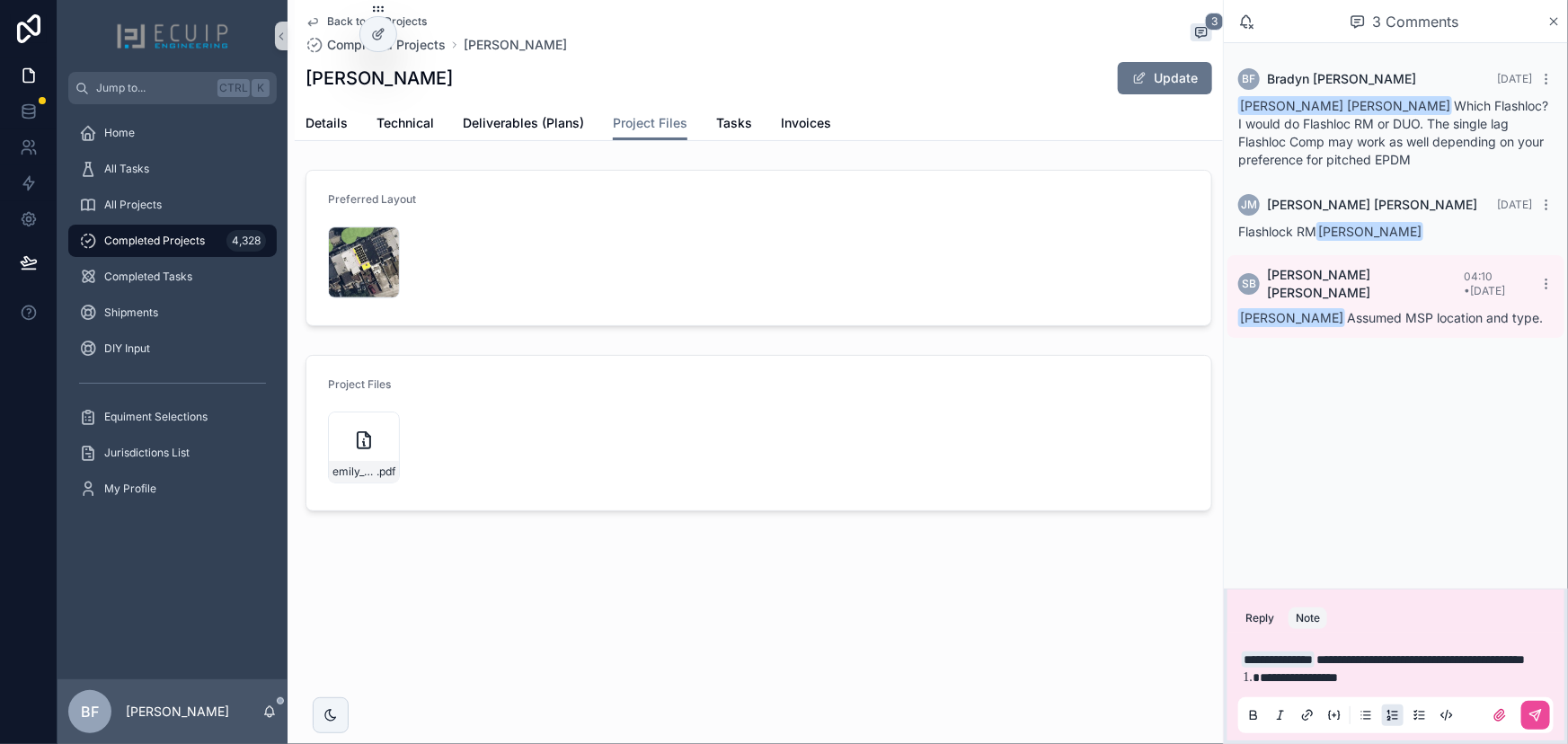
click at [1404, 682] on li "**********" at bounding box center [1408, 677] width 297 height 18
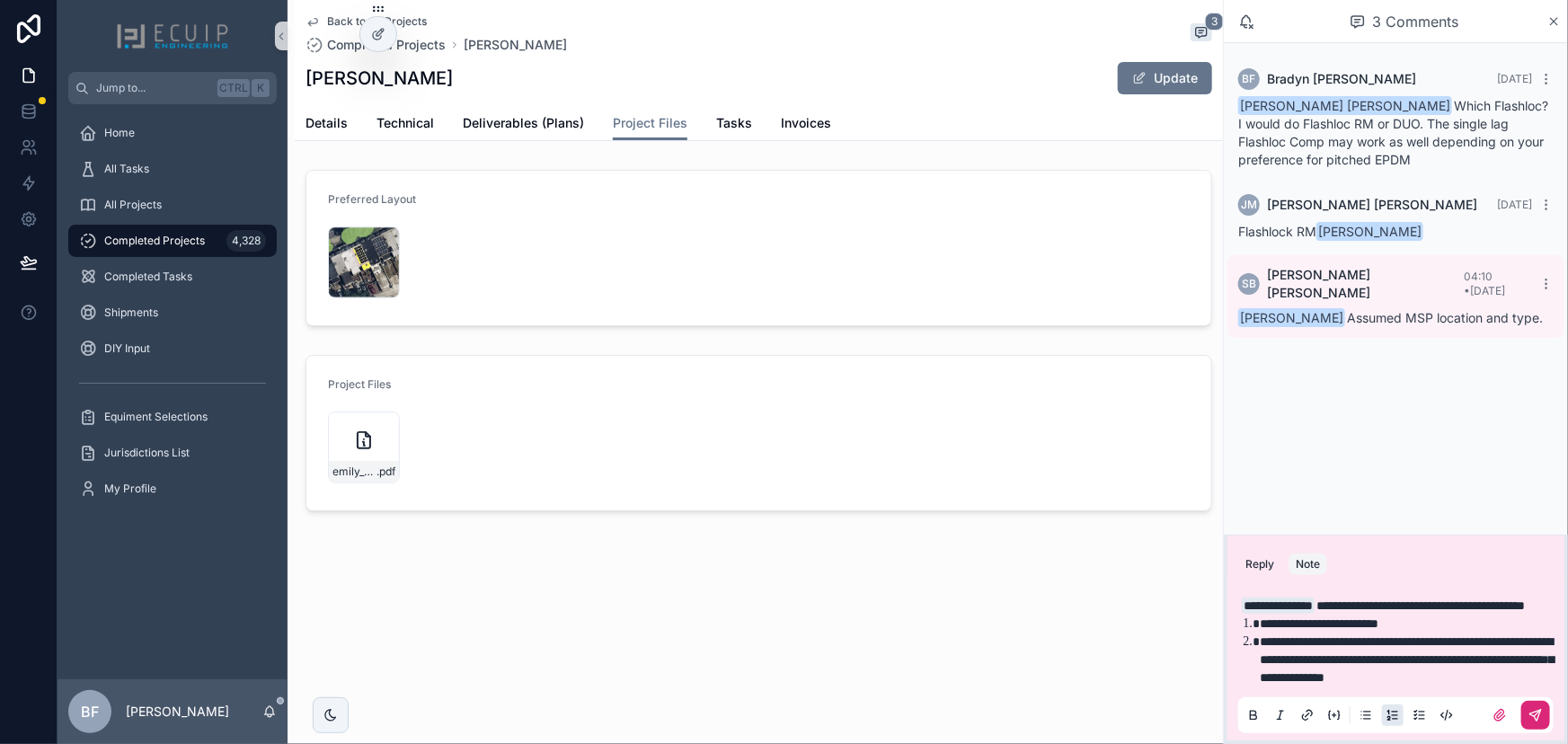
click at [1540, 710] on icon "scrollable content" at bounding box center [1538, 713] width 6 height 6
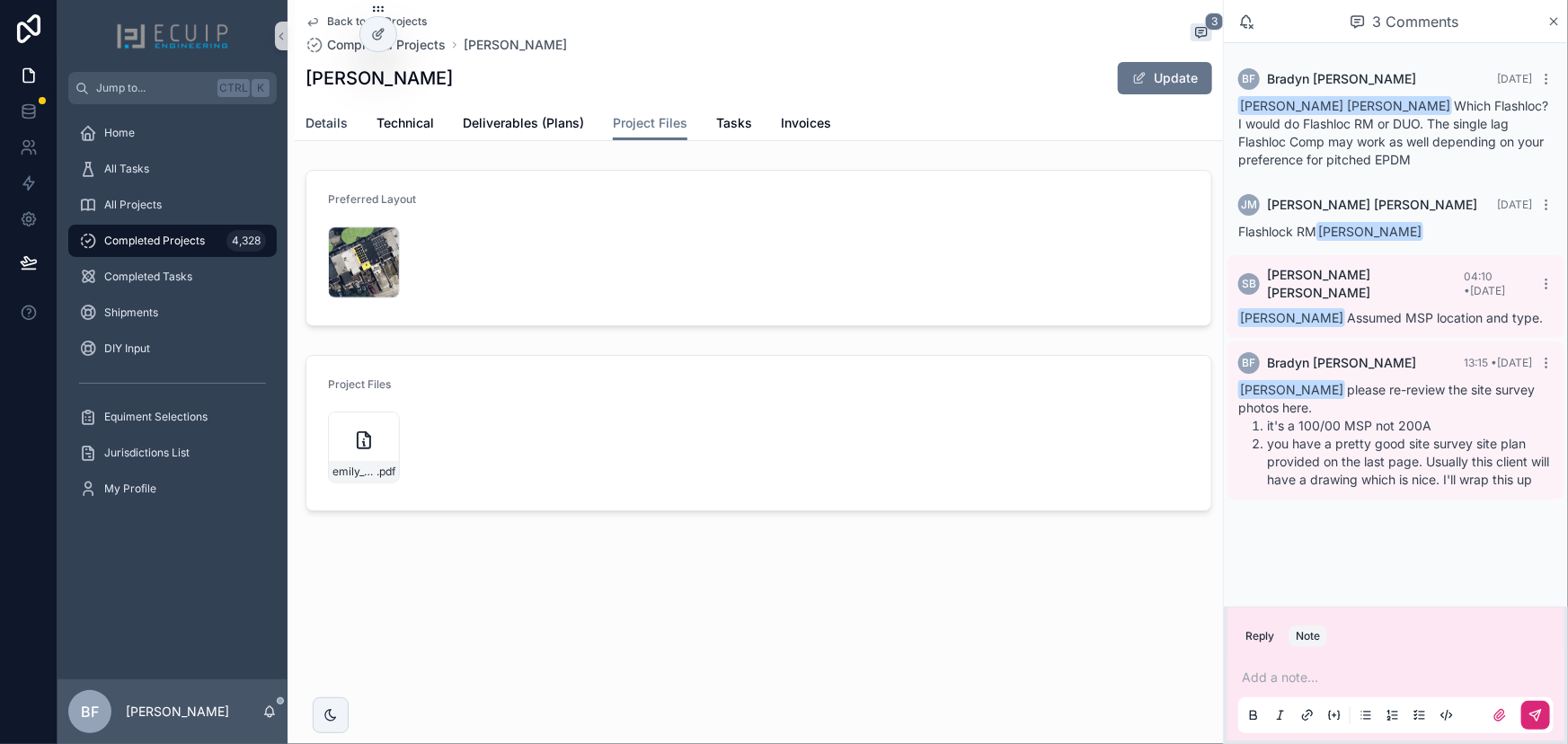
click at [313, 112] on link "Details" at bounding box center [326, 124] width 42 height 36
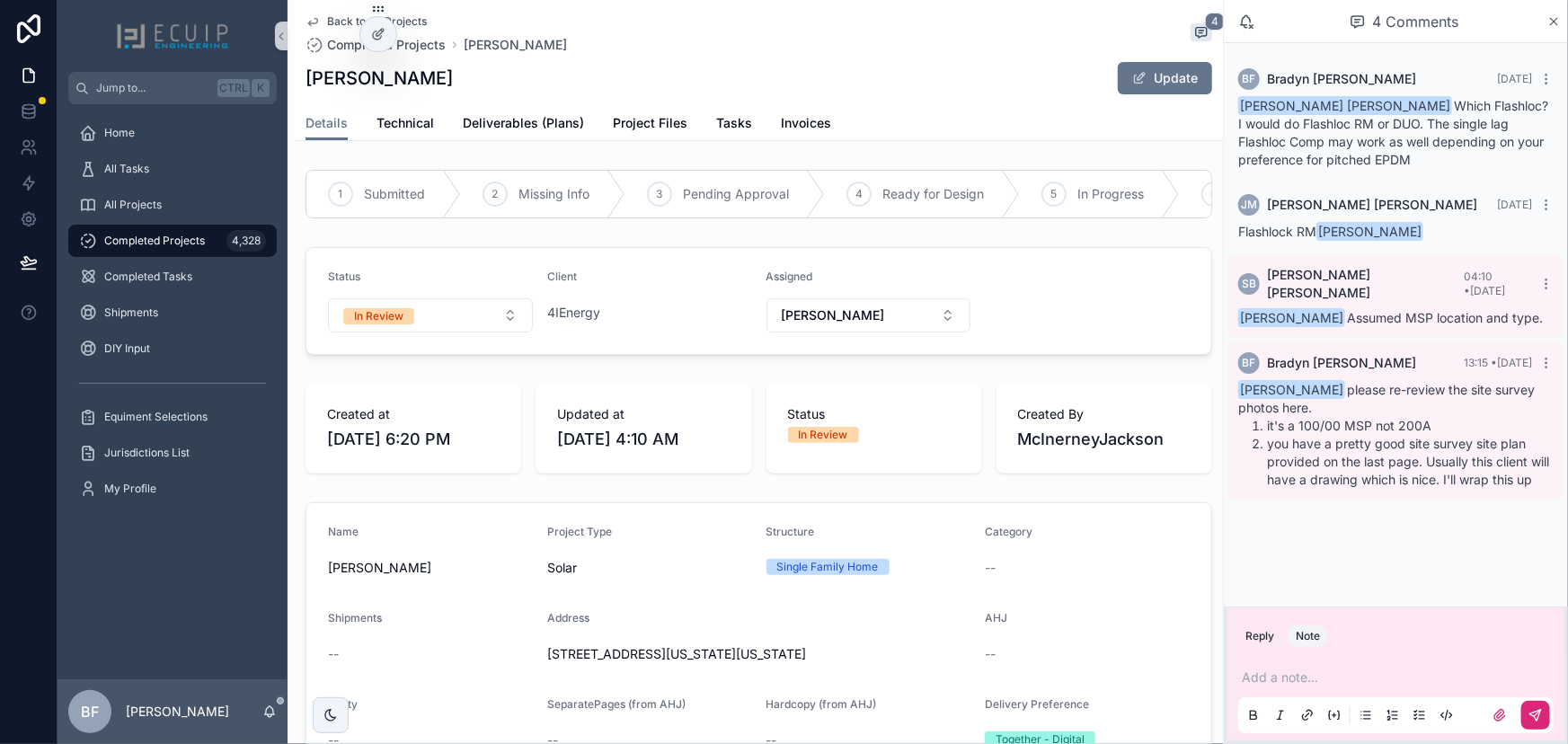
drag, startPoint x: 443, startPoint y: 75, endPoint x: 293, endPoint y: 85, distance: 150.3
click at [294, 87] on div "Back to All Projects Completed Projects Emily Alexander 4 Emily Alexander Updat…" at bounding box center [758, 71] width 928 height 141
copy h1 "Emily Alexander"
click at [623, 124] on span "Project Files" at bounding box center [650, 123] width 75 height 18
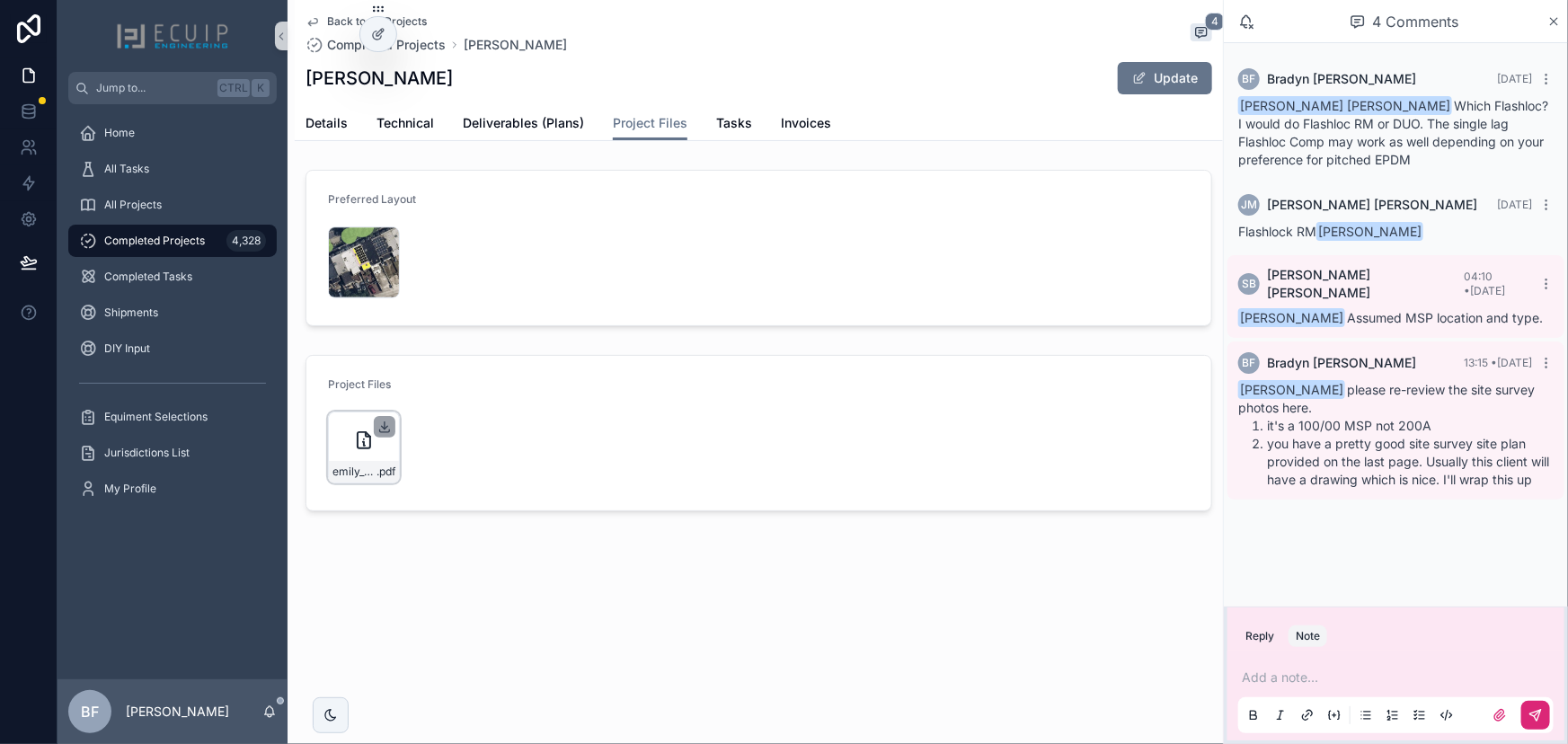
click at [385, 424] on icon "scrollable content" at bounding box center [385, 426] width 0 height 7
click at [403, 182] on form "Preferred Layout Emily-Alexander-Design .PNG" at bounding box center [759, 248] width 905 height 154
click at [308, 120] on span "Details" at bounding box center [326, 123] width 42 height 18
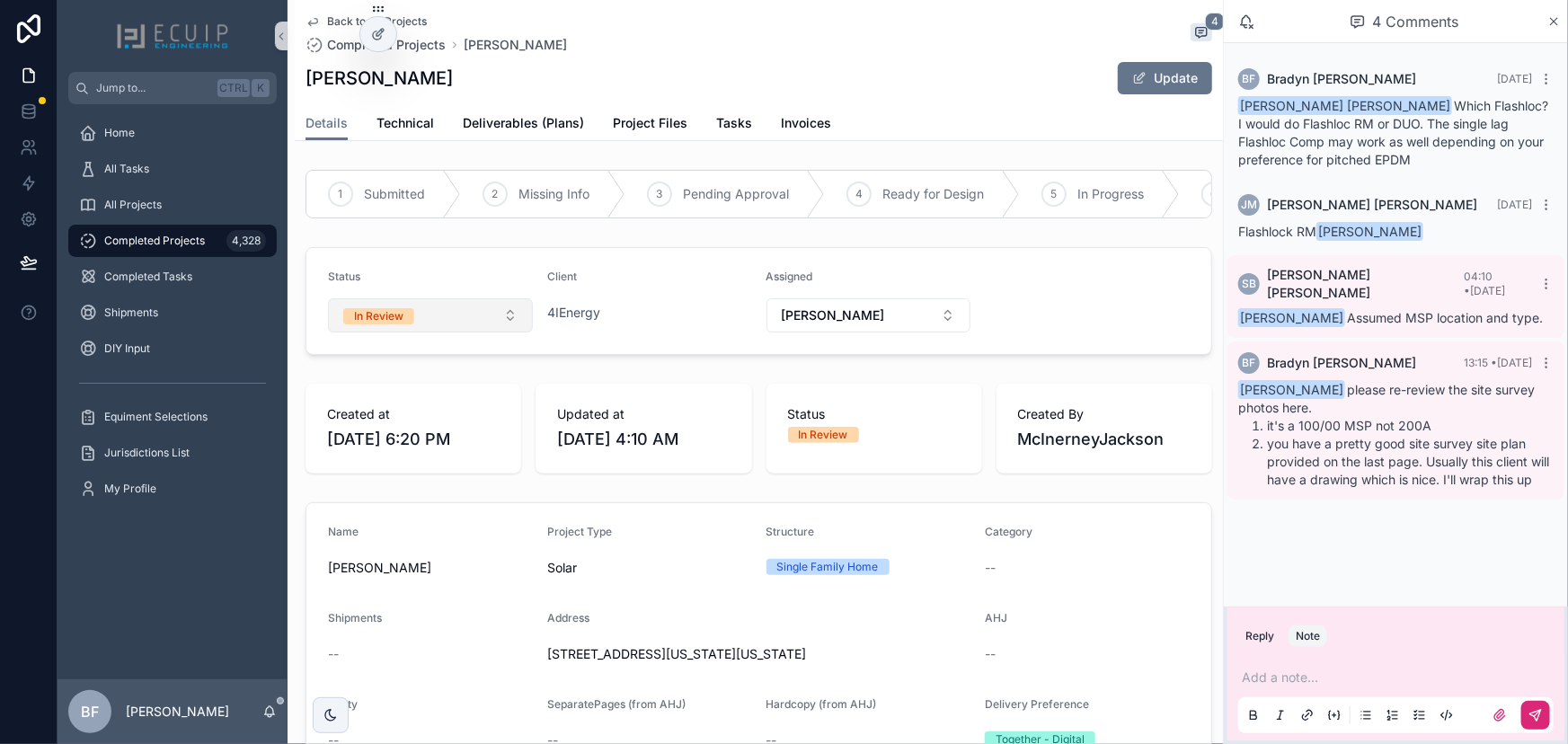
click at [439, 320] on button "In Review" at bounding box center [431, 315] width 205 height 34
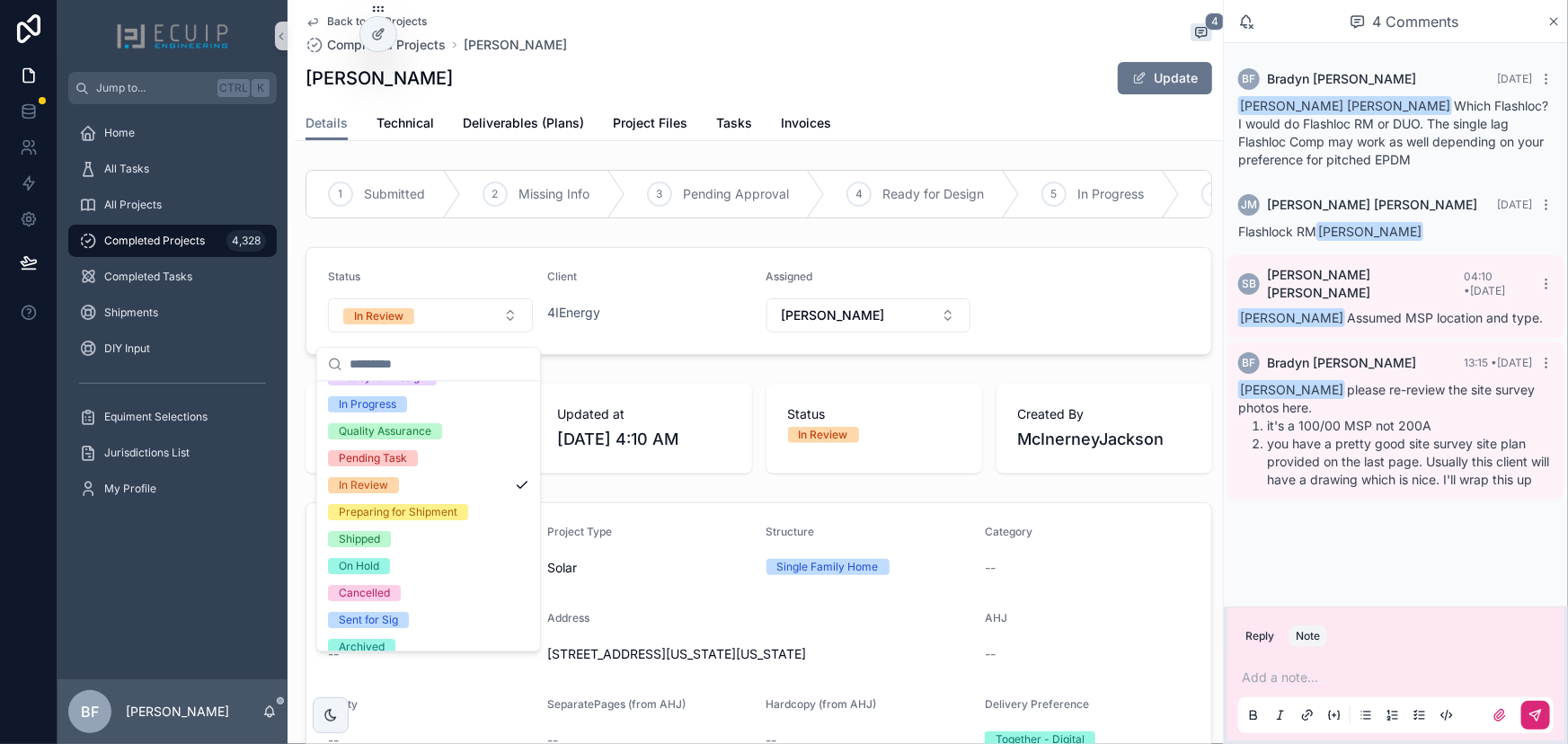
scroll to position [141, 0]
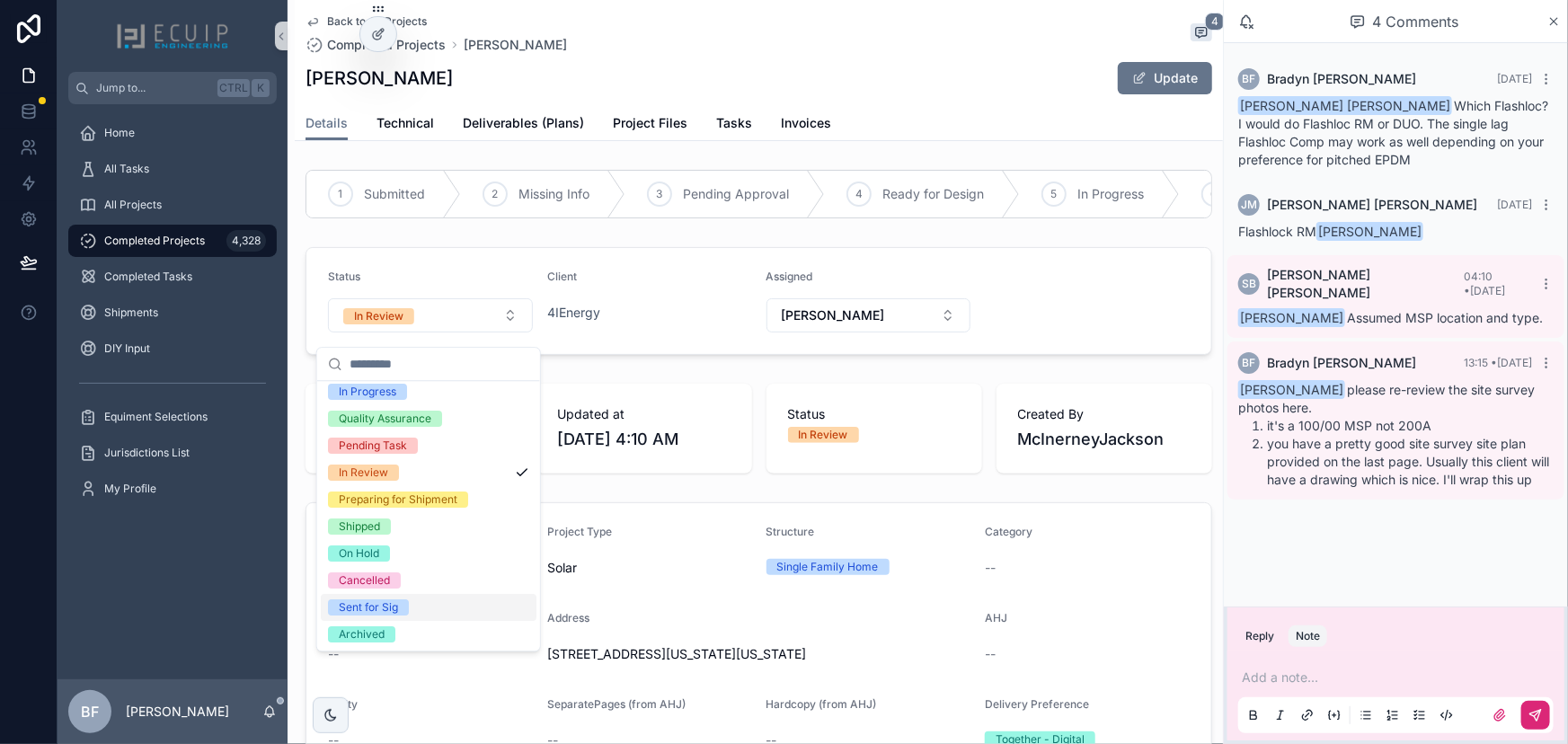
click at [377, 606] on div "Sent for Sig" at bounding box center [369, 607] width 60 height 16
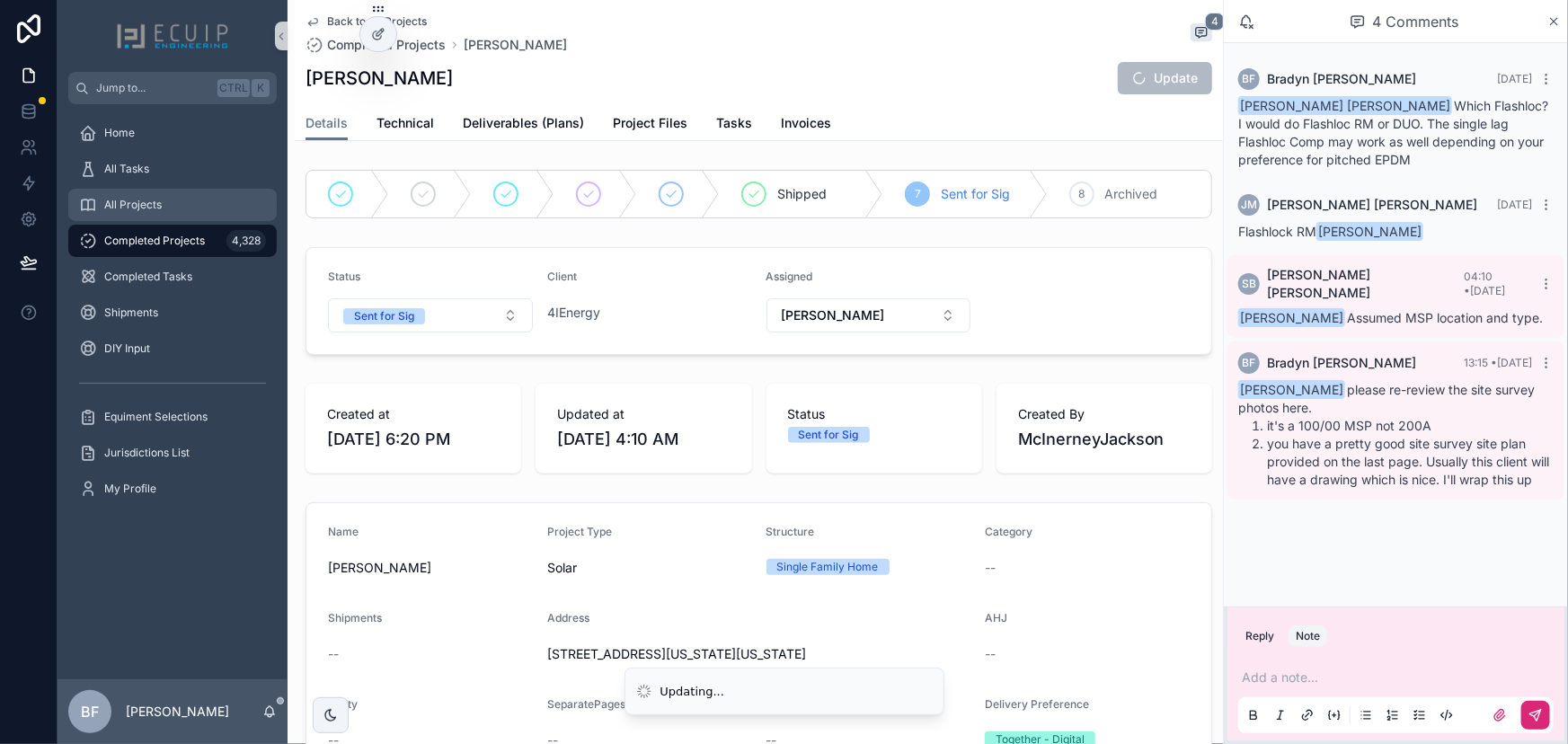
click at [153, 216] on div "All Projects" at bounding box center [172, 204] width 187 height 29
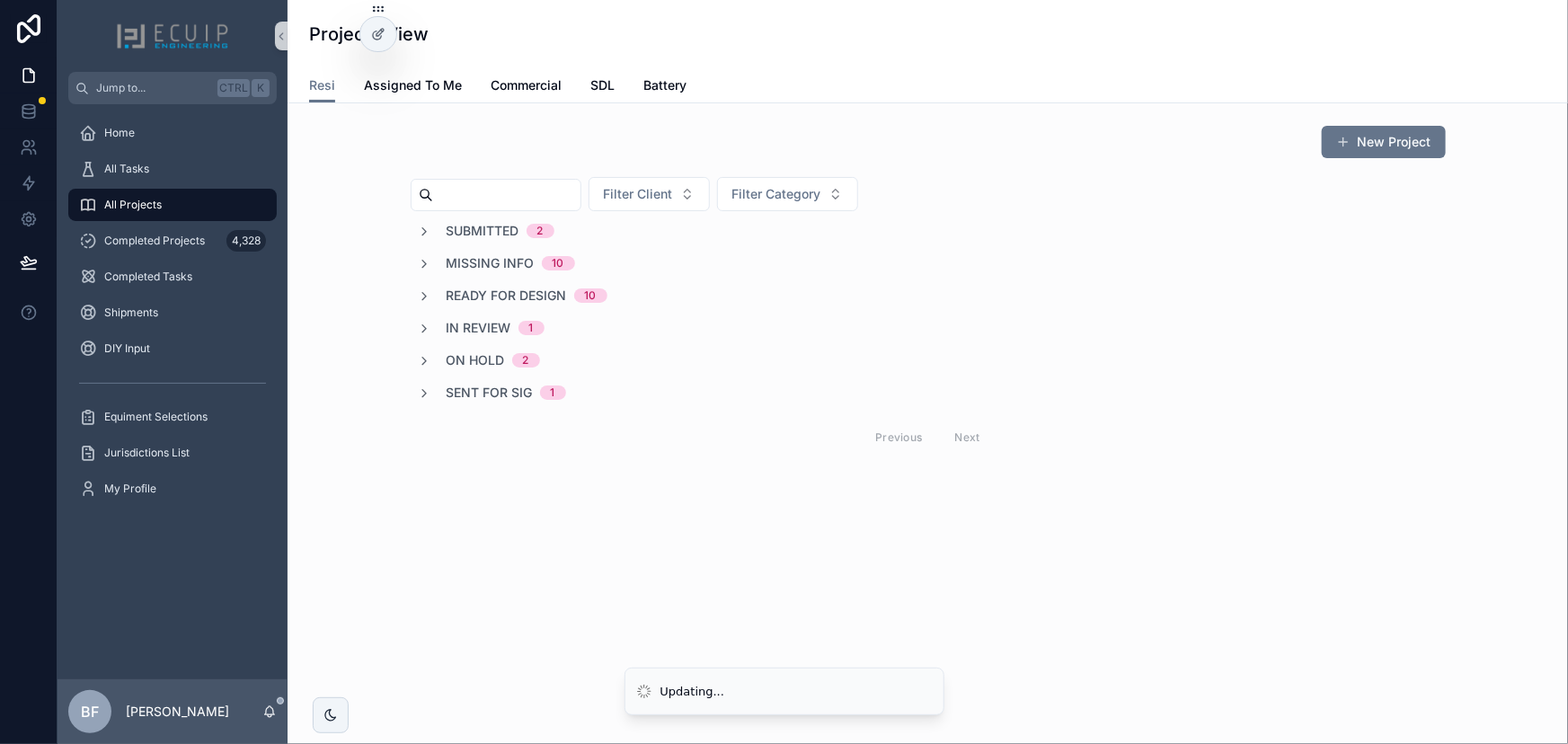
click at [480, 331] on span "In Review" at bounding box center [479, 328] width 65 height 18
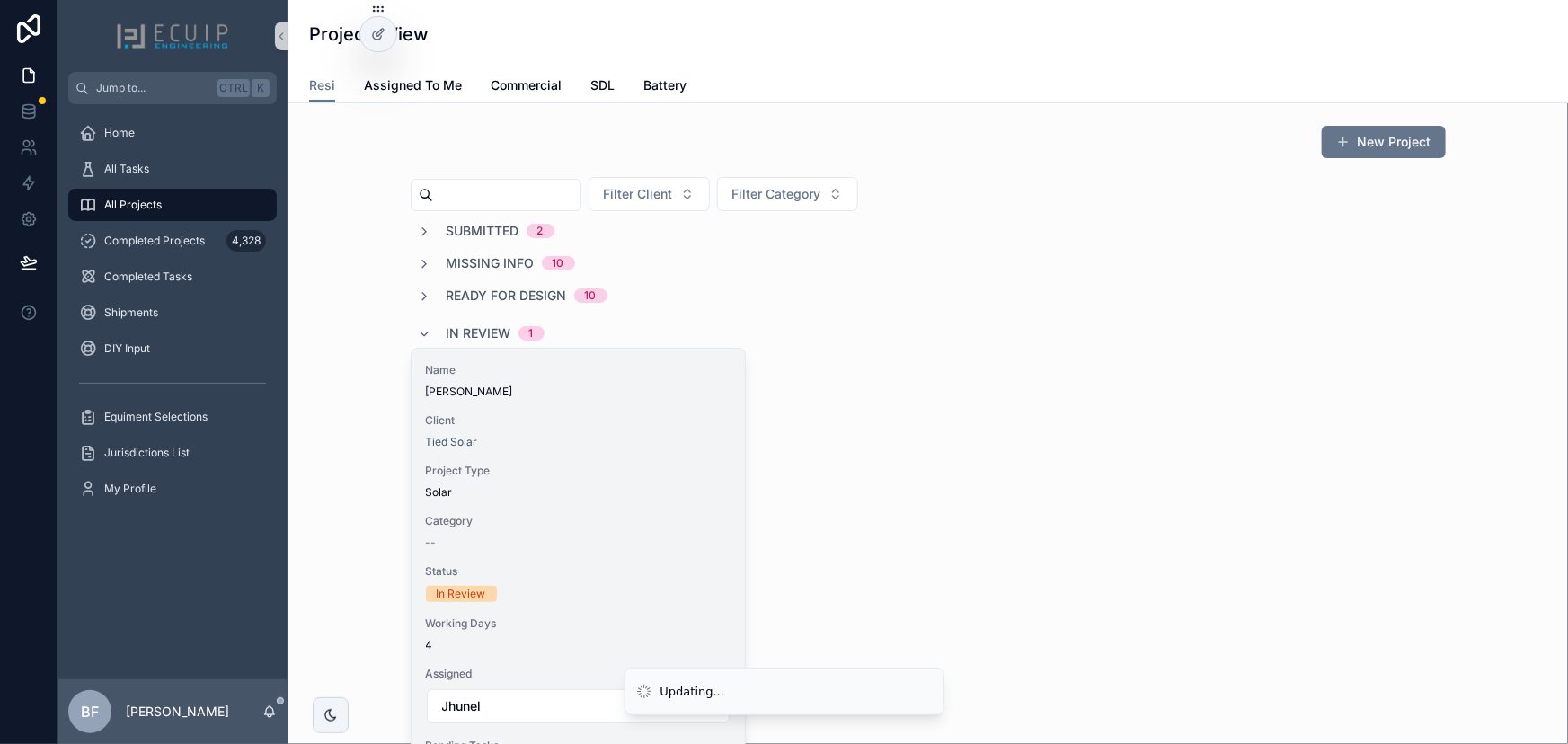
click at [595, 403] on div "Name Deryck Nicholson Client Tied Solar Project Type Solar Category -- Status I…" at bounding box center [578, 561] width 333 height 426
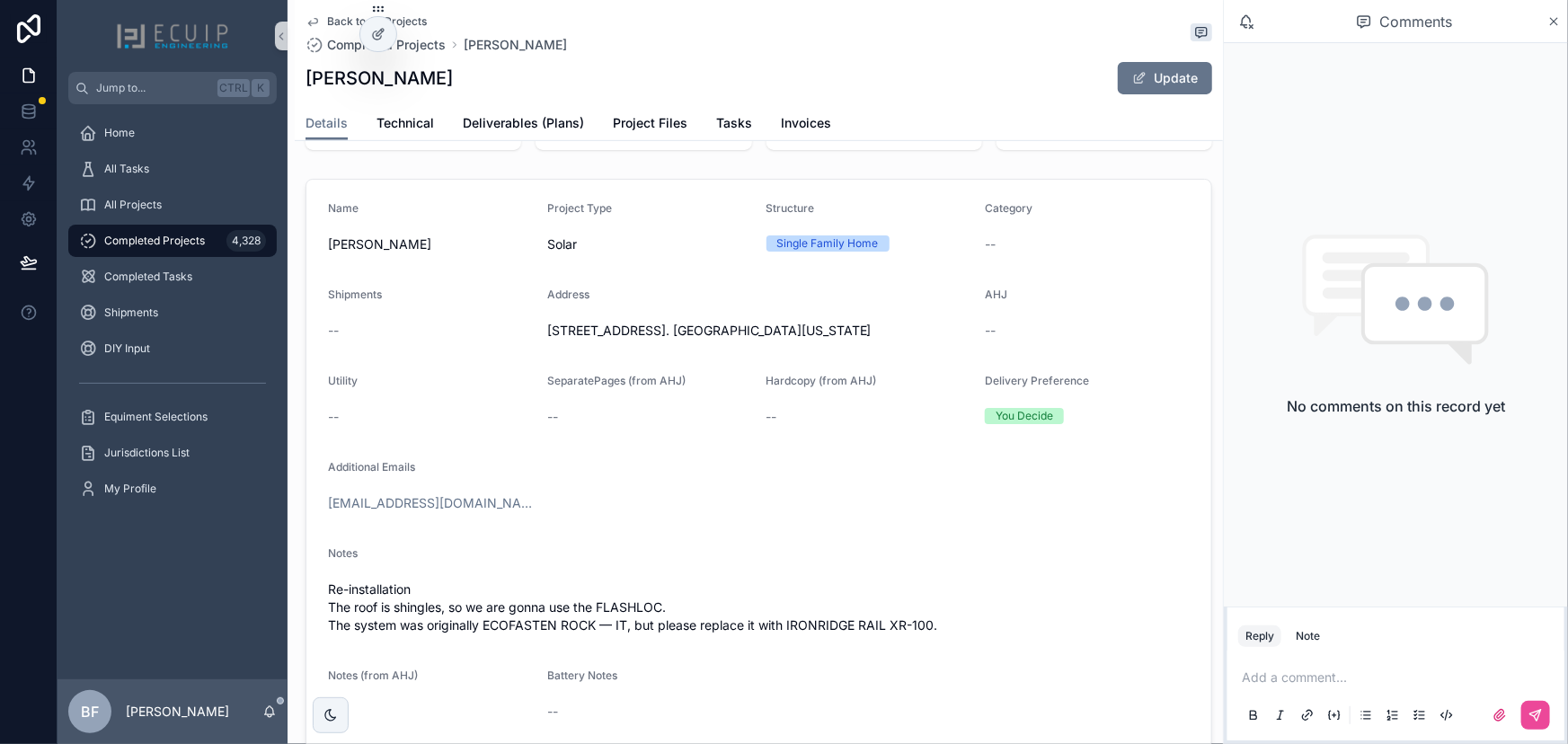
scroll to position [326, 0]
click at [126, 173] on span "All Tasks" at bounding box center [126, 169] width 45 height 14
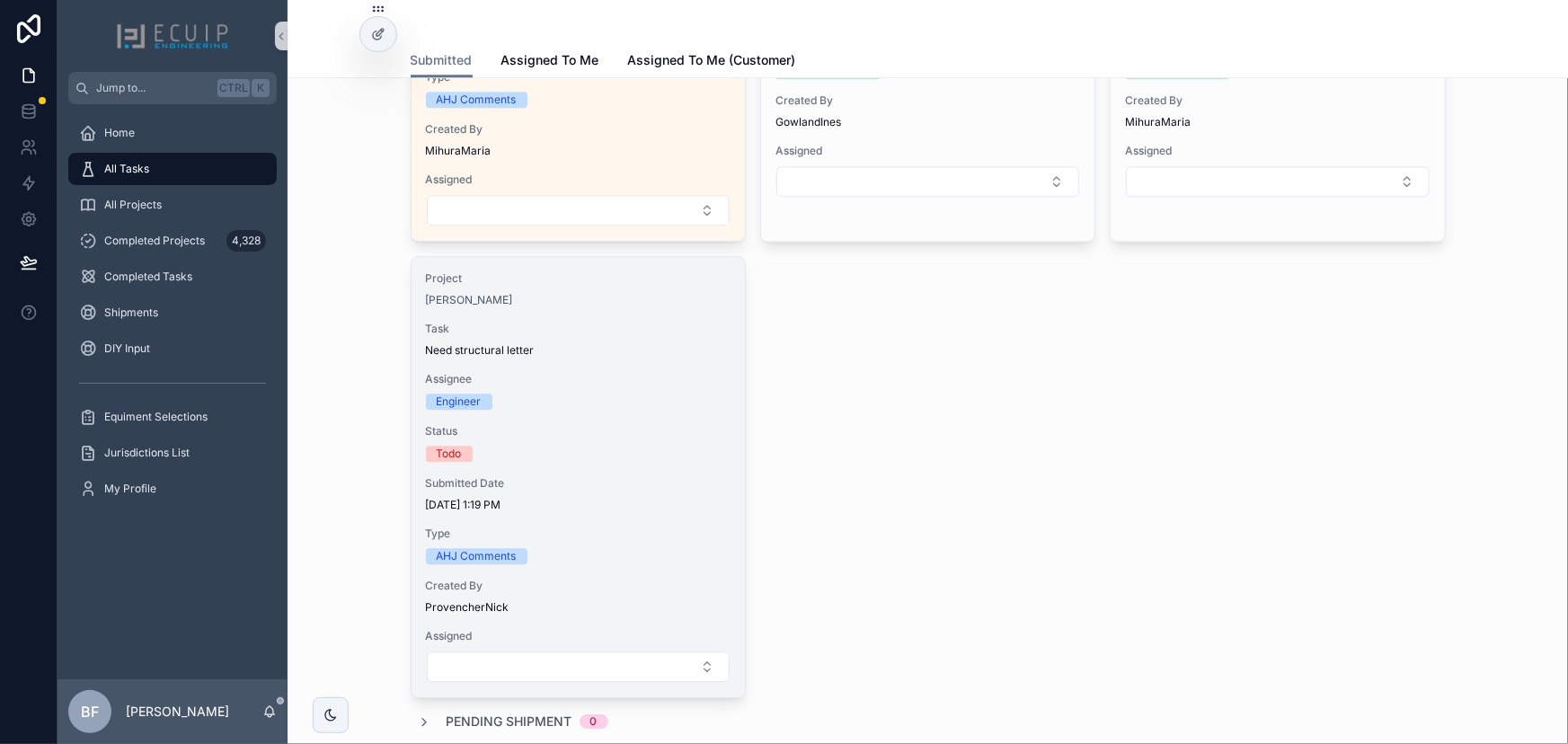
scroll to position [2368, 0]
click at [691, 350] on span "Need structural letter" at bounding box center [578, 348] width 304 height 14
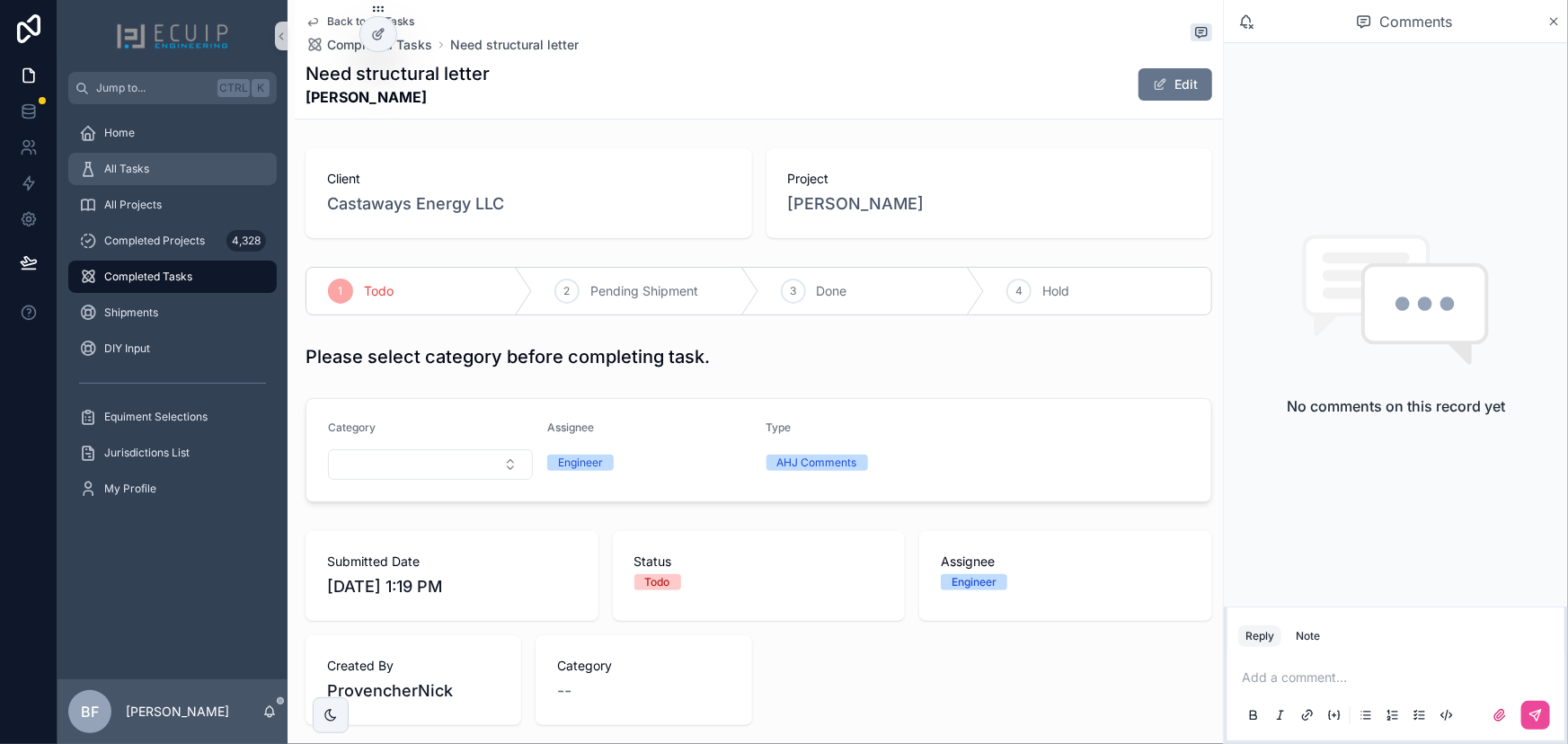
click at [166, 174] on div "All Tasks" at bounding box center [172, 168] width 187 height 29
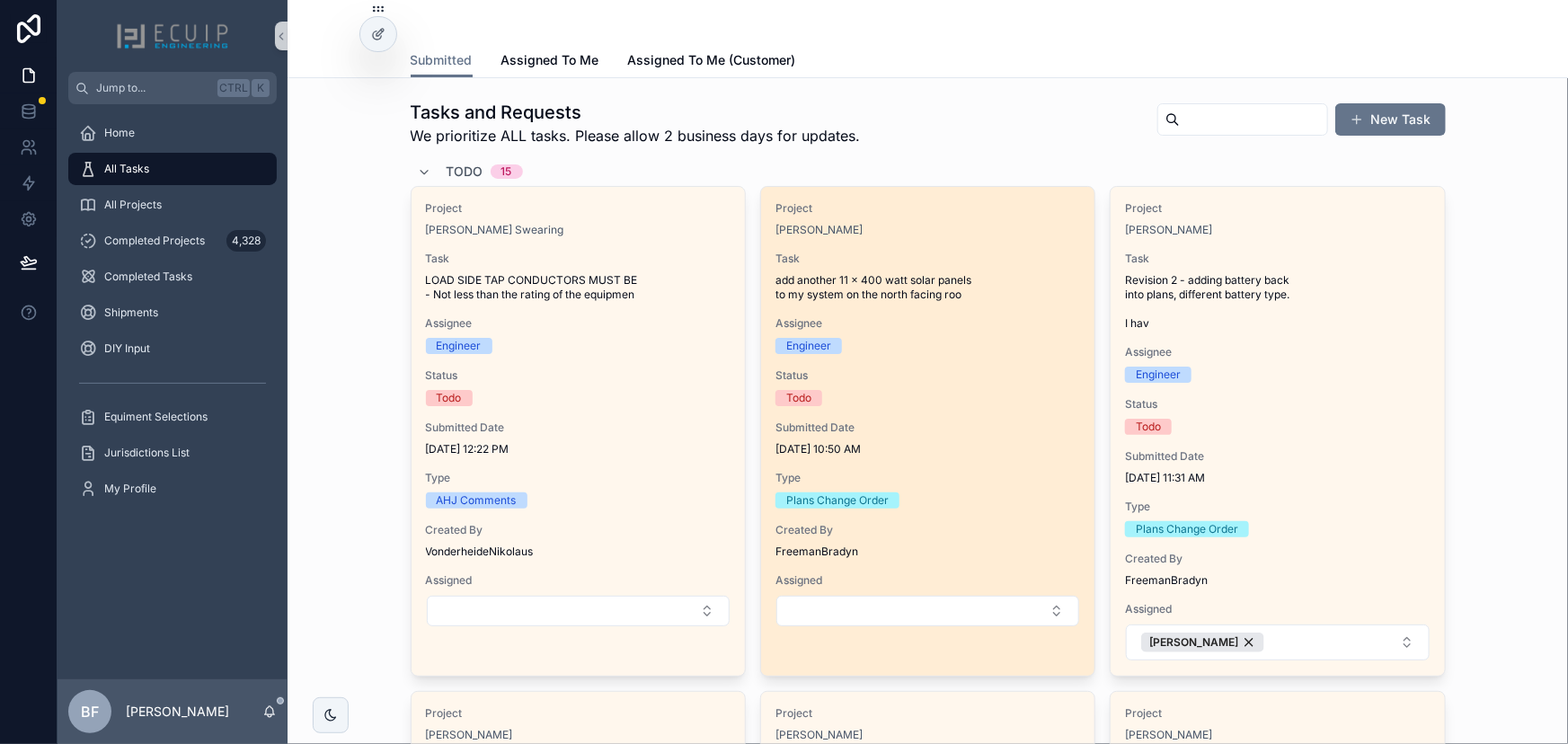
click at [1067, 308] on div "Project Edward Kopel Task add another 11 x 400 watt solar panels to my system o…" at bounding box center [927, 414] width 333 height 455
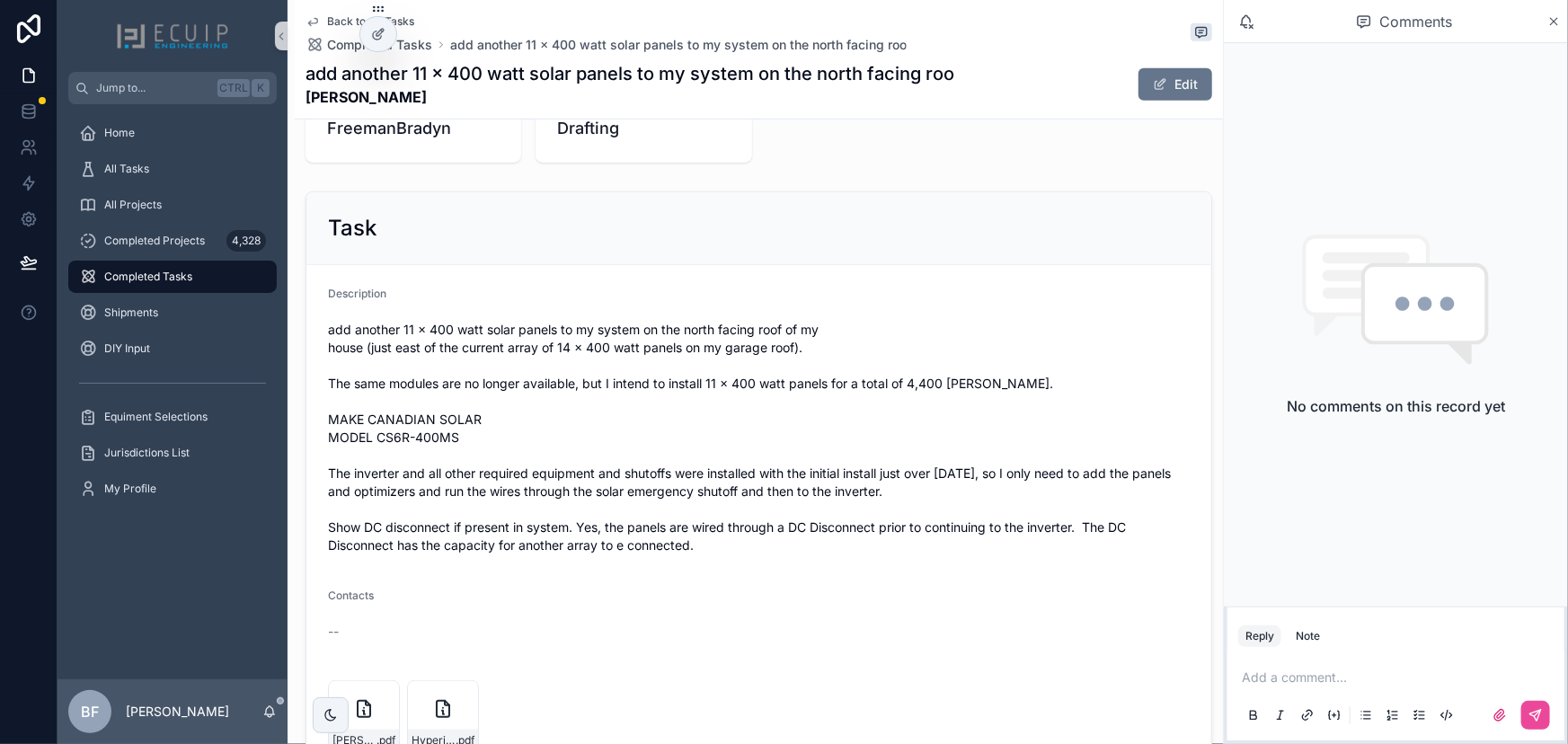
scroll to position [571, 0]
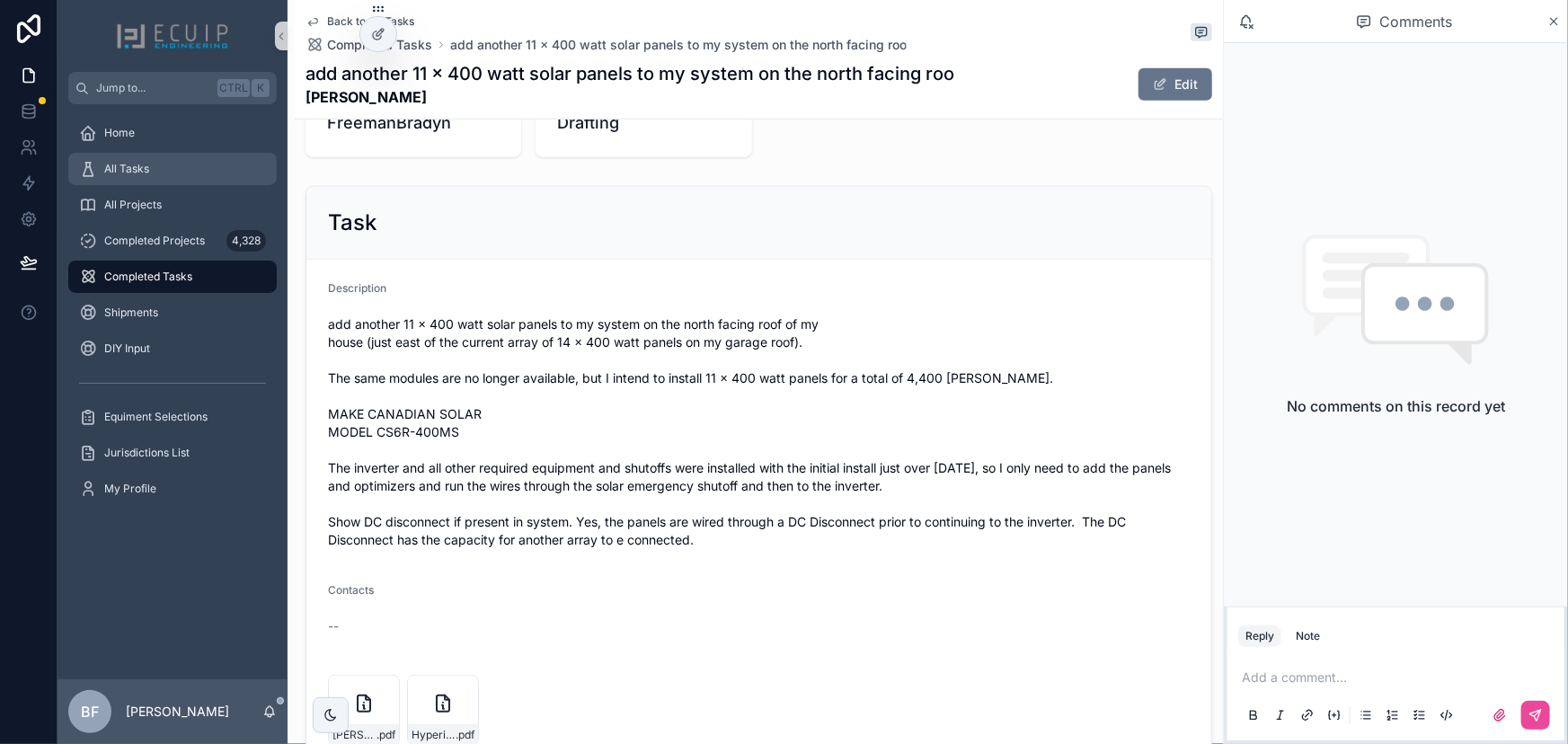
click at [86, 154] on div "All Tasks" at bounding box center [172, 168] width 187 height 29
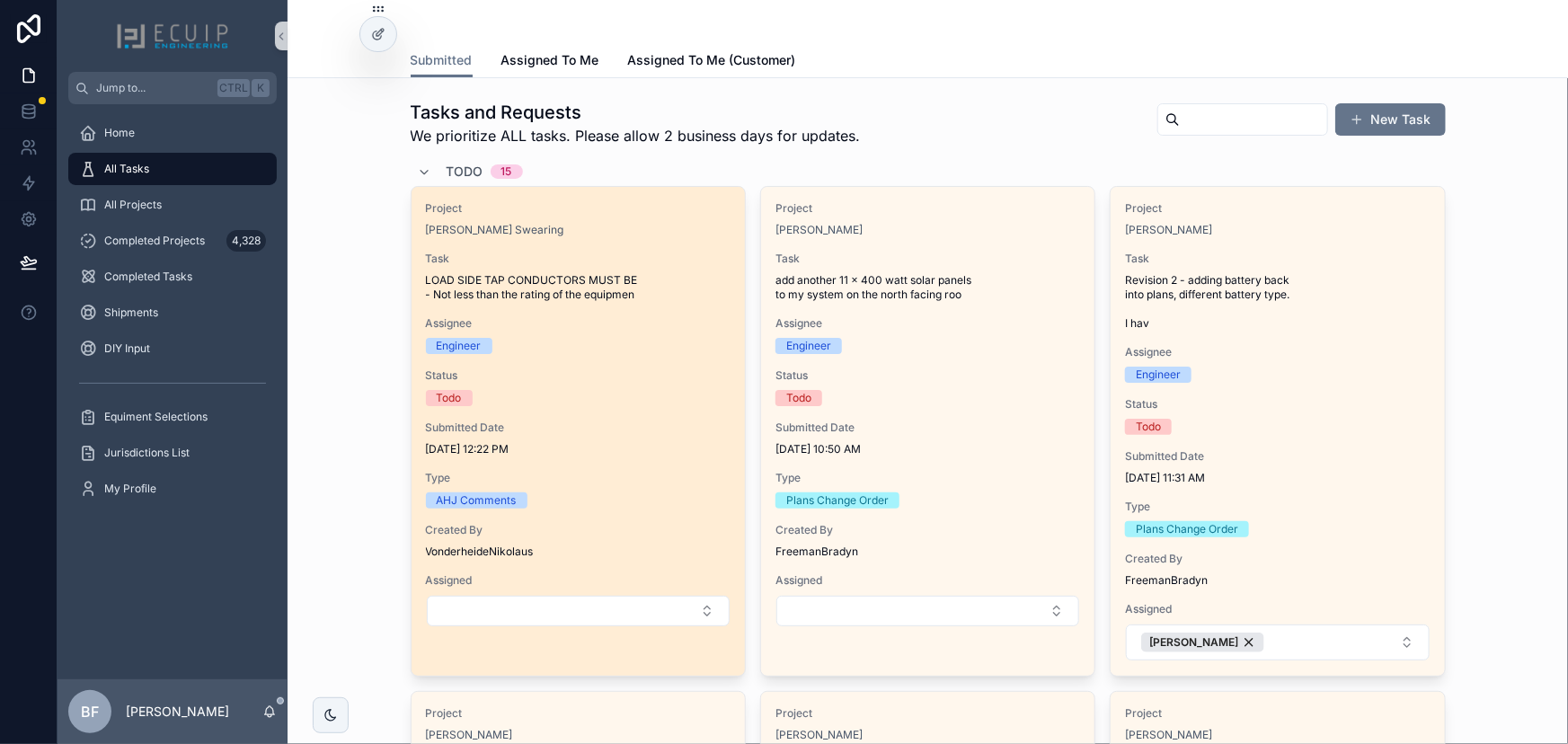
click at [596, 367] on div "Project Millicent Swearing Task LOAD SIDE TAP CONDUCTORS MUST BE - Not less tha…" at bounding box center [578, 414] width 333 height 455
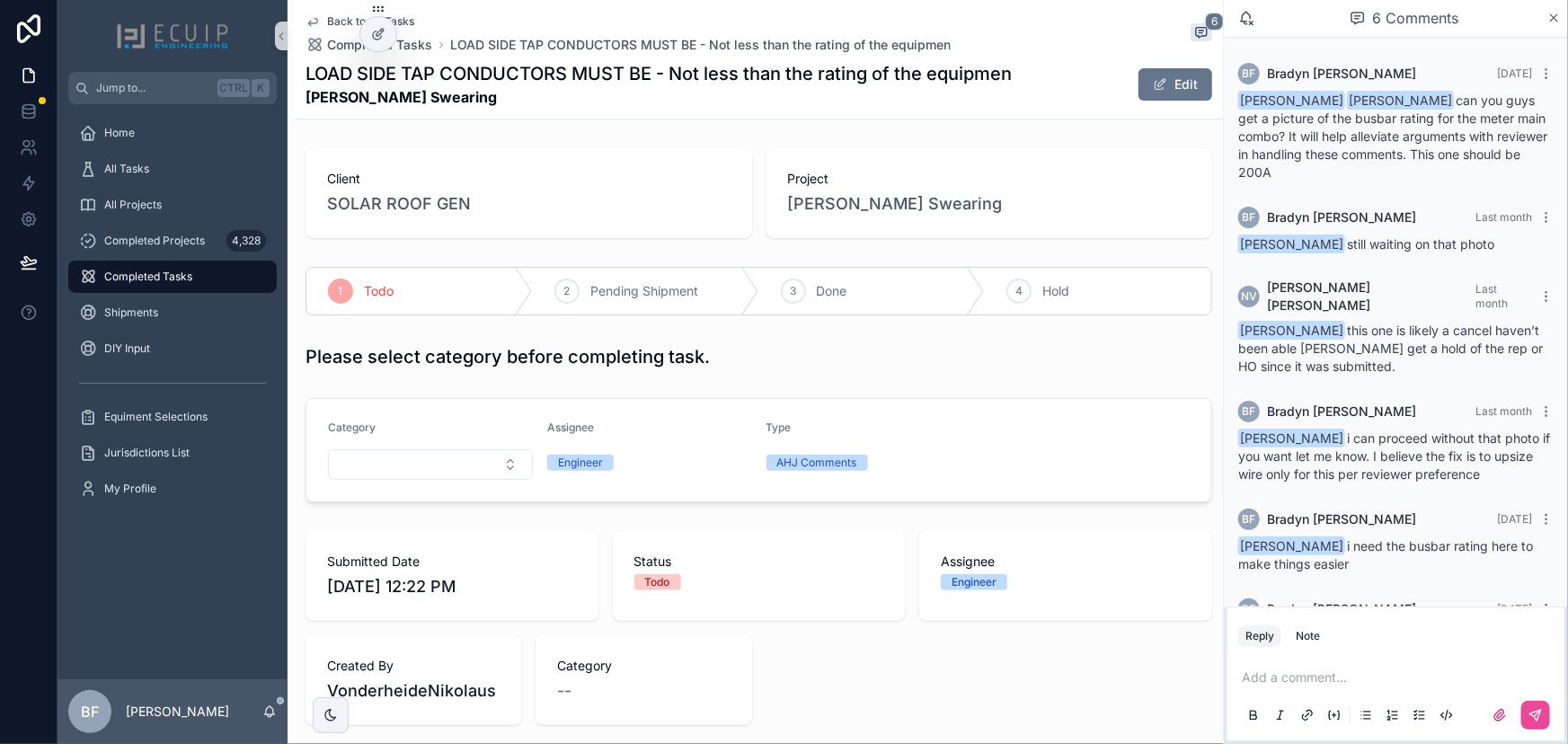
scroll to position [68, 0]
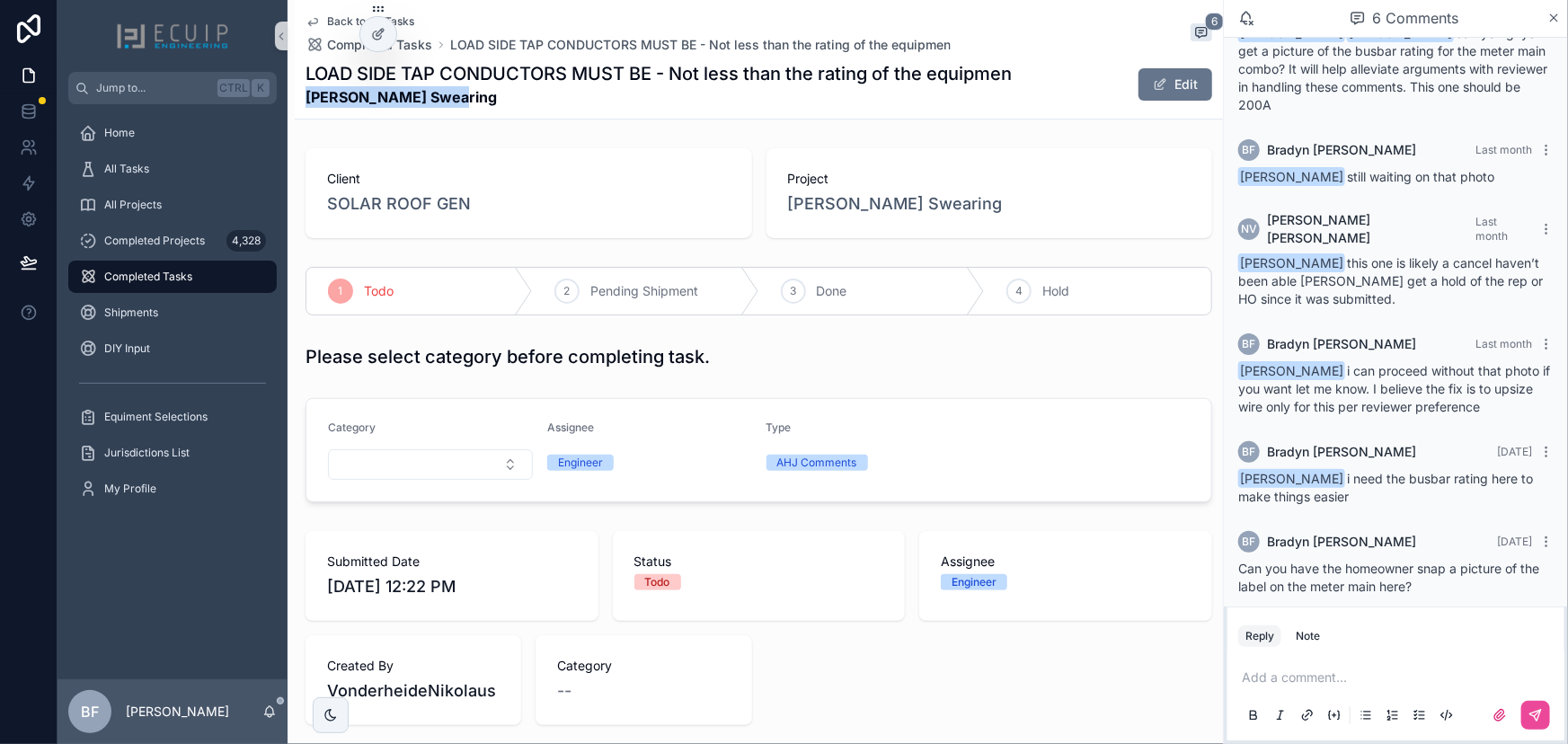
drag, startPoint x: 450, startPoint y: 106, endPoint x: 297, endPoint y: 104, distance: 153.0
click at [297, 104] on div "Back to All Tasks Completed Tasks LOAD SIDE TAP CONDUCTORS MUST BE - Not less t…" at bounding box center [758, 60] width 928 height 119
copy strong "Millicent Swearing"
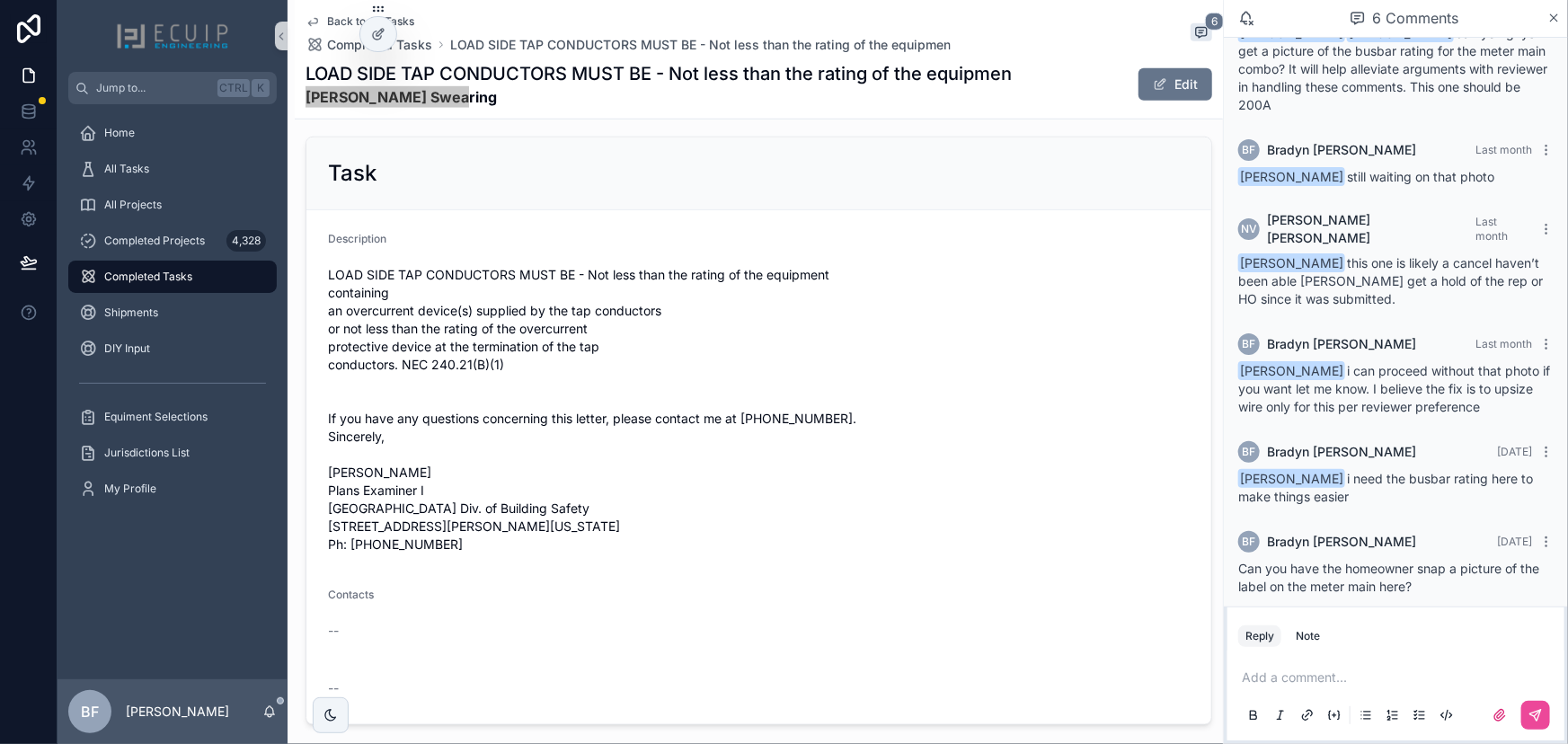
scroll to position [653, 0]
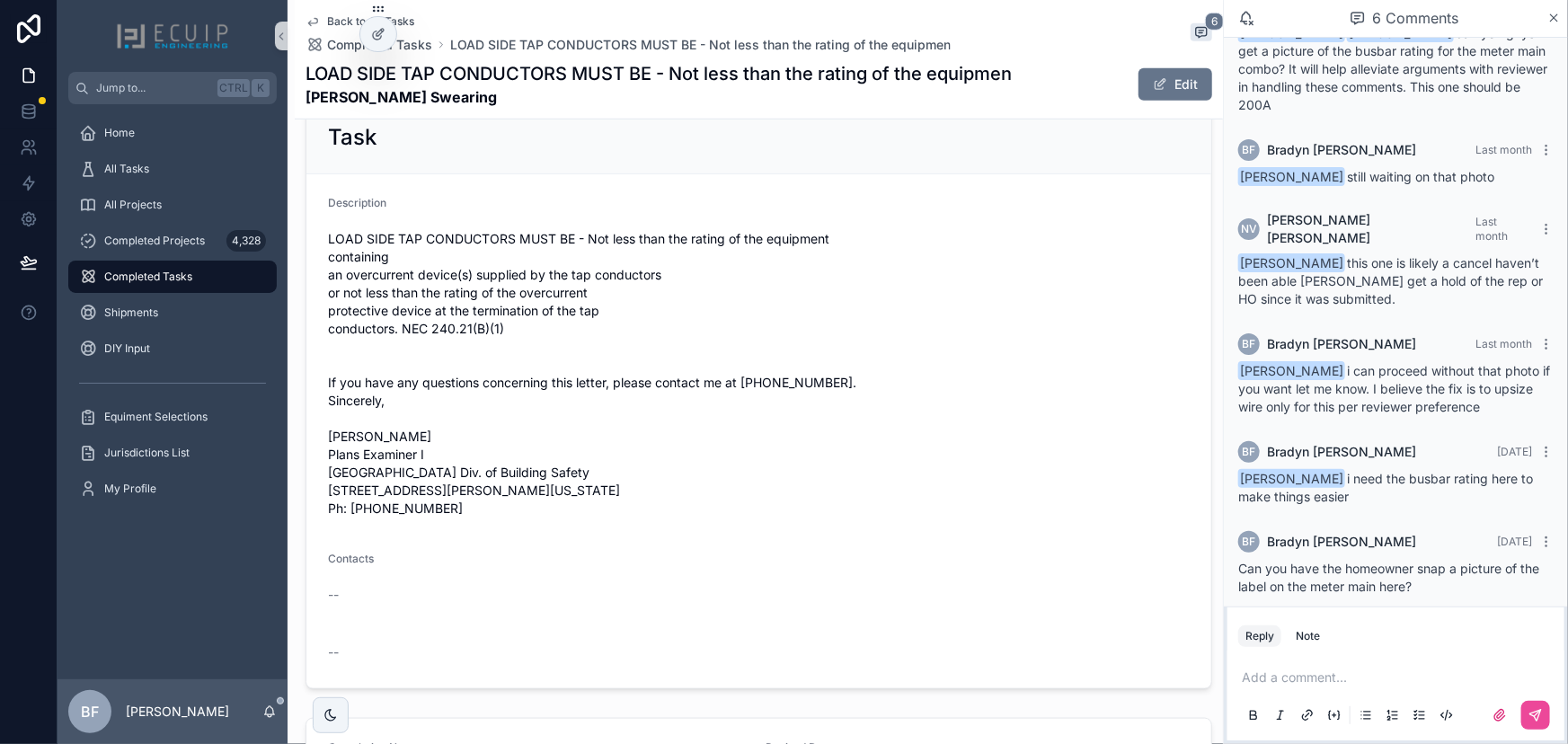
click at [493, 468] on span "LOAD SIDE TAP CONDUCTORS MUST BE - Not less than the rating of the equipment co…" at bounding box center [759, 373] width 862 height 287
drag, startPoint x: 456, startPoint y: 523, endPoint x: 397, endPoint y: 482, distance: 71.8
click at [397, 482] on span "LOAD SIDE TAP CONDUCTORS MUST BE - Not less than the rating of the equipment co…" at bounding box center [759, 373] width 862 height 287
click at [457, 517] on span "LOAD SIDE TAP CONDUCTORS MUST BE - Not less than the rating of the equipment co…" at bounding box center [759, 373] width 862 height 287
drag, startPoint x: 431, startPoint y: 525, endPoint x: 315, endPoint y: 237, distance: 310.5
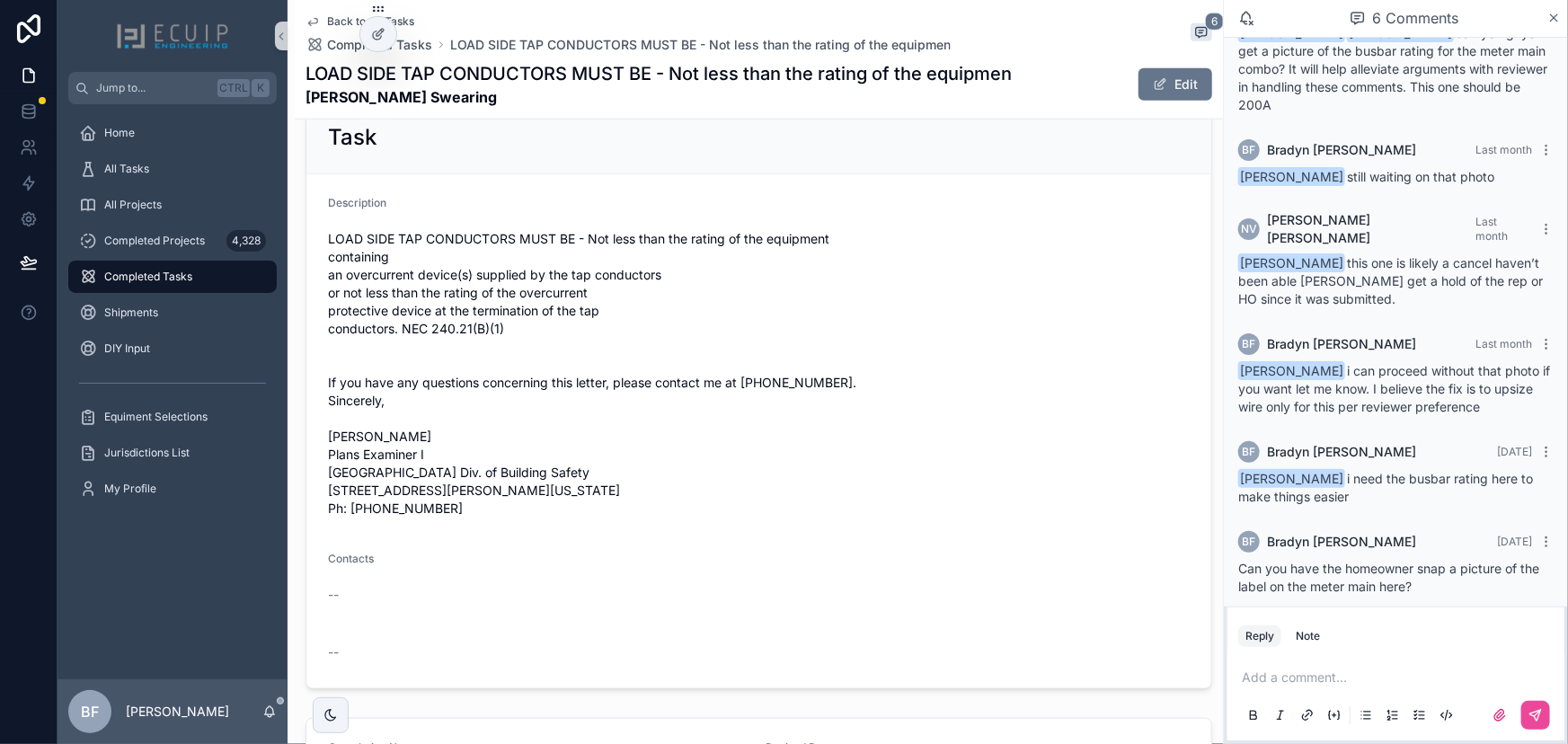
click at [315, 237] on form "Description LOAD SIDE TAP CONDUCTORS MUST BE - Not less than the rating of the …" at bounding box center [759, 431] width 905 height 514
copy span "LOAD SIDE TAP CONDUCTORS MUST BE - Not less than the rating of the equipment co…"
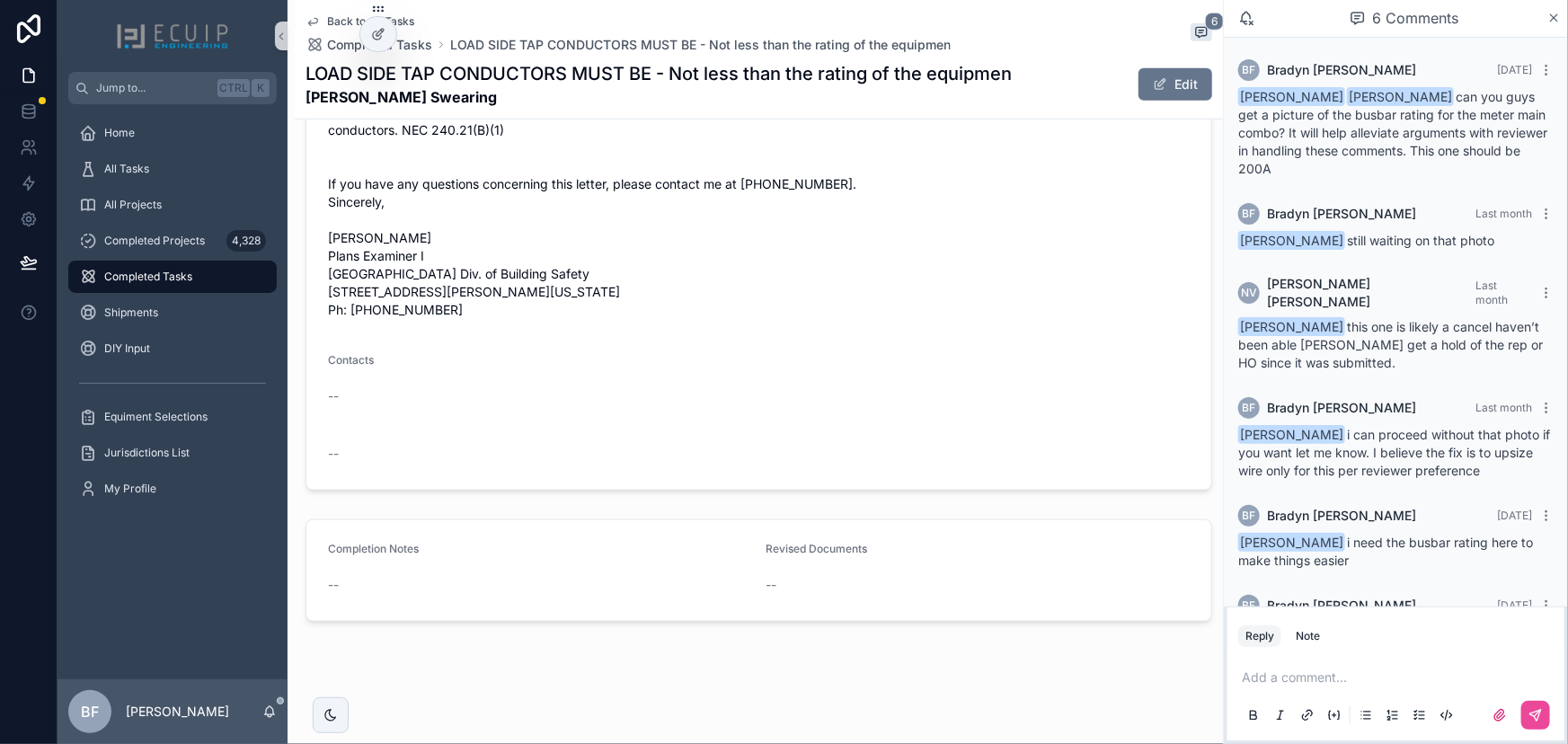
scroll to position [0, 0]
click at [681, 255] on span "LOAD SIDE TAP CONDUCTORS MUST BE - Not less than the rating of the equipment co…" at bounding box center [759, 175] width 862 height 287
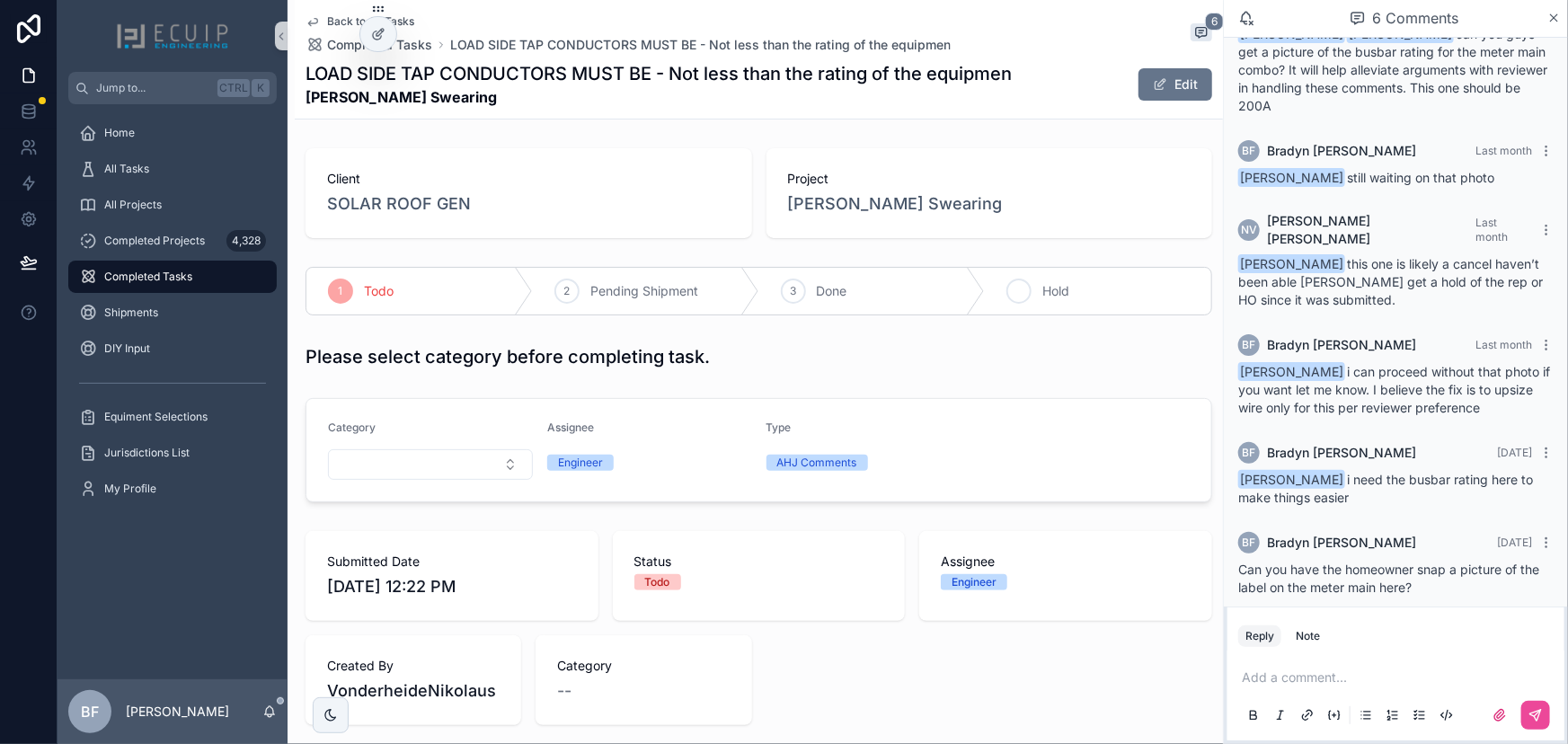
click at [1066, 310] on div "4 Hold" at bounding box center [1098, 290] width 227 height 47
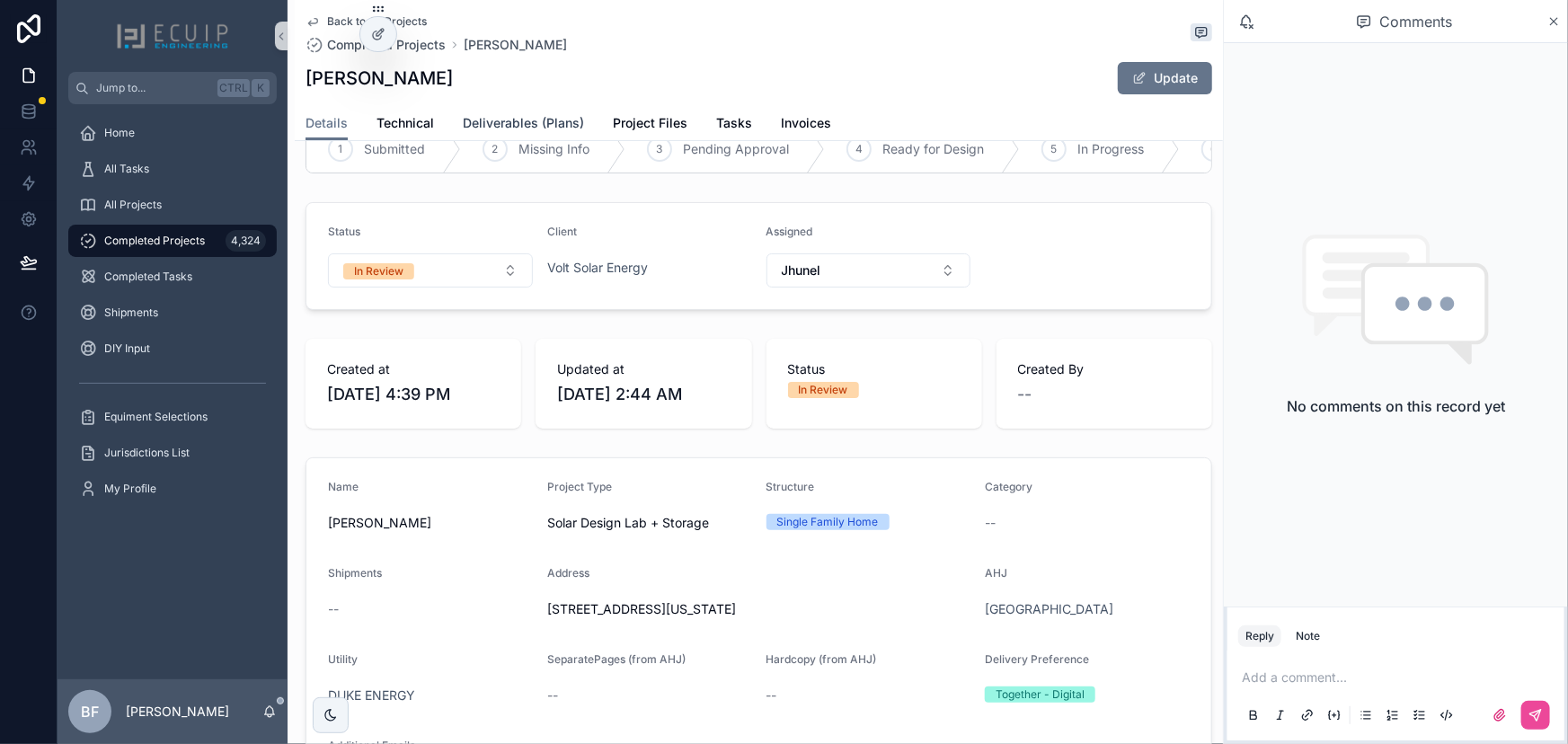
scroll to position [1, 0]
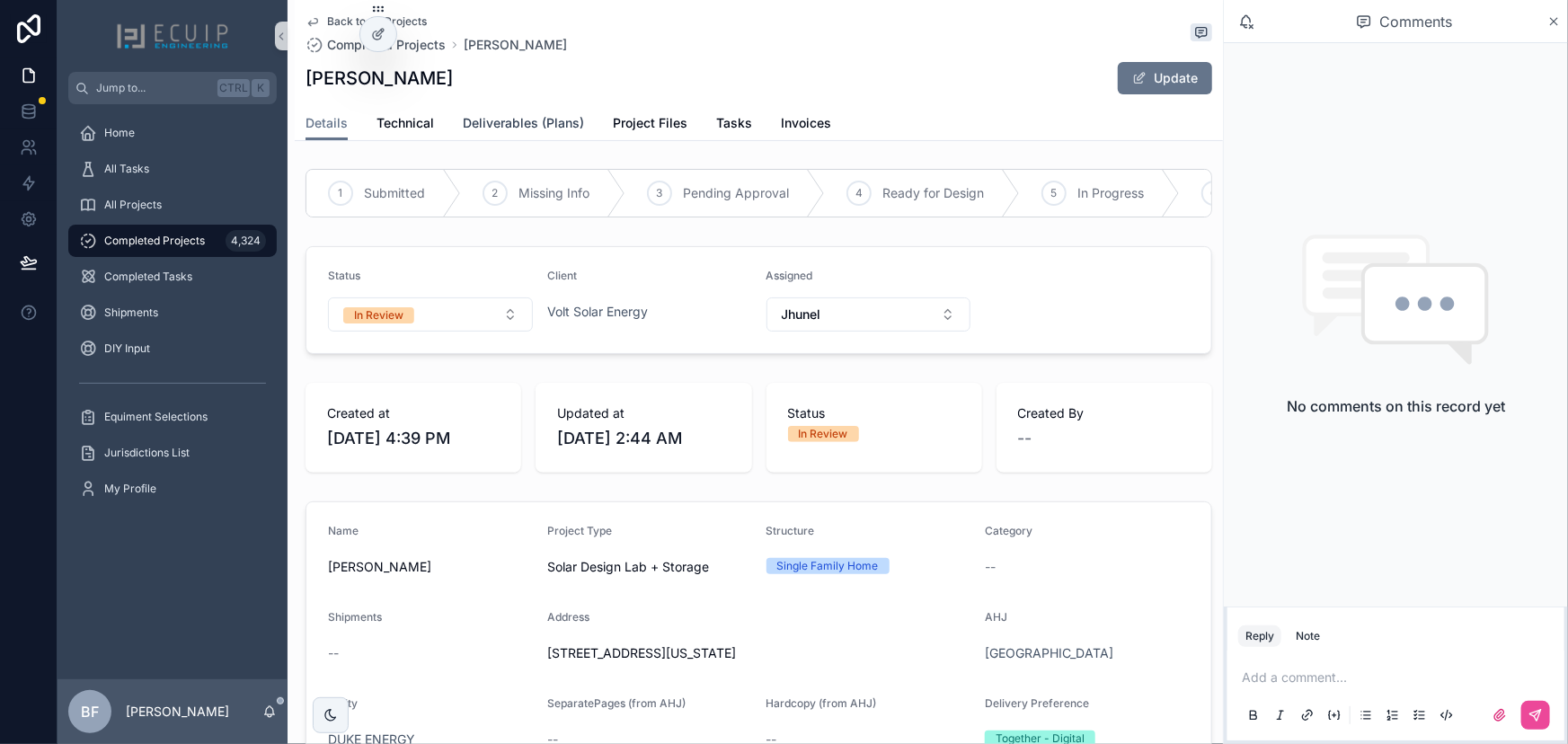
click at [548, 131] on span "Deliverables (Plans)" at bounding box center [523, 123] width 121 height 18
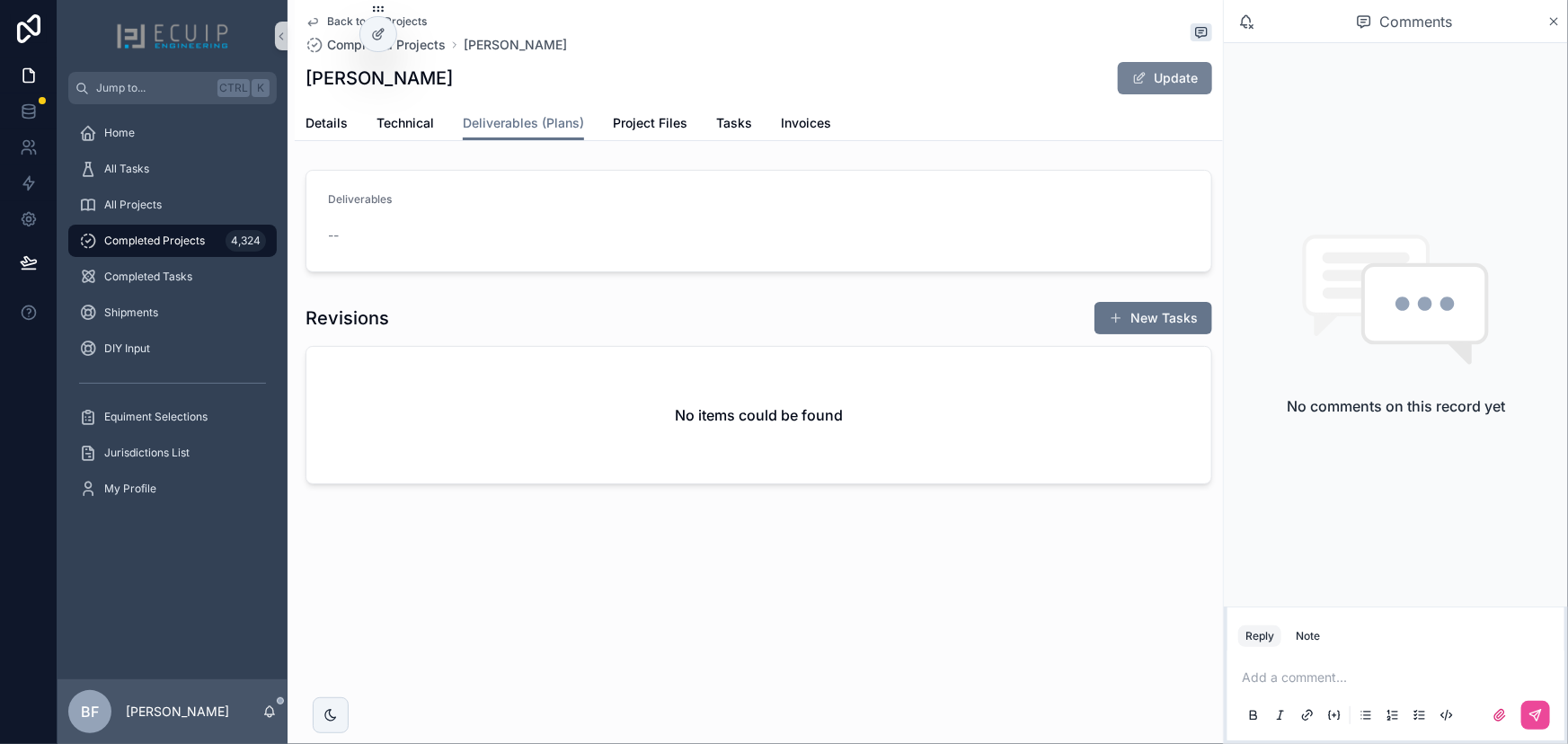
click at [1163, 87] on button "Update" at bounding box center [1165, 78] width 95 height 33
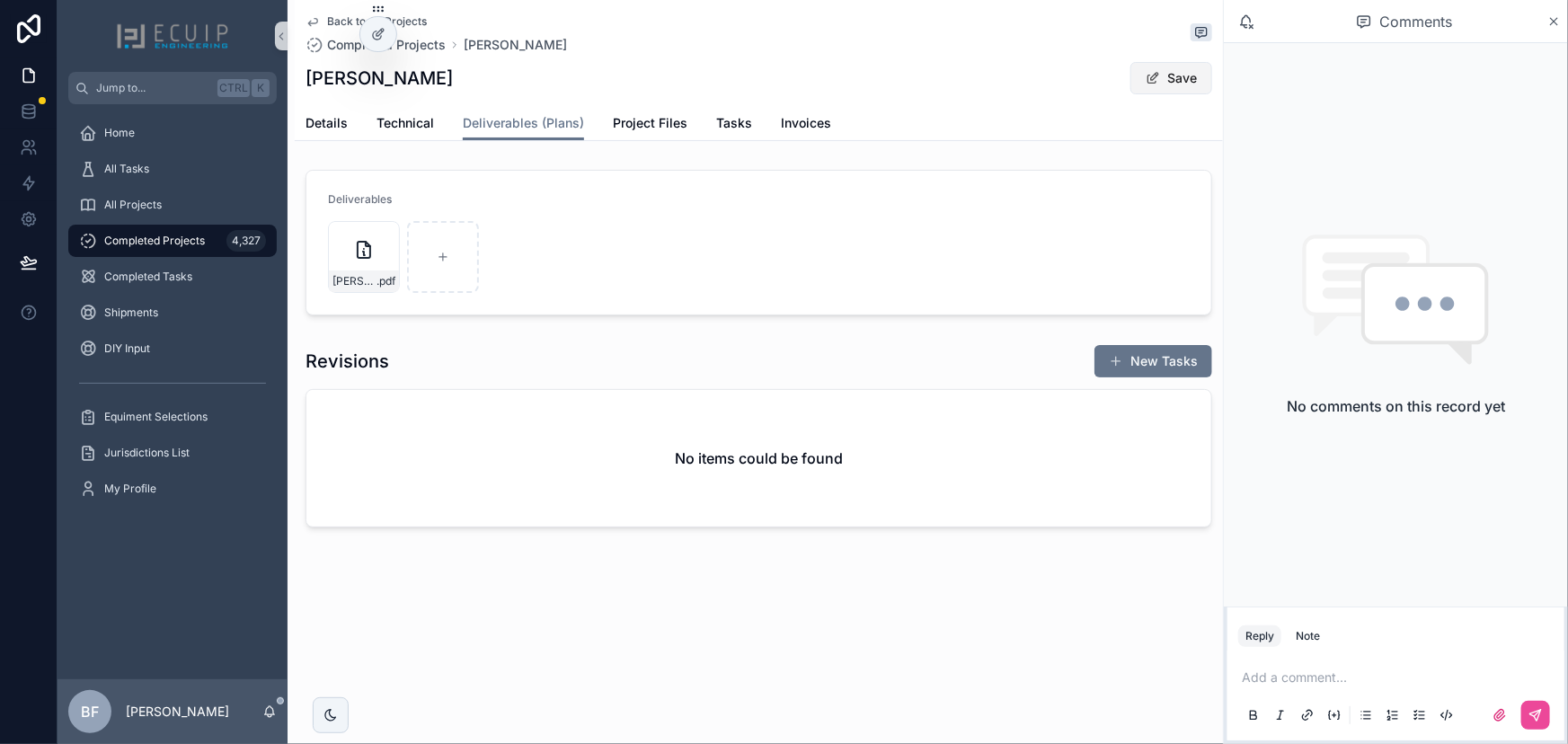
click at [1194, 89] on button "Save" at bounding box center [1171, 78] width 82 height 33
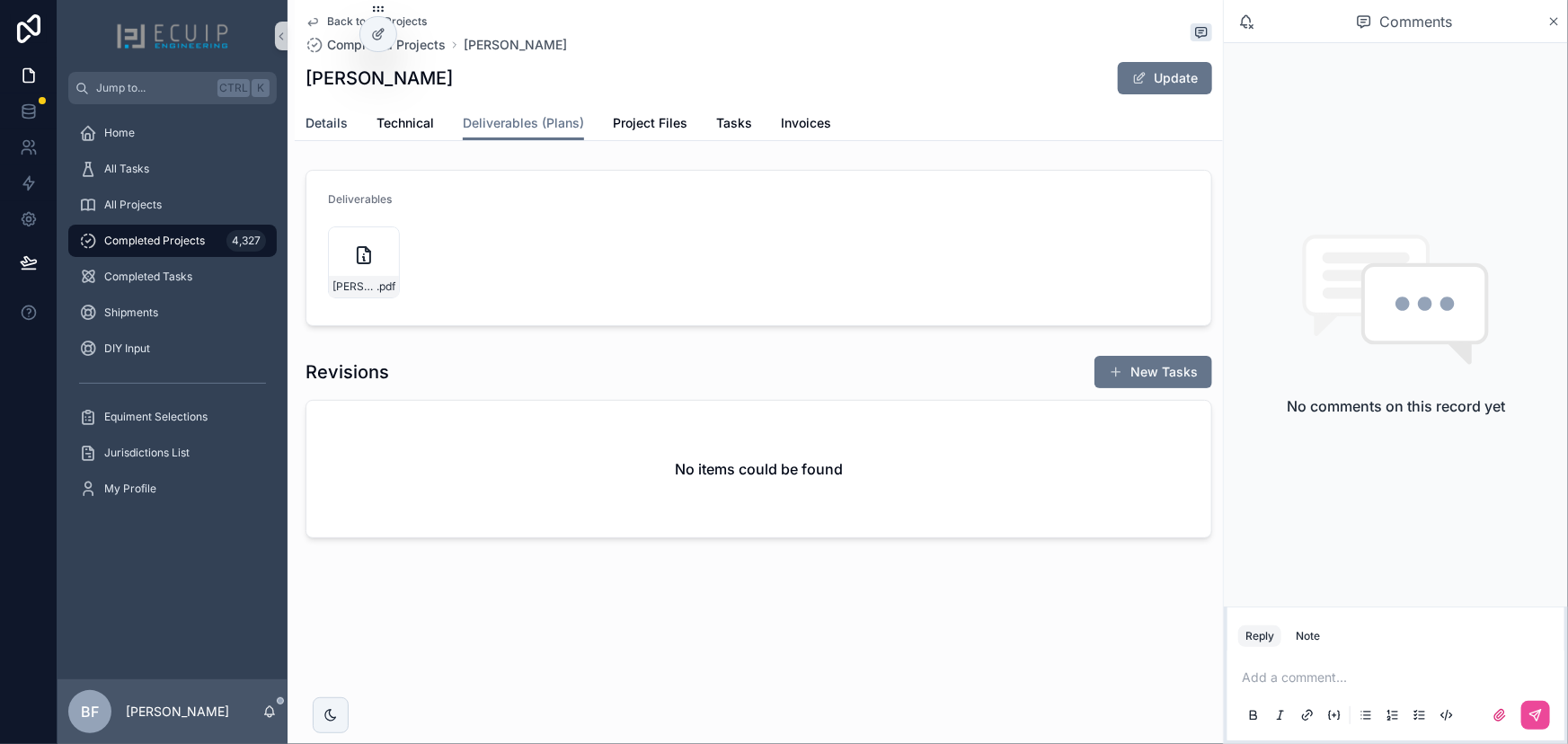
click at [324, 115] on span "Details" at bounding box center [326, 123] width 42 height 18
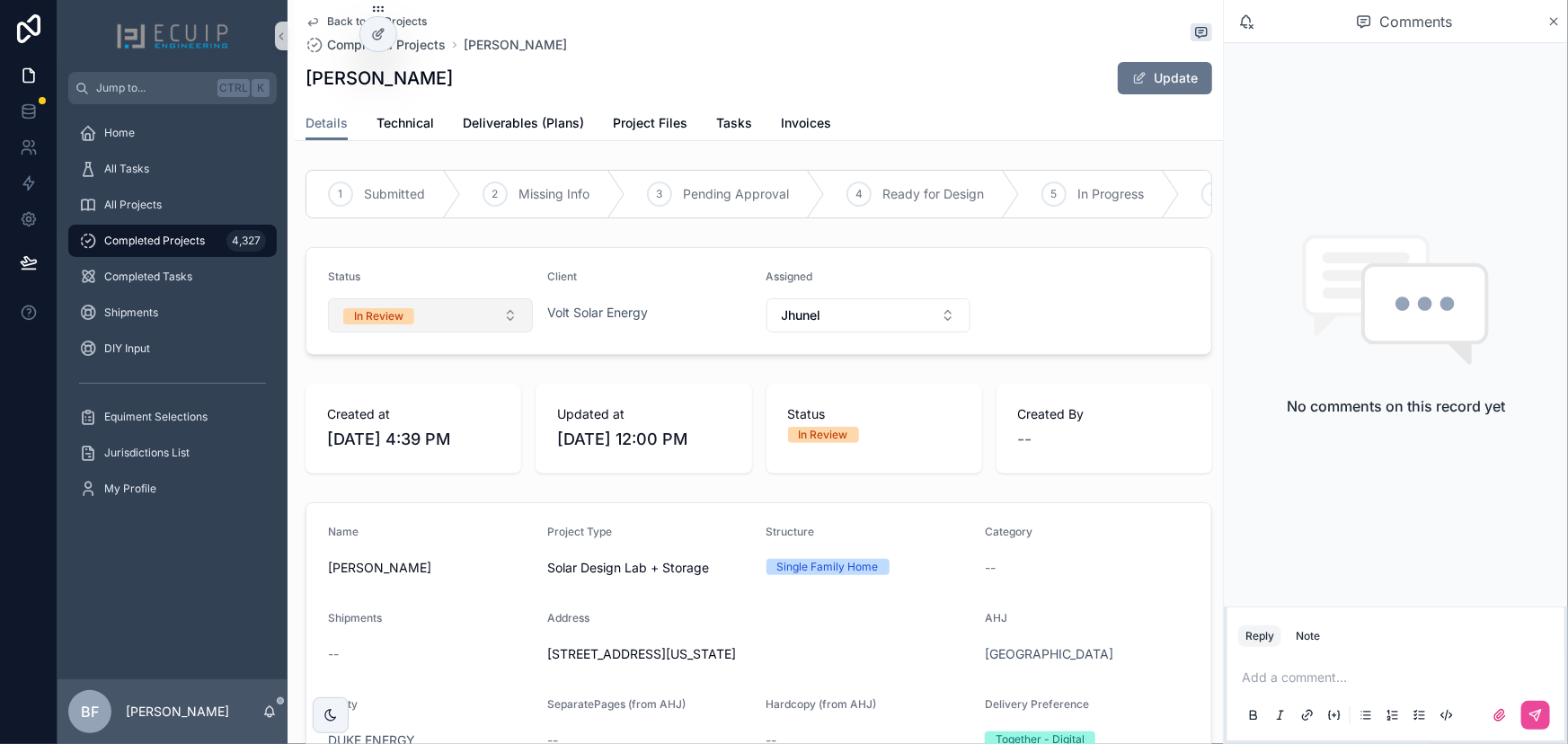
click at [399, 322] on div "In Review" at bounding box center [379, 316] width 50 height 16
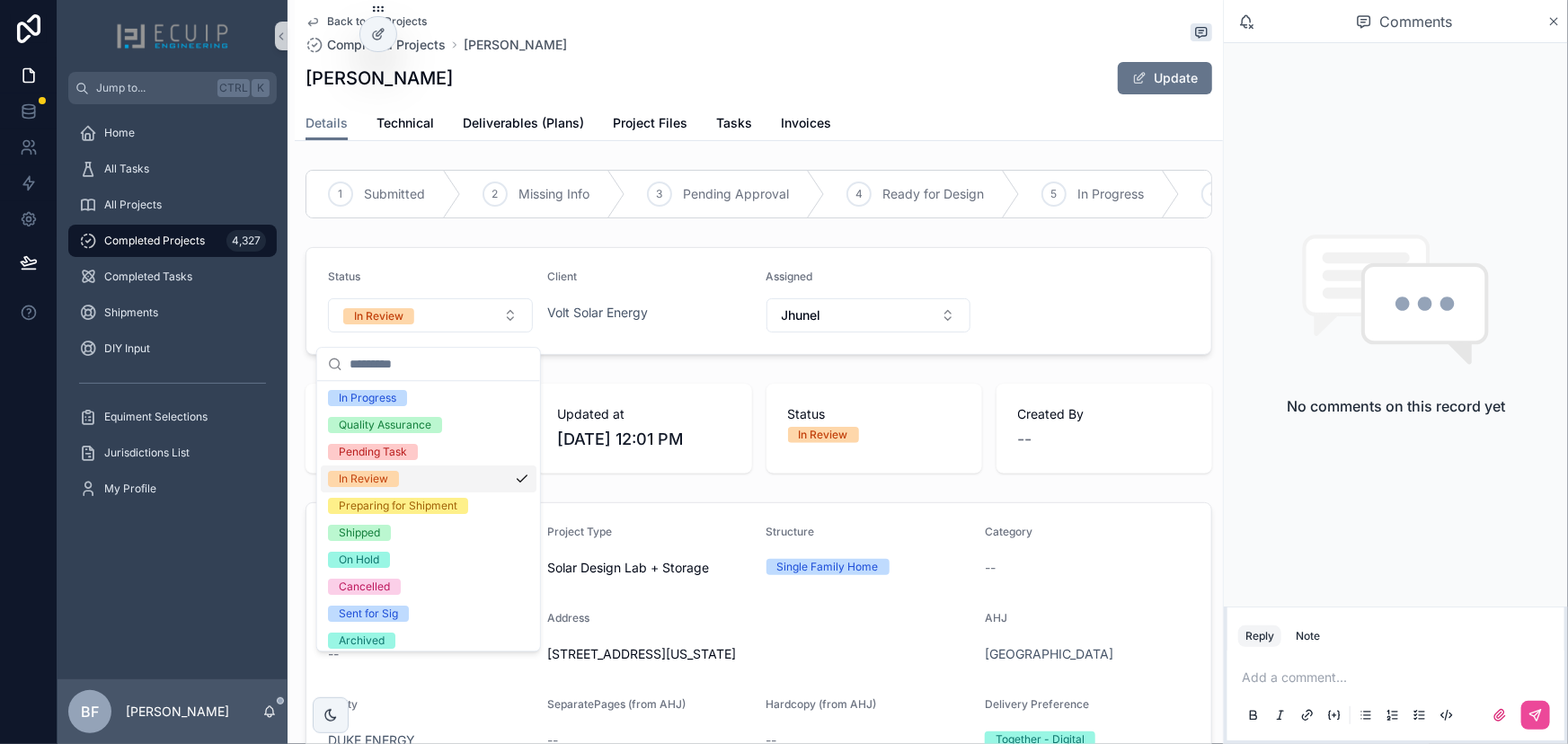
scroll to position [141, 0]
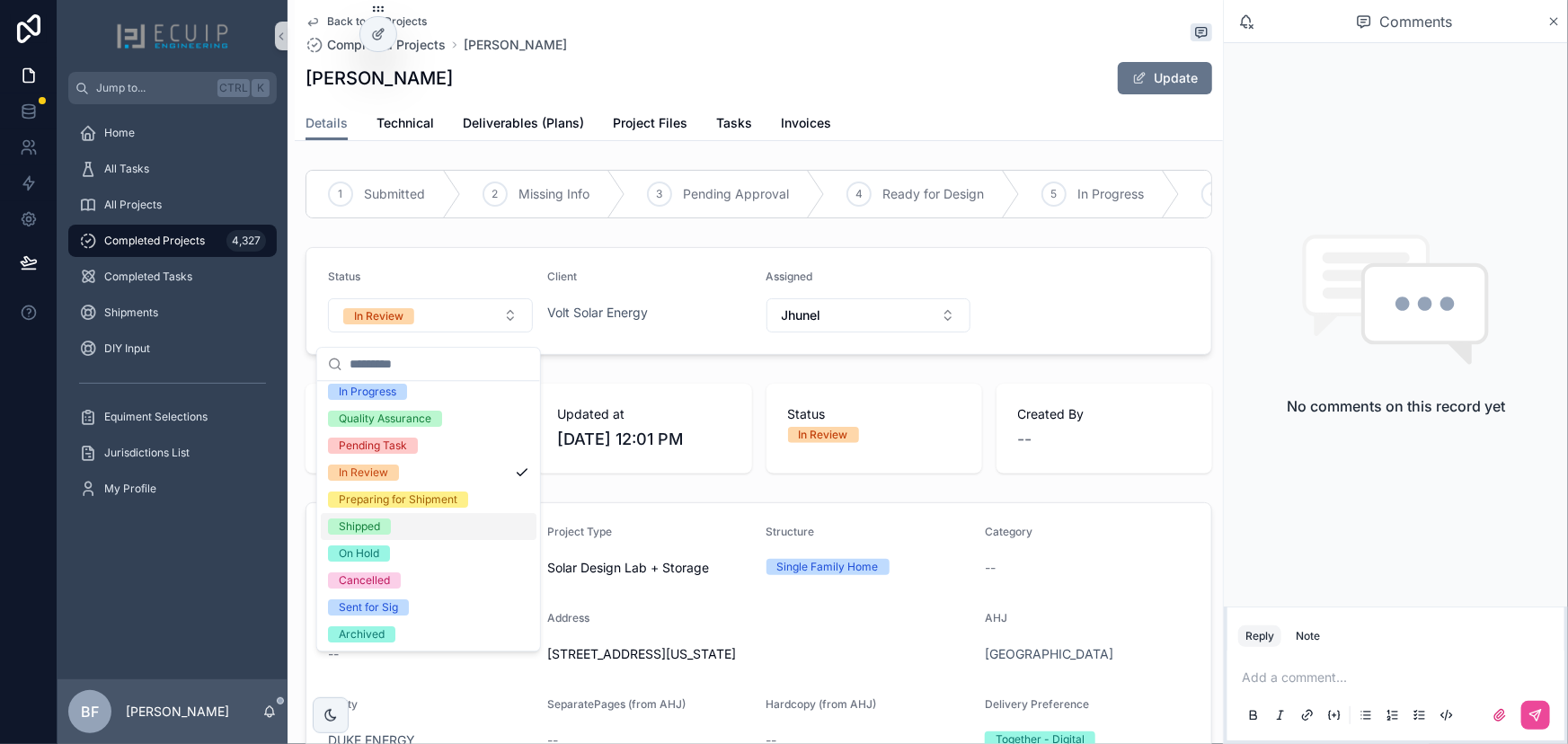
click at [372, 525] on div "Shipped" at bounding box center [360, 526] width 42 height 16
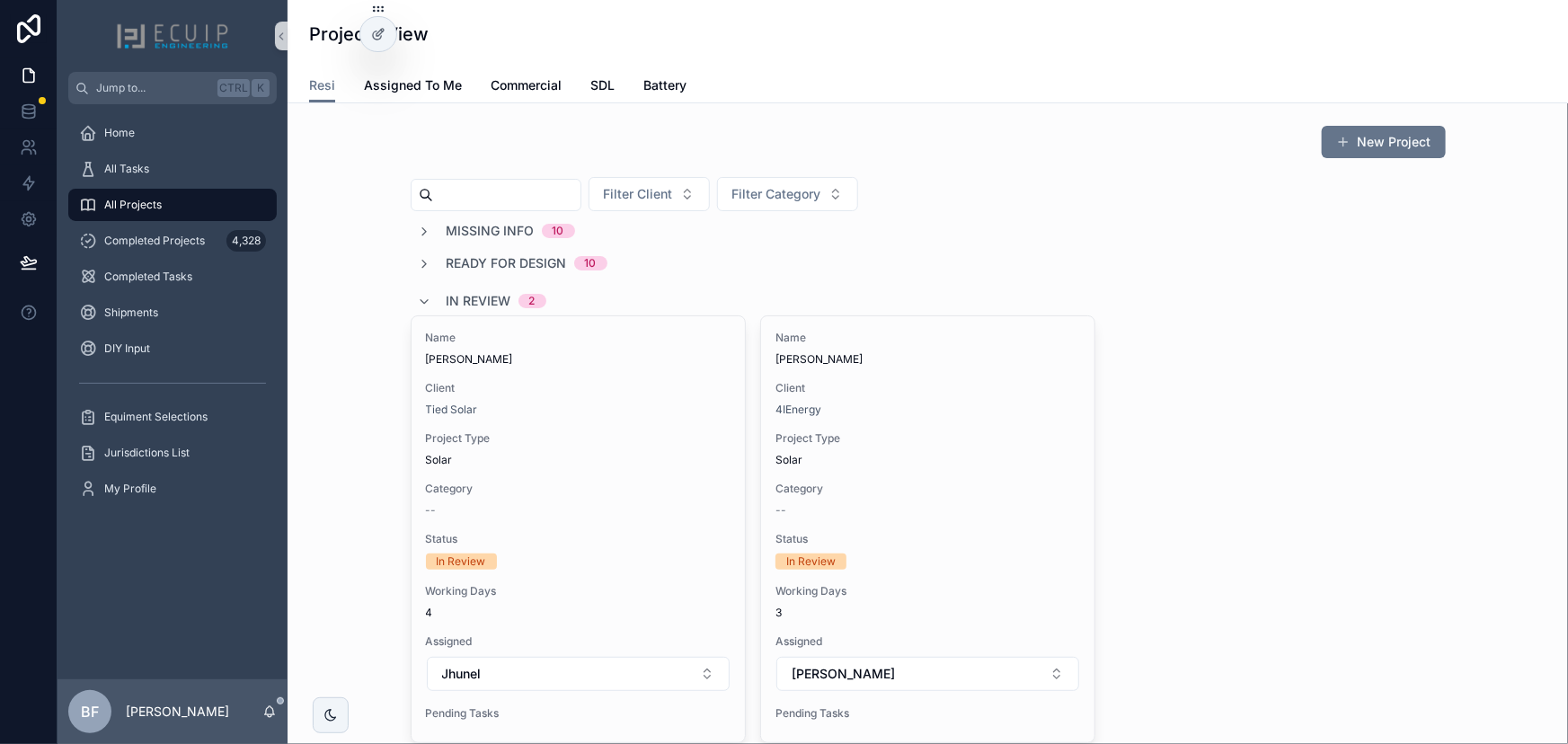
click at [449, 292] on span "In Review" at bounding box center [479, 301] width 65 height 18
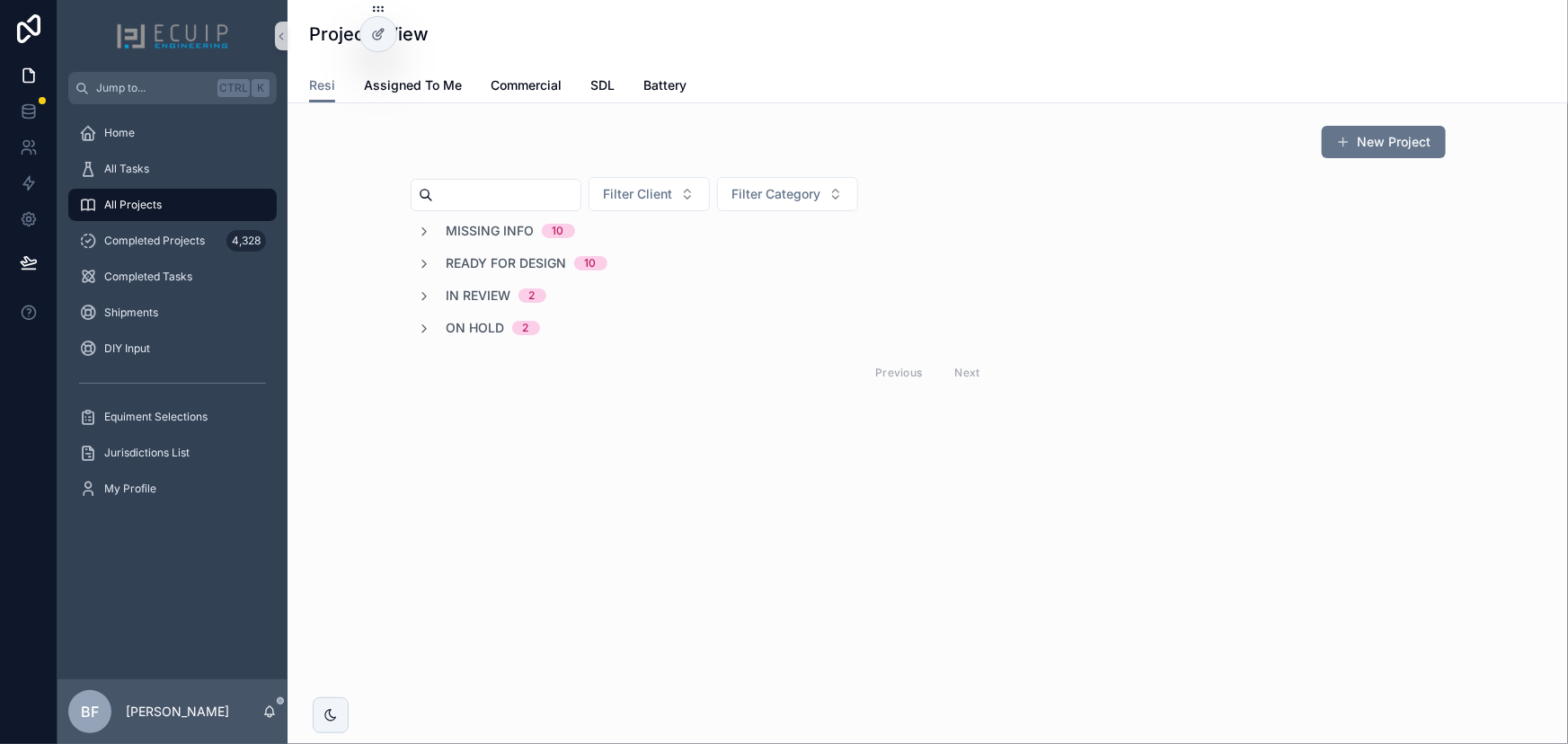
click at [458, 256] on span "Ready for Design" at bounding box center [506, 264] width 120 height 18
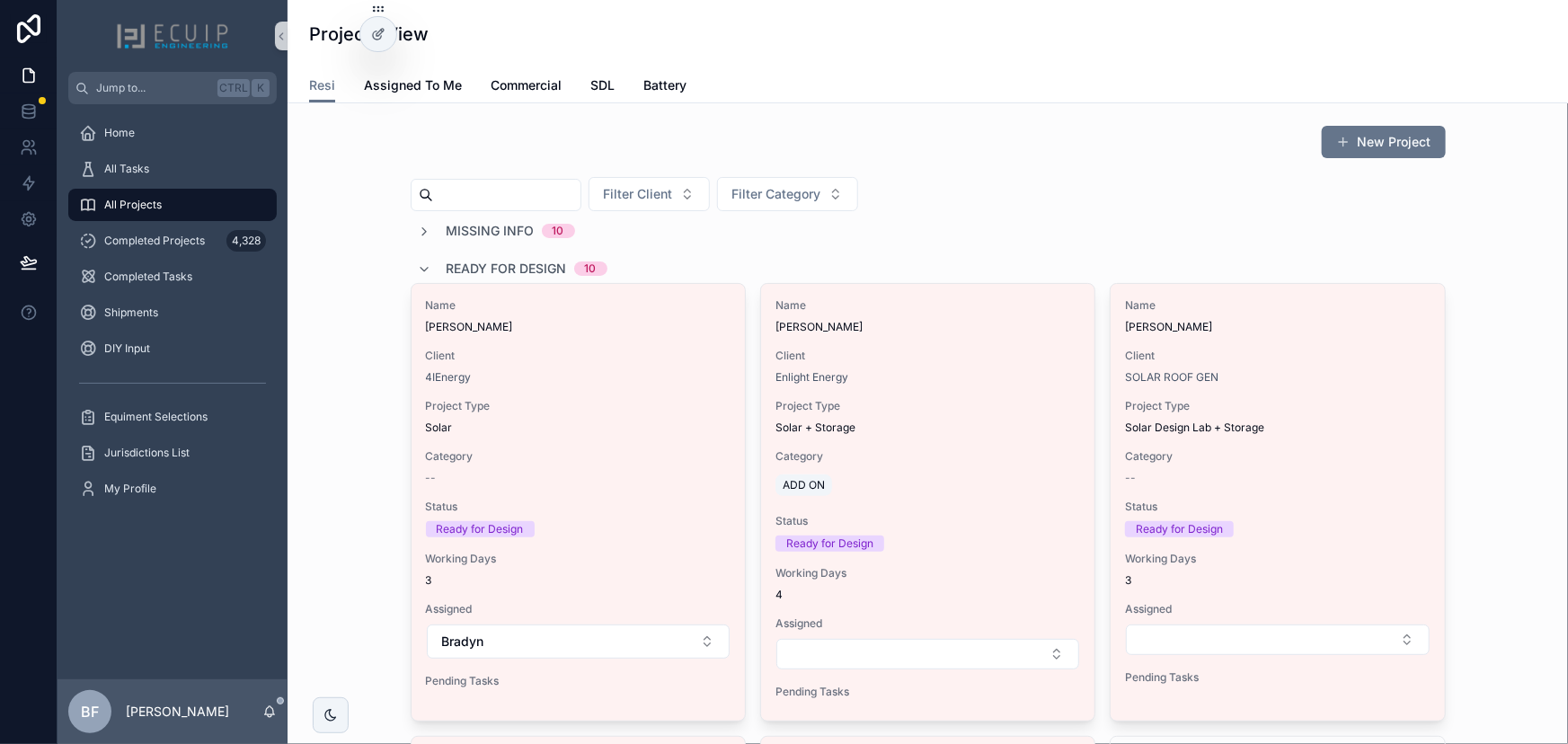
click at [457, 262] on span "Ready for Design" at bounding box center [506, 269] width 120 height 18
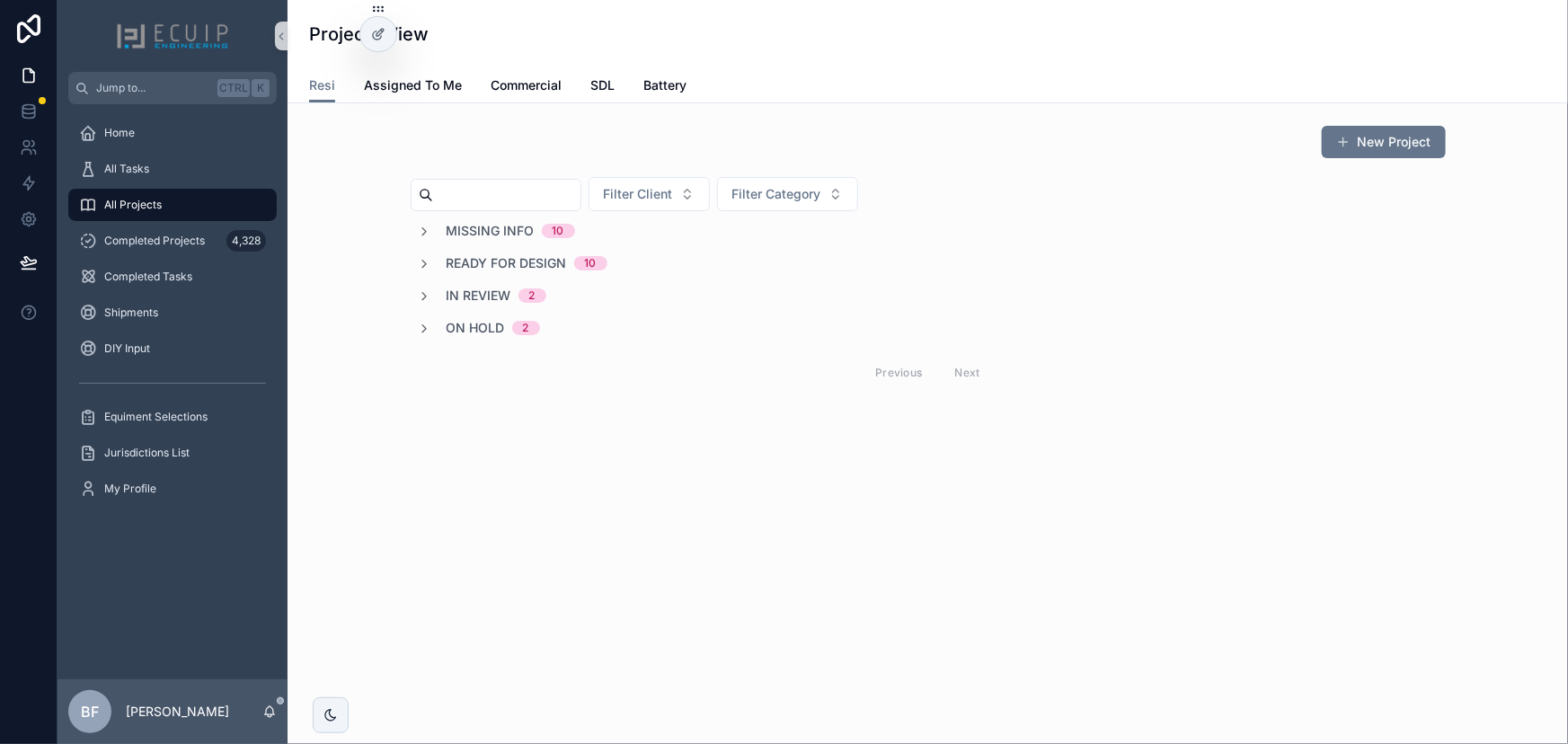
click at [366, 206] on div "New Project Filter Client Filter Category Missing Info 10 Ready for Design 10 I…" at bounding box center [927, 259] width 1252 height 283
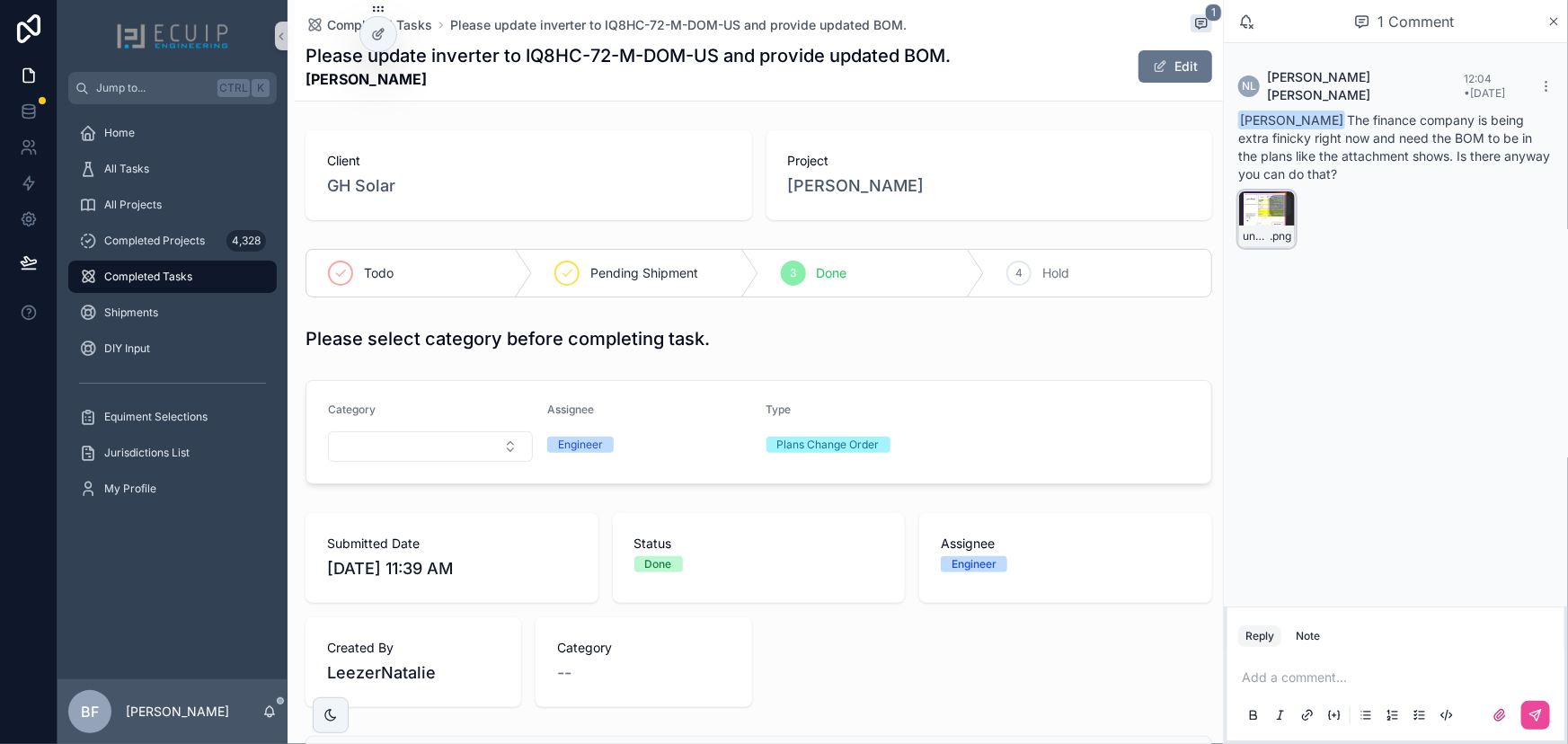
click at [1268, 208] on div "unnamed-(1) .png" at bounding box center [1268, 219] width 58 height 58
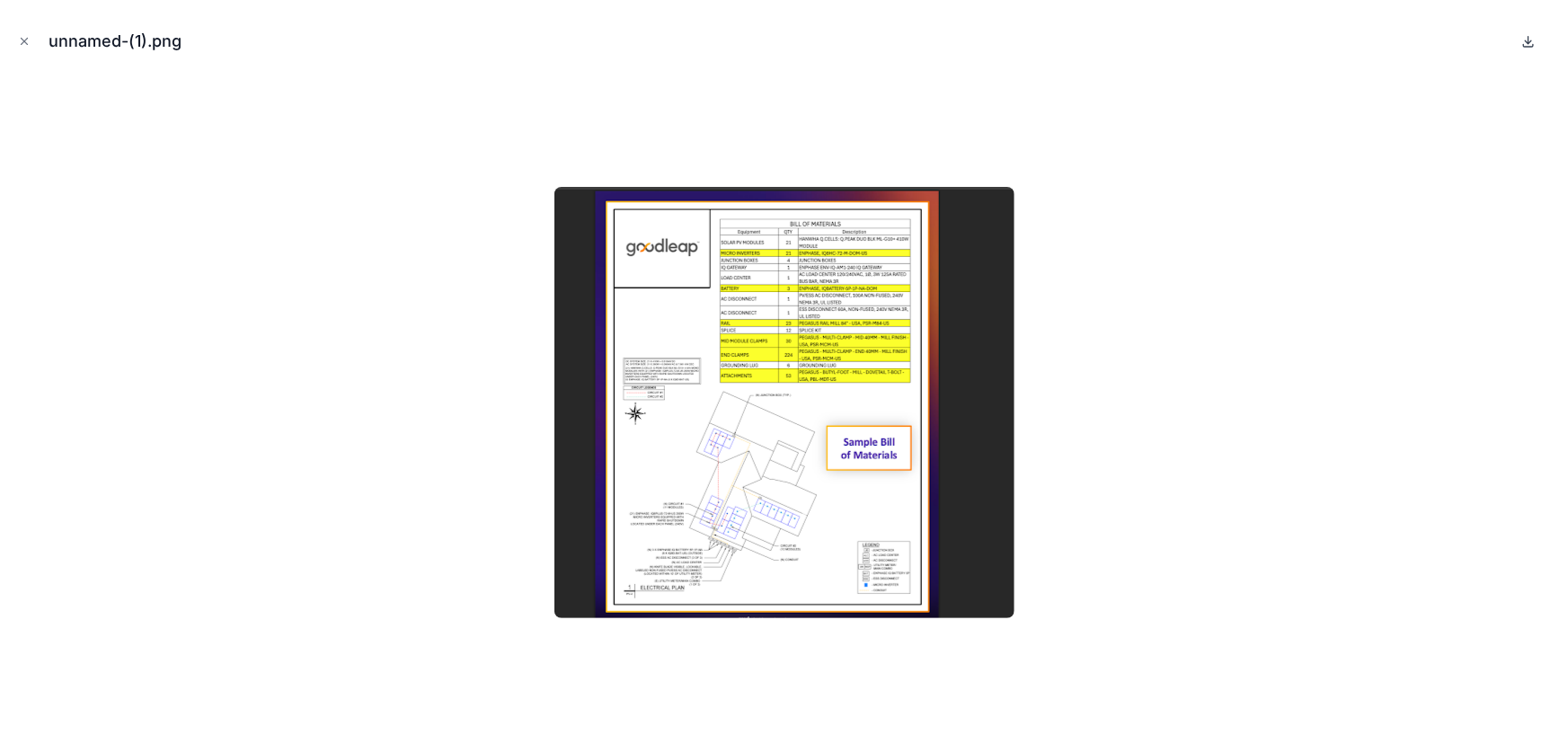
click at [1525, 39] on icon at bounding box center [1528, 41] width 14 height 14
click at [23, 48] on button "Close modal" at bounding box center [24, 42] width 20 height 20
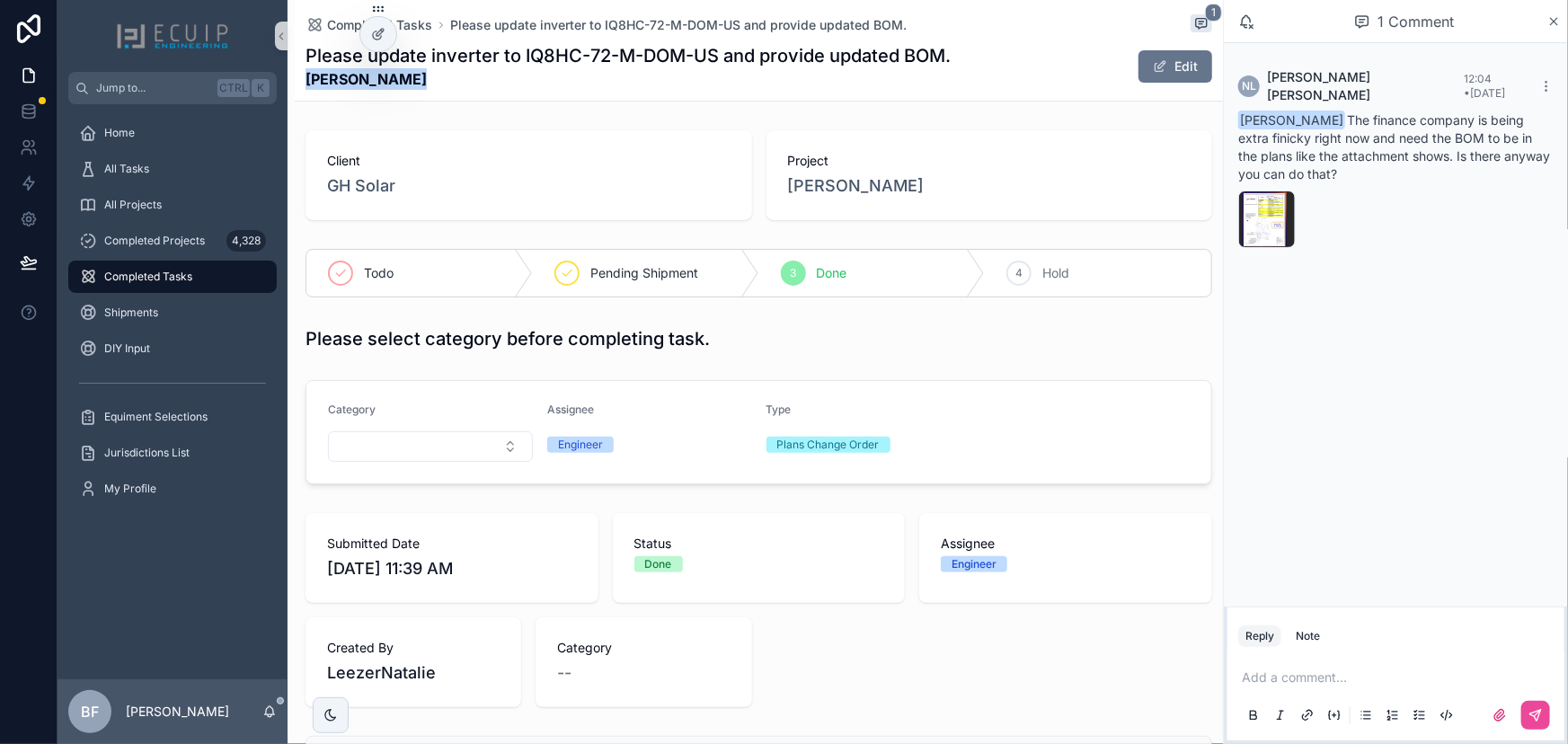
drag, startPoint x: 402, startPoint y: 88, endPoint x: 305, endPoint y: 86, distance: 97.0
click at [305, 86] on strong "Charles Watts" at bounding box center [628, 80] width 646 height 22
click at [1040, 123] on div "Client GH Solar Project Charles Watts" at bounding box center [758, 175] width 928 height 104
click at [1505, 718] on icon "scrollable content" at bounding box center [1499, 715] width 14 height 14
click at [0, 0] on input "scrollable content" at bounding box center [0, 0] width 0 height 0
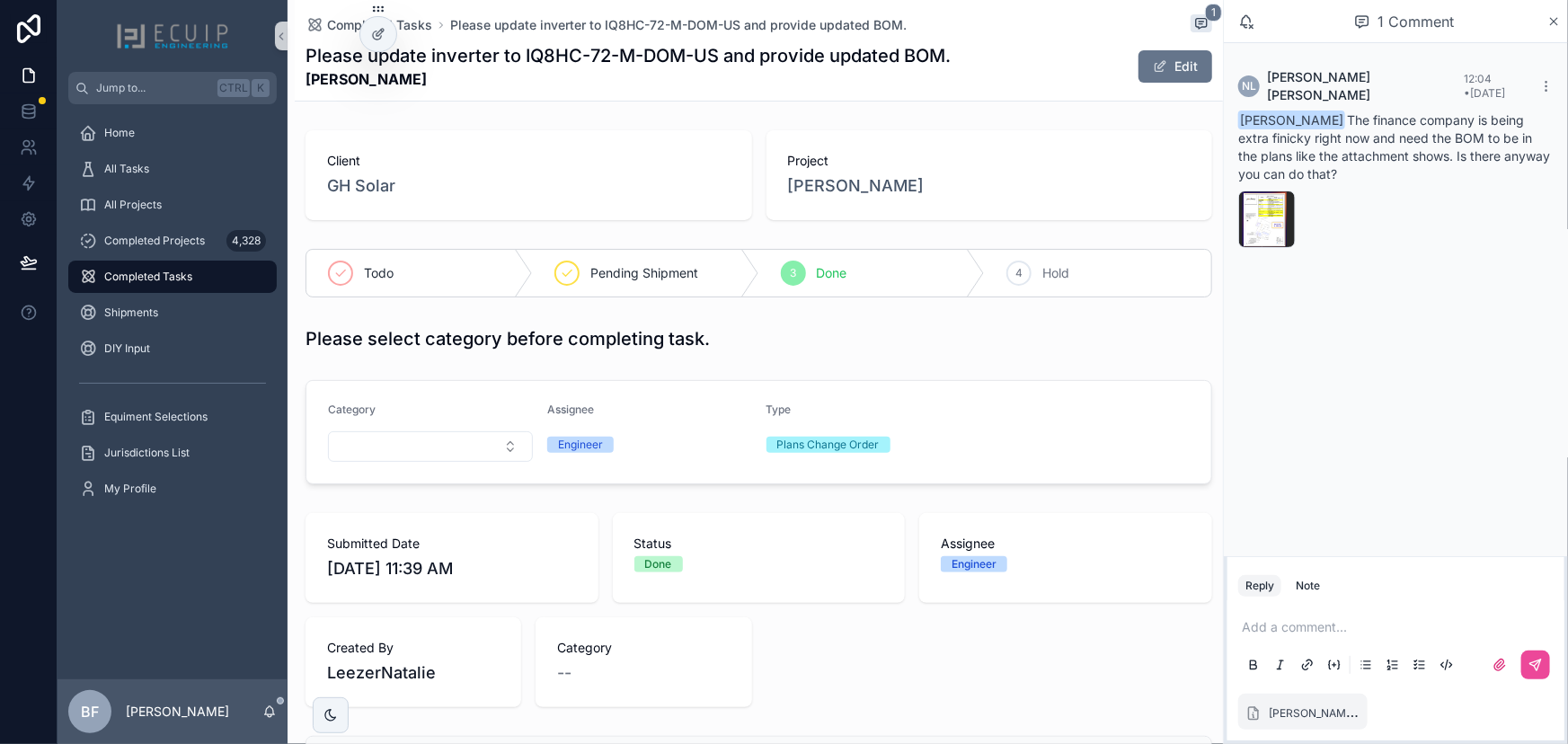
click at [1388, 638] on div "Add a comment..." at bounding box center [1396, 646] width 315 height 76
click at [1391, 628] on p "scrollable content" at bounding box center [1399, 627] width 315 height 18
click at [1349, 591] on span "natalie@gh.solar" at bounding box center [1434, 598] width 320 height 18
click at [1537, 670] on icon "scrollable content" at bounding box center [1535, 664] width 11 height 11
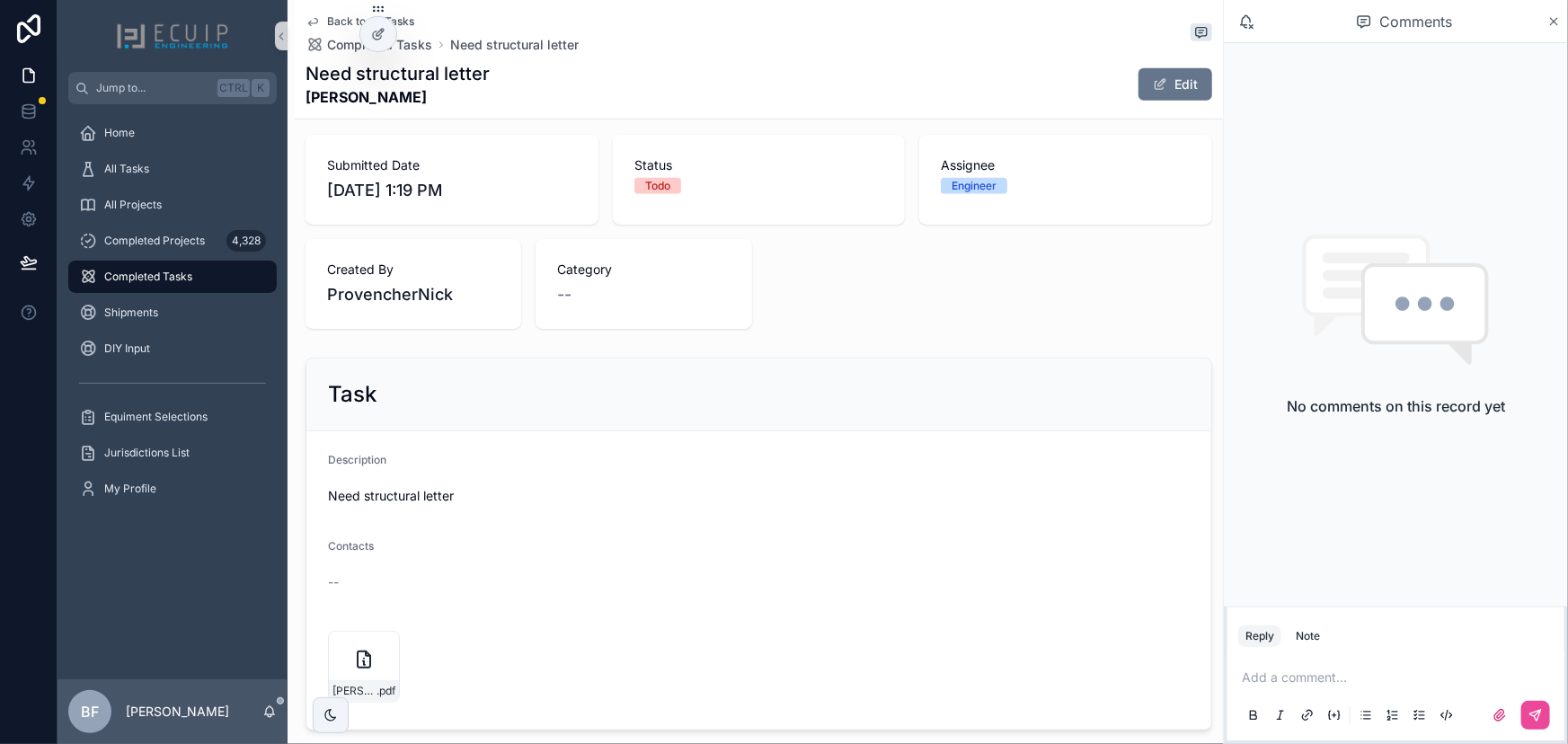
scroll to position [489, 0]
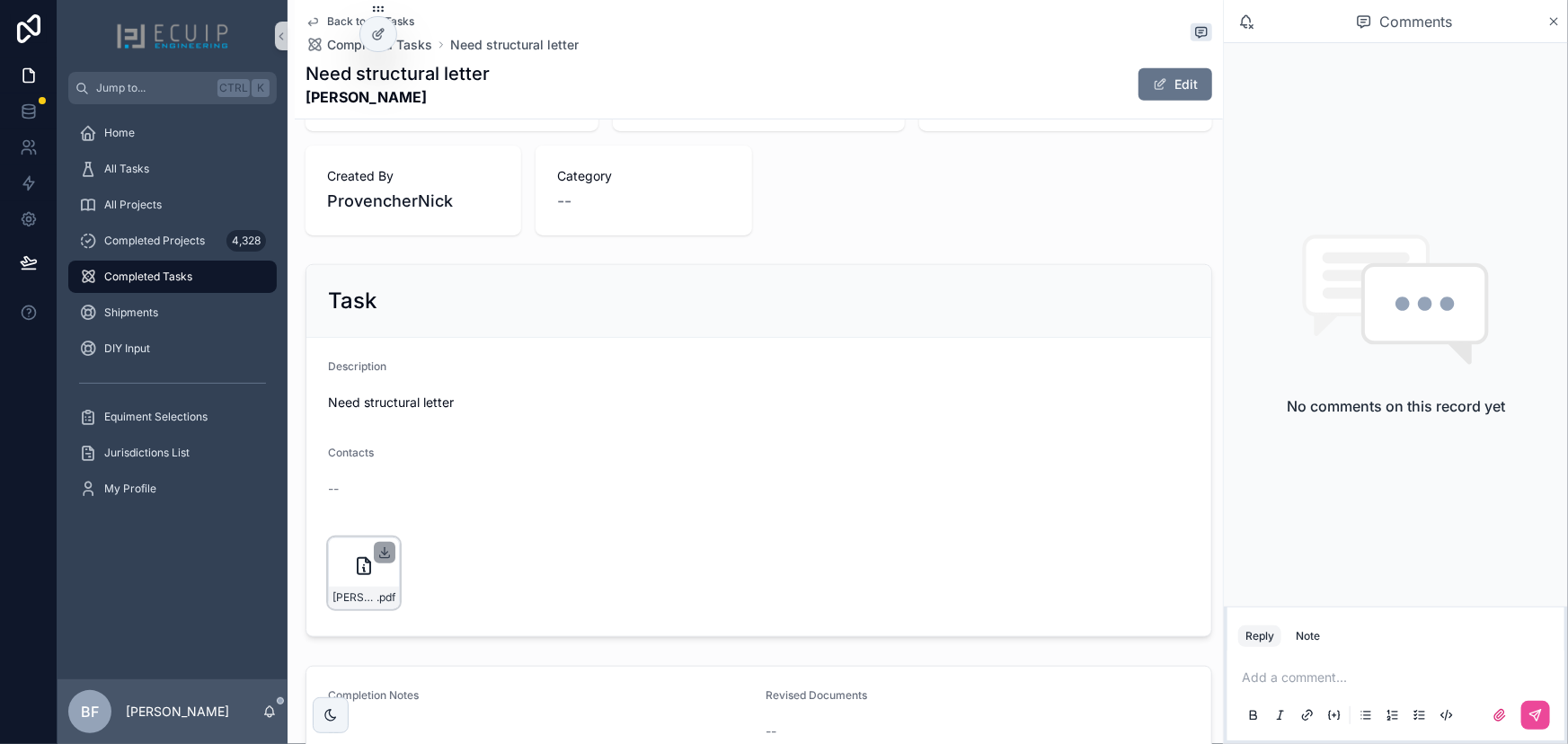
click at [382, 552] on icon "scrollable content" at bounding box center [385, 553] width 6 height 3
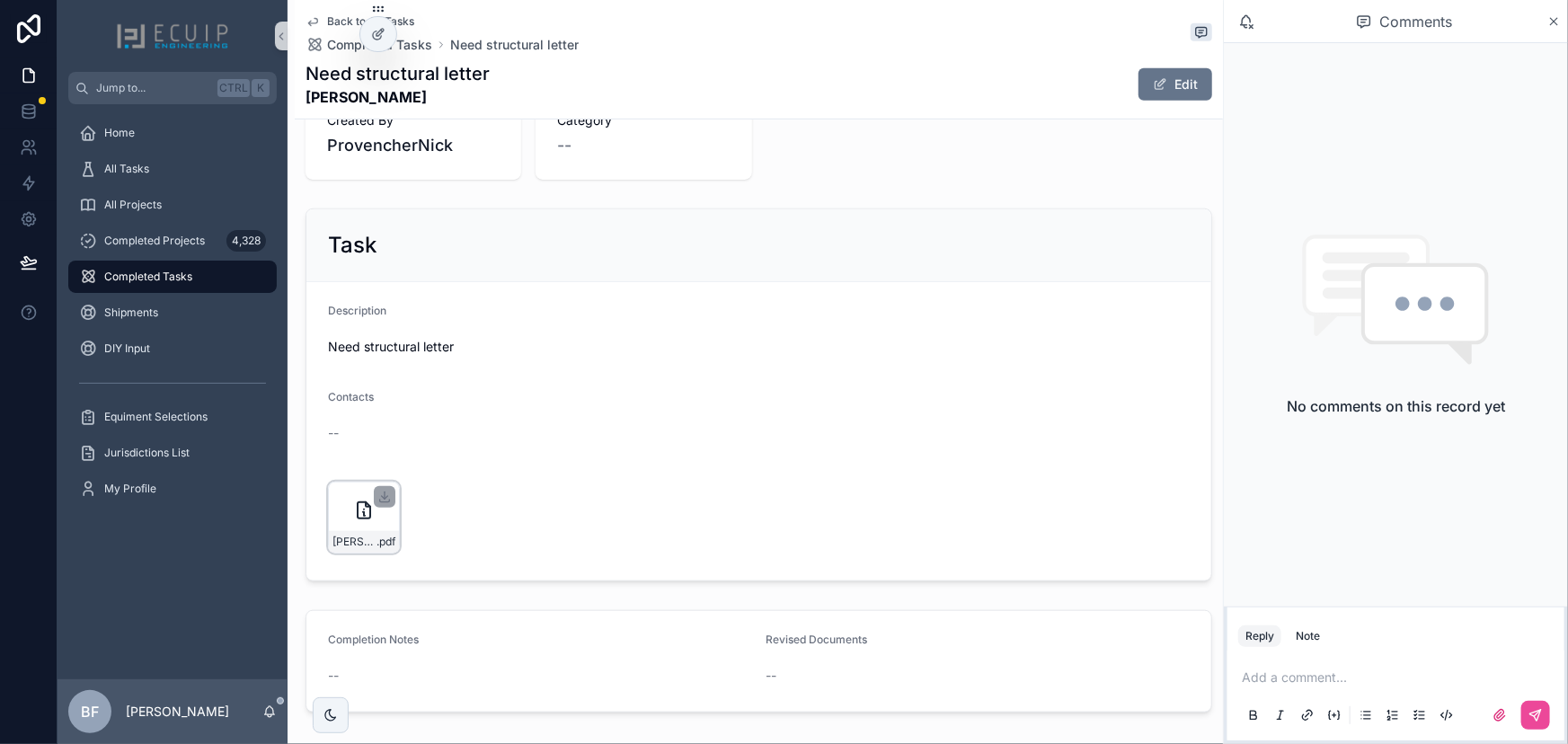
scroll to position [635, 0]
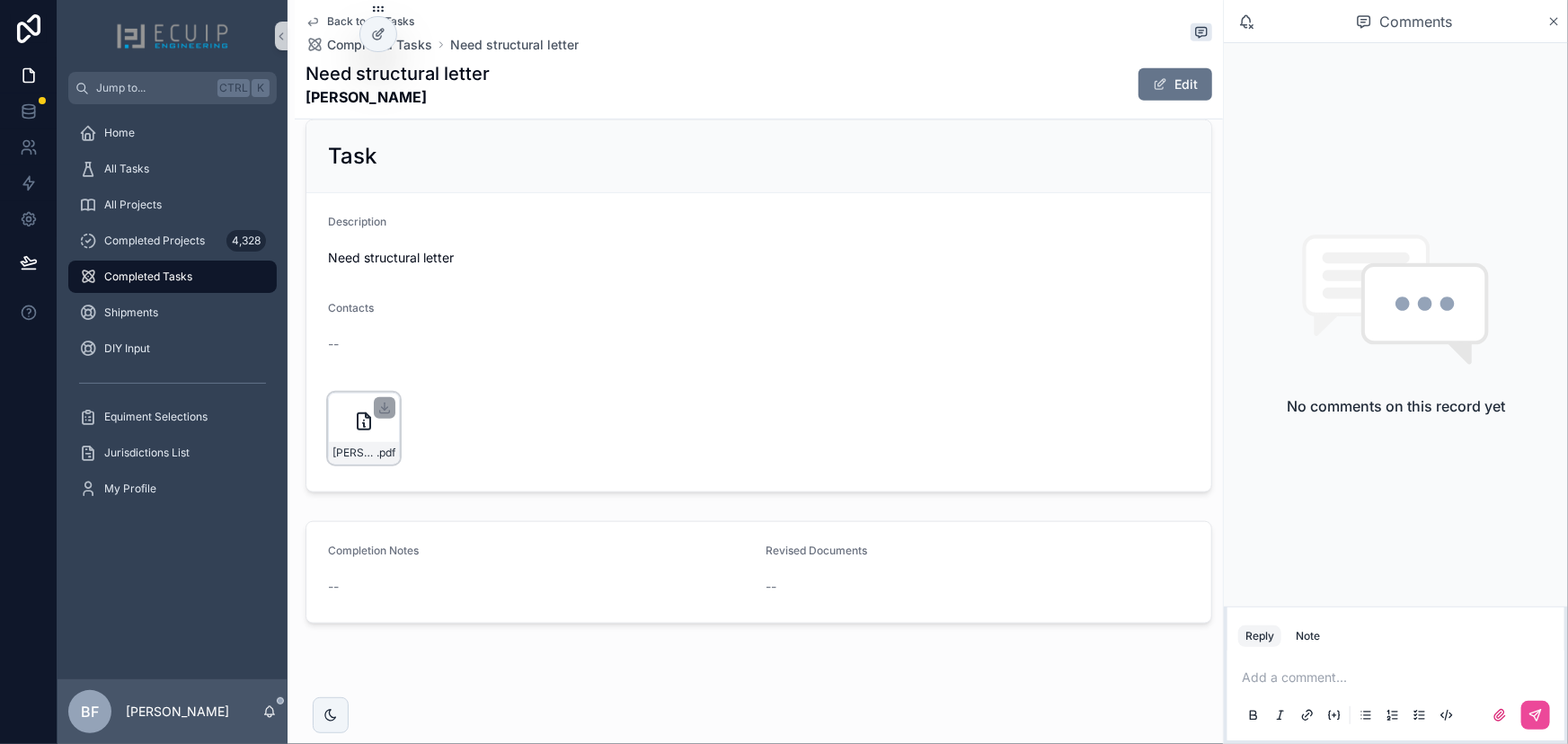
drag, startPoint x: 1184, startPoint y: 81, endPoint x: 1177, endPoint y: 202, distance: 121.2
click at [1184, 81] on button "Edit" at bounding box center [1175, 85] width 74 height 33
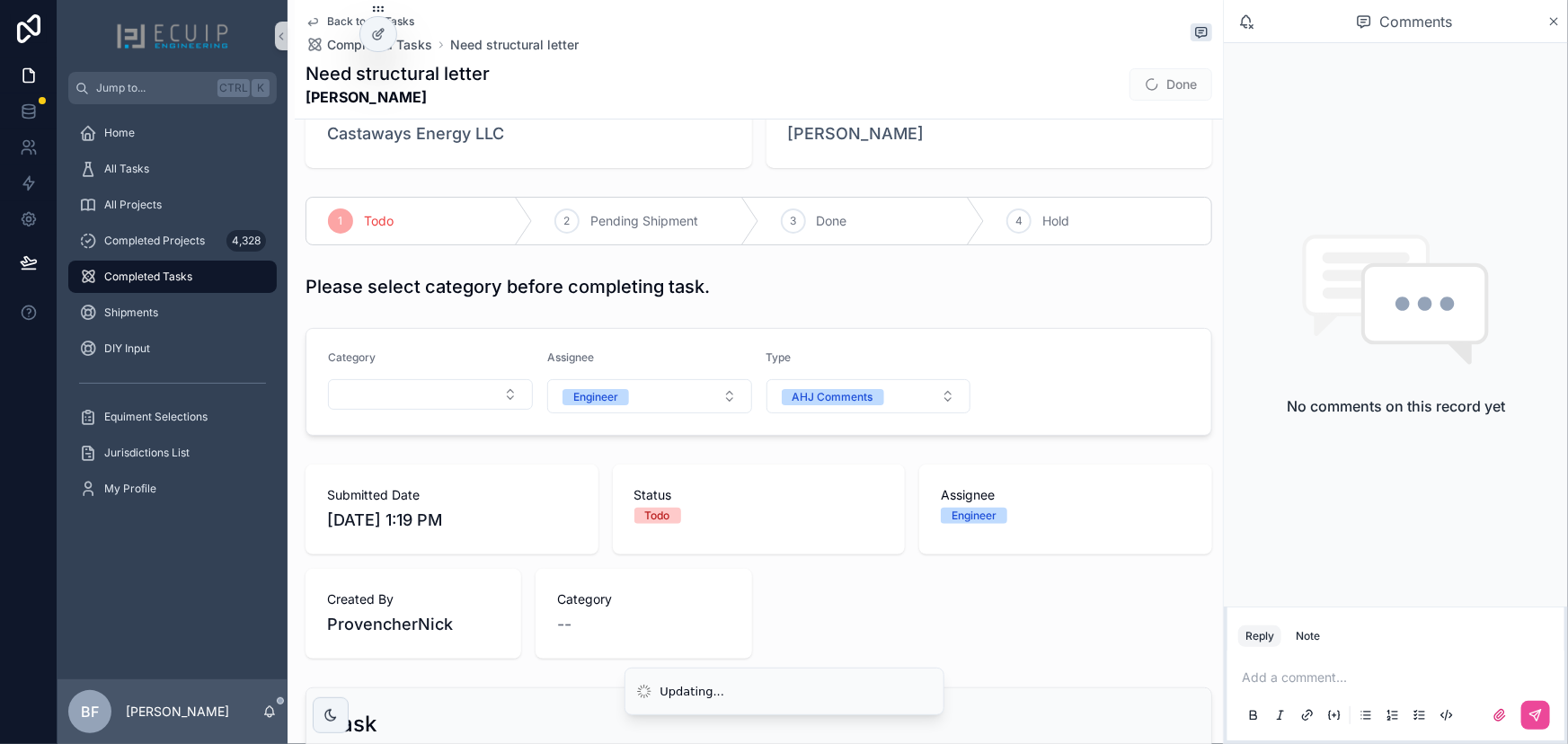
scroll to position [68, 0]
click at [1164, 79] on button "Done" at bounding box center [1170, 85] width 83 height 33
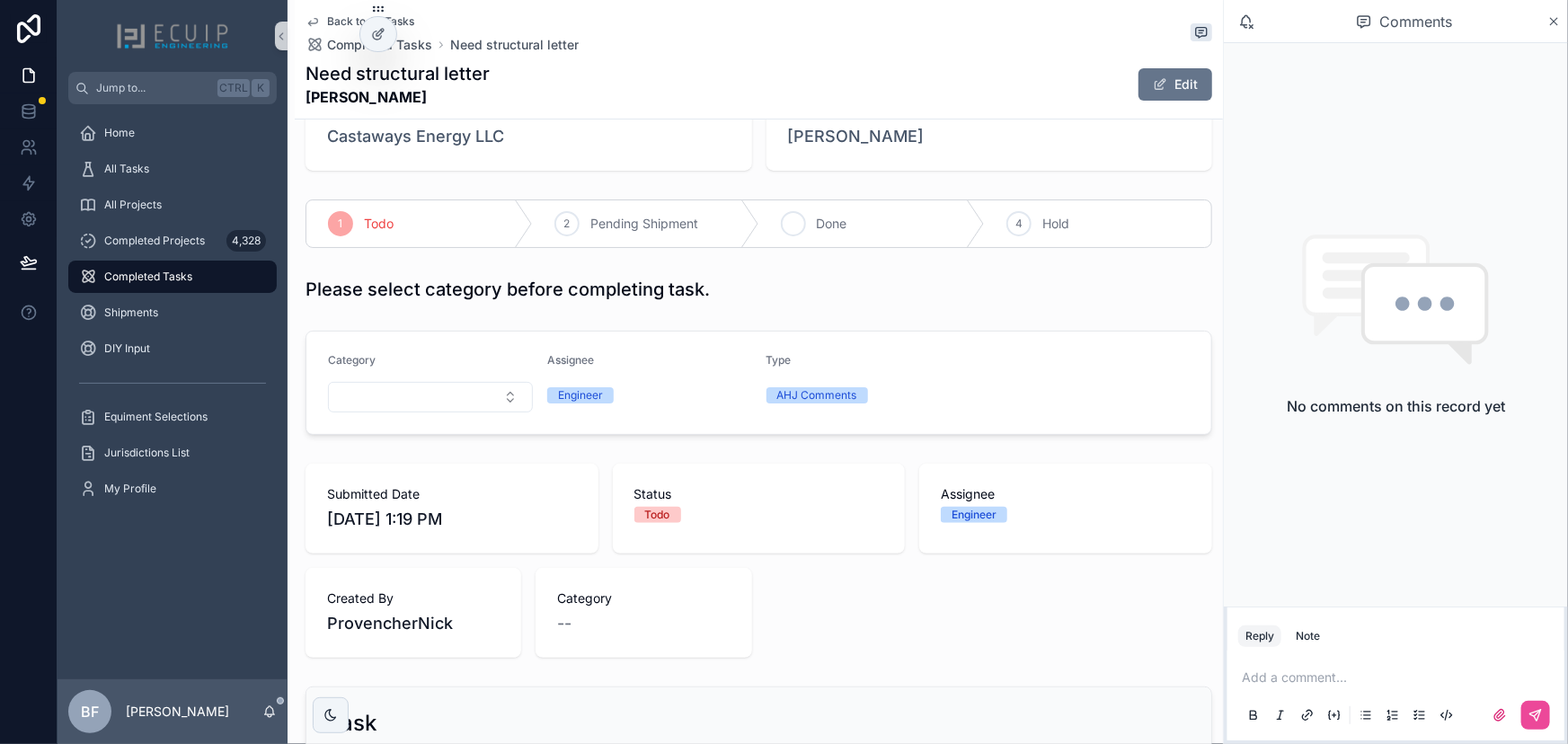
click at [834, 215] on span "Done" at bounding box center [832, 224] width 31 height 18
click at [181, 236] on span "Completed Projects" at bounding box center [154, 241] width 100 height 14
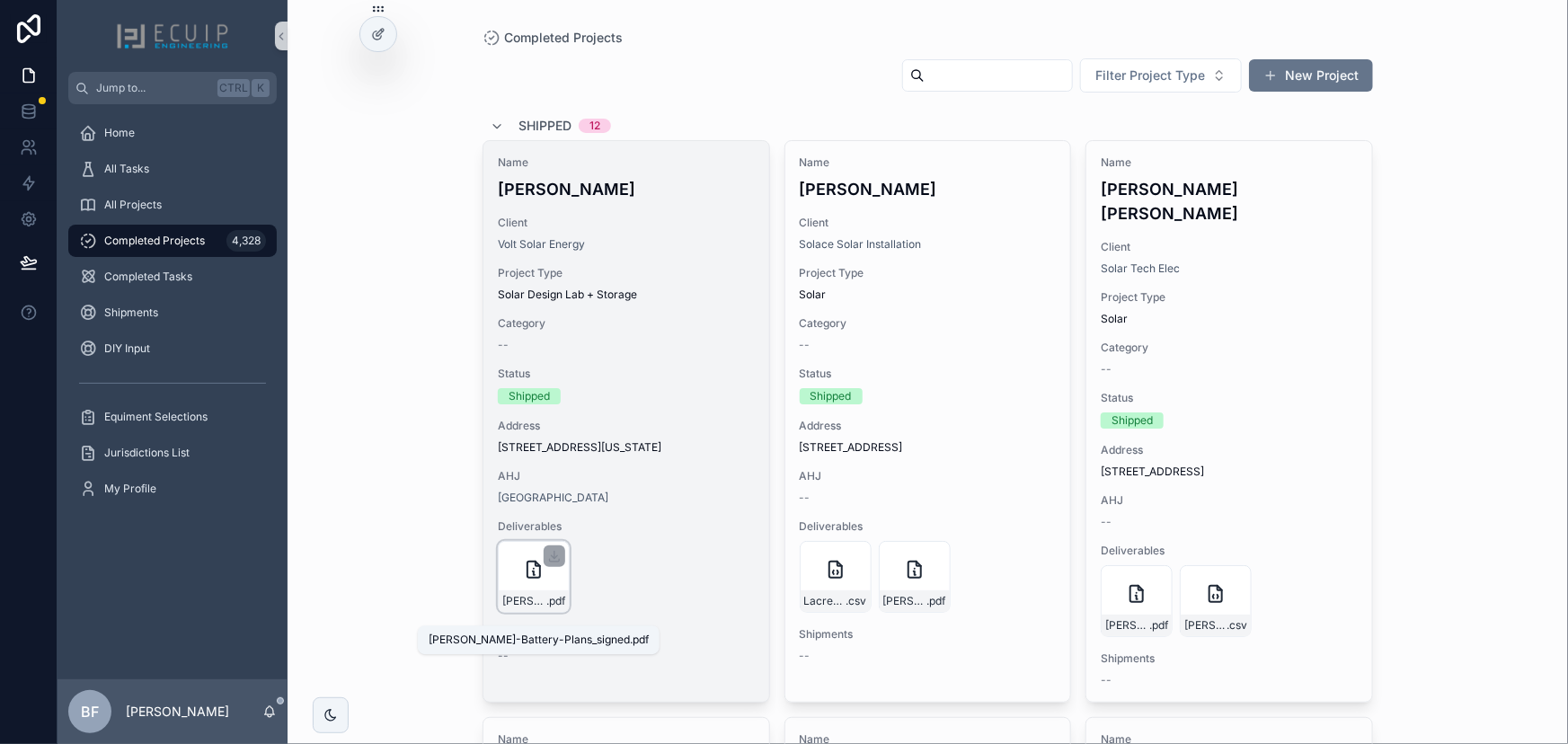
click at [512, 608] on span "[PERSON_NAME]-Battery-Plans_signed" at bounding box center [524, 601] width 44 height 14
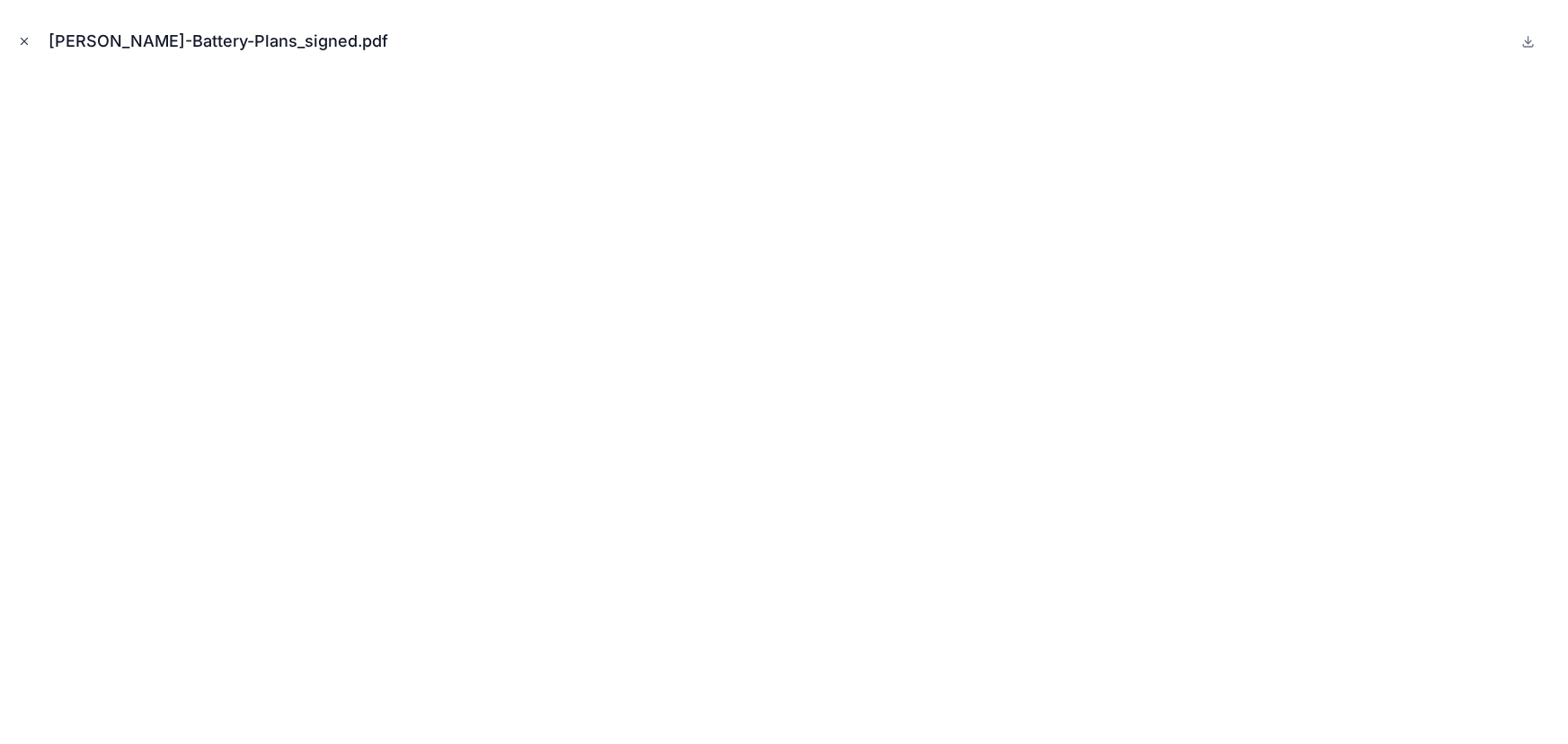
click at [16, 35] on button "Close modal" at bounding box center [24, 42] width 20 height 20
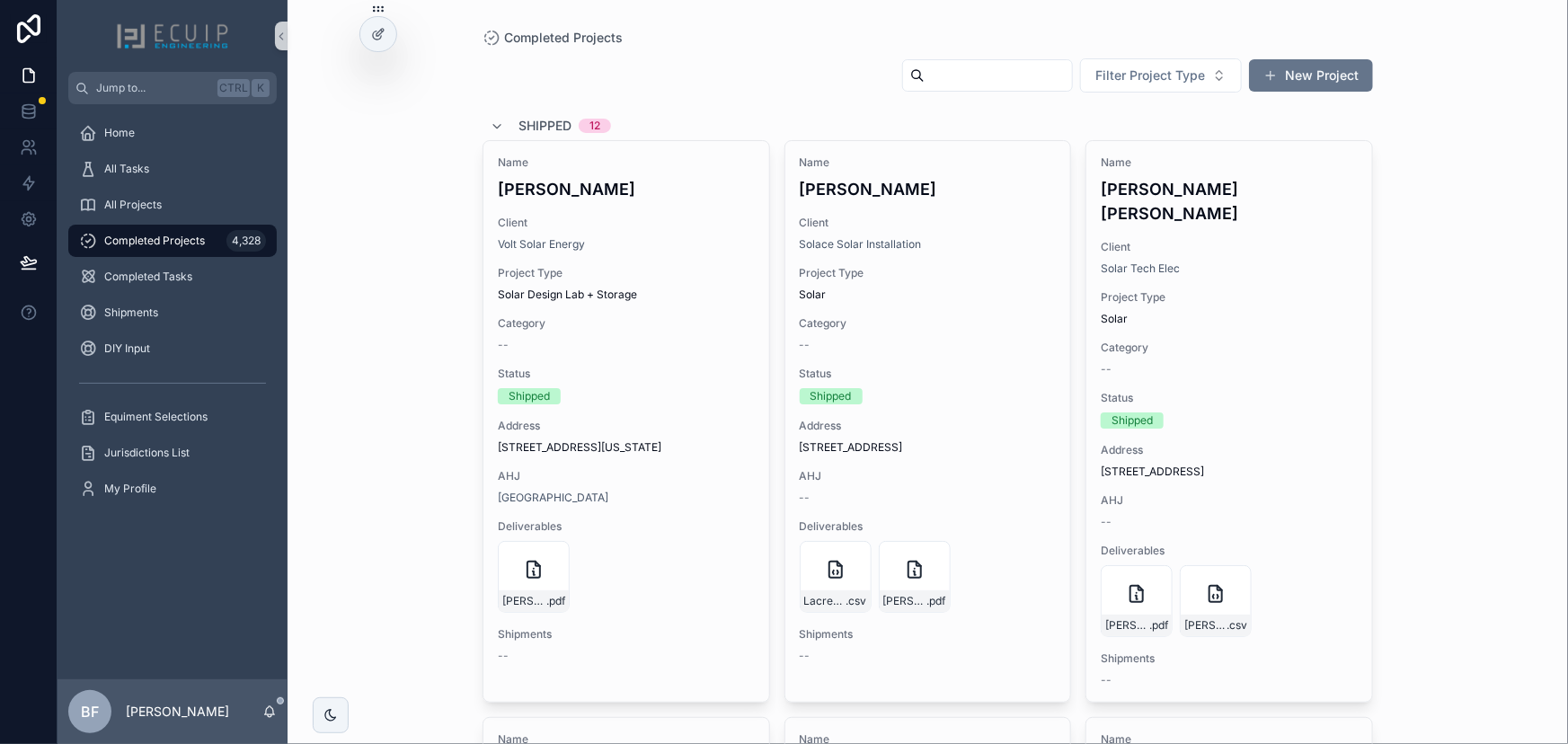
drag, startPoint x: 381, startPoint y: 180, endPoint x: 402, endPoint y: 165, distance: 25.8
click at [397, 168] on div "Completed Projects Filter Project Type New Project Shipped 12 Name Juan Roman C…" at bounding box center [927, 372] width 1280 height 744
click at [168, 204] on div "All Projects" at bounding box center [172, 204] width 187 height 29
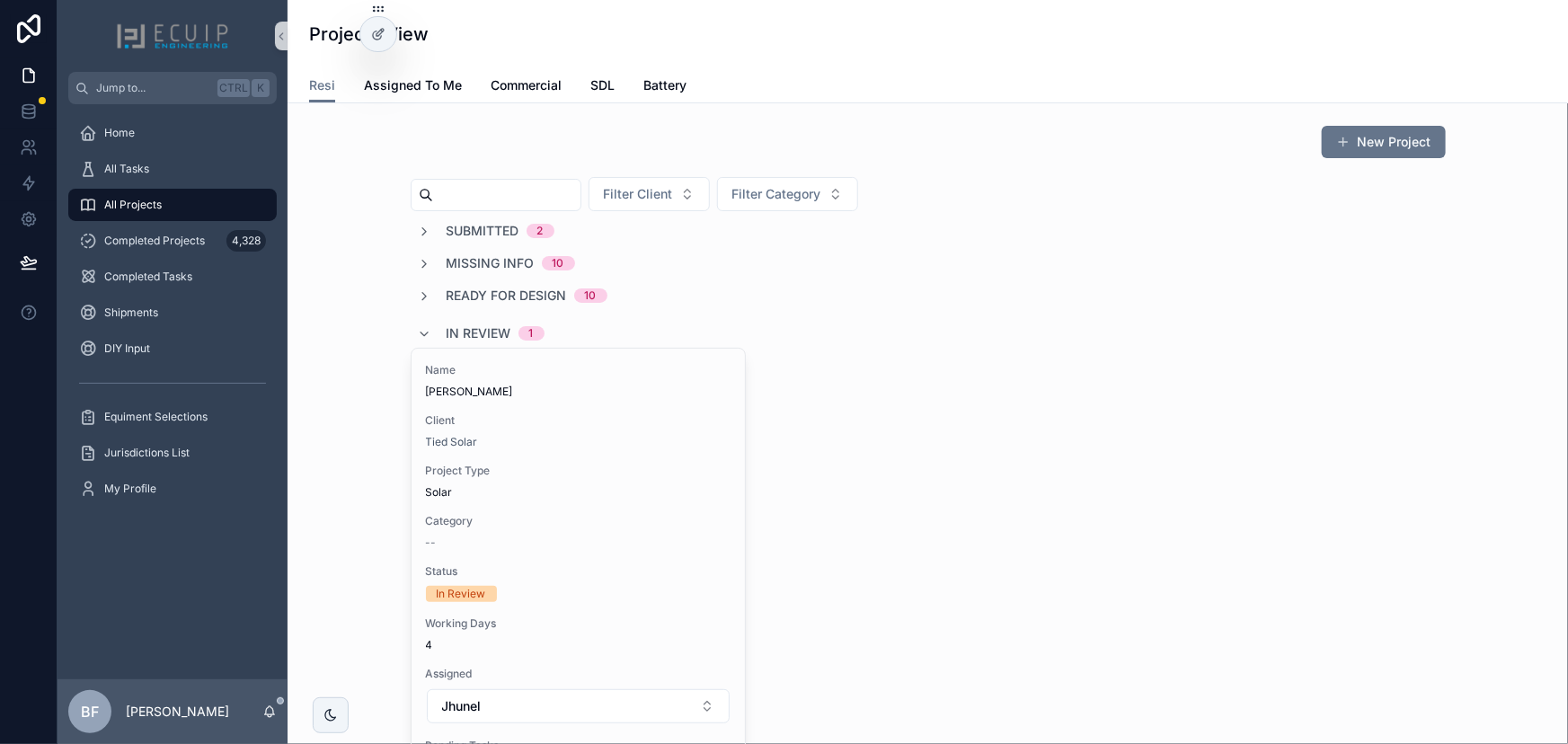
click at [503, 334] on span "In Review" at bounding box center [479, 333] width 65 height 18
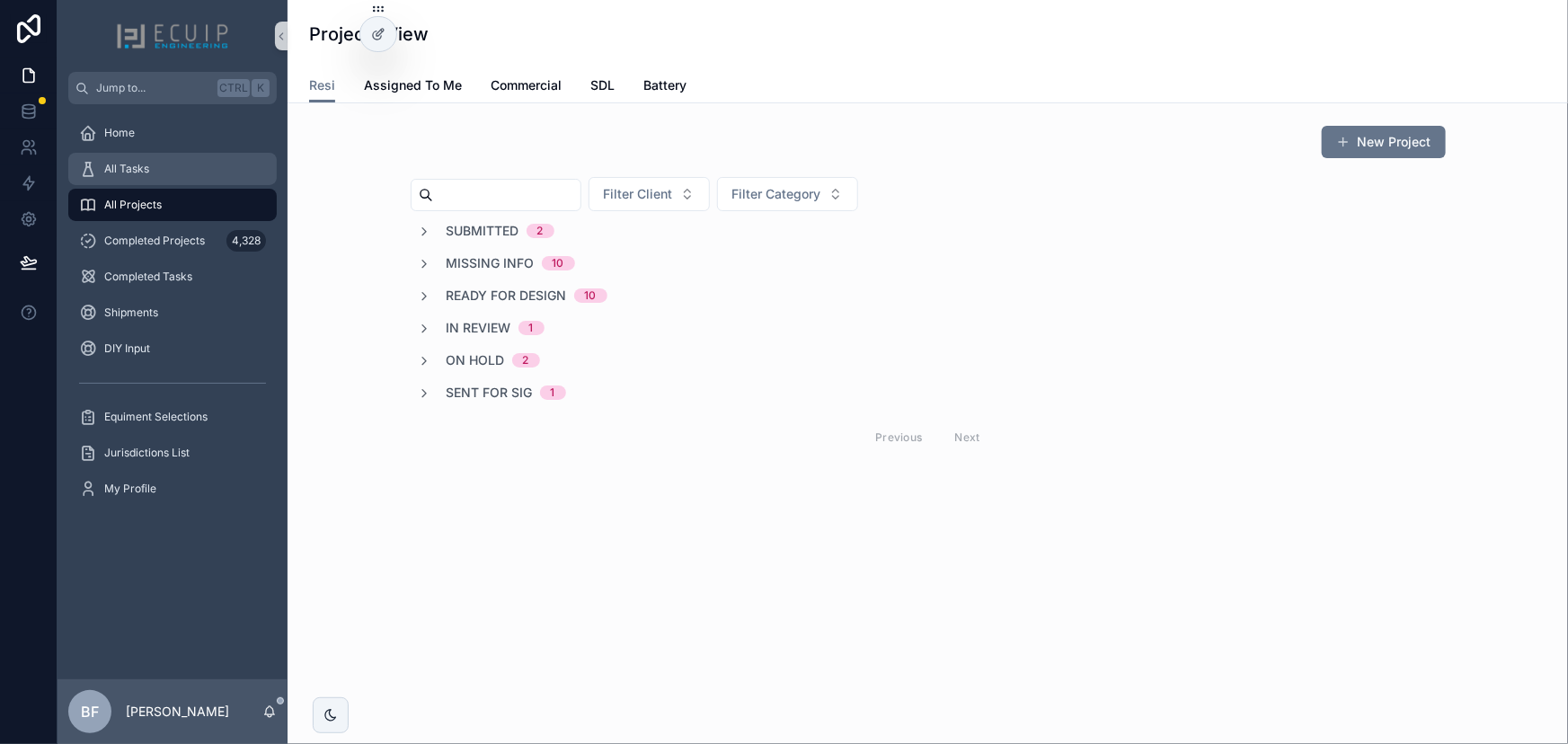
click at [155, 183] on link "All Tasks" at bounding box center [173, 169] width 209 height 33
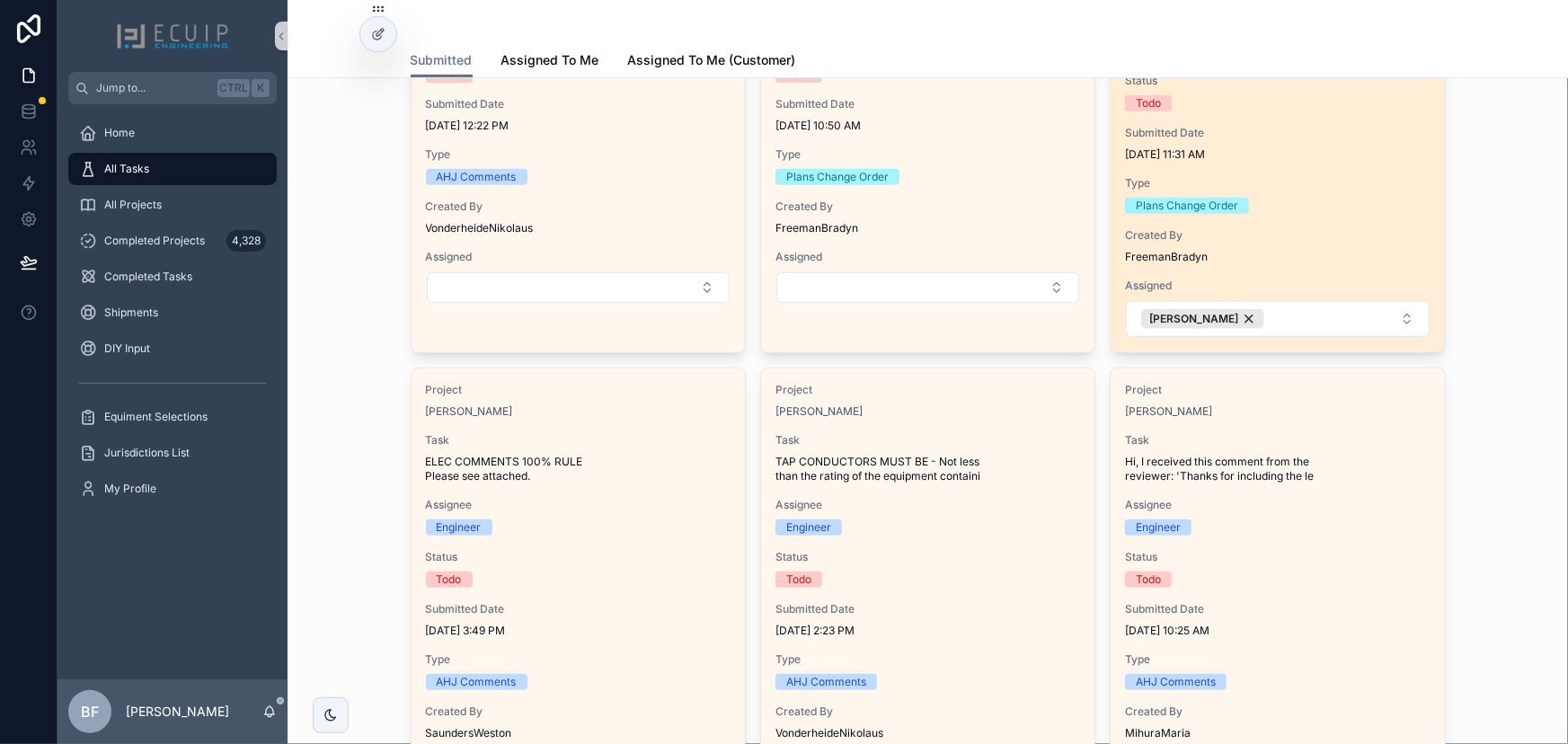
scroll to position [326, 0]
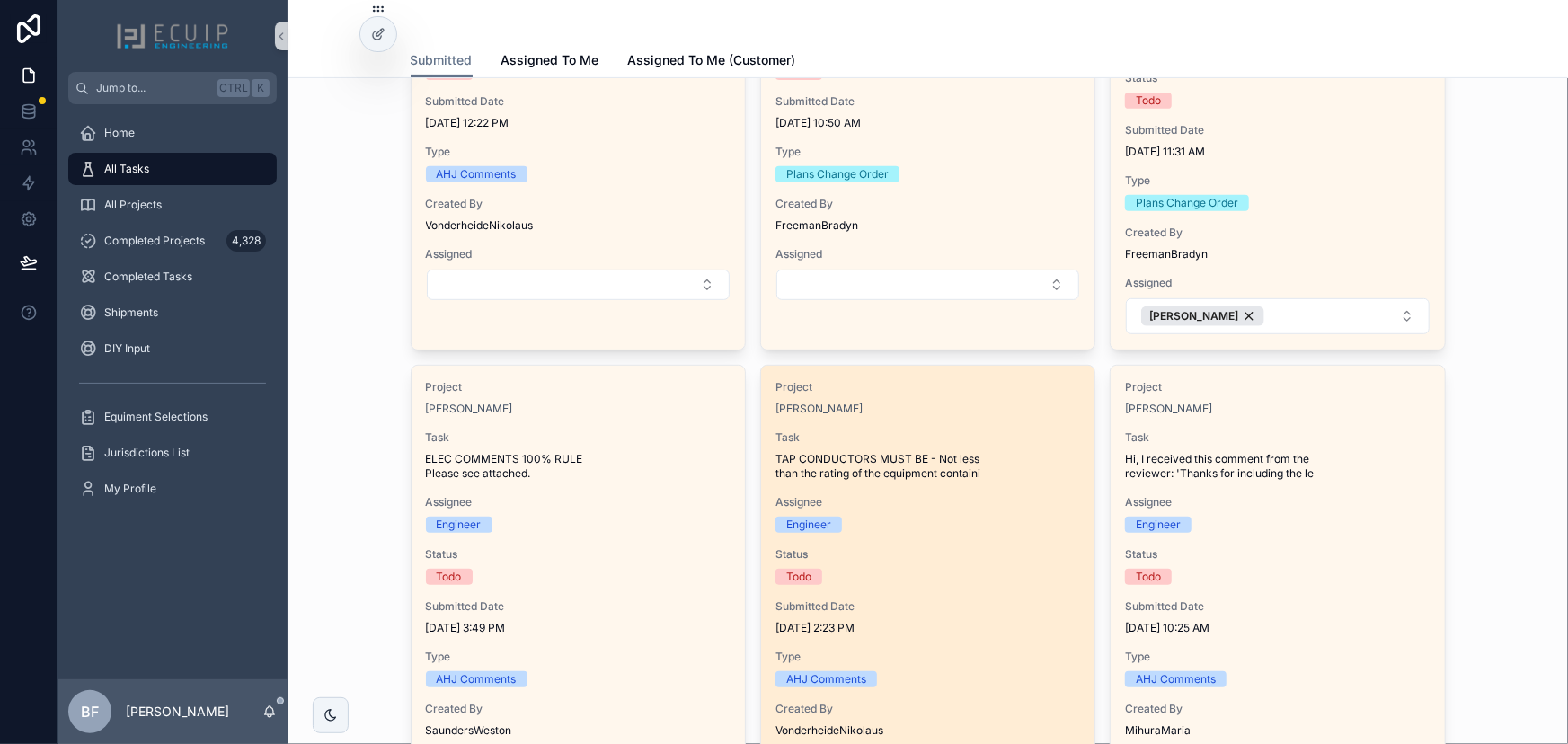
click at [989, 490] on div "Project Bethida Cabreja Task TAP CONDUCTORS MUST BE - Not less than the rating …" at bounding box center [927, 593] width 333 height 455
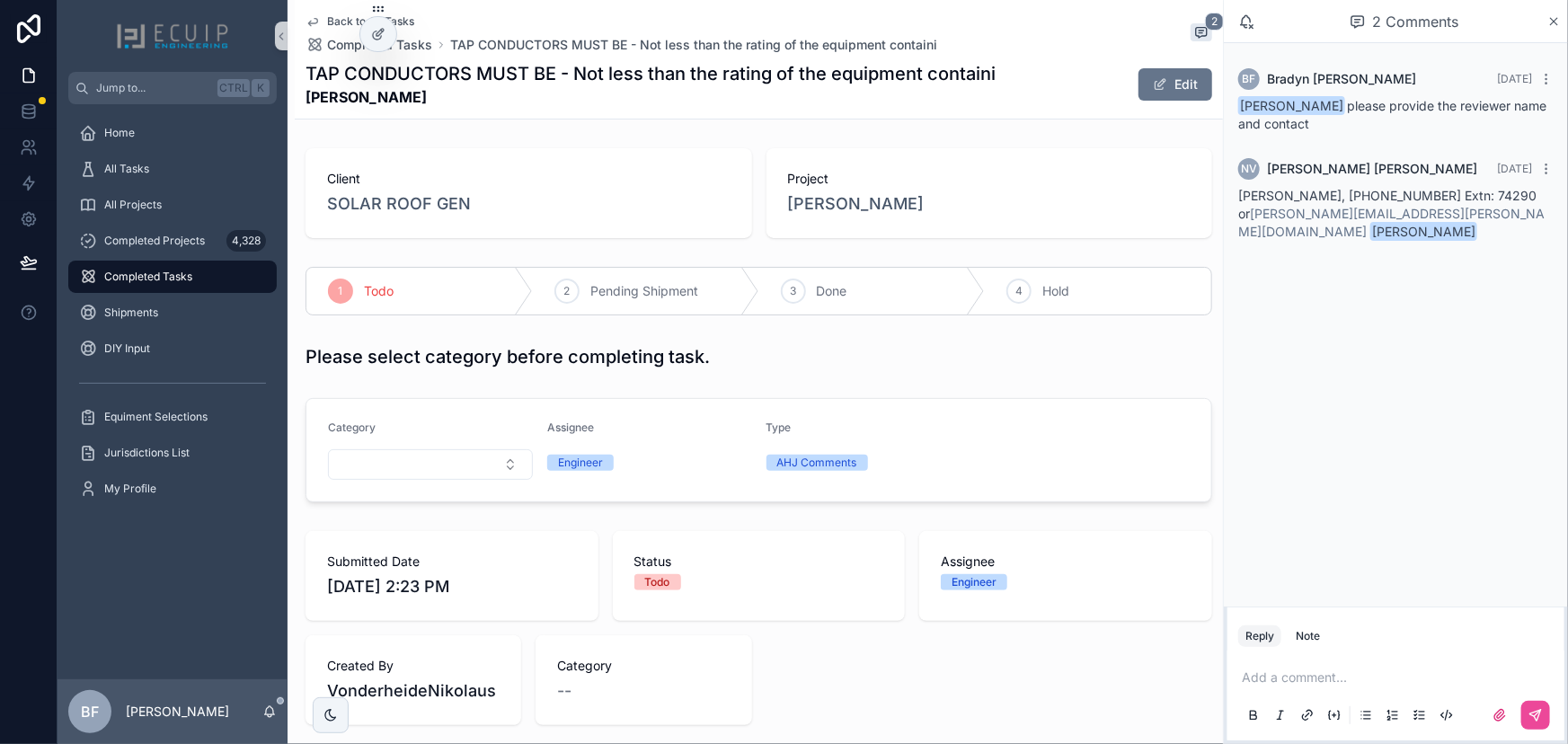
drag, startPoint x: 414, startPoint y: 99, endPoint x: 304, endPoint y: 103, distance: 110.1
click at [305, 103] on strong "Bethida Cabreja" at bounding box center [651, 97] width 690 height 22
copy strong "Bethida Cabreja"
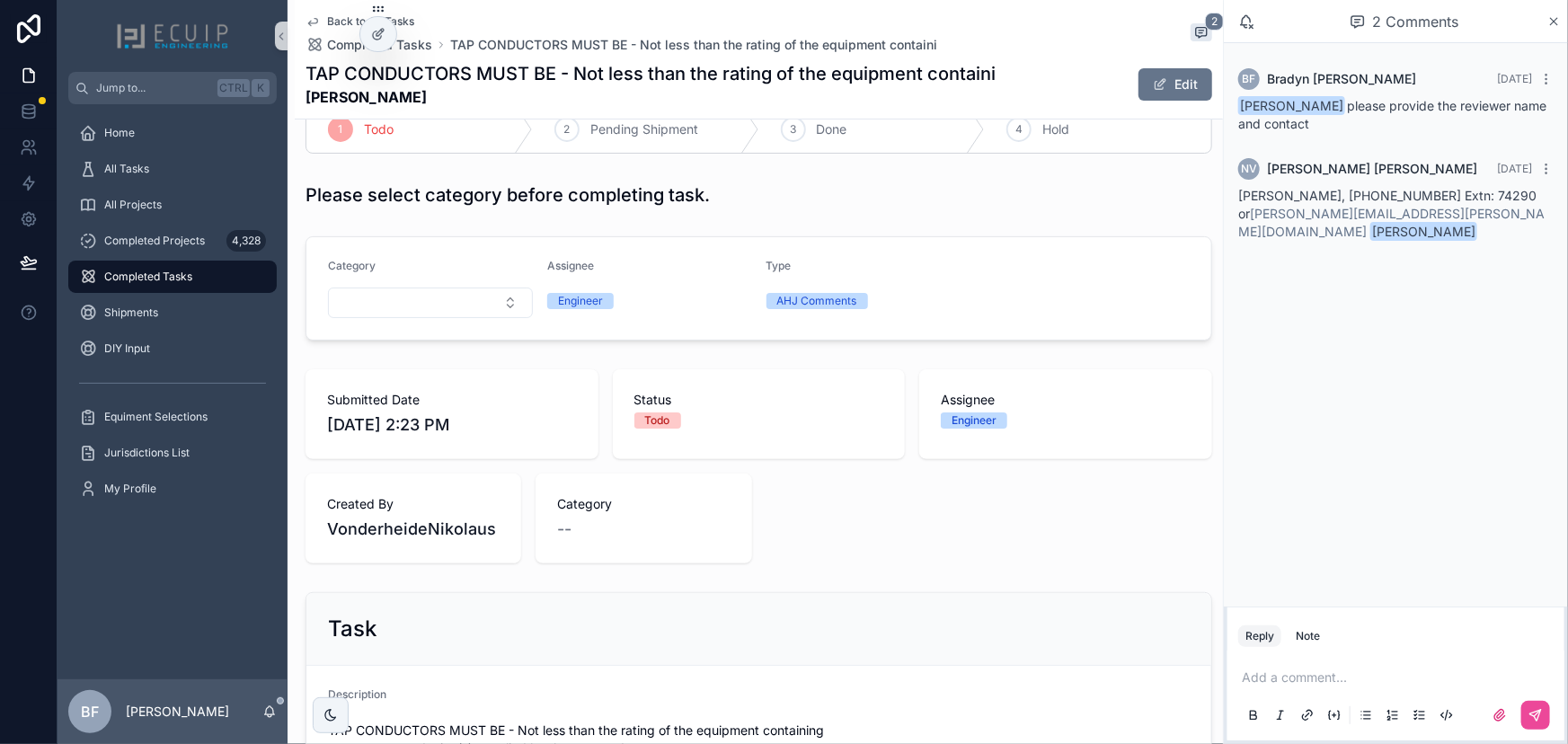
scroll to position [326, 0]
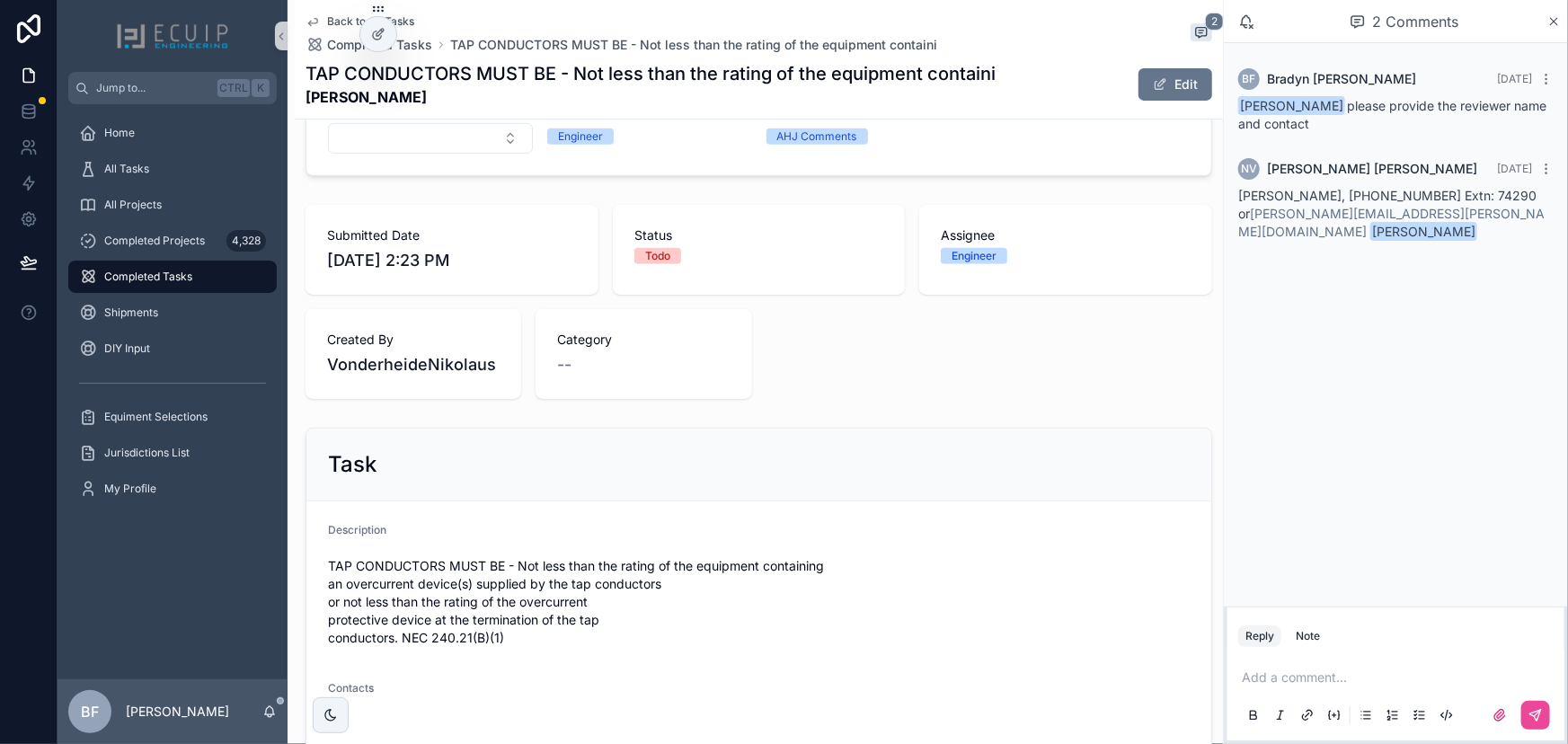
click at [527, 633] on span "TAP CONDUCTORS MUST BE - Not less than the rating of the equipment containing a…" at bounding box center [759, 602] width 862 height 90
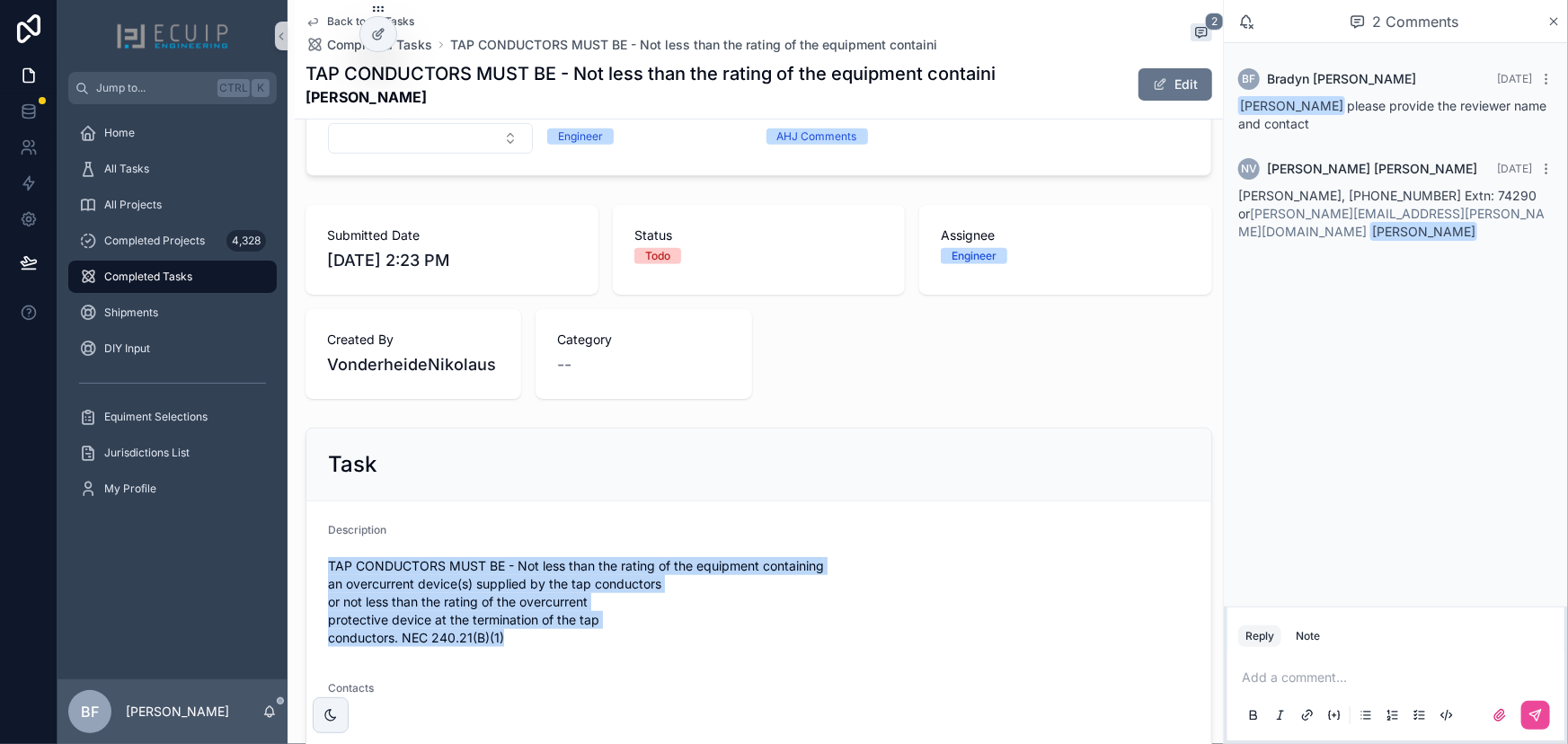
drag, startPoint x: 527, startPoint y: 641, endPoint x: 296, endPoint y: 568, distance: 242.3
click at [296, 568] on div "Task Description TAP CONDUCTORS MUST BE - Not less than the rating of the equip…" at bounding box center [758, 623] width 928 height 405
copy span "TAP CONDUCTORS MUST BE - Not less than the rating of the equipment containing a…"
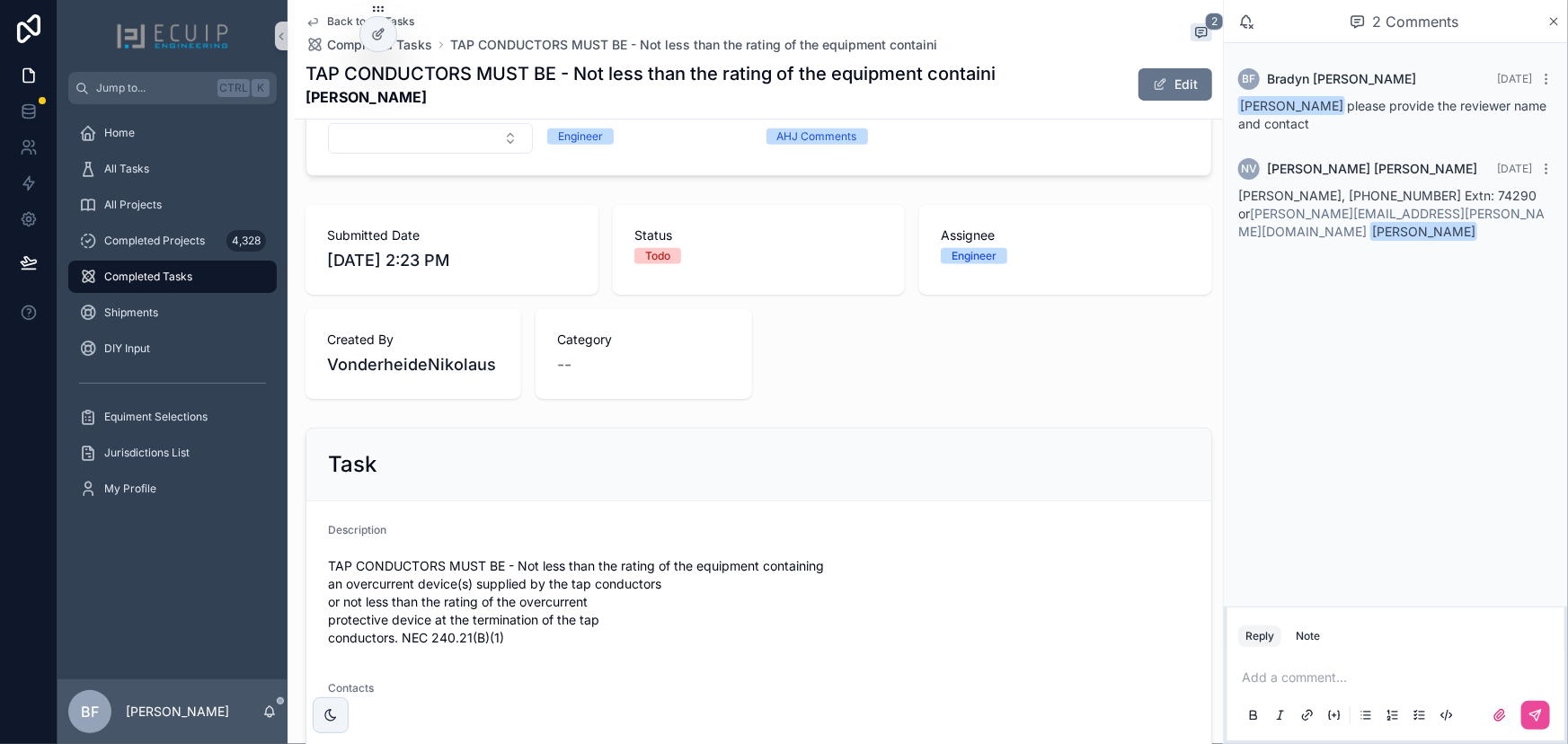
drag, startPoint x: 1468, startPoint y: 211, endPoint x: 1239, endPoint y: 197, distance: 229.4
click at [1239, 197] on div "Shane G Perry, (407) 836-5786 Extn: 74290 or shane.perry@ocfl.net ﻿﻿ Bradyn Fre…" at bounding box center [1396, 214] width 315 height 54
copy span "Shane G Perry, (407) 836-5786 Extn: 74290 or shane.perry@ocfl.net ﻿﻿ Bradyn Fre…"
click at [977, 467] on div "Task" at bounding box center [759, 465] width 862 height 29
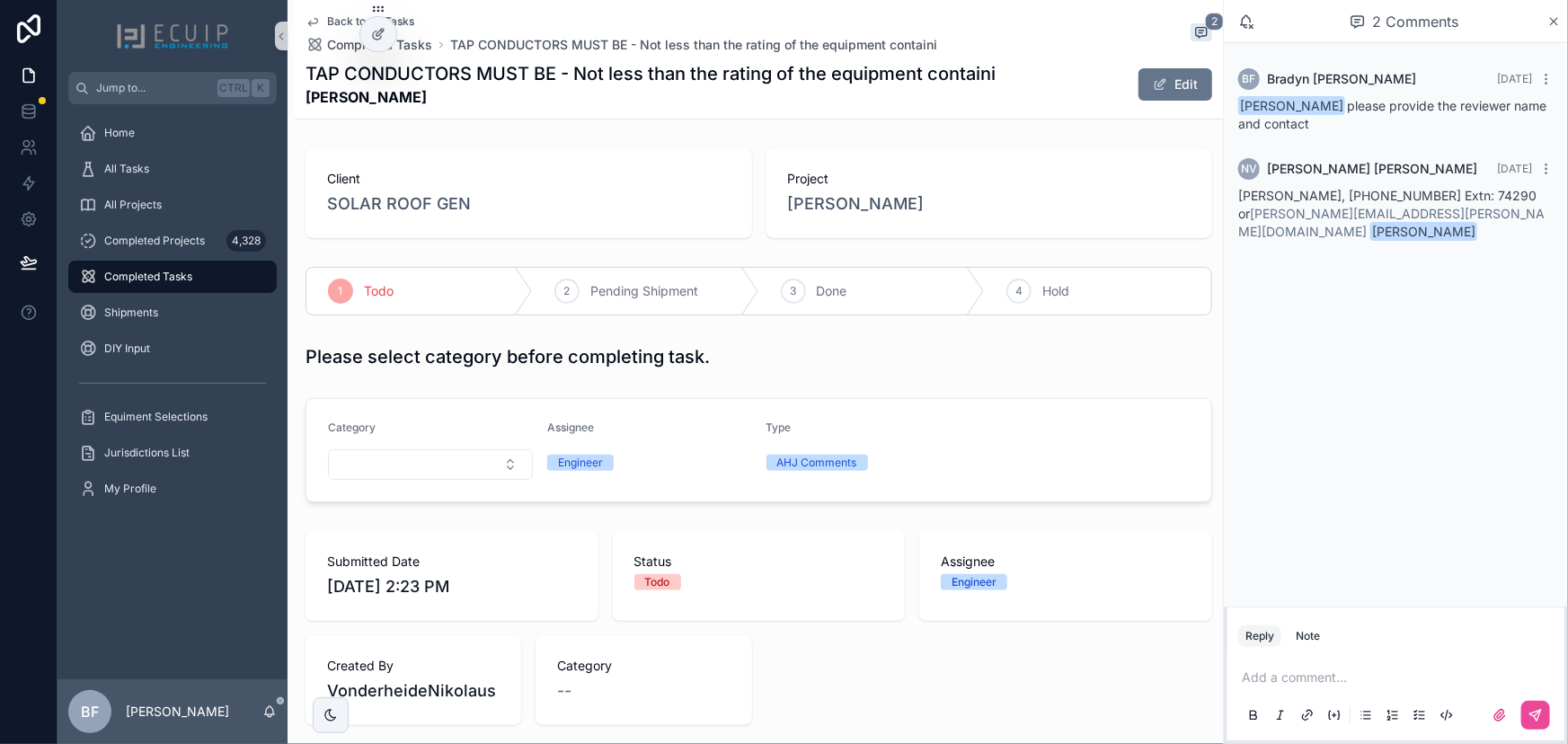
scroll to position [571, 0]
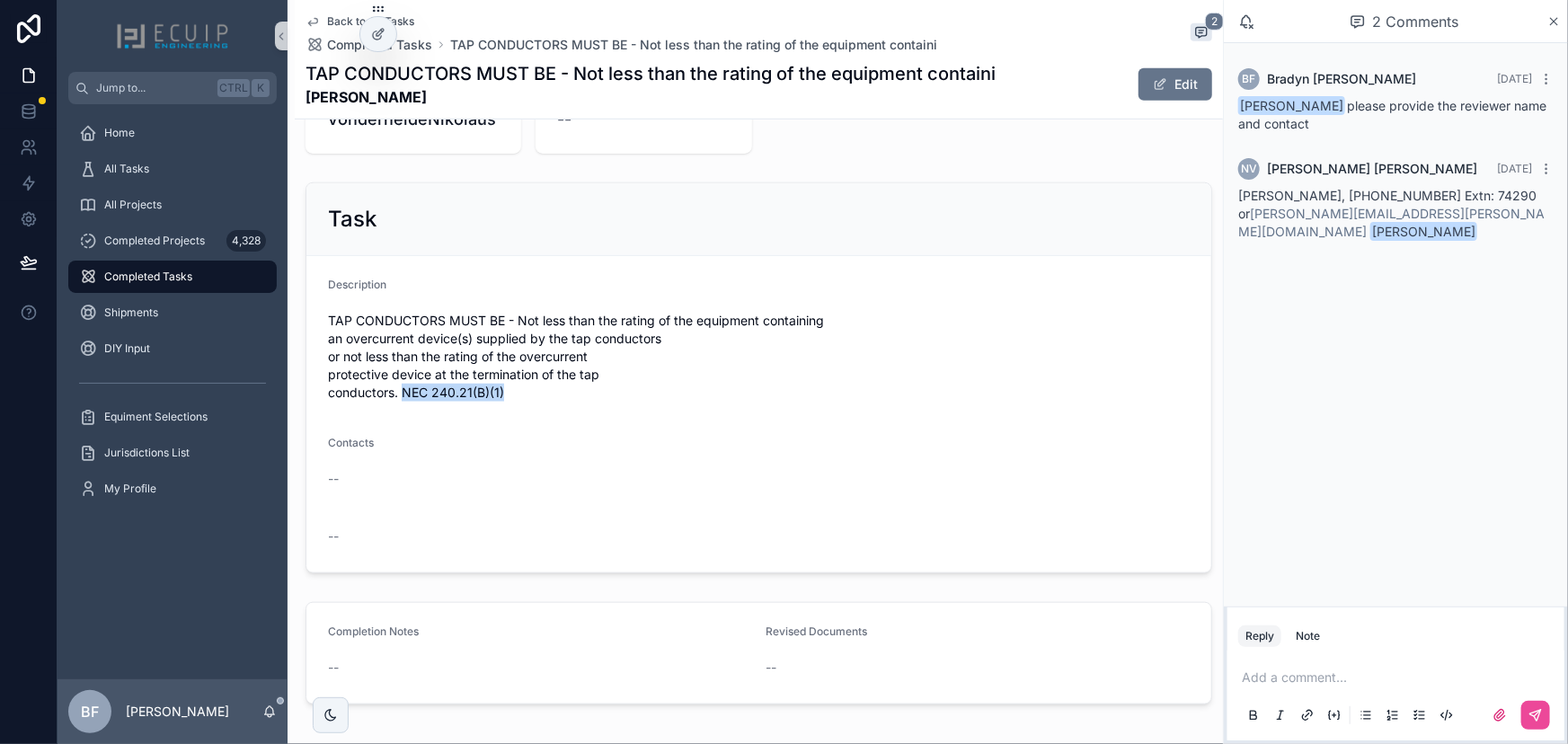
drag, startPoint x: 403, startPoint y: 388, endPoint x: 527, endPoint y: 393, distance: 124.1
click at [527, 393] on span "TAP CONDUCTORS MUST BE - Not less than the rating of the equipment containing a…" at bounding box center [759, 356] width 862 height 90
drag, startPoint x: 481, startPoint y: 390, endPoint x: 1083, endPoint y: 620, distance: 644.4
click at [1064, 545] on div "--" at bounding box center [759, 536] width 862 height 18
click at [1017, 287] on div "Description" at bounding box center [759, 288] width 862 height 22
